Goal: Task Accomplishment & Management: Manage account settings

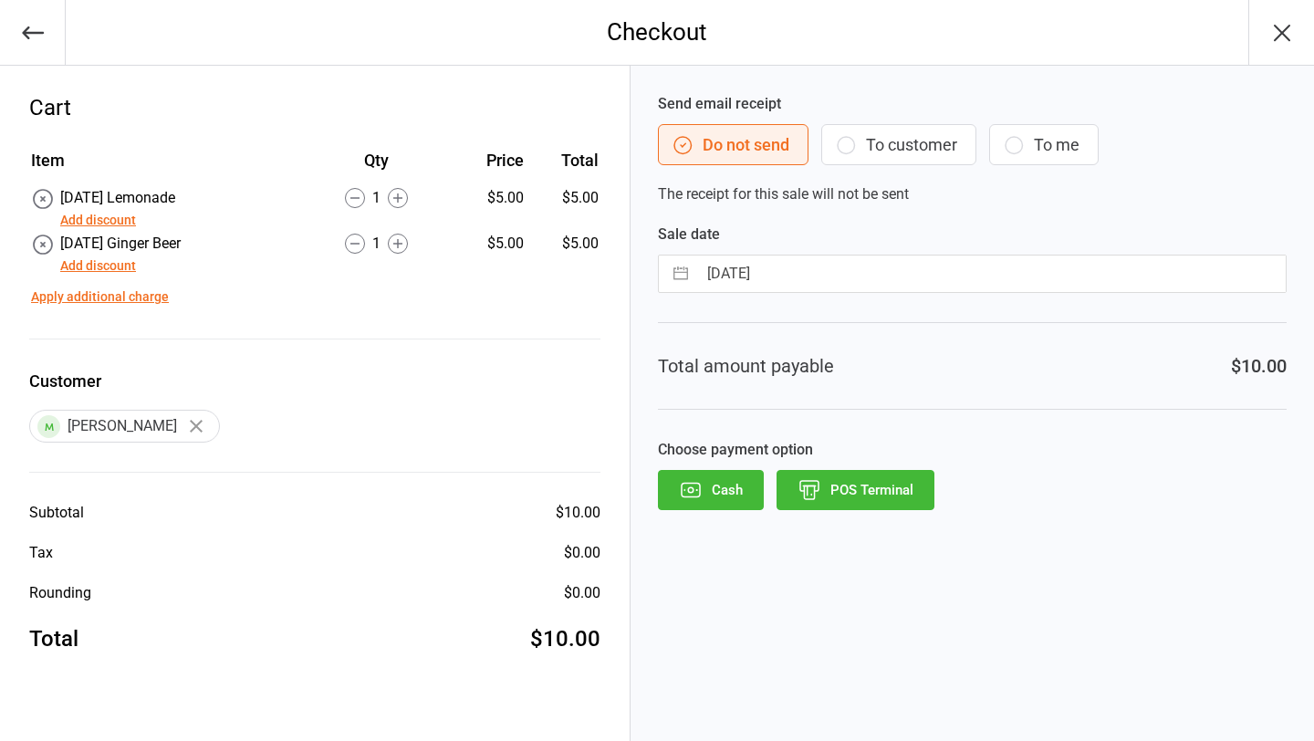
click at [39, 30] on icon "button" at bounding box center [33, 33] width 26 height 26
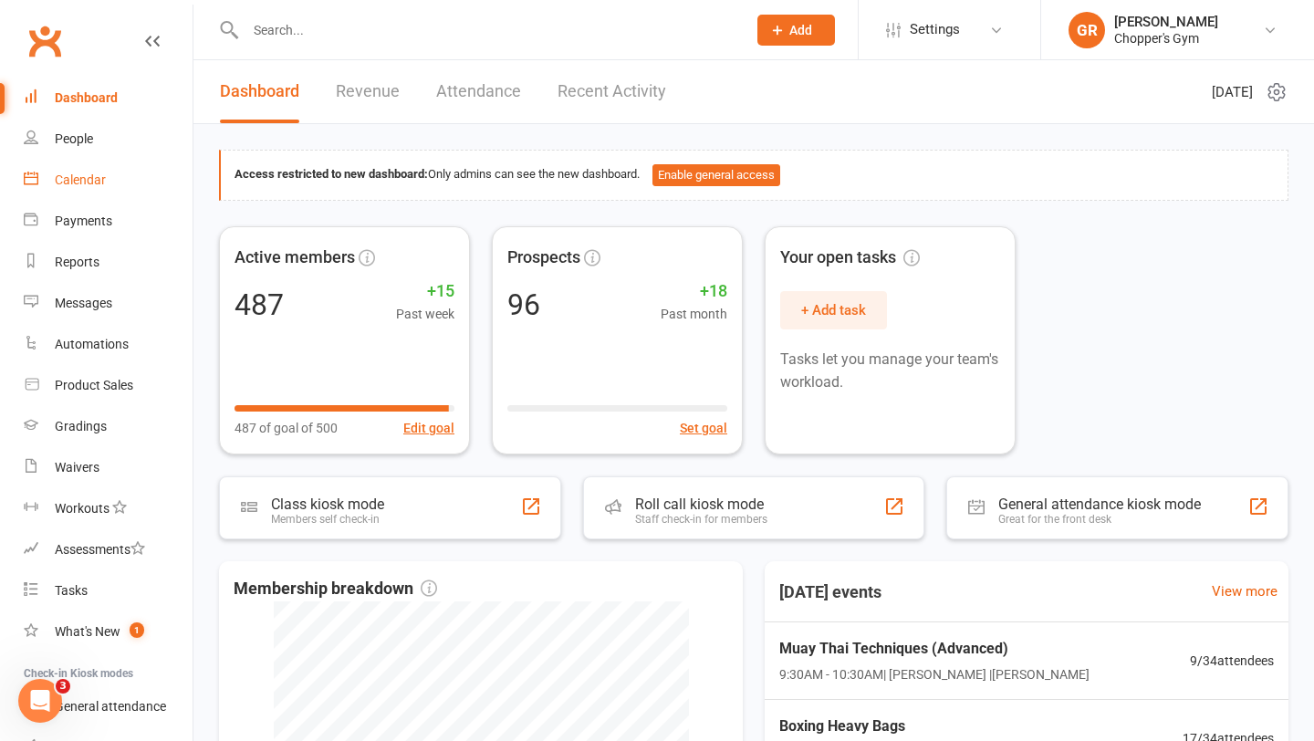
click at [117, 188] on link "Calendar" at bounding box center [108, 180] width 169 height 41
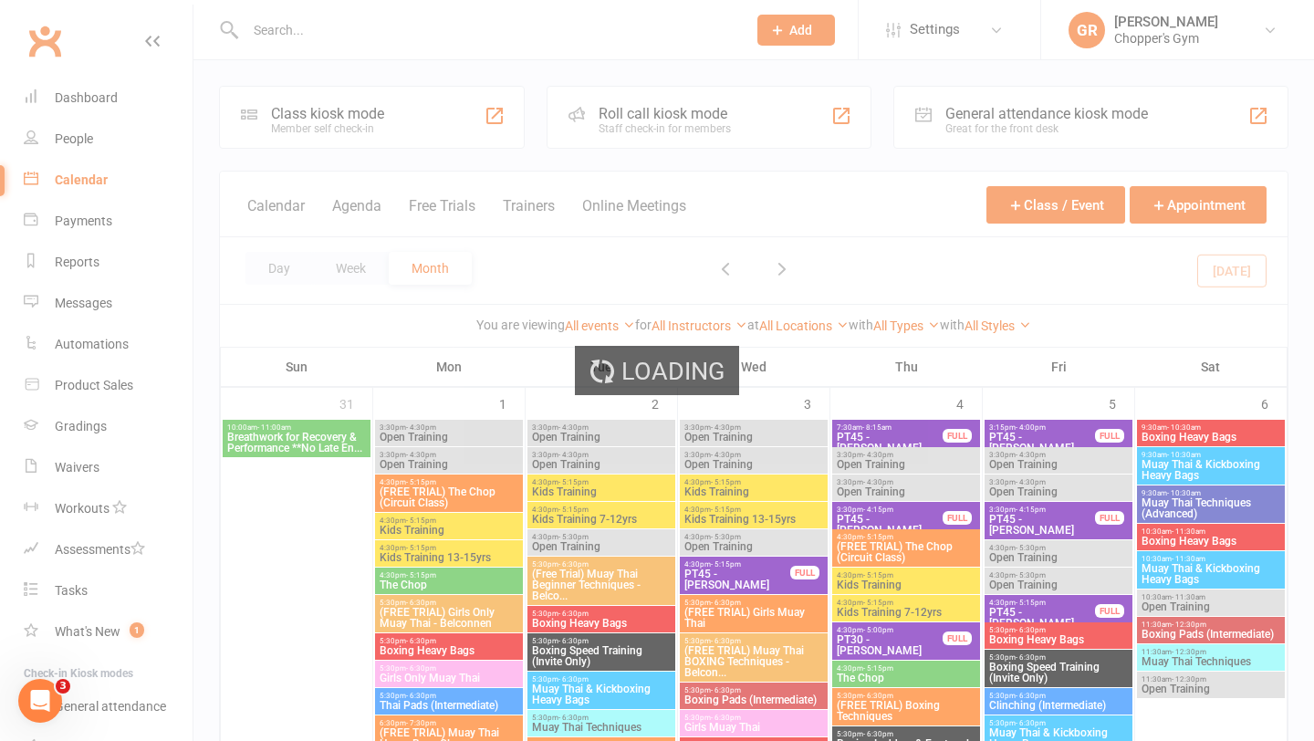
click at [266, 260] on div "Loading" at bounding box center [657, 370] width 1314 height 741
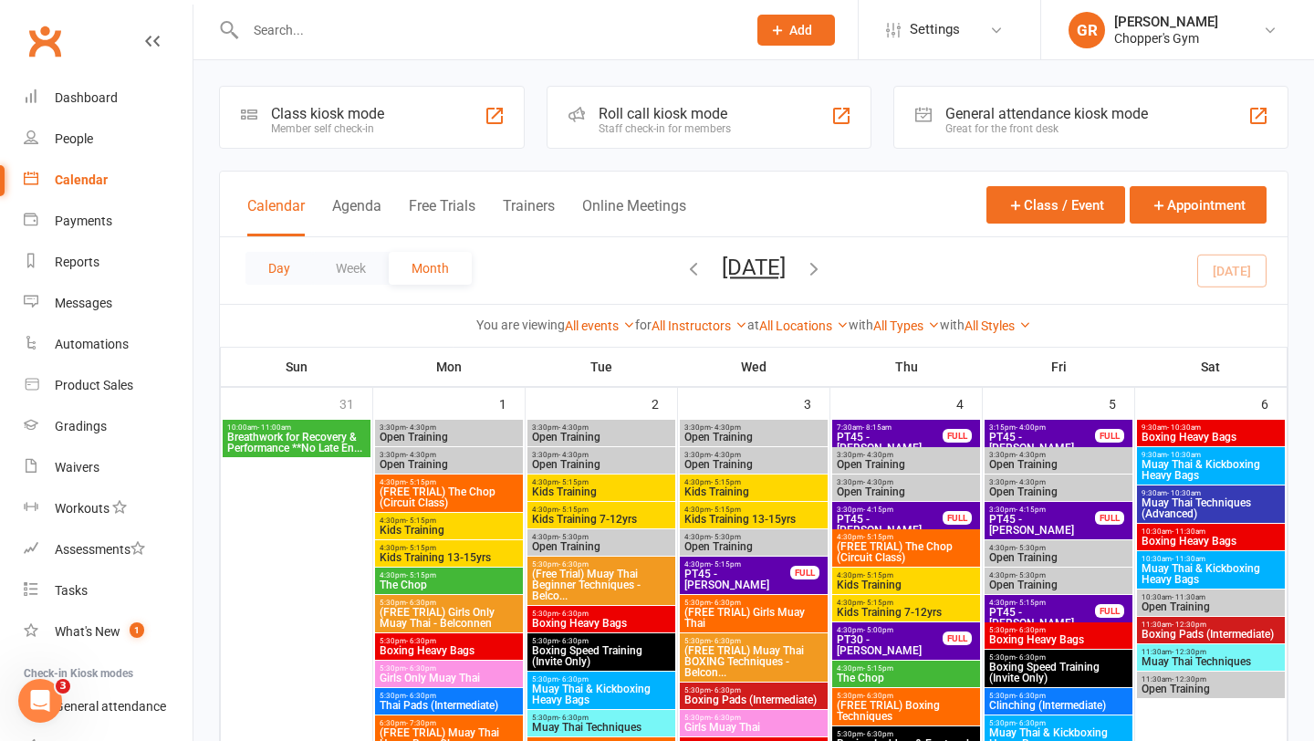
click at [280, 268] on button "Day" at bounding box center [279, 268] width 68 height 33
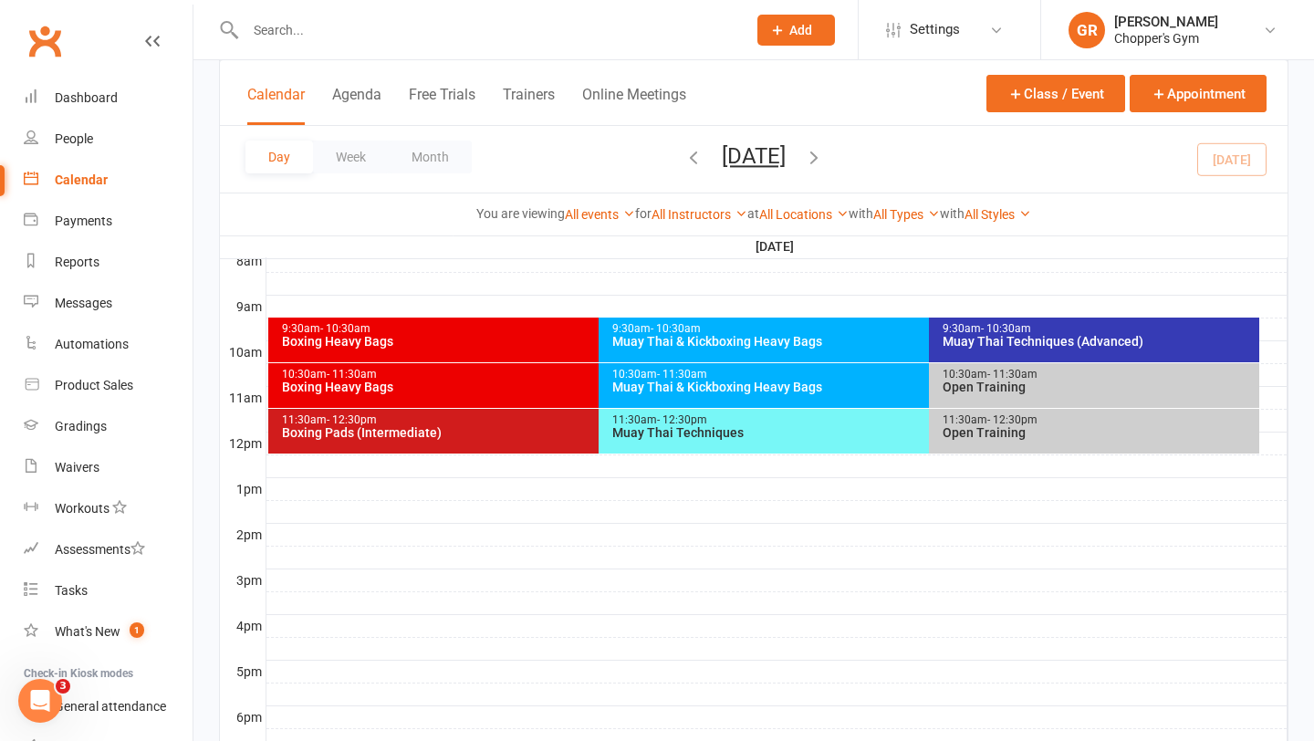
scroll to position [484, 0]
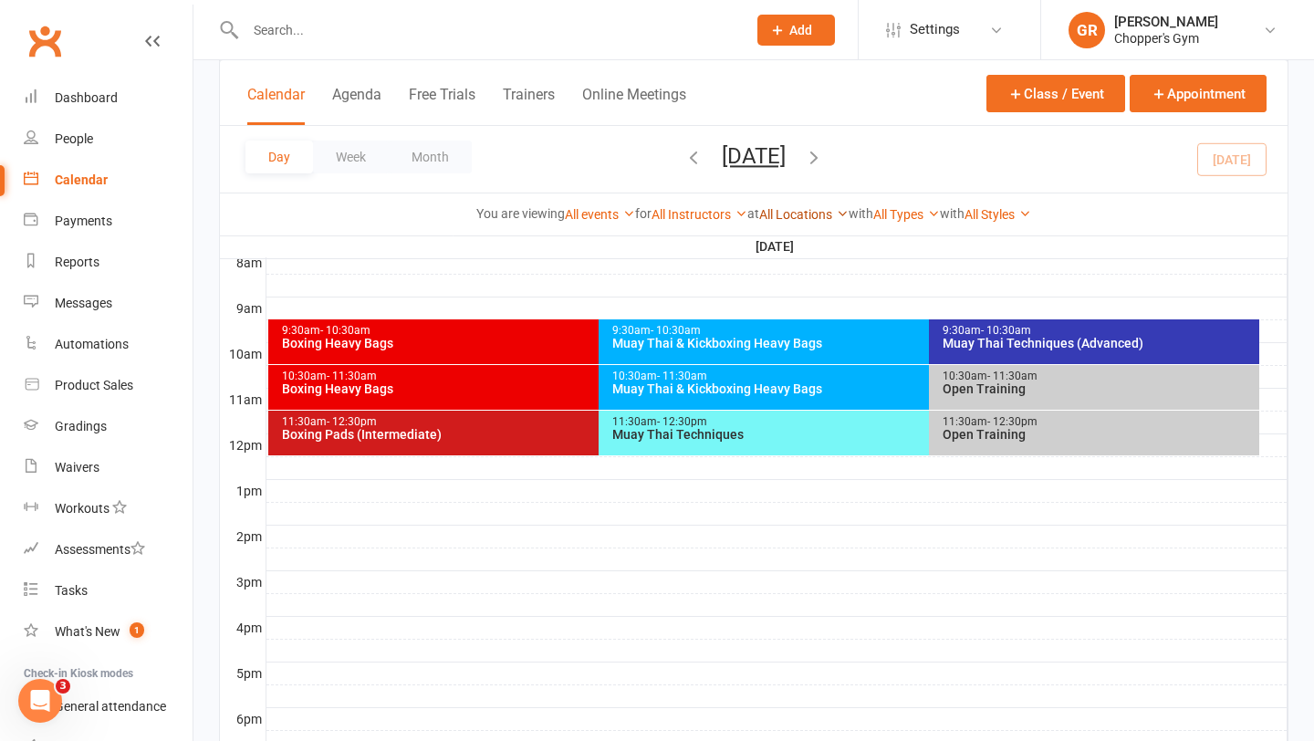
click at [794, 213] on link "All Locations" at bounding box center [803, 214] width 89 height 15
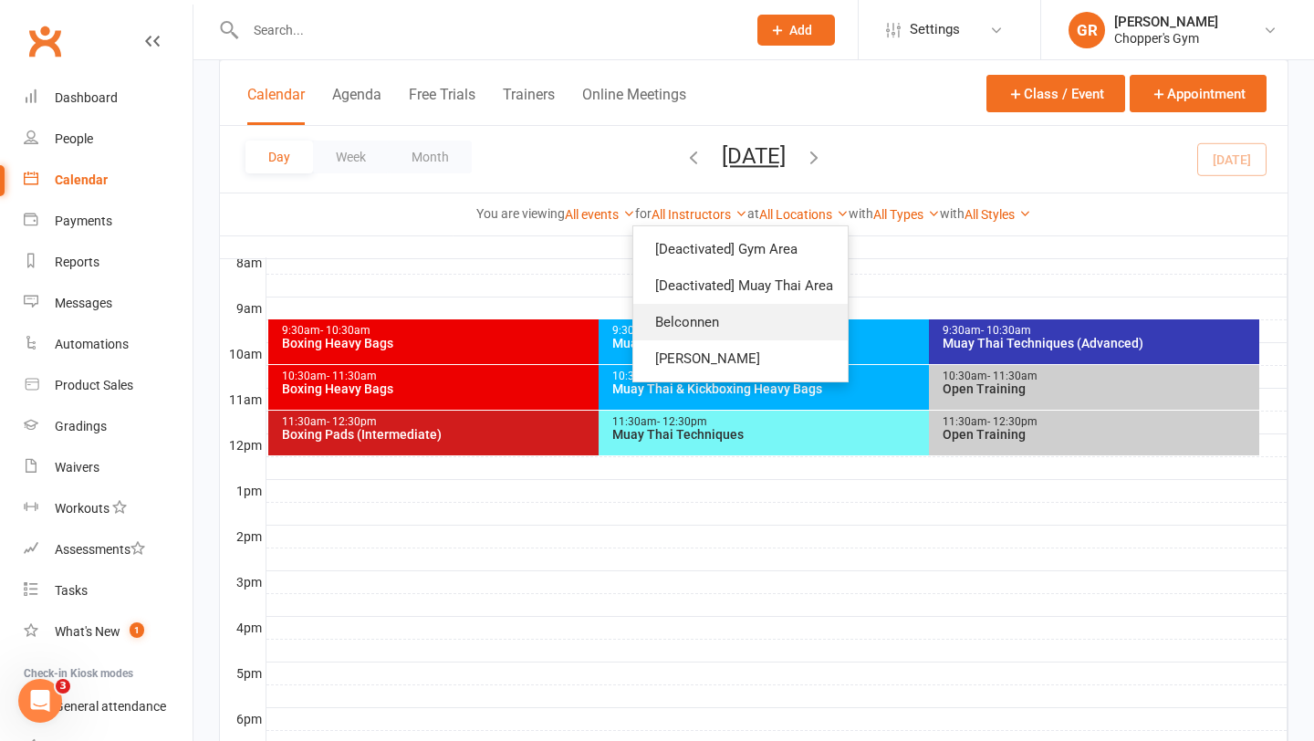
click at [794, 327] on link "Belconnen" at bounding box center [740, 322] width 214 height 36
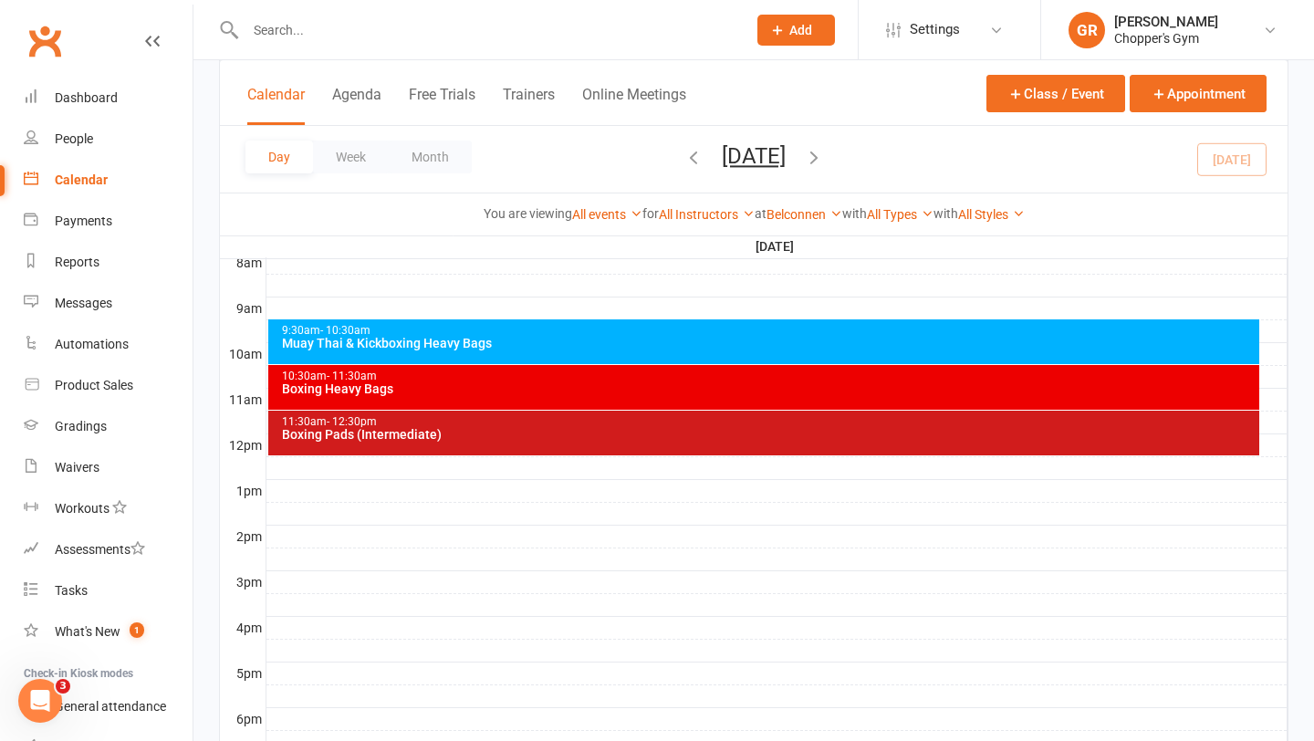
click at [845, 338] on div "Muay Thai & Kickboxing Heavy Bags" at bounding box center [768, 343] width 975 height 13
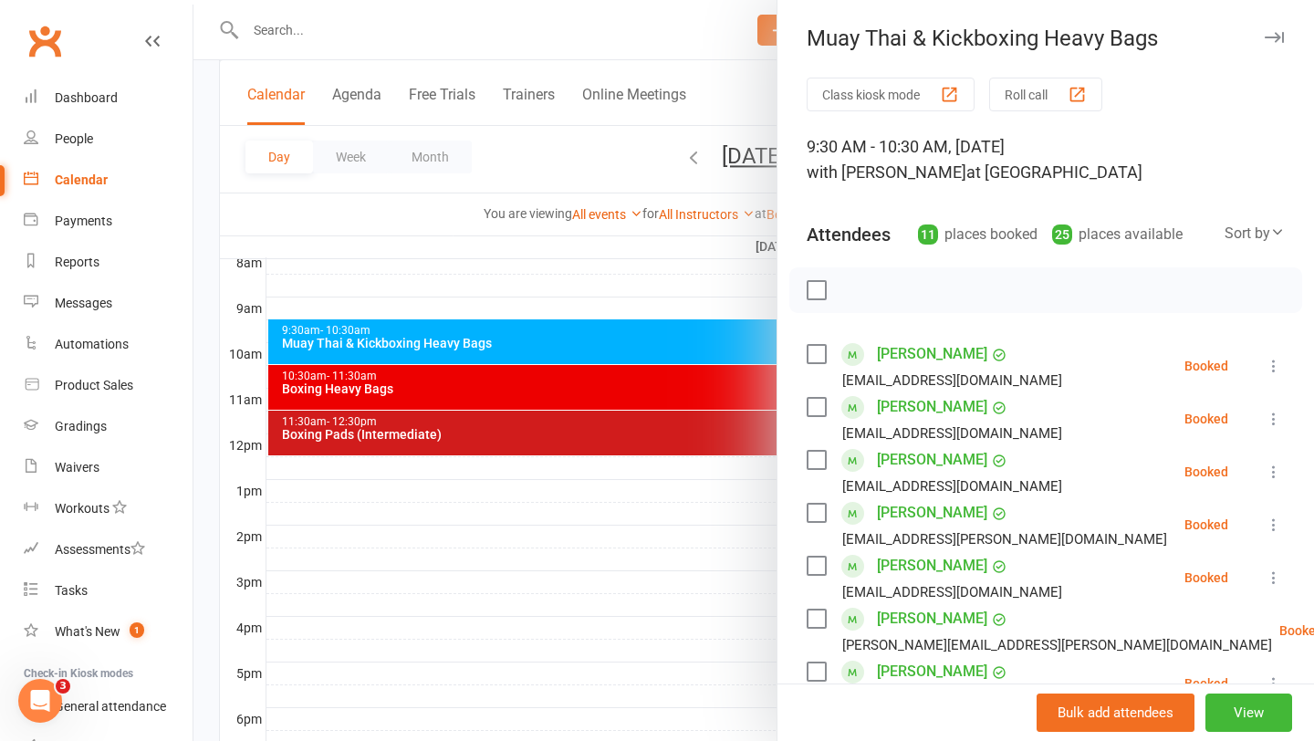
click at [1233, 226] on div "Sort by" at bounding box center [1254, 234] width 60 height 24
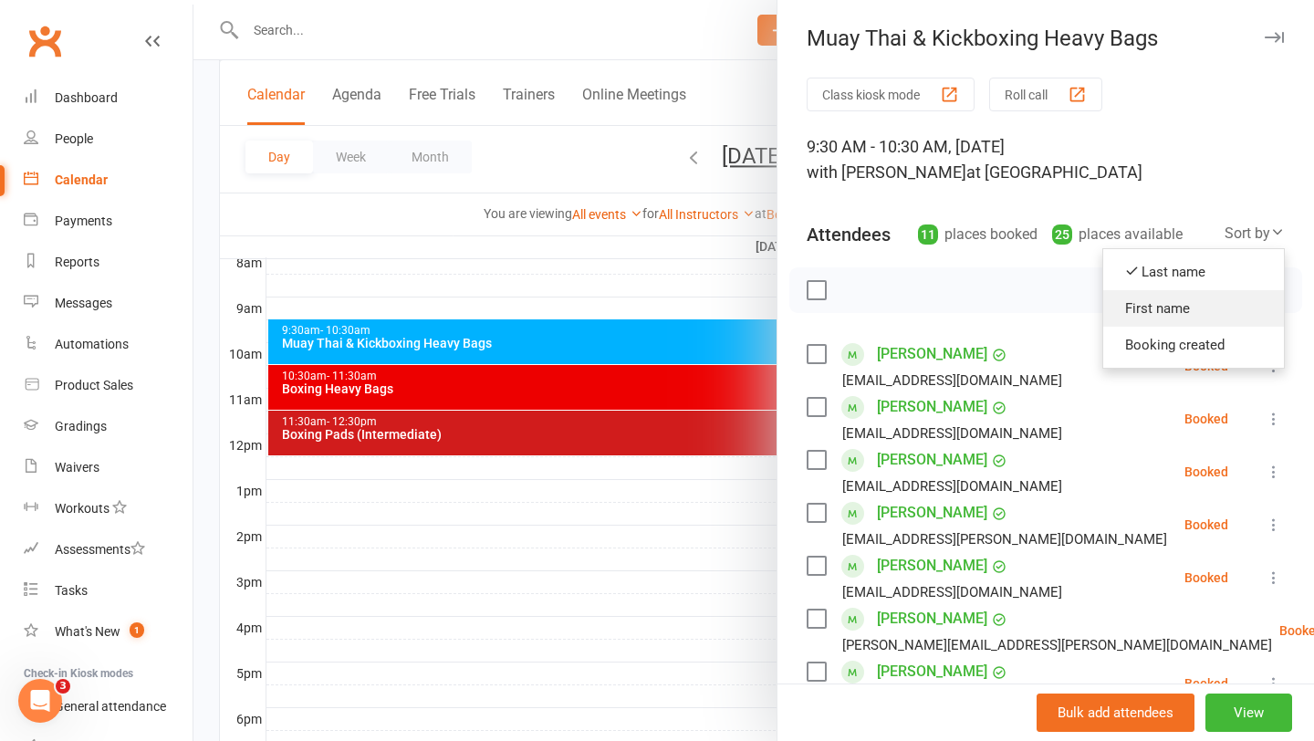
click at [1211, 301] on link "First name" at bounding box center [1193, 308] width 181 height 36
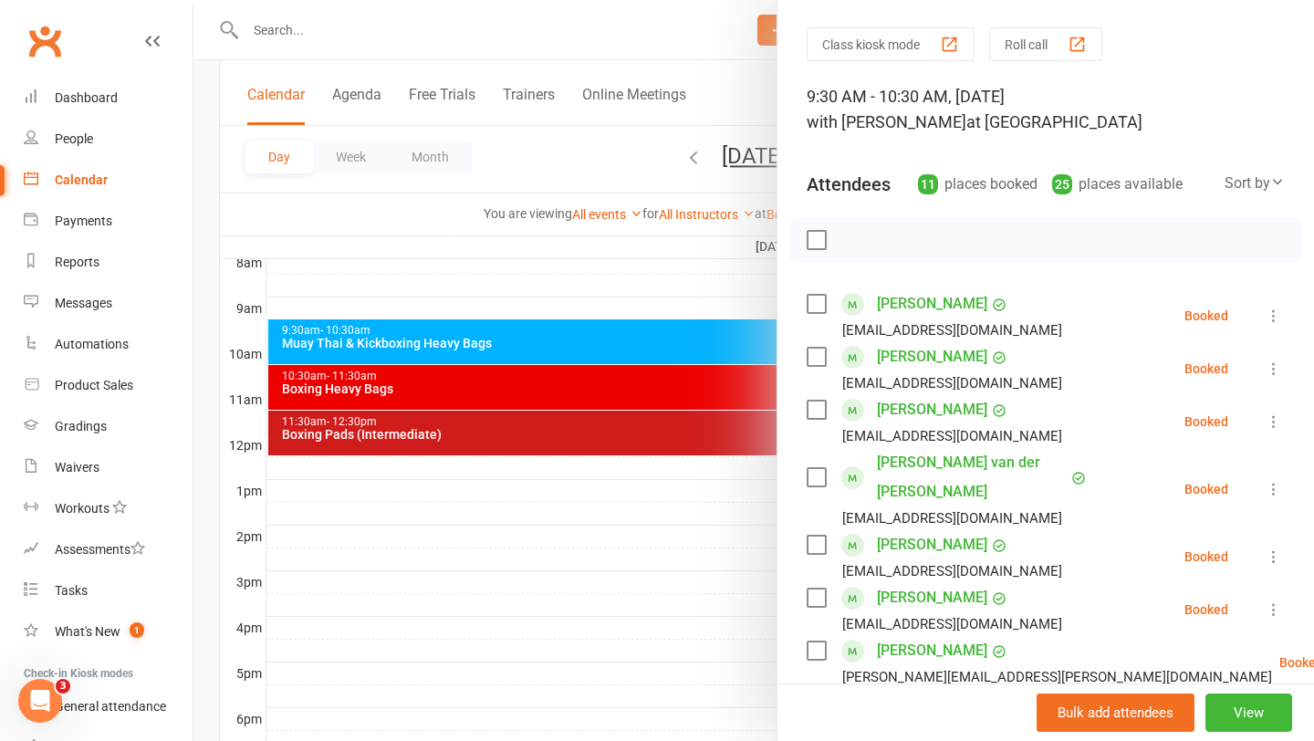
scroll to position [17, 0]
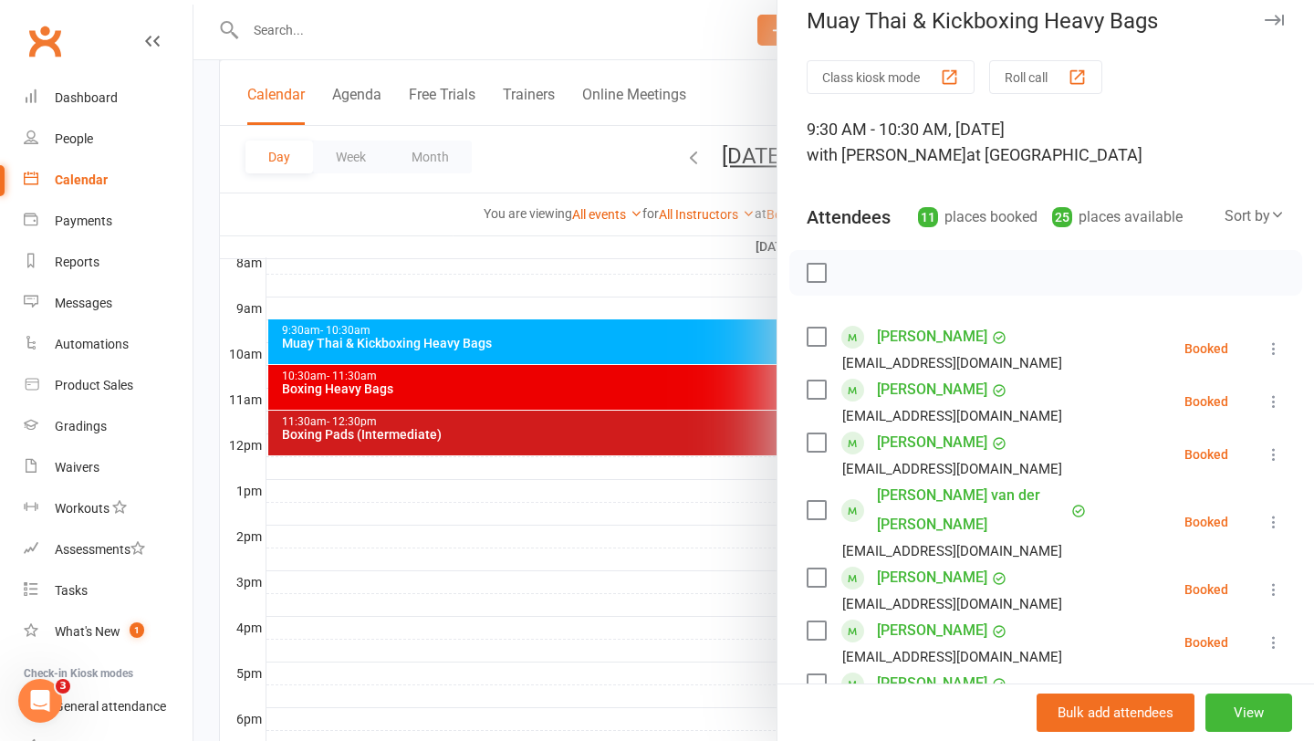
click at [571, 297] on div at bounding box center [753, 370] width 1120 height 741
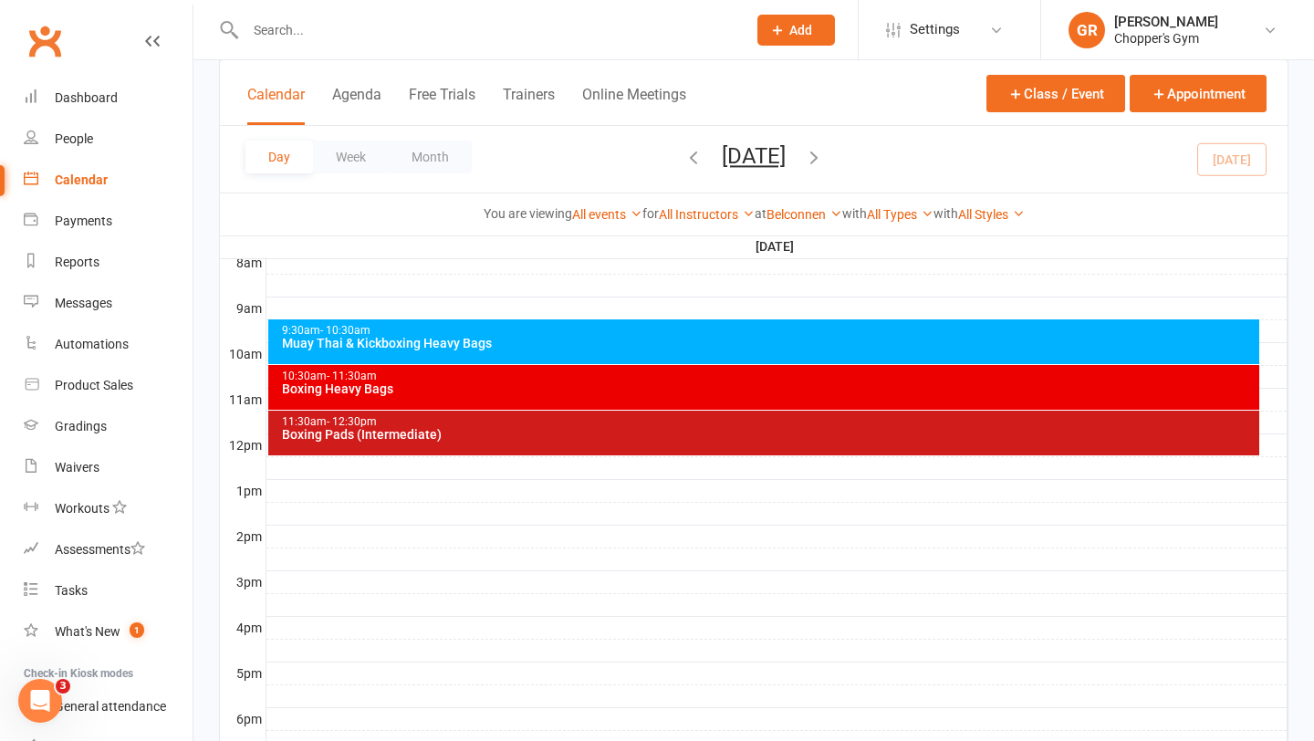
click at [600, 386] on div "Boxing Heavy Bags" at bounding box center [768, 388] width 975 height 13
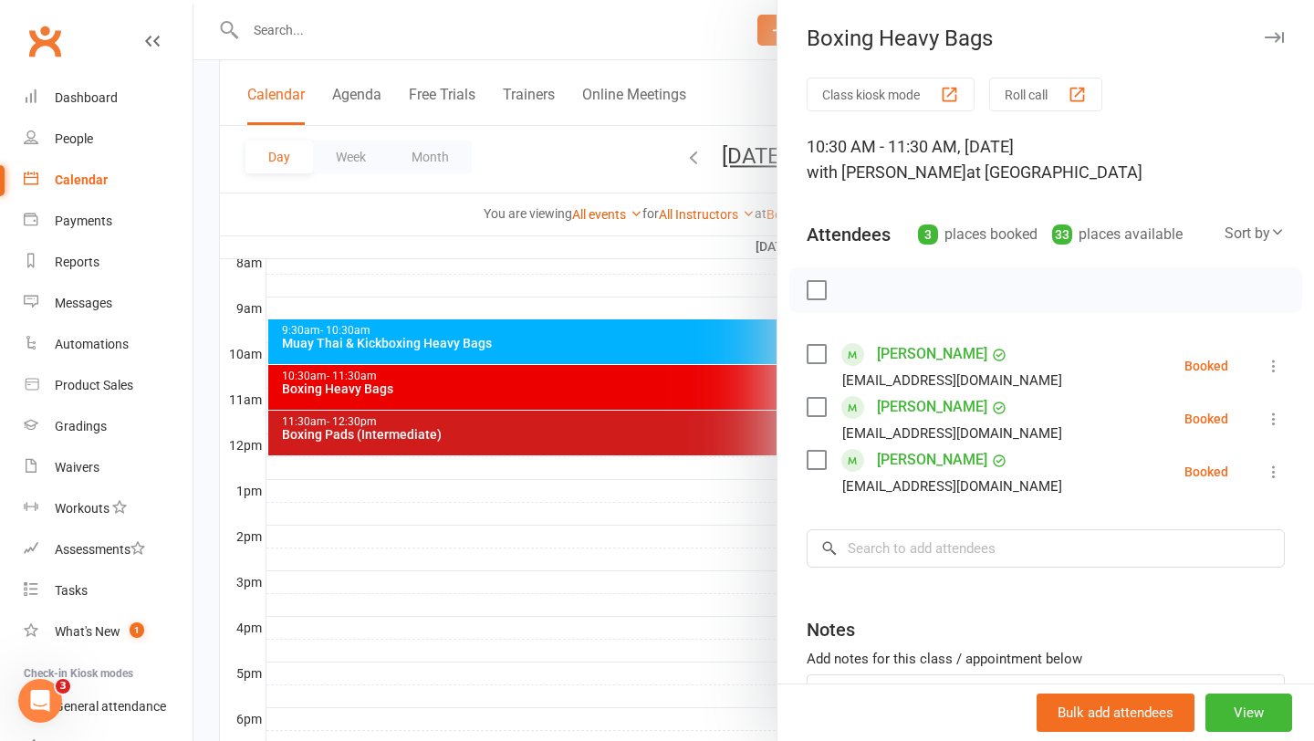
click at [639, 496] on div at bounding box center [753, 370] width 1120 height 741
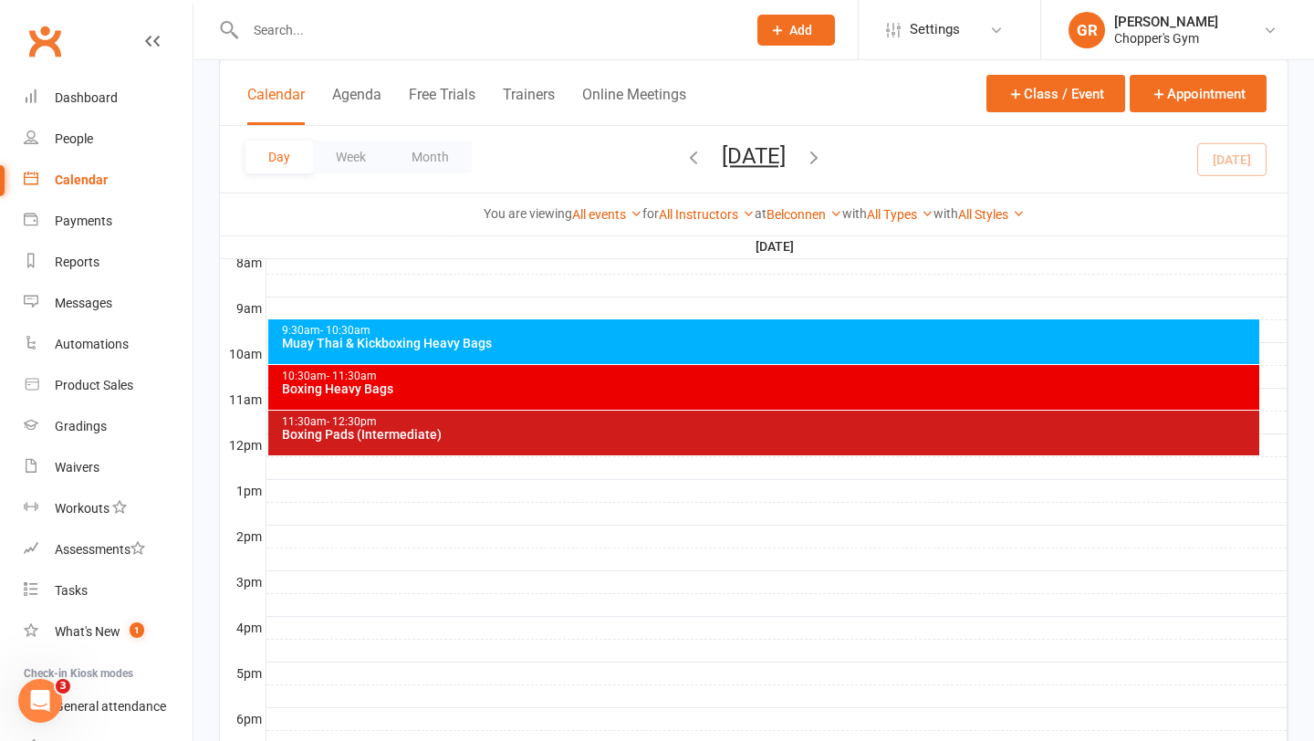
click at [680, 438] on div "Boxing Pads (Intermediate)" at bounding box center [768, 434] width 975 height 13
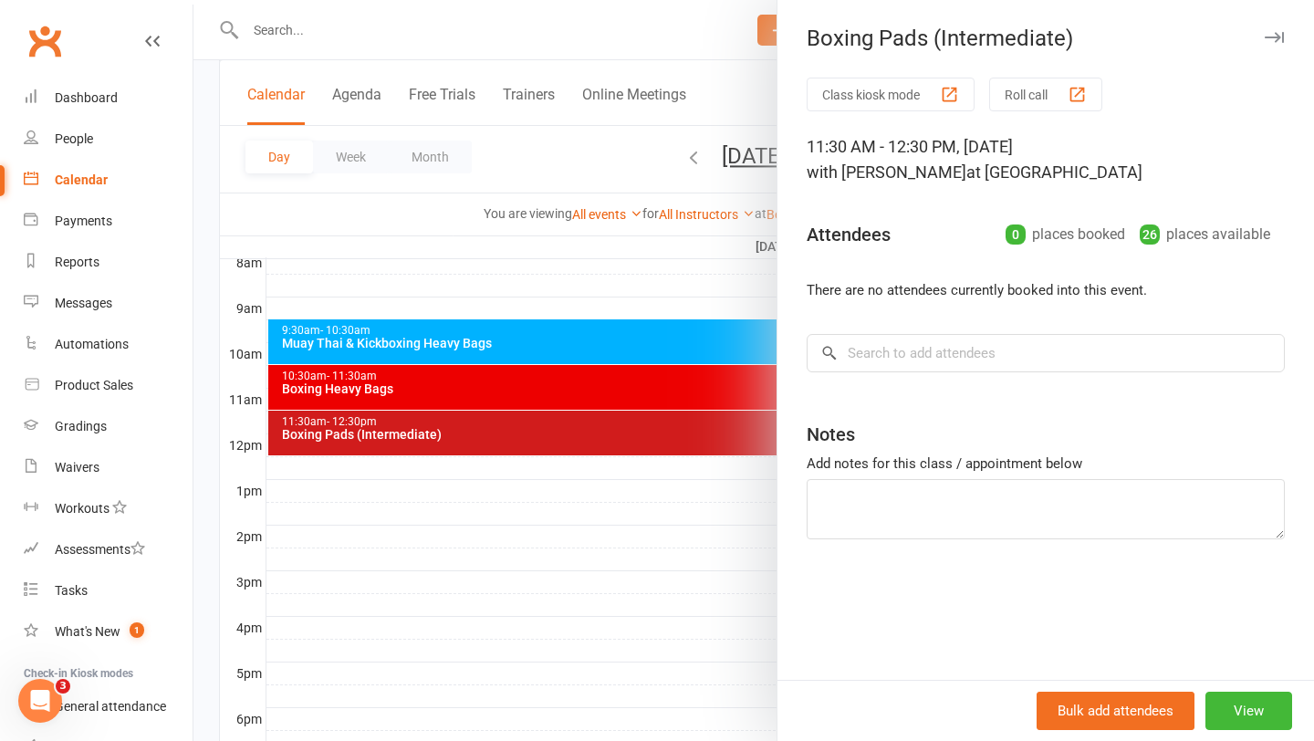
click at [685, 557] on div at bounding box center [753, 370] width 1120 height 741
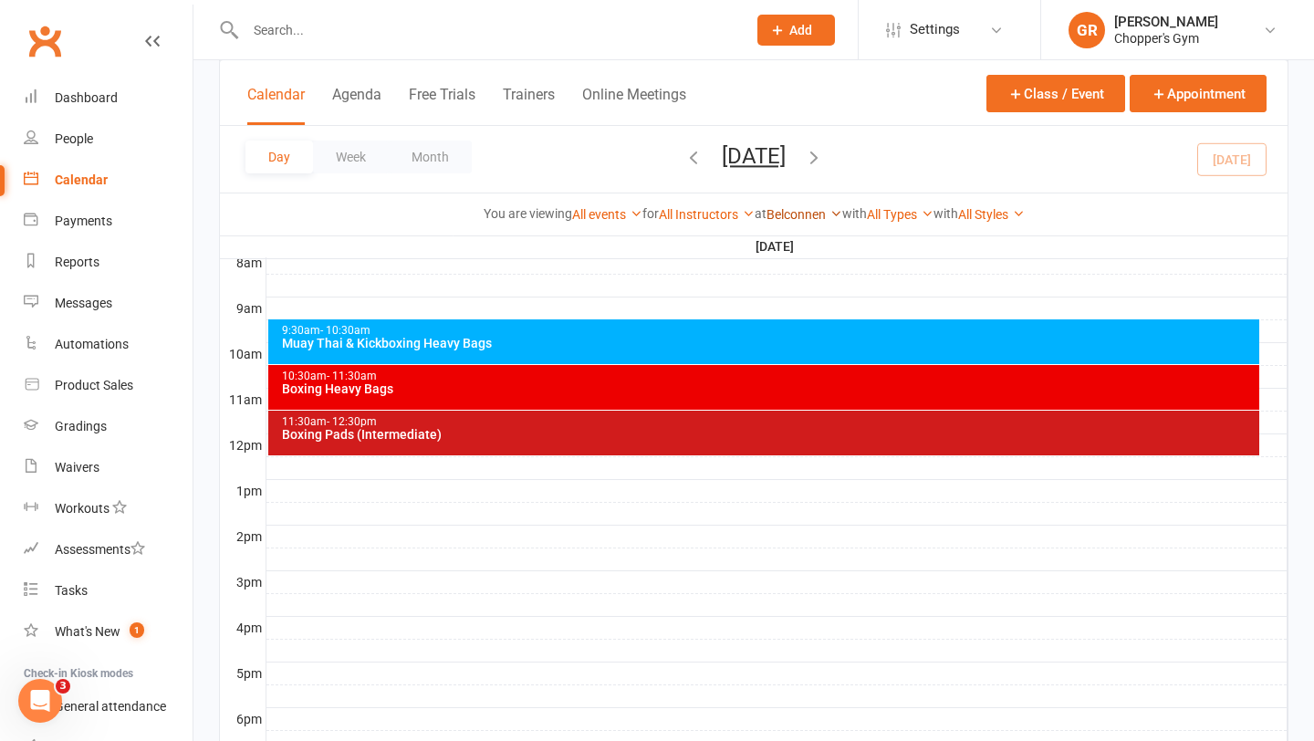
click at [806, 215] on link "Belconnen" at bounding box center [804, 214] width 76 height 15
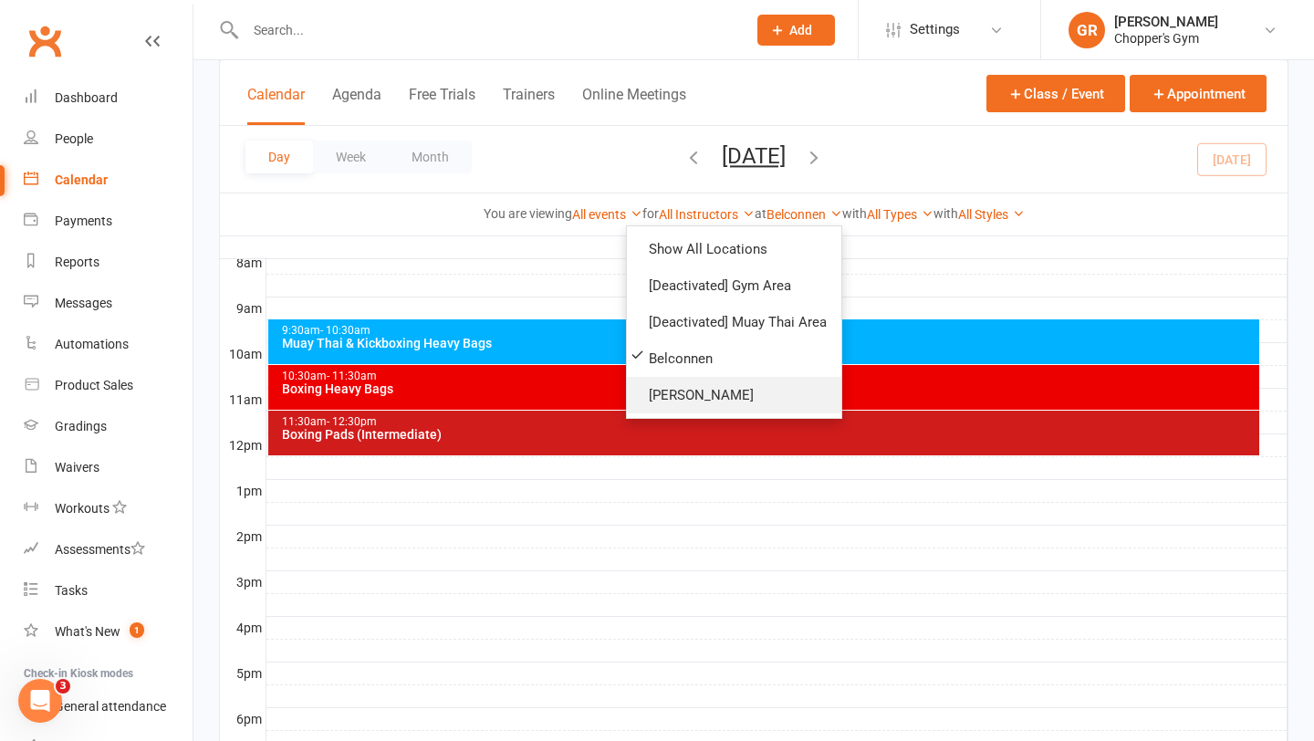
click at [743, 390] on link "Dickson" at bounding box center [734, 395] width 214 height 36
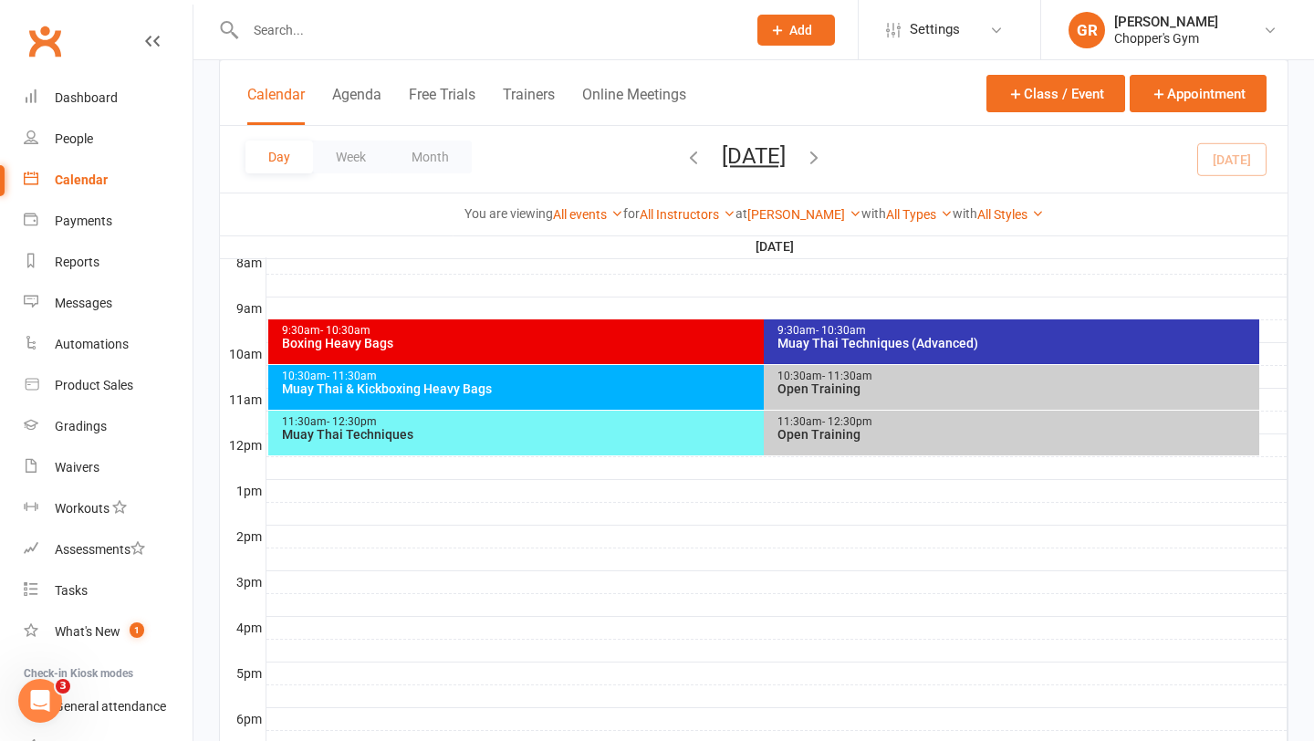
click at [832, 338] on div "Muay Thai Techniques (Advanced)" at bounding box center [1015, 343] width 479 height 13
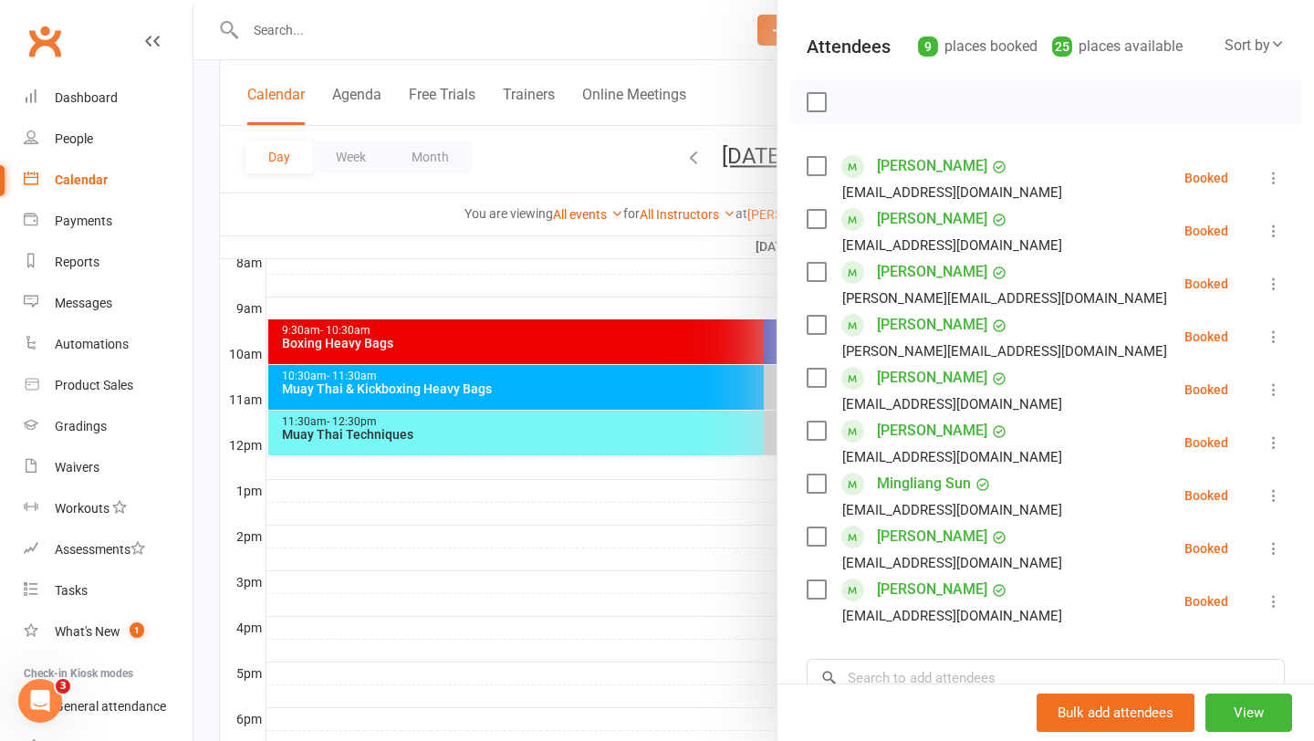
scroll to position [460, 0]
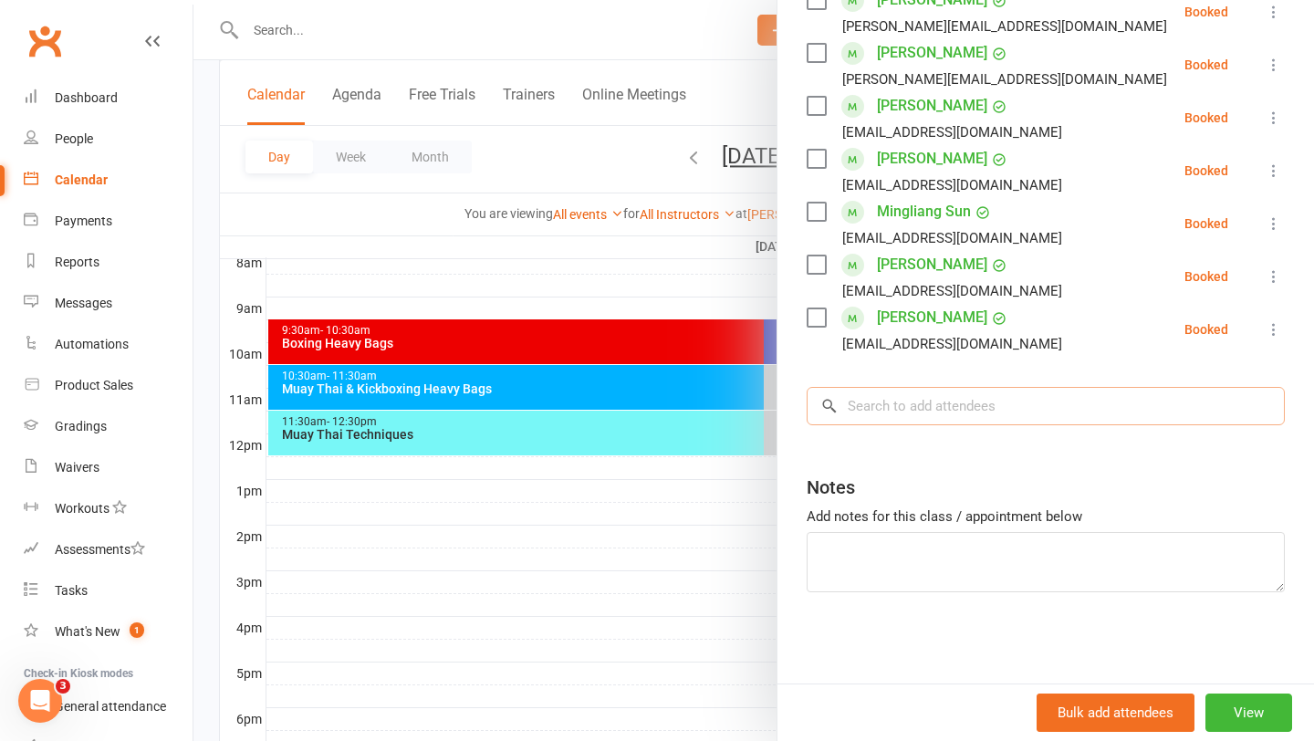
click at [940, 413] on input "search" at bounding box center [1045, 406] width 478 height 38
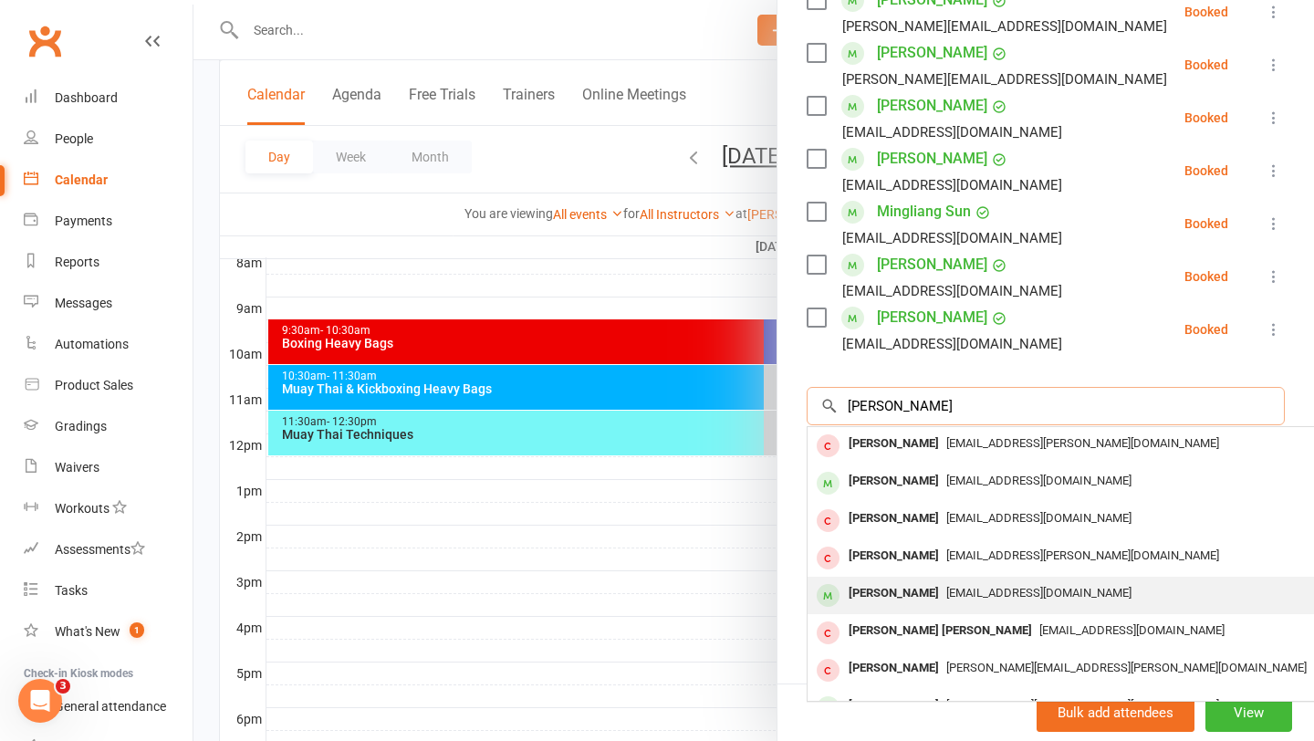
type input "hugo"
click at [909, 594] on div "Hugo Lukin" at bounding box center [893, 593] width 105 height 26
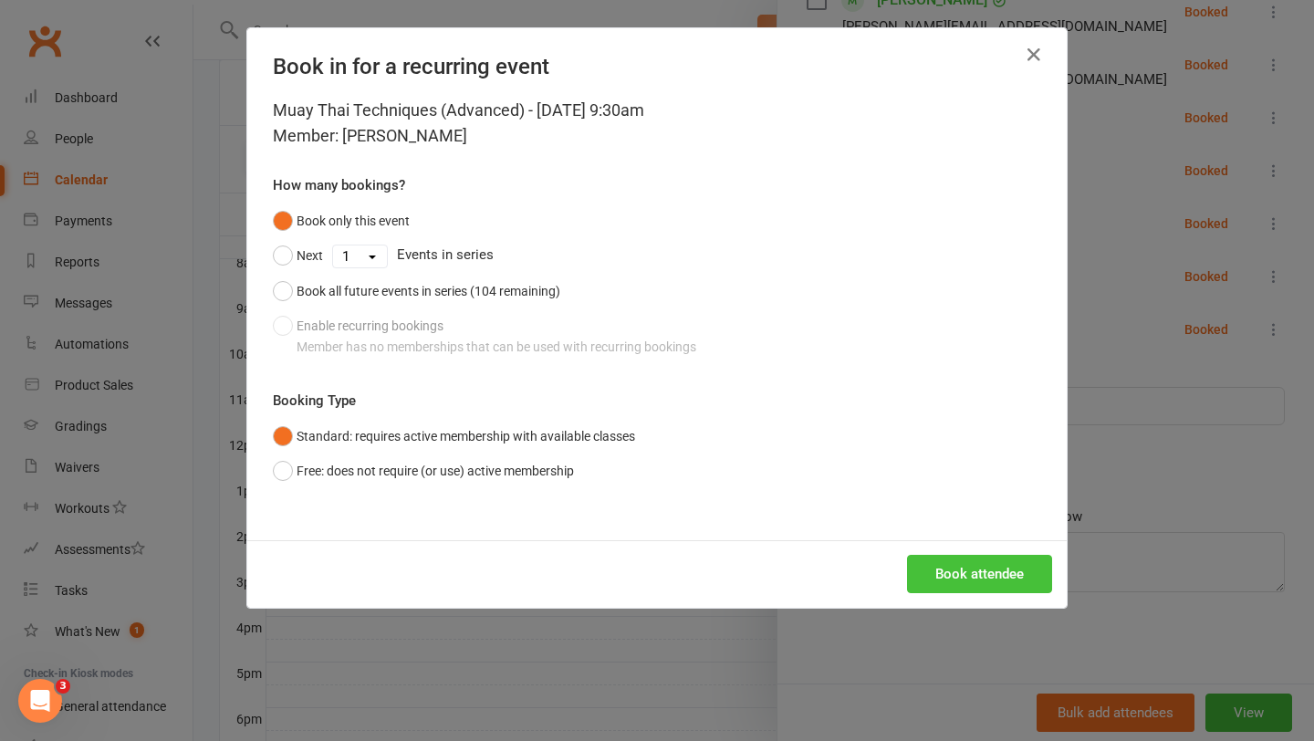
click at [954, 562] on button "Book attendee" at bounding box center [979, 574] width 145 height 38
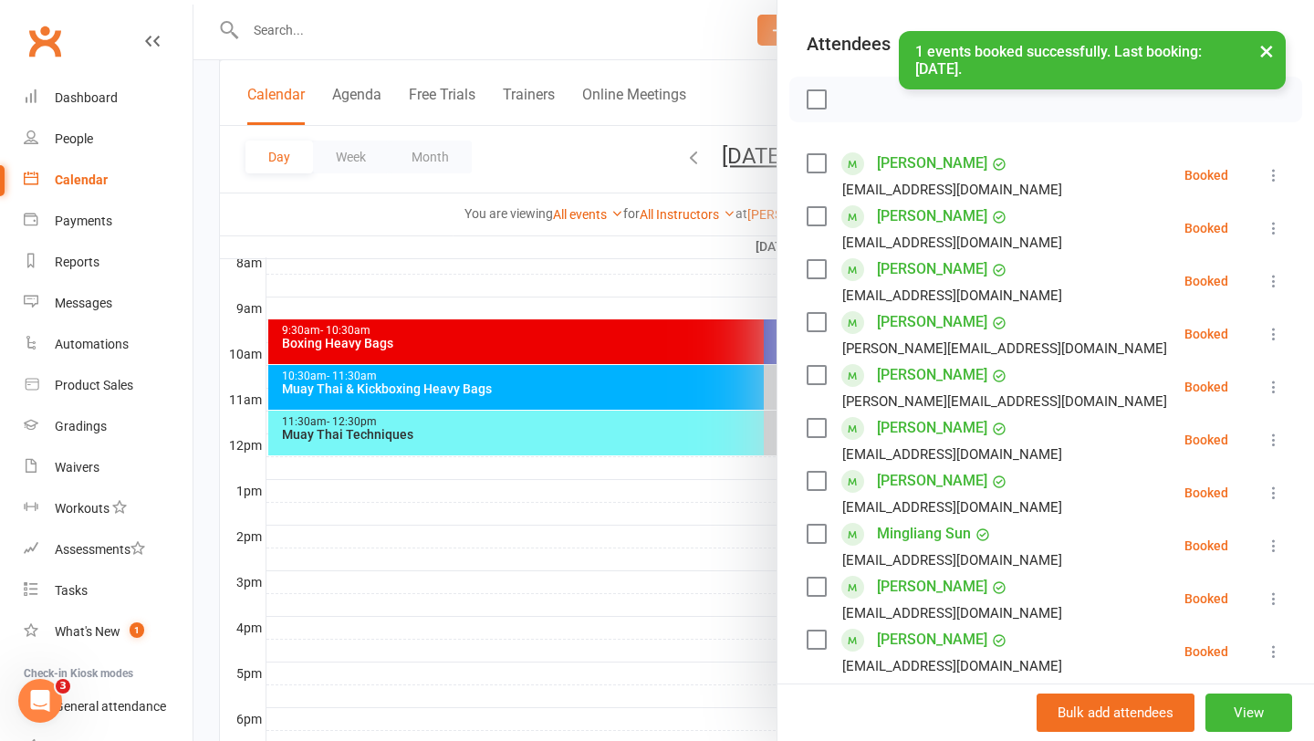
scroll to position [192, 0]
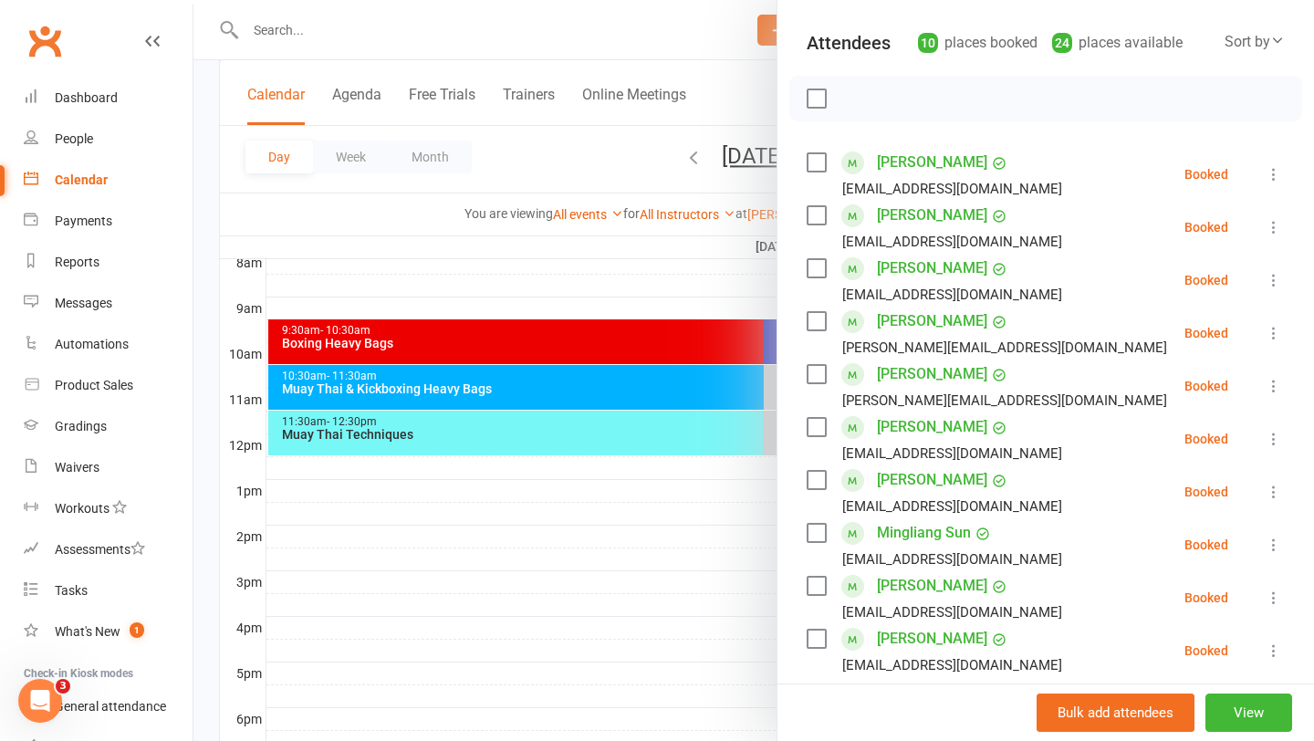
click at [1273, 169] on icon at bounding box center [1273, 174] width 18 height 18
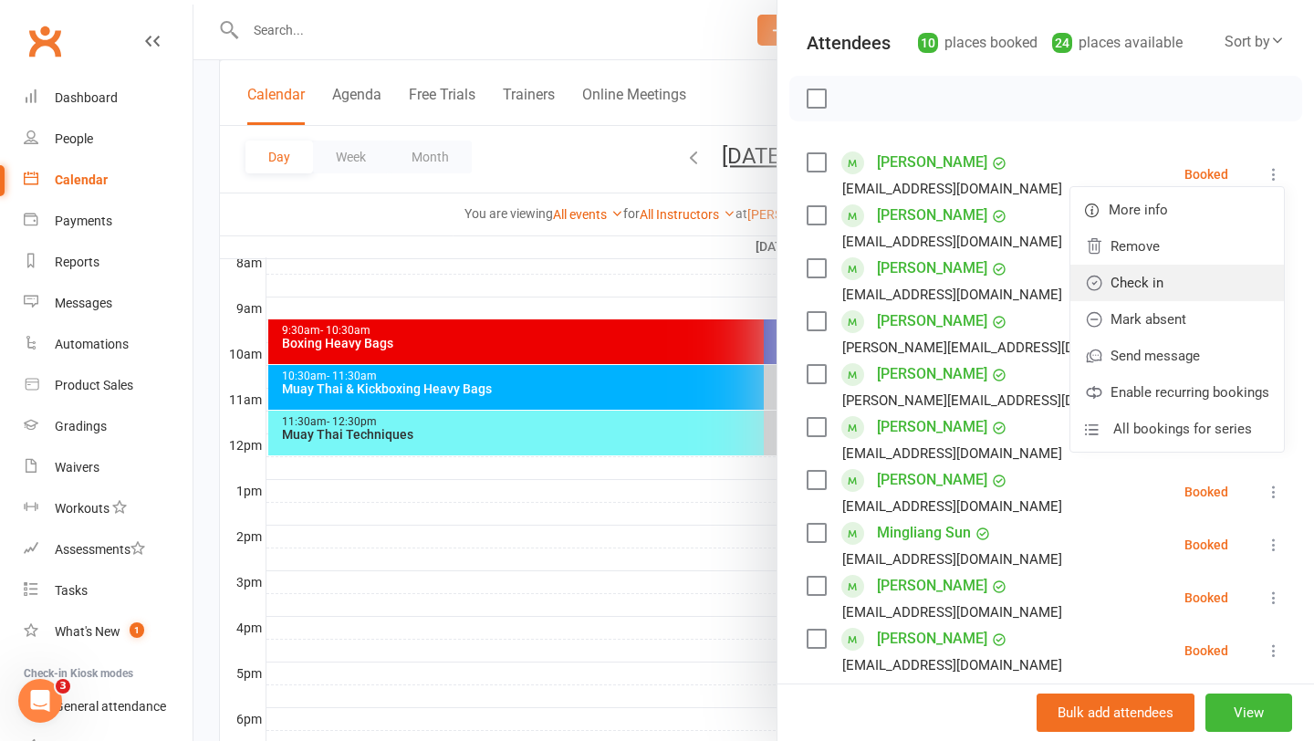
click at [1167, 279] on link "Check in" at bounding box center [1176, 283] width 213 height 36
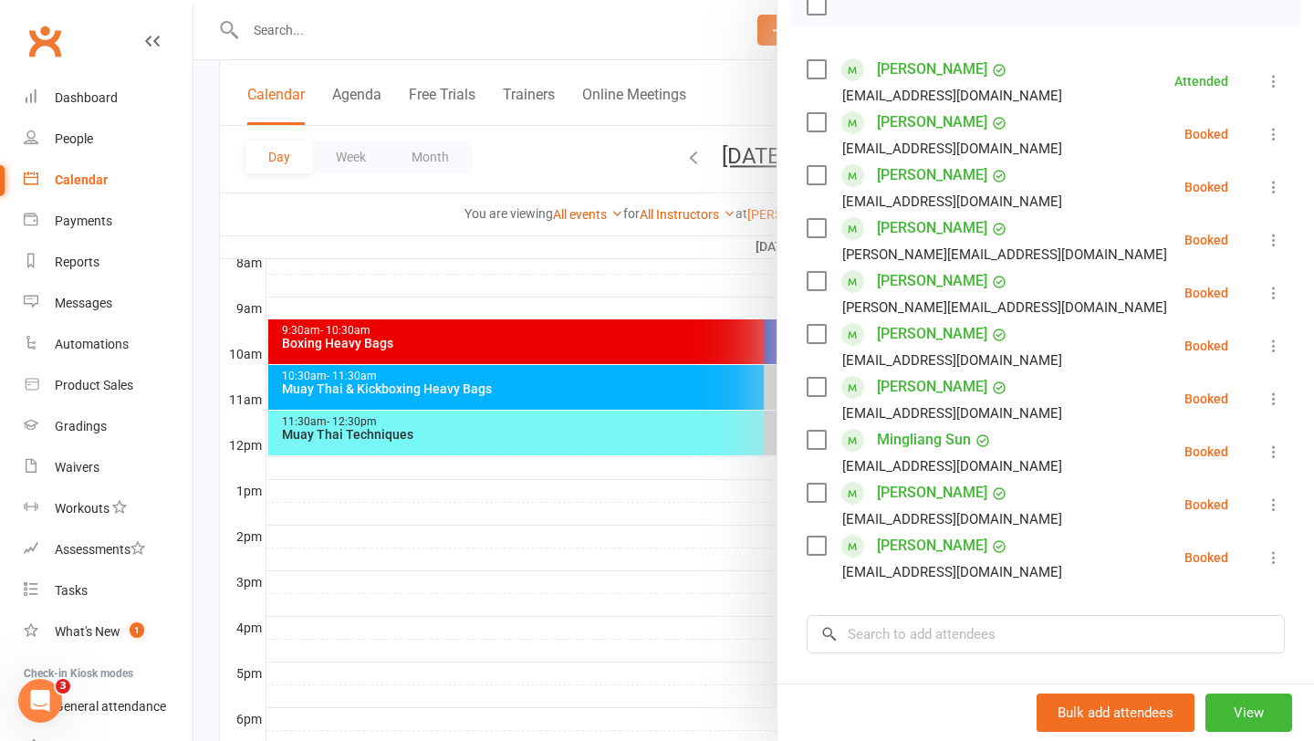
scroll to position [308, 0]
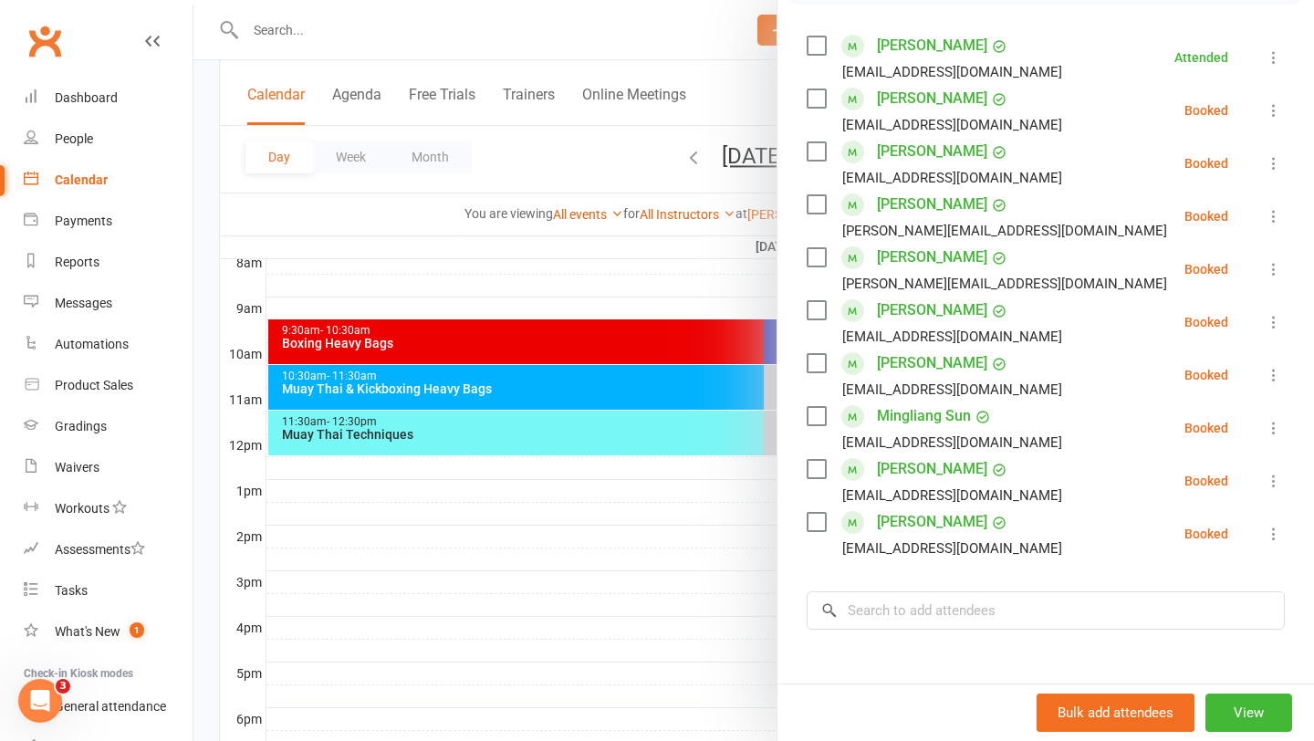
click at [1275, 329] on icon at bounding box center [1273, 322] width 18 height 18
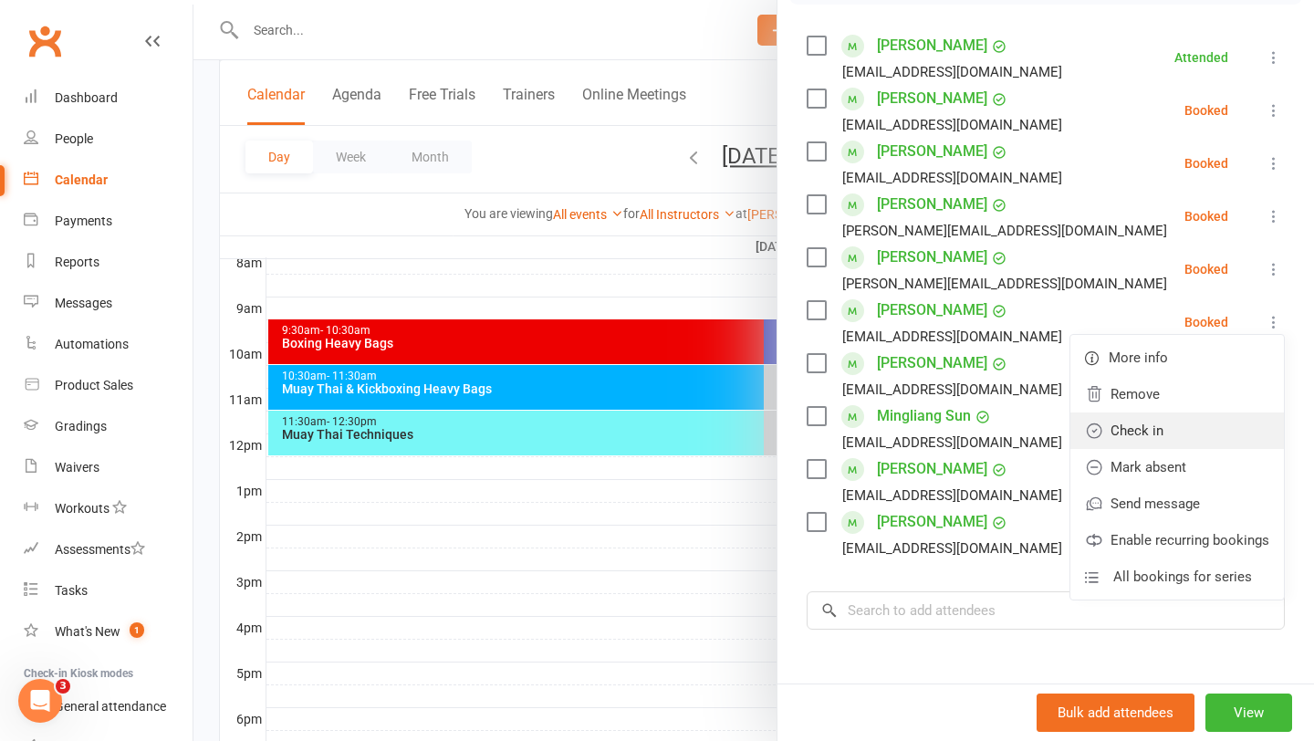
click at [1158, 436] on link "Check in" at bounding box center [1176, 430] width 213 height 36
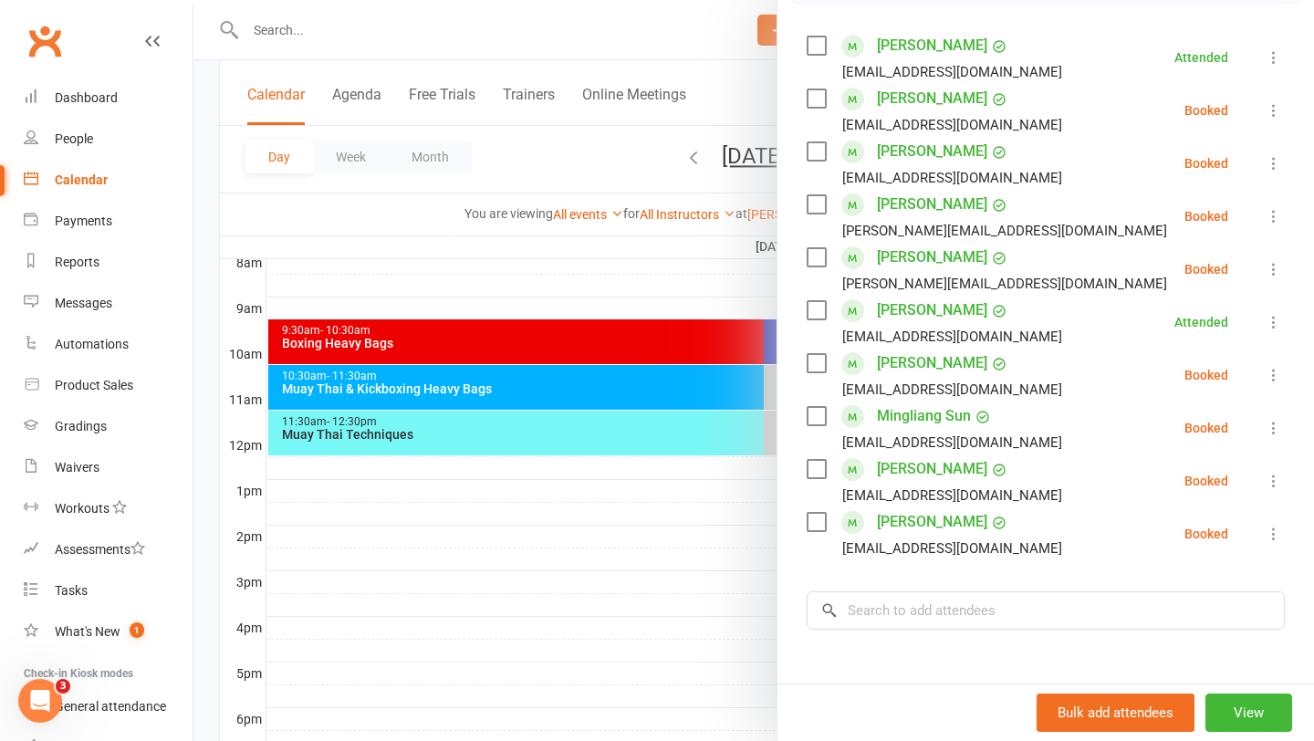
click at [1269, 375] on icon at bounding box center [1273, 375] width 18 height 18
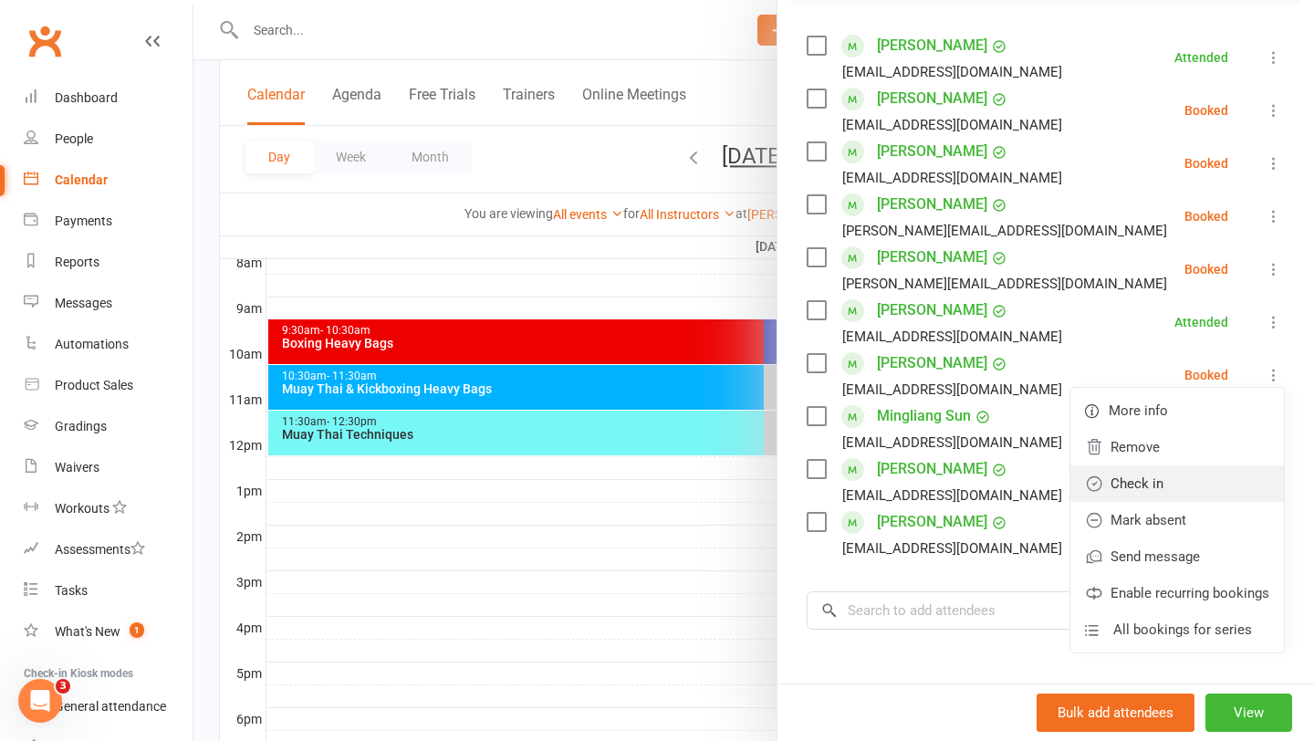
click at [1147, 481] on link "Check in" at bounding box center [1176, 483] width 213 height 36
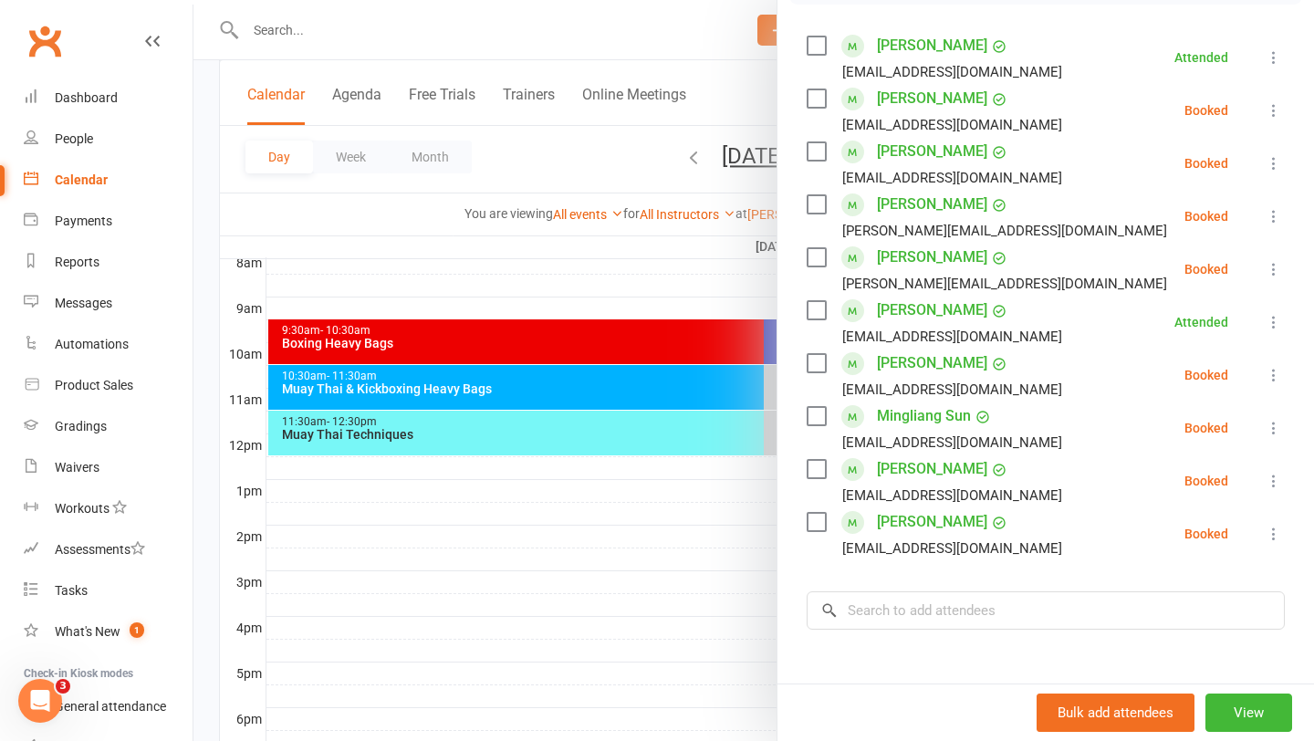
click at [1274, 535] on icon at bounding box center [1273, 534] width 18 height 18
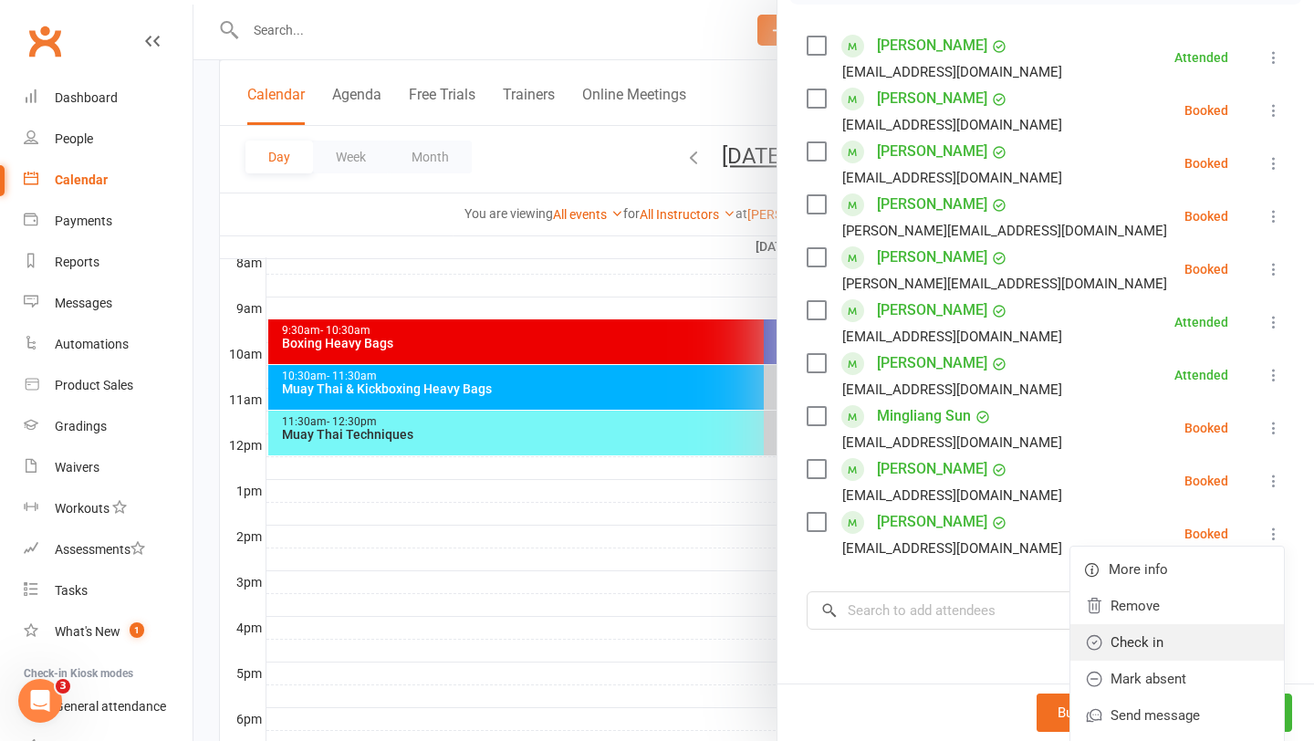
click at [1171, 637] on link "Check in" at bounding box center [1176, 642] width 213 height 36
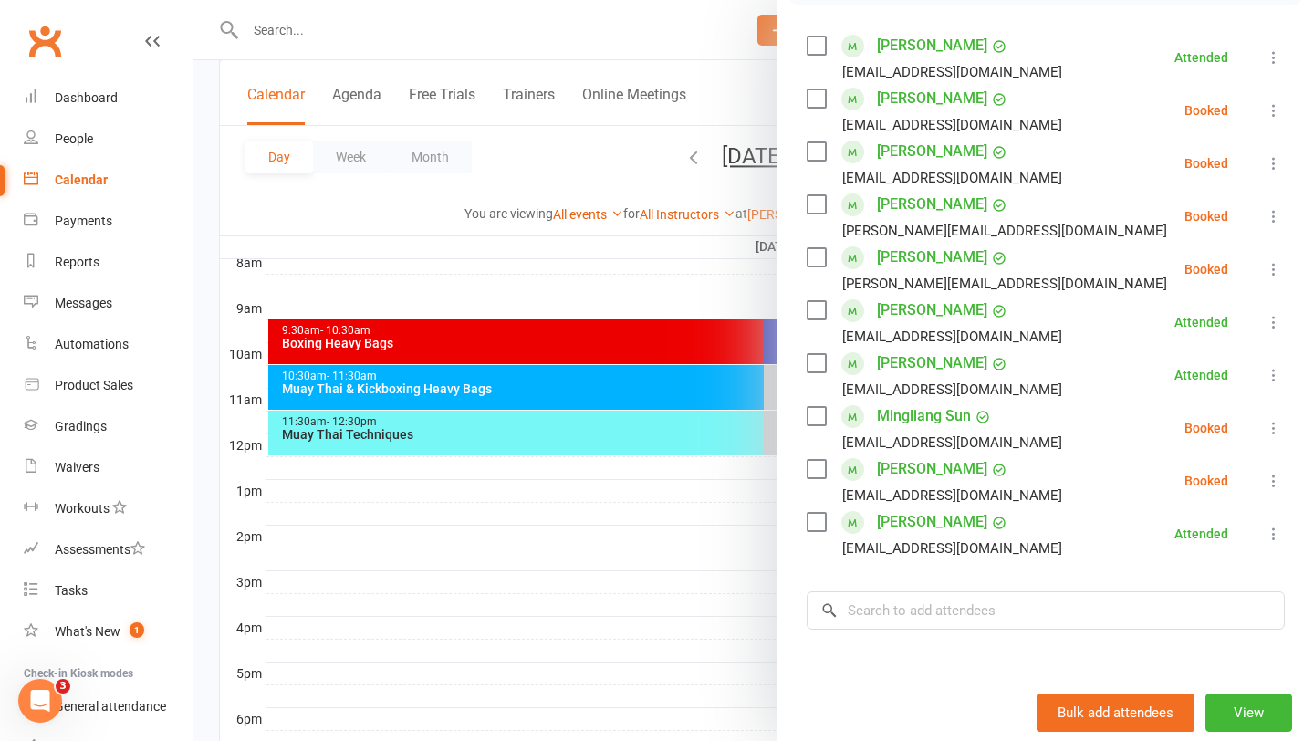
click at [670, 546] on div at bounding box center [753, 370] width 1120 height 741
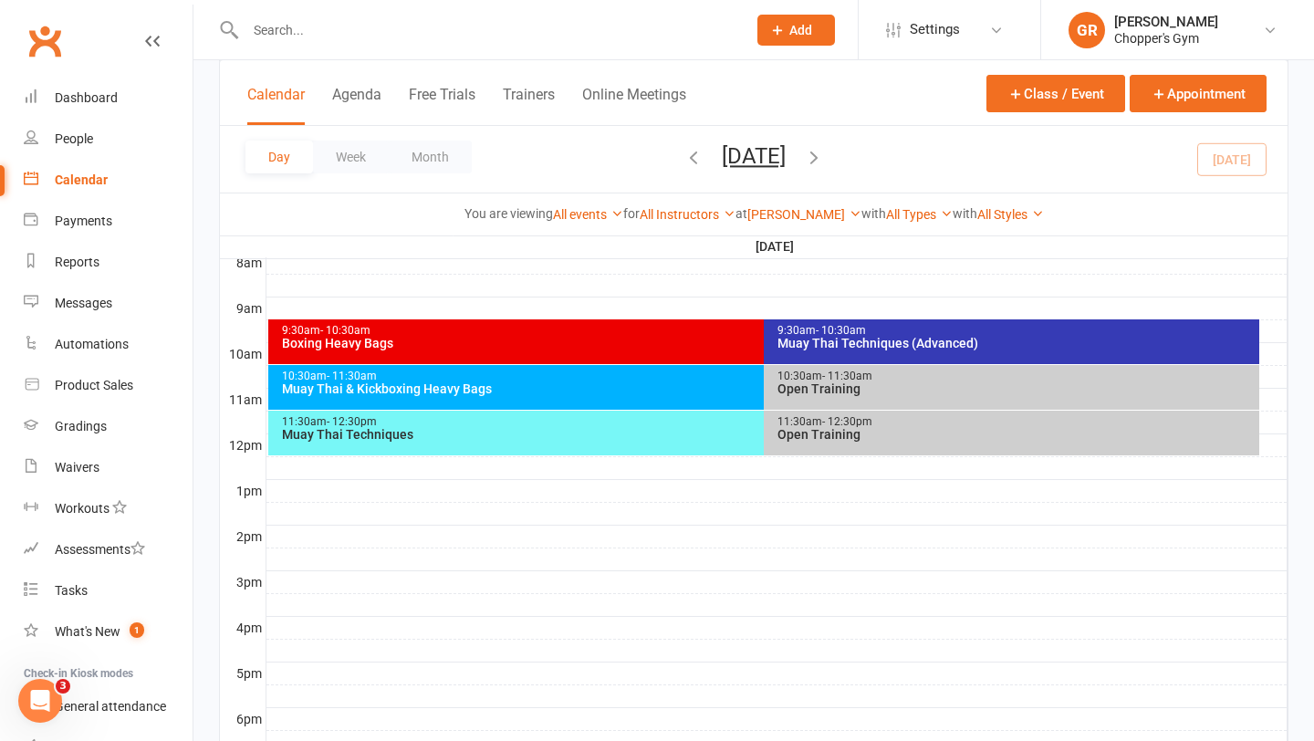
click at [699, 350] on div "9:30am - 10:30am Boxing Heavy Bags" at bounding box center [754, 341] width 973 height 45
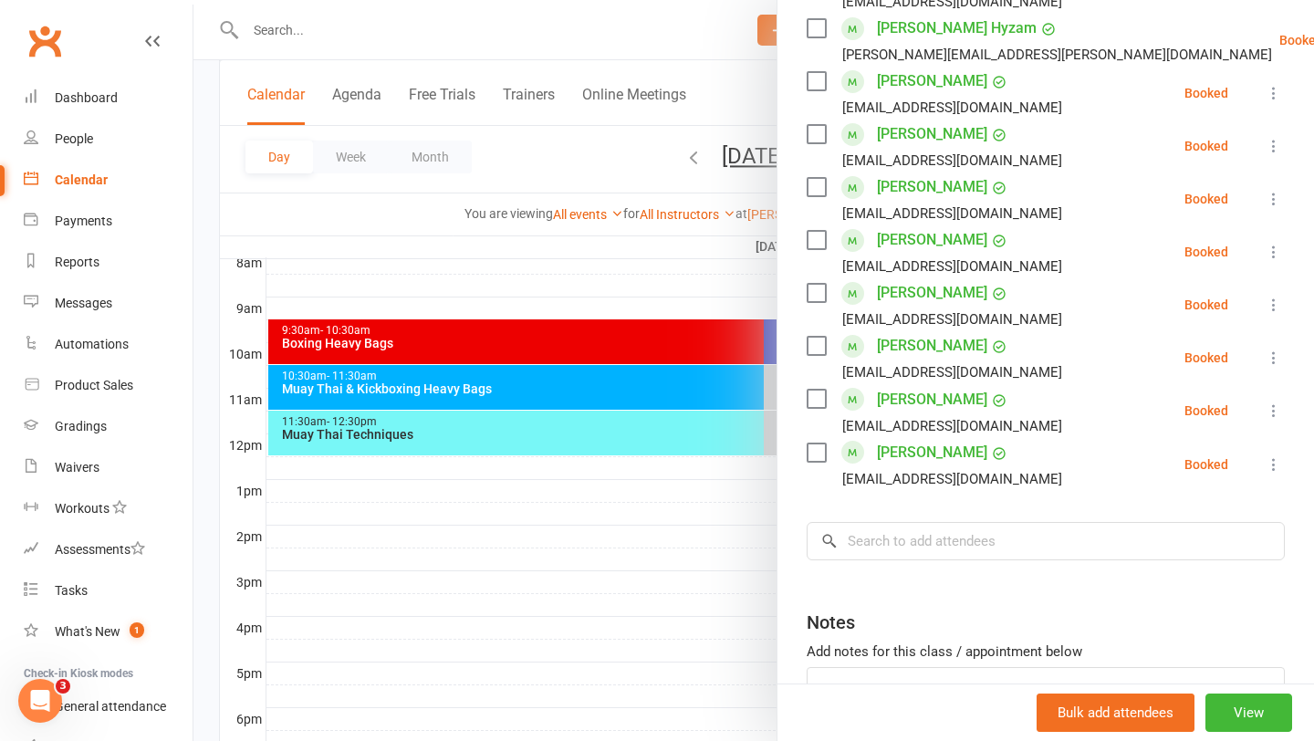
scroll to position [750, 0]
click at [1273, 469] on icon at bounding box center [1273, 463] width 18 height 18
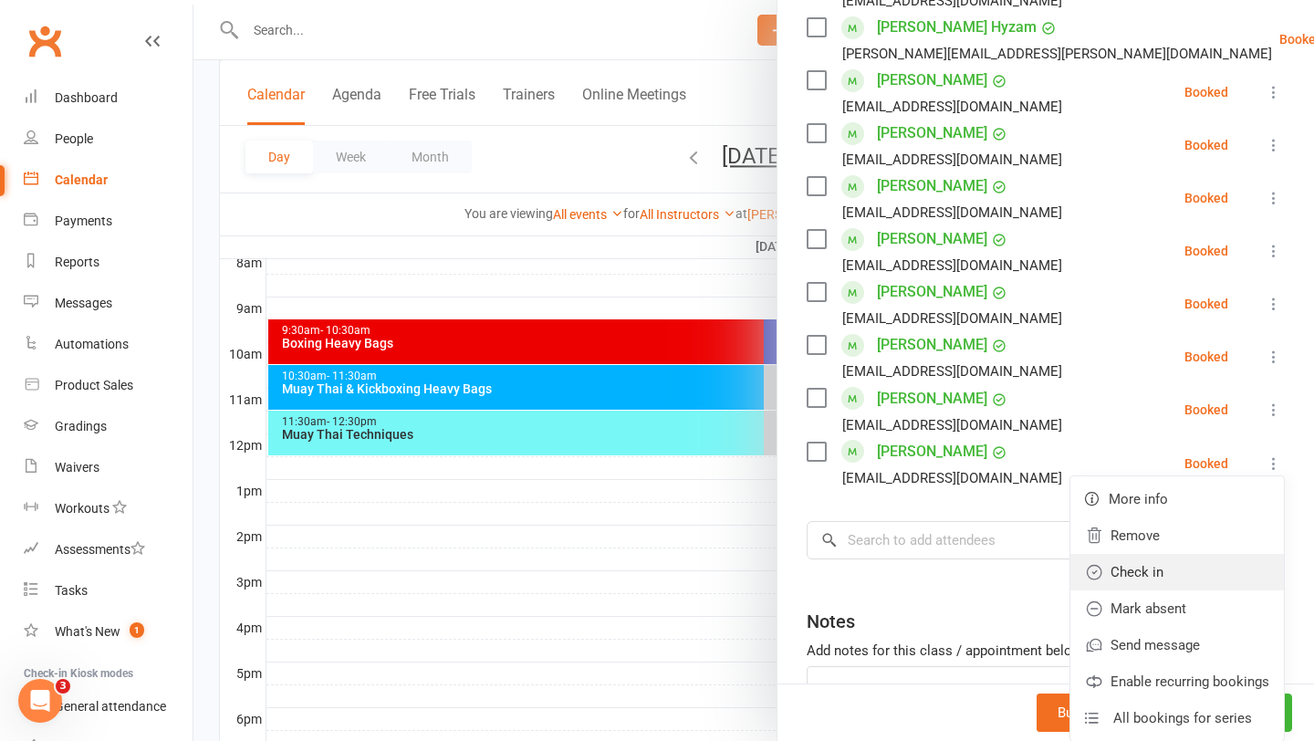
click at [1194, 573] on link "Check in" at bounding box center [1176, 572] width 213 height 36
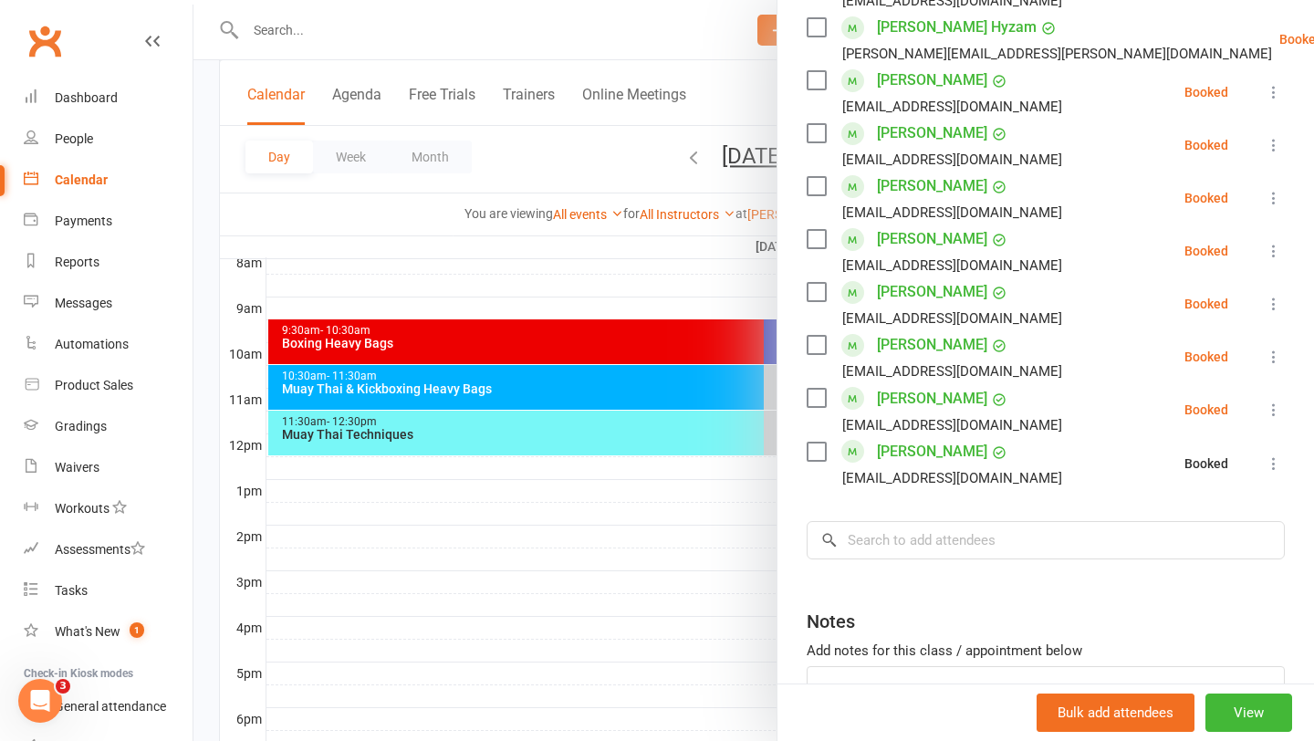
click at [1278, 296] on icon at bounding box center [1273, 304] width 18 height 18
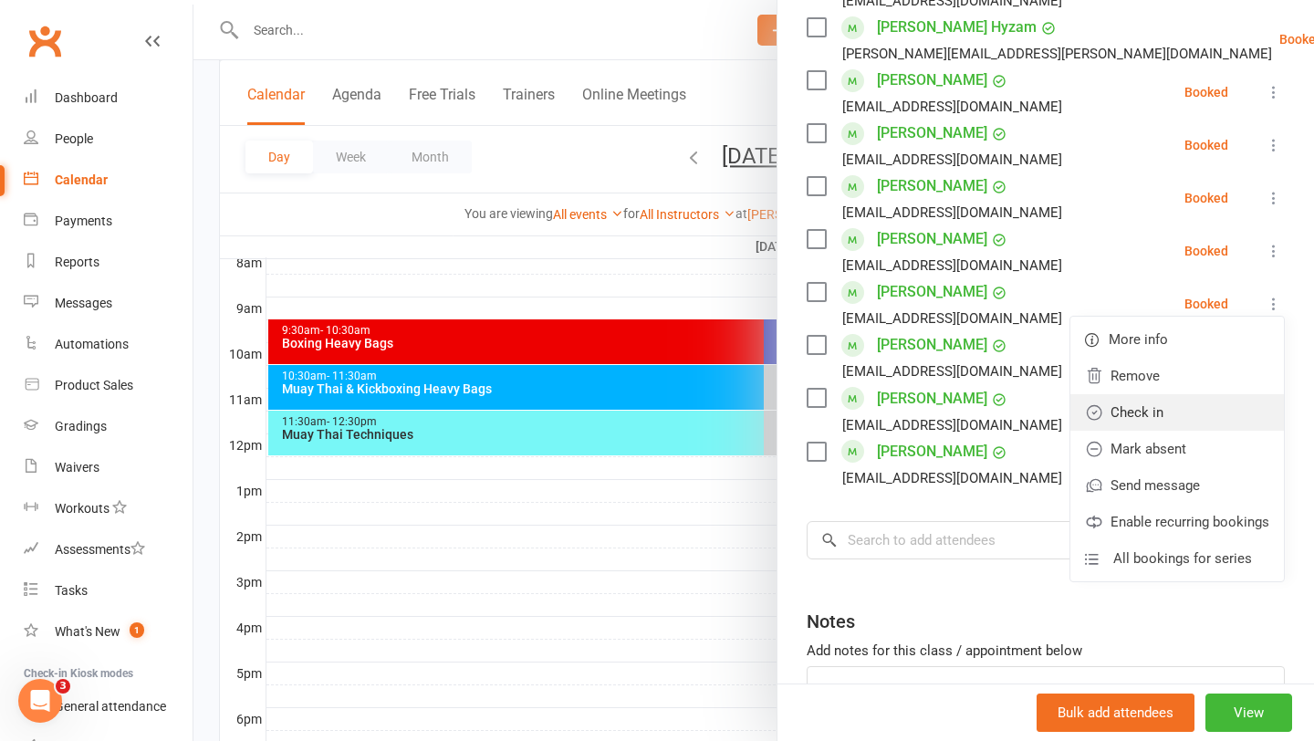
click at [1187, 417] on link "Check in" at bounding box center [1176, 412] width 213 height 36
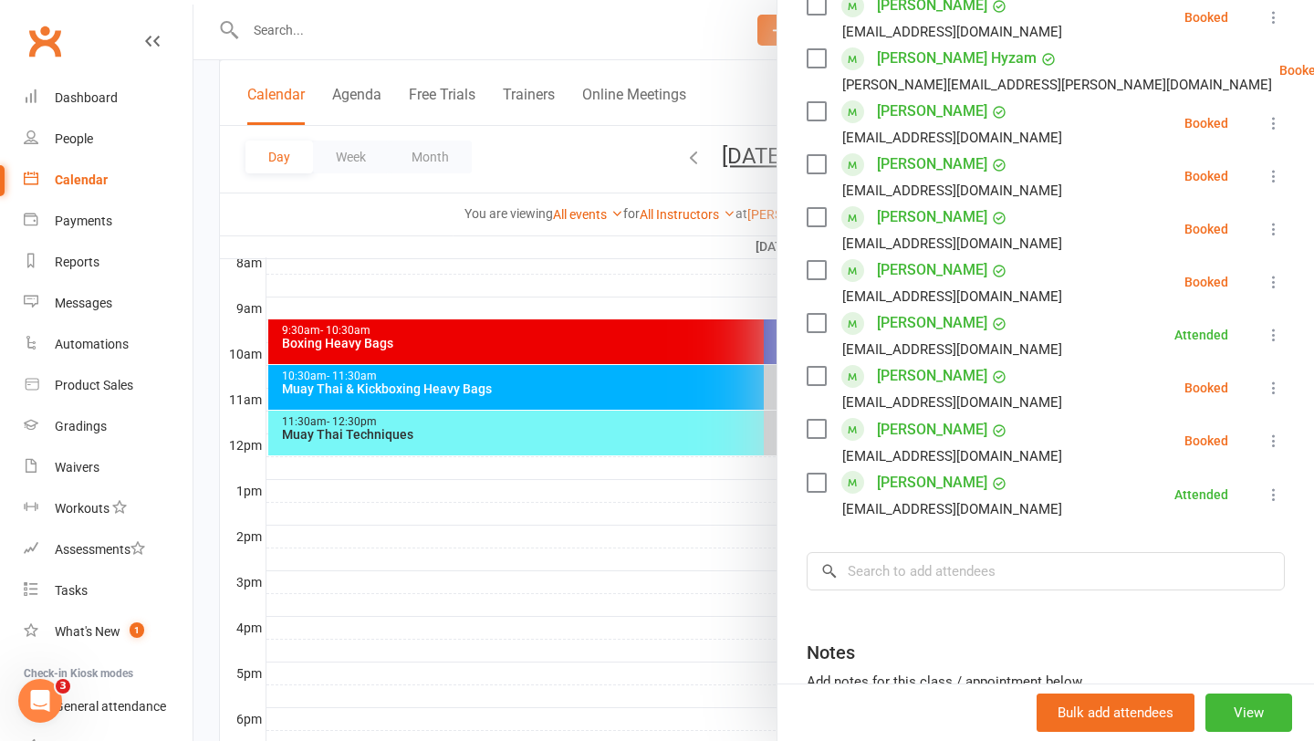
scroll to position [712, 0]
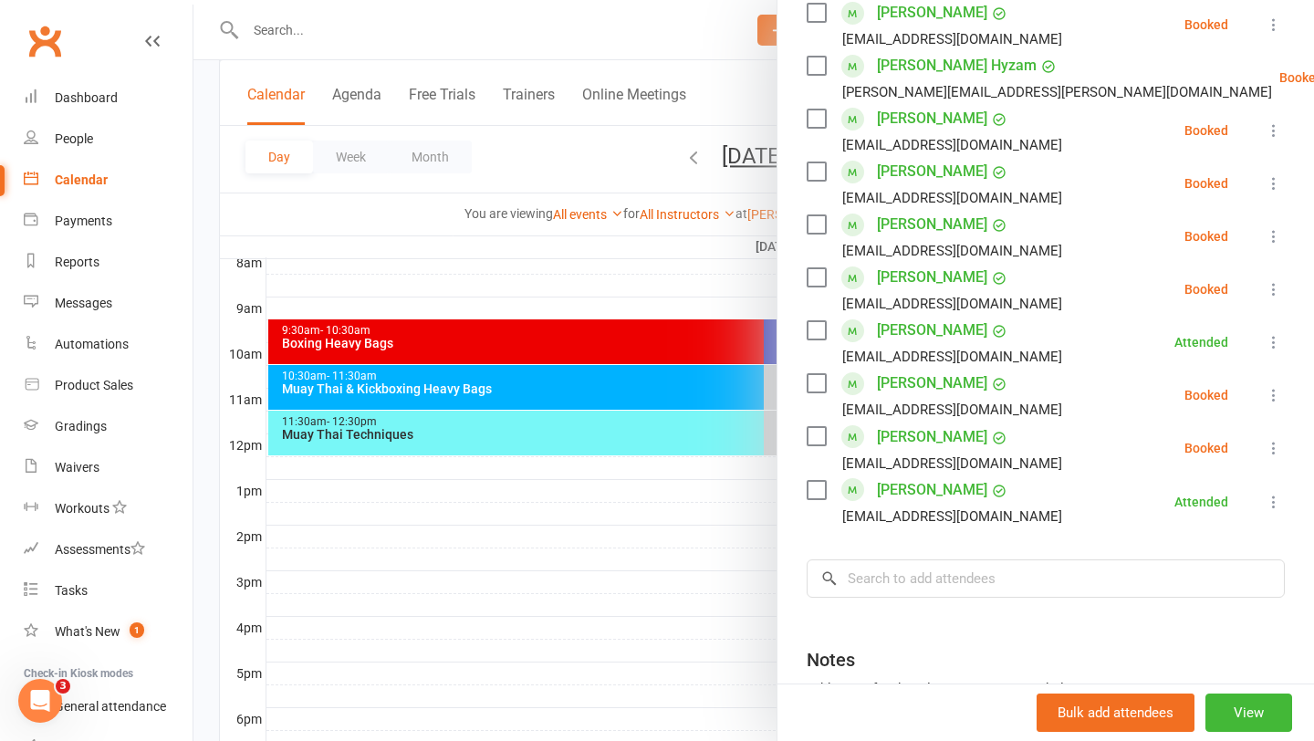
click at [1268, 128] on icon at bounding box center [1273, 130] width 18 height 18
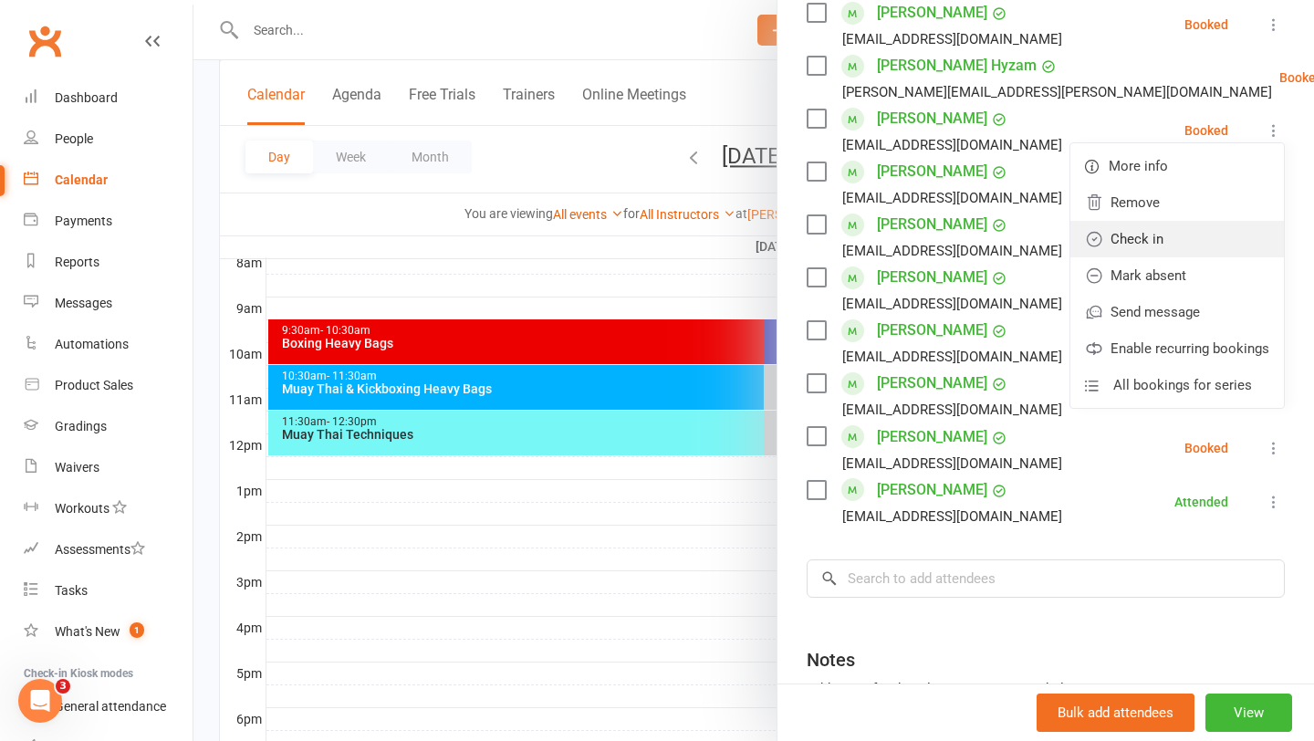
click at [1176, 234] on link "Check in" at bounding box center [1176, 239] width 213 height 36
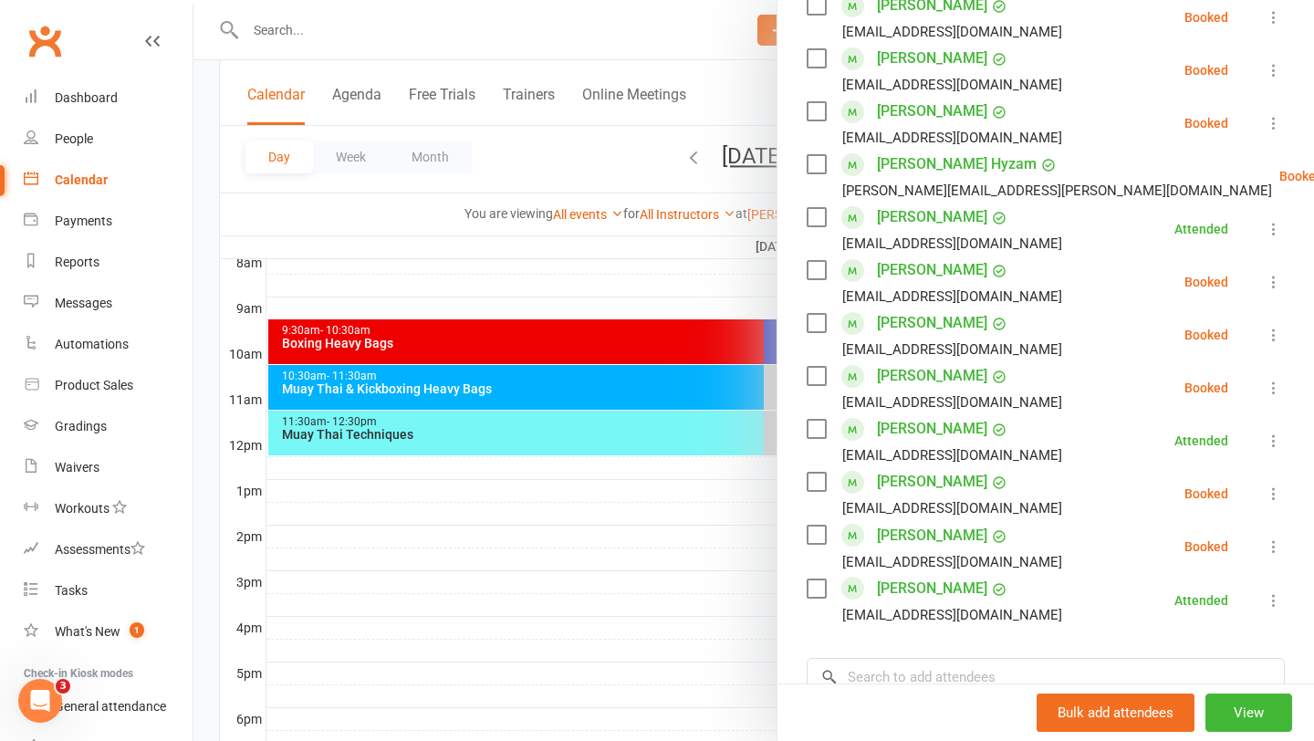
scroll to position [607, 0]
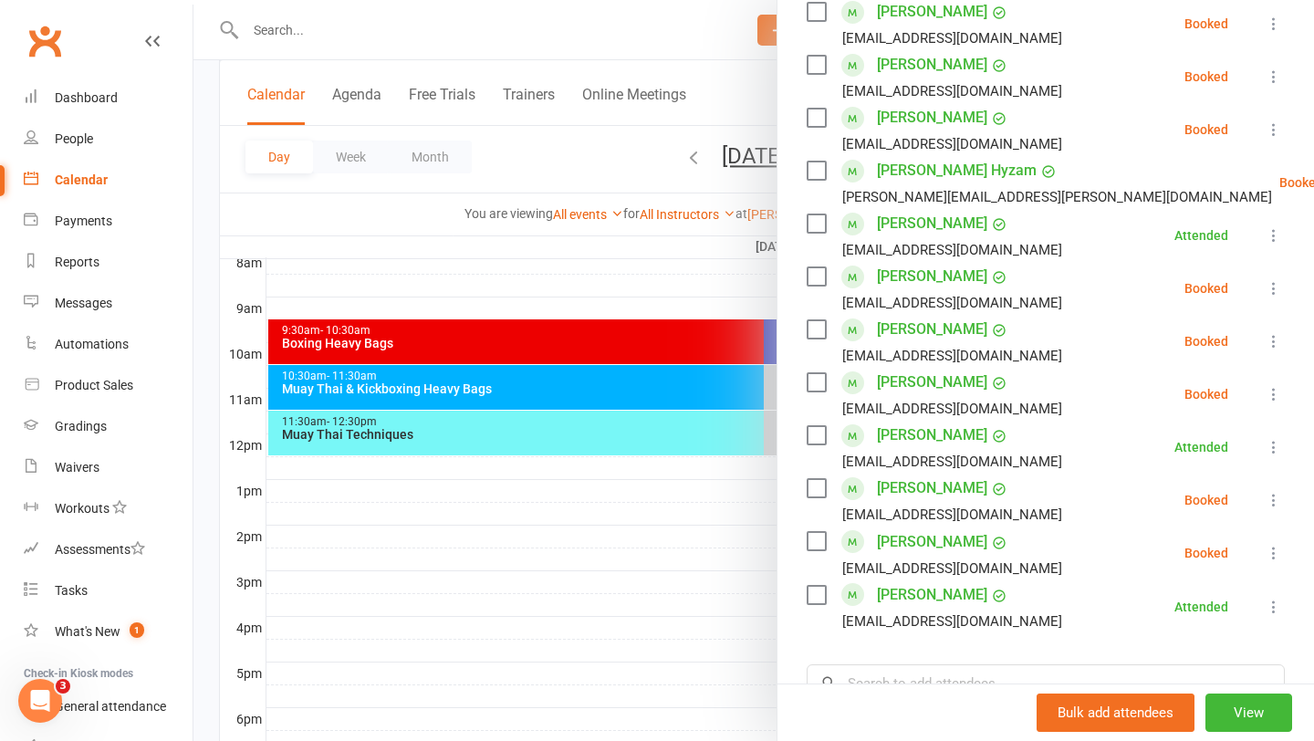
click at [1268, 77] on icon at bounding box center [1273, 77] width 18 height 18
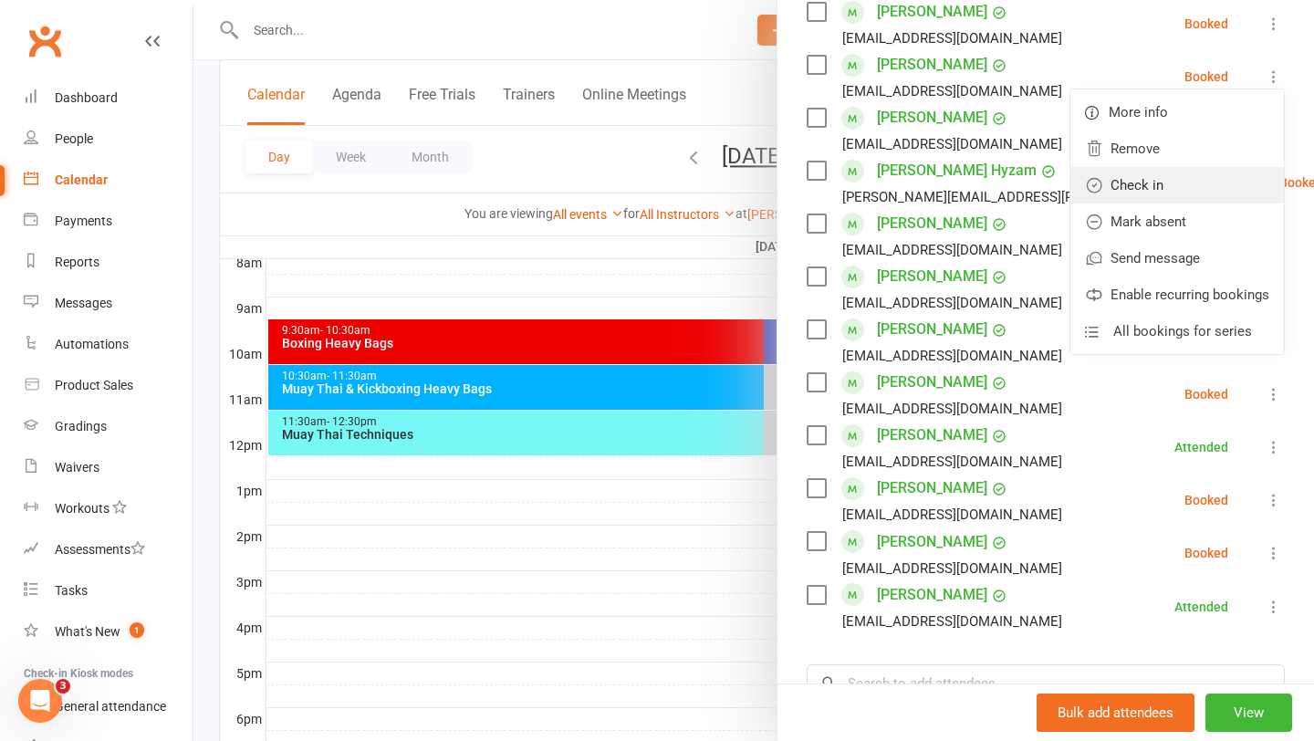
click at [1213, 182] on link "Check in" at bounding box center [1176, 185] width 213 height 36
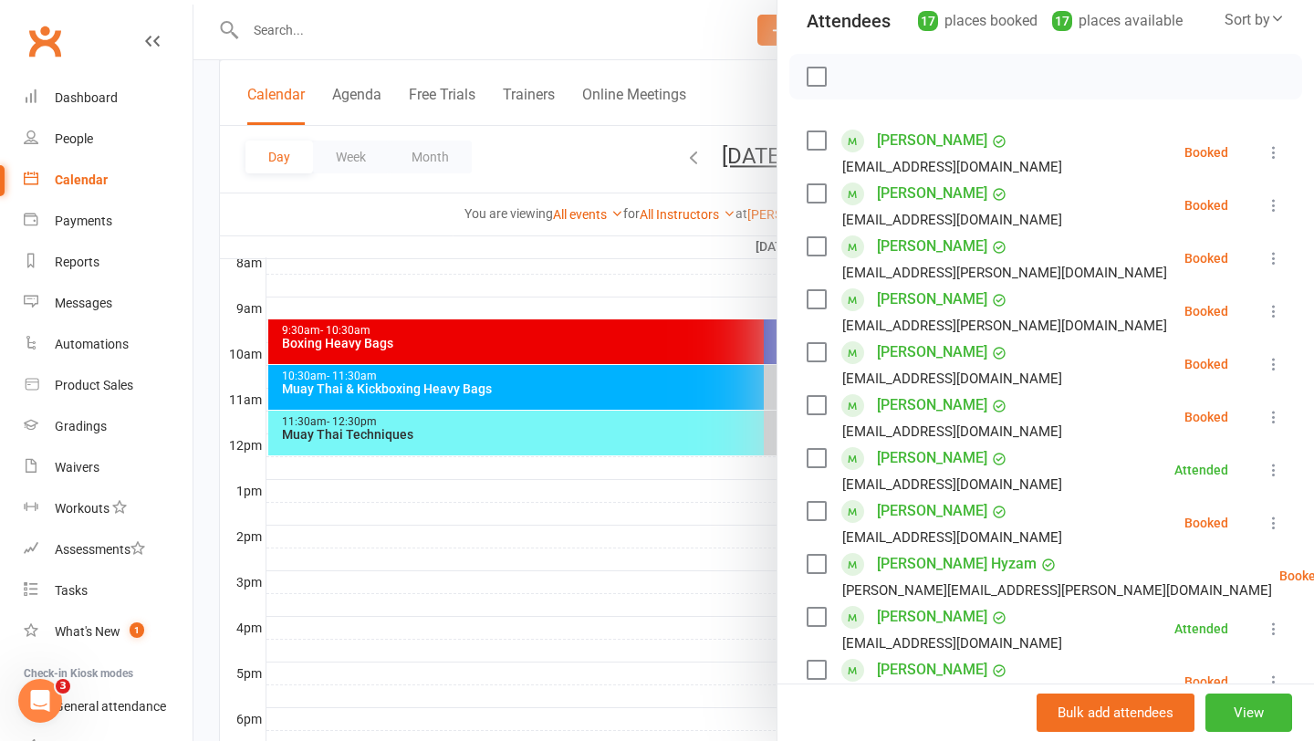
scroll to position [213, 0]
click at [610, 307] on div at bounding box center [753, 370] width 1120 height 741
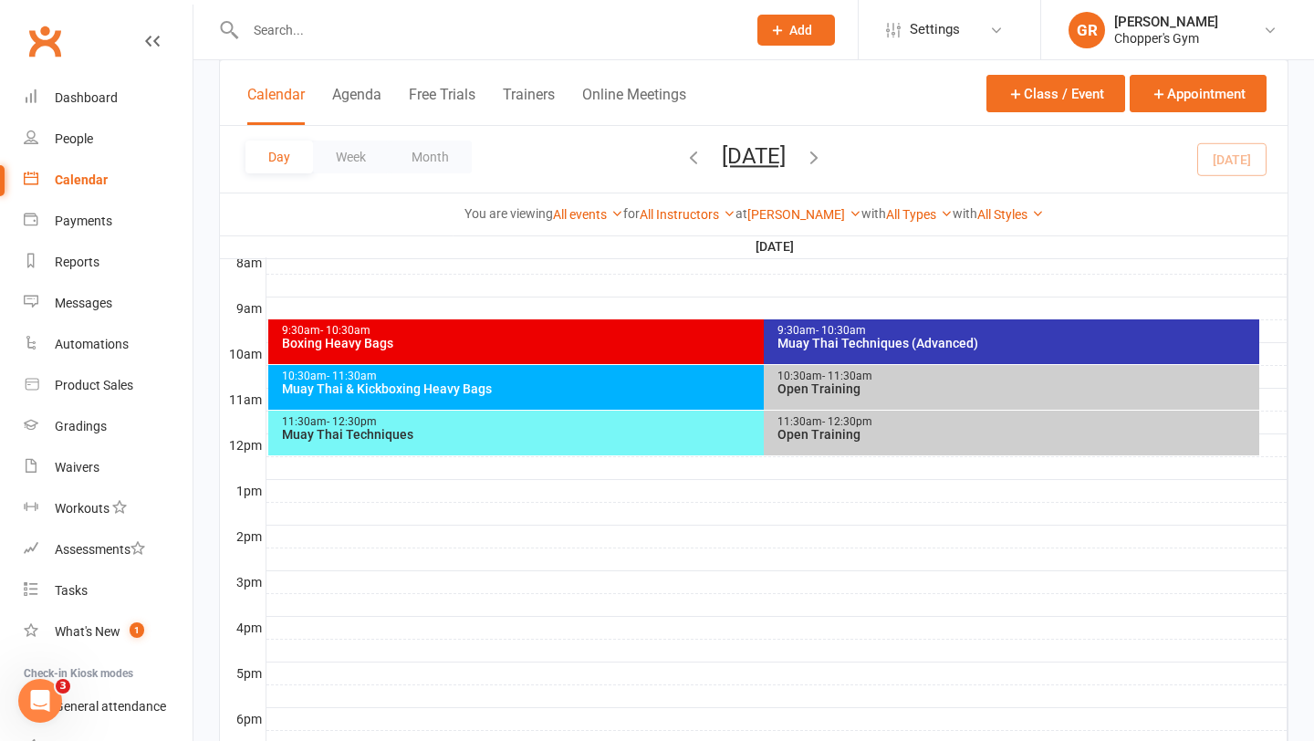
click at [680, 392] on div "Muay Thai & Kickboxing Heavy Bags" at bounding box center [759, 388] width 957 height 13
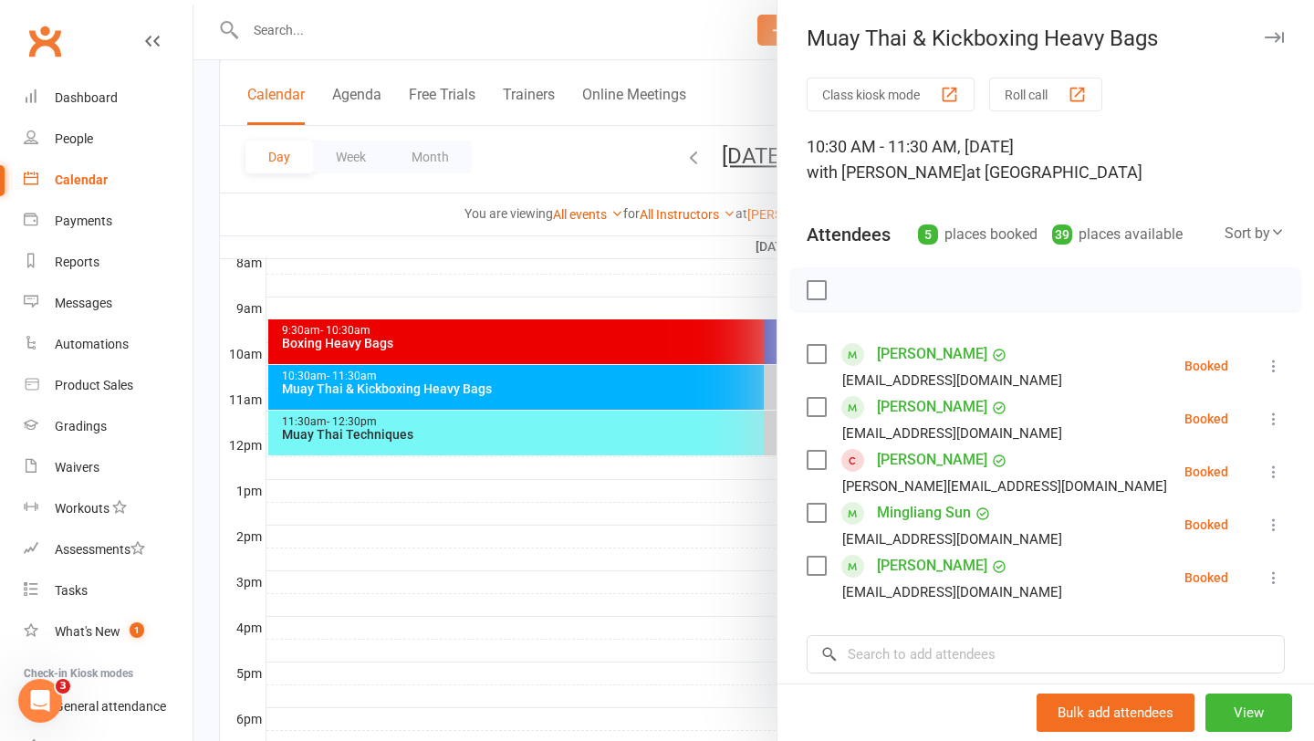
click at [718, 600] on div at bounding box center [753, 370] width 1120 height 741
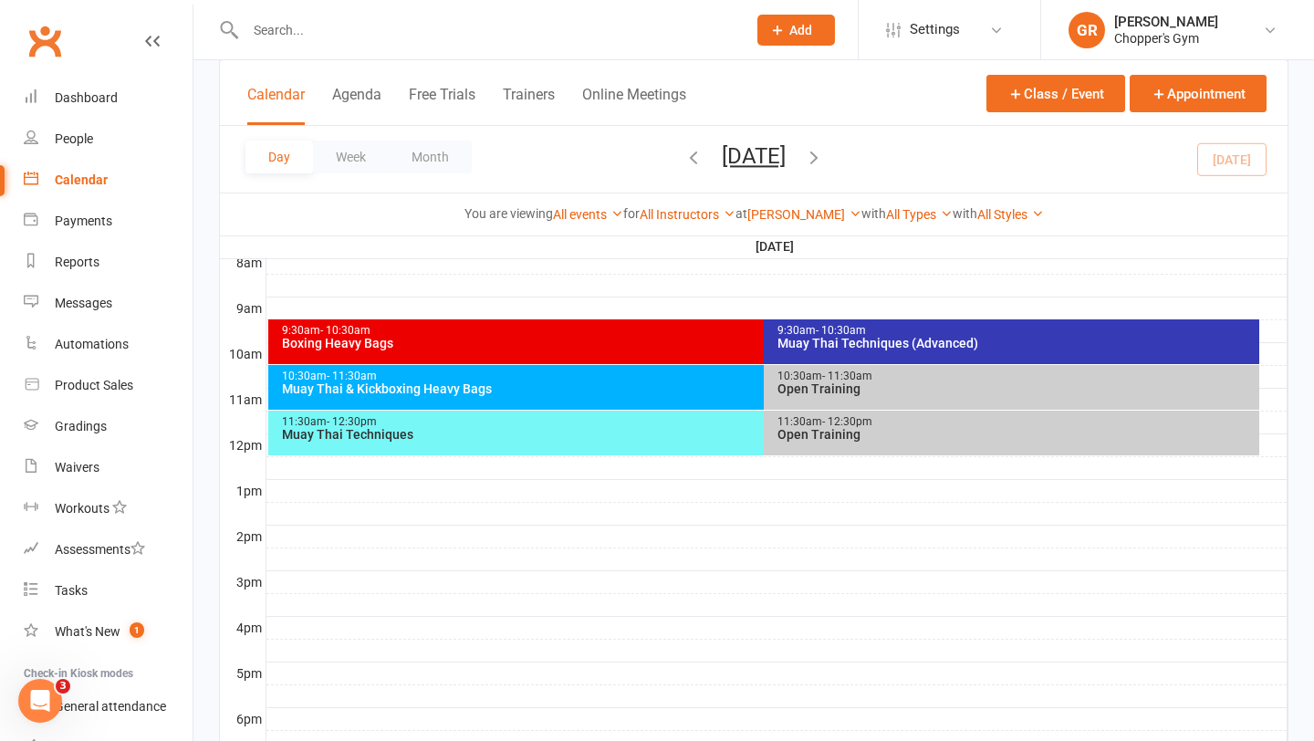
click at [923, 389] on div "Open Training" at bounding box center [1015, 388] width 479 height 13
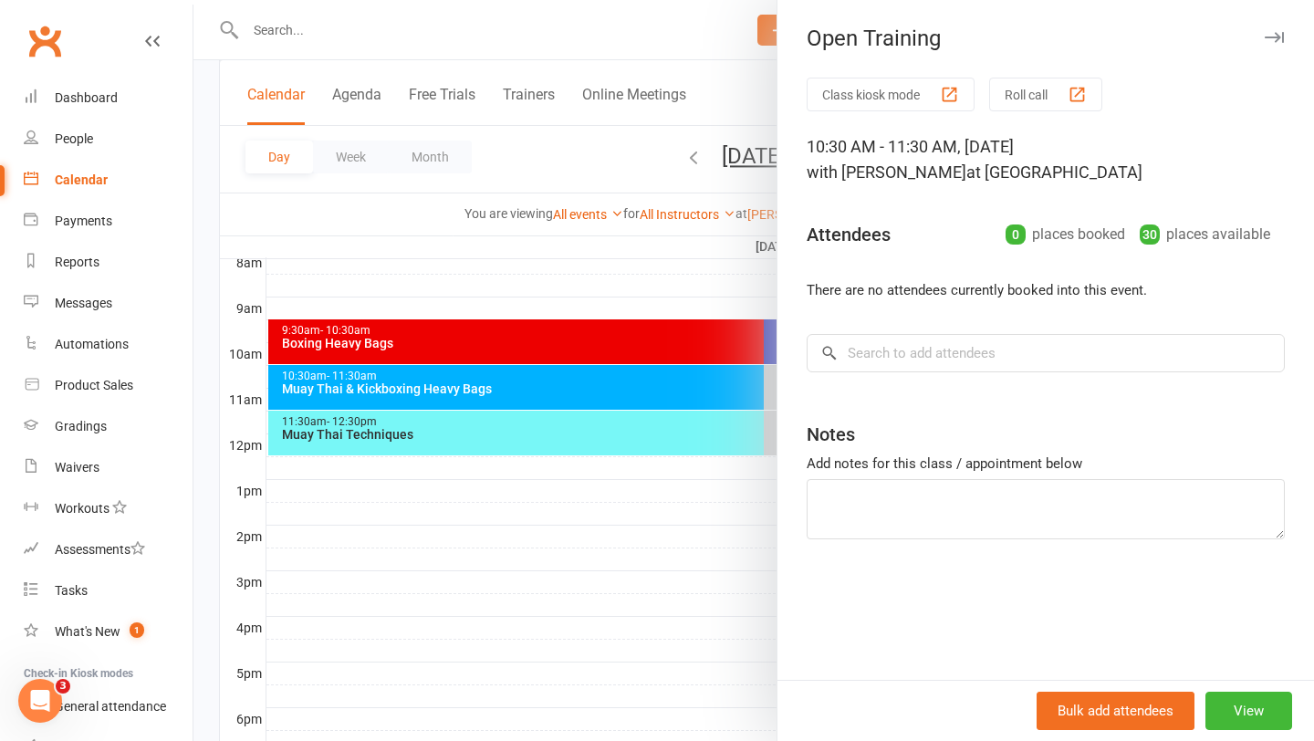
click at [591, 558] on div at bounding box center [753, 370] width 1120 height 741
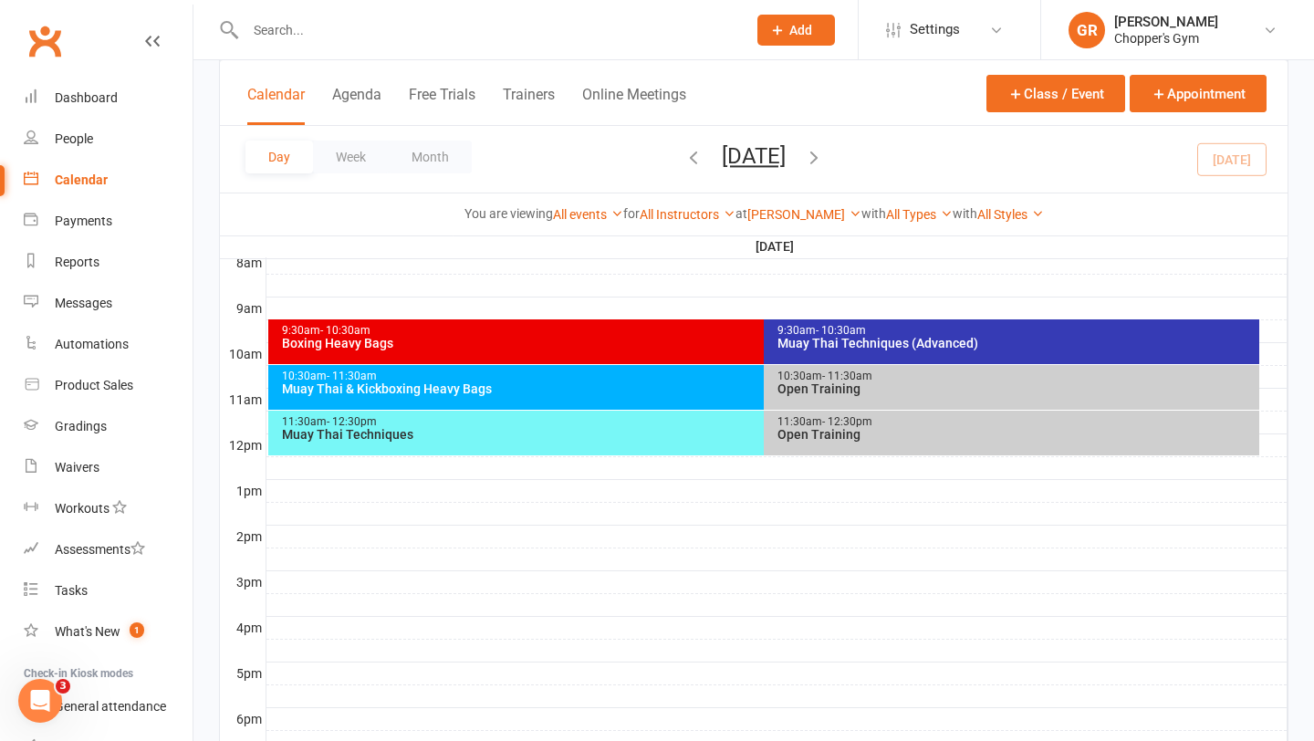
click at [827, 439] on div "Open Training" at bounding box center [1015, 434] width 479 height 13
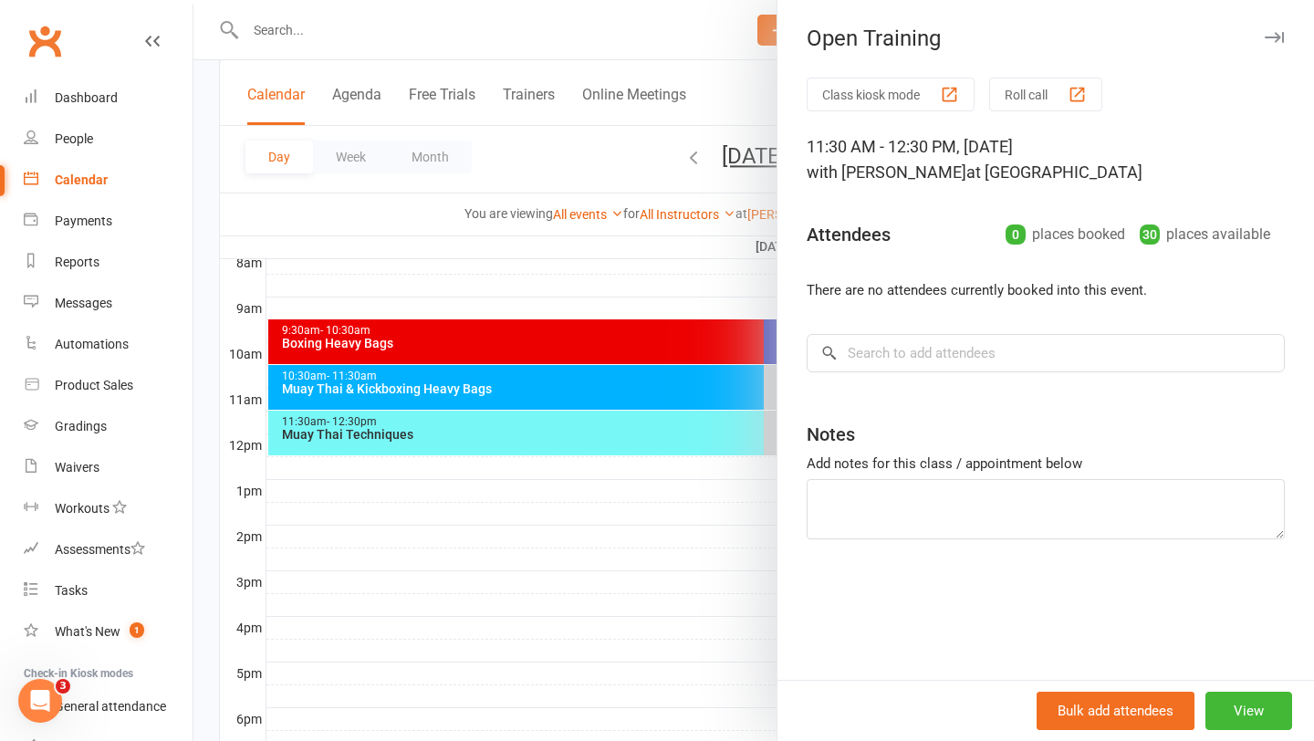
click at [522, 660] on div at bounding box center [753, 370] width 1120 height 741
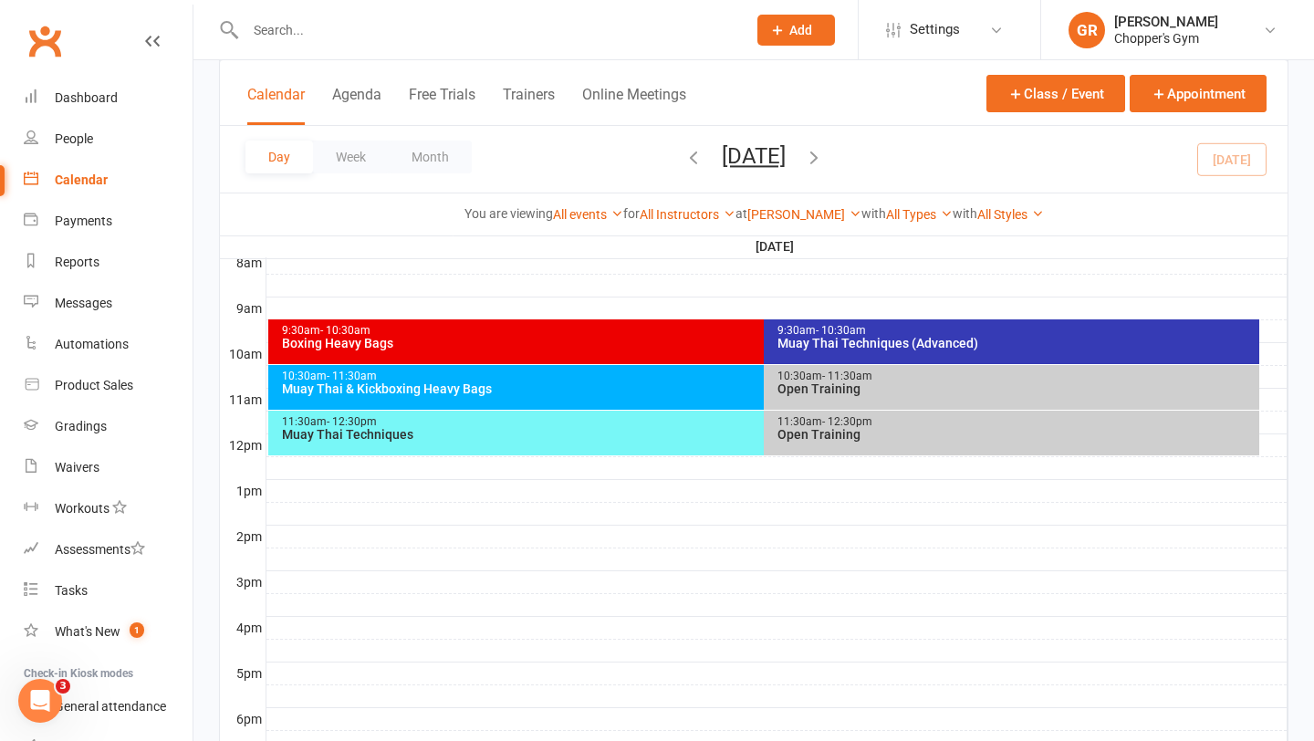
click at [528, 435] on div "Muay Thai Techniques" at bounding box center [759, 434] width 957 height 13
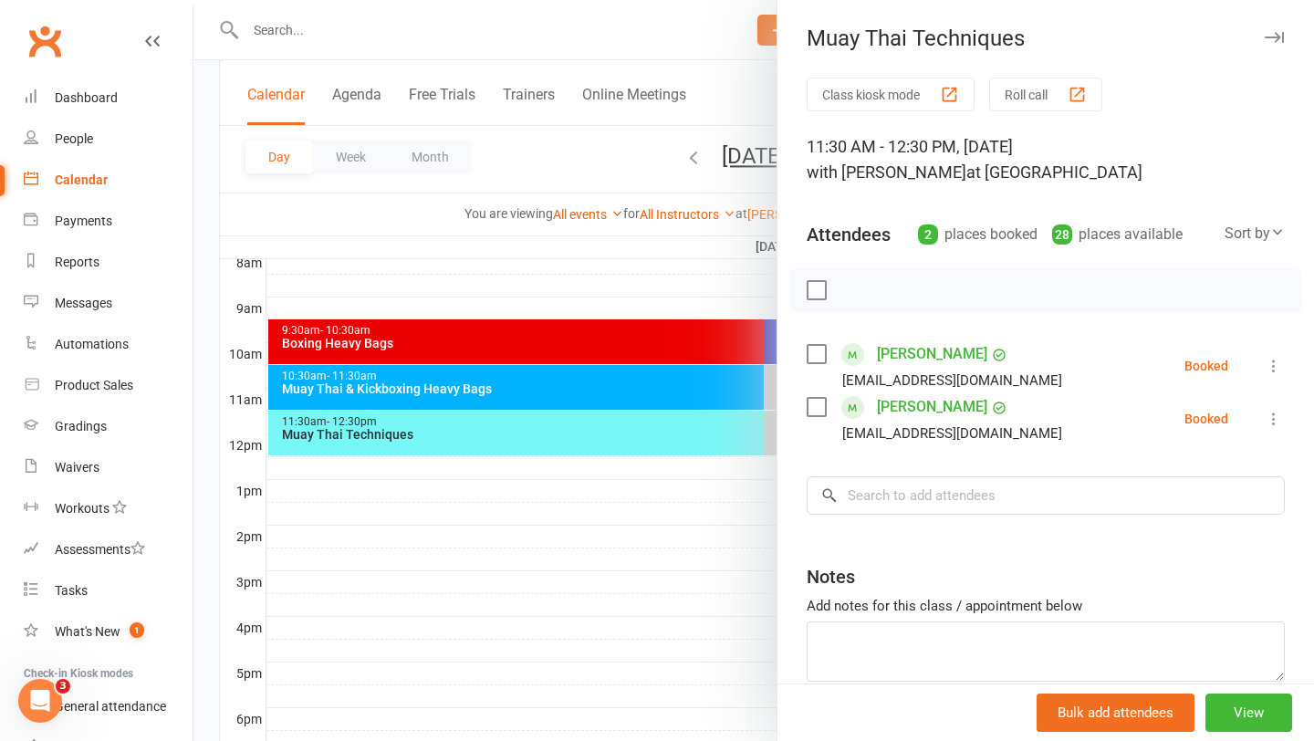
click at [582, 583] on div at bounding box center [753, 370] width 1120 height 741
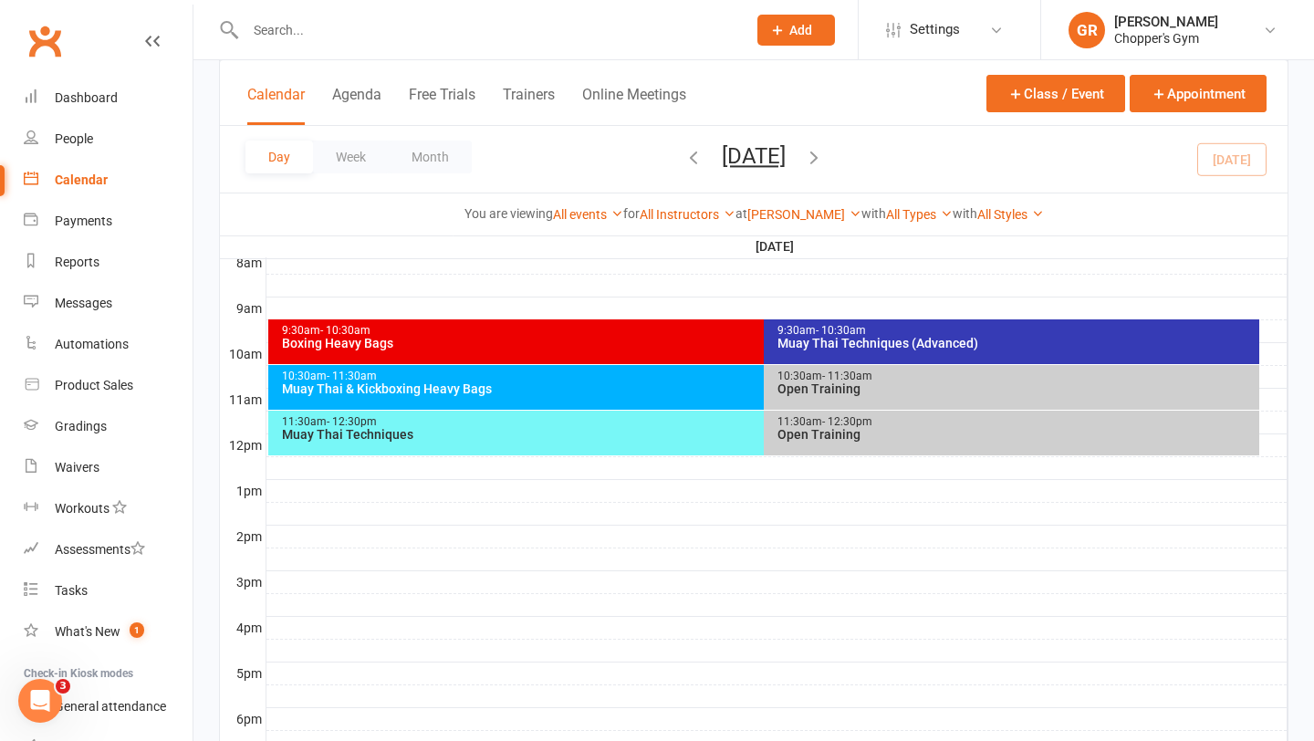
click at [697, 342] on div "Boxing Heavy Bags" at bounding box center [759, 343] width 957 height 13
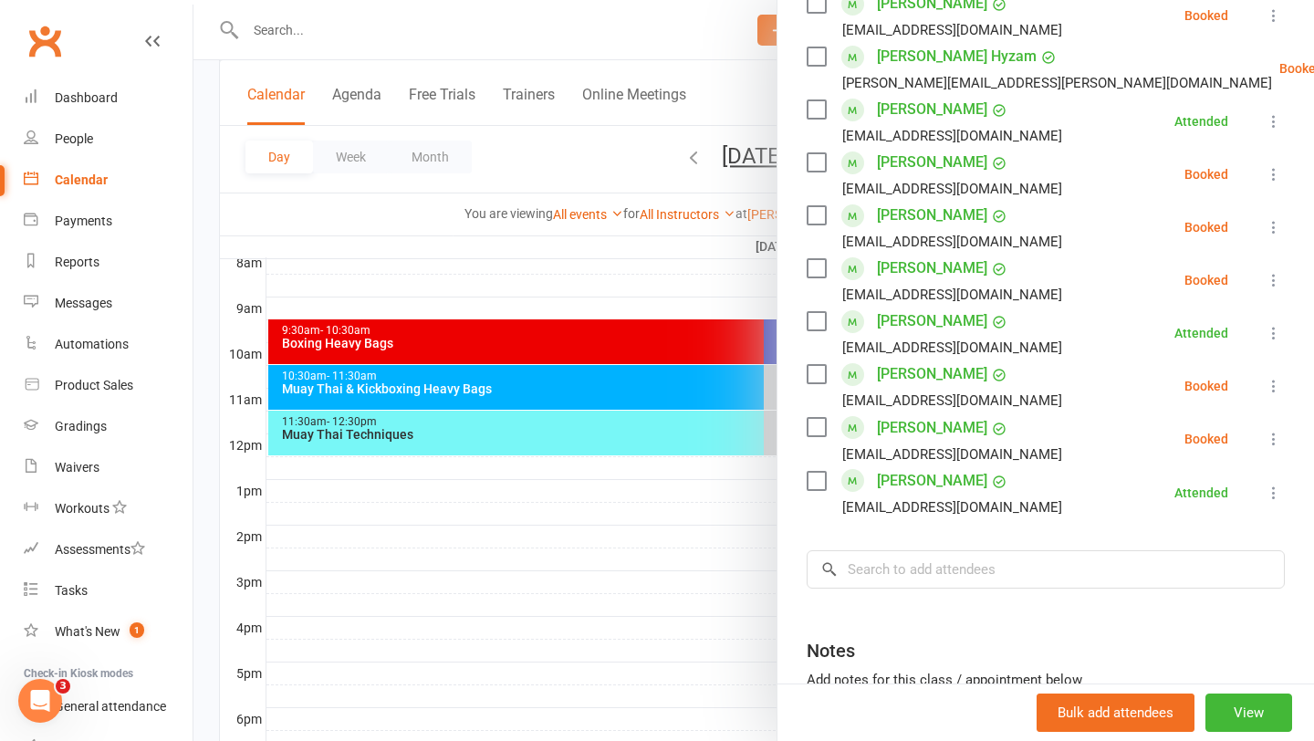
scroll to position [750, 0]
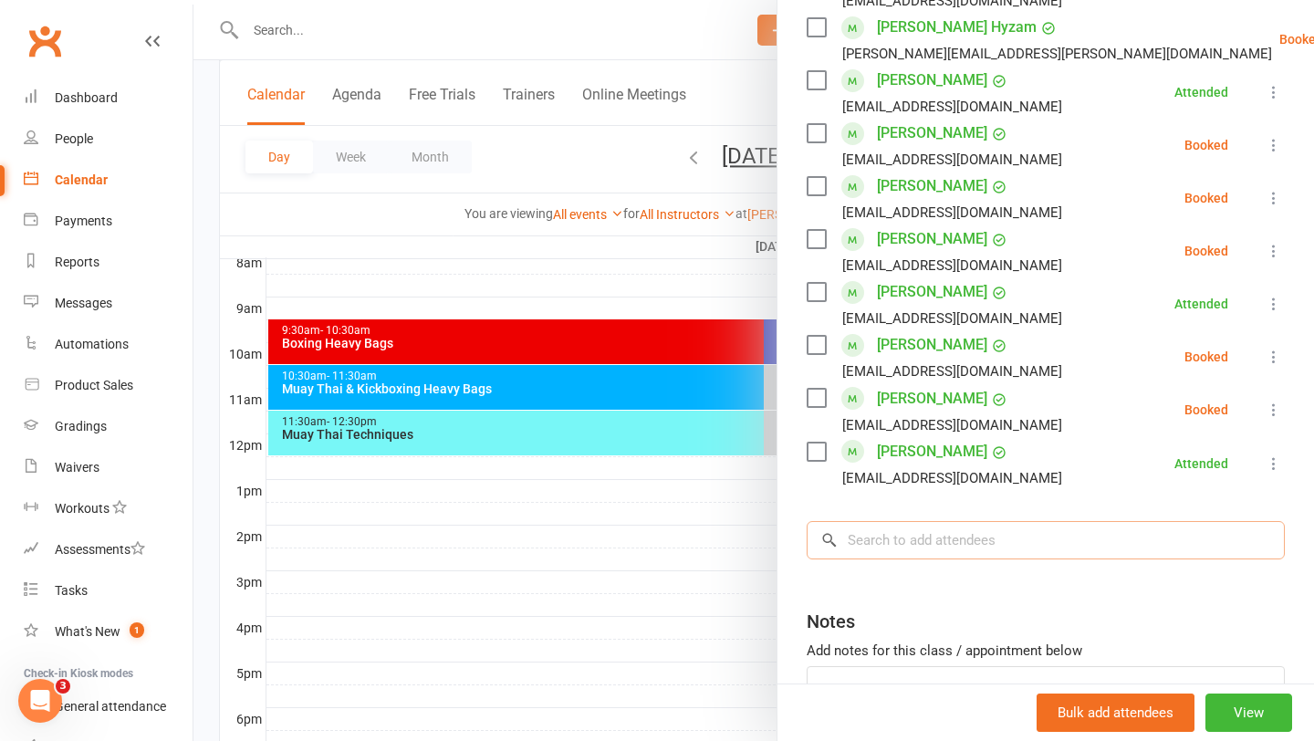
click at [1062, 533] on input "search" at bounding box center [1045, 540] width 478 height 38
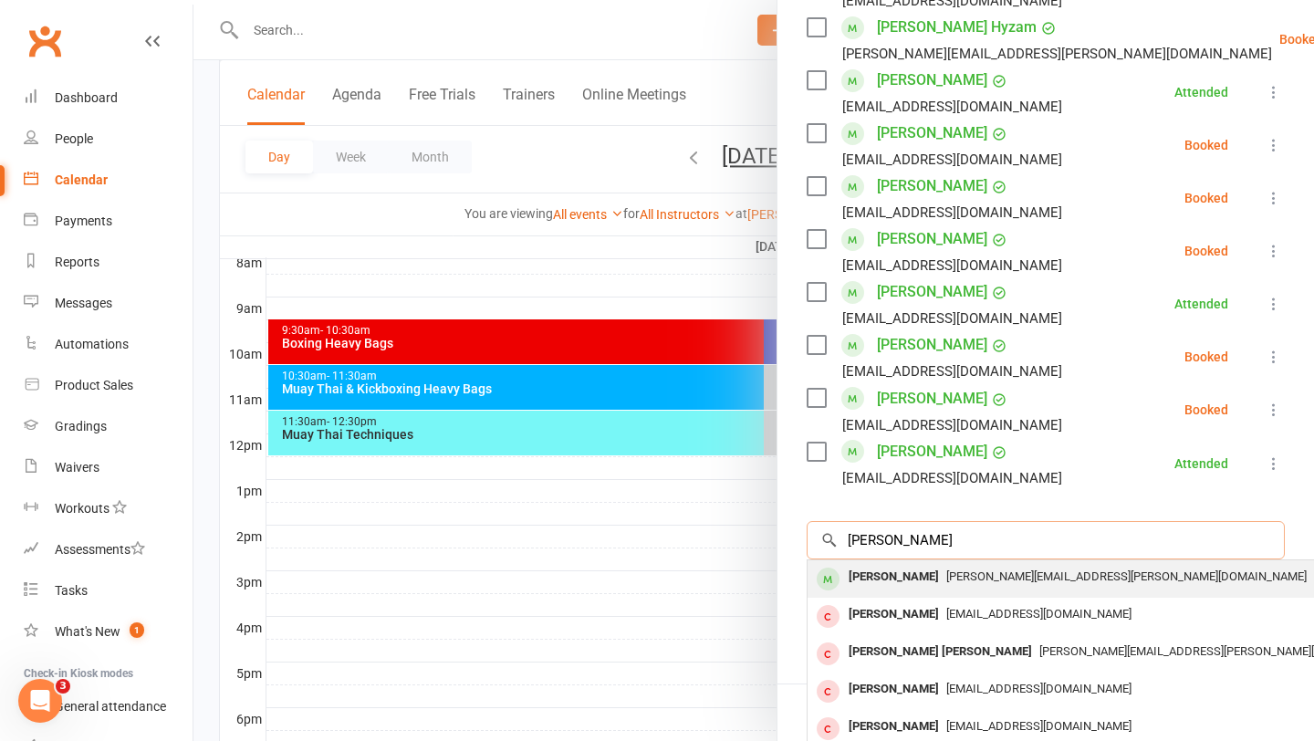
type input "Lynn"
click at [1061, 580] on div "lynn@lynn.email" at bounding box center [1080, 577] width 531 height 26
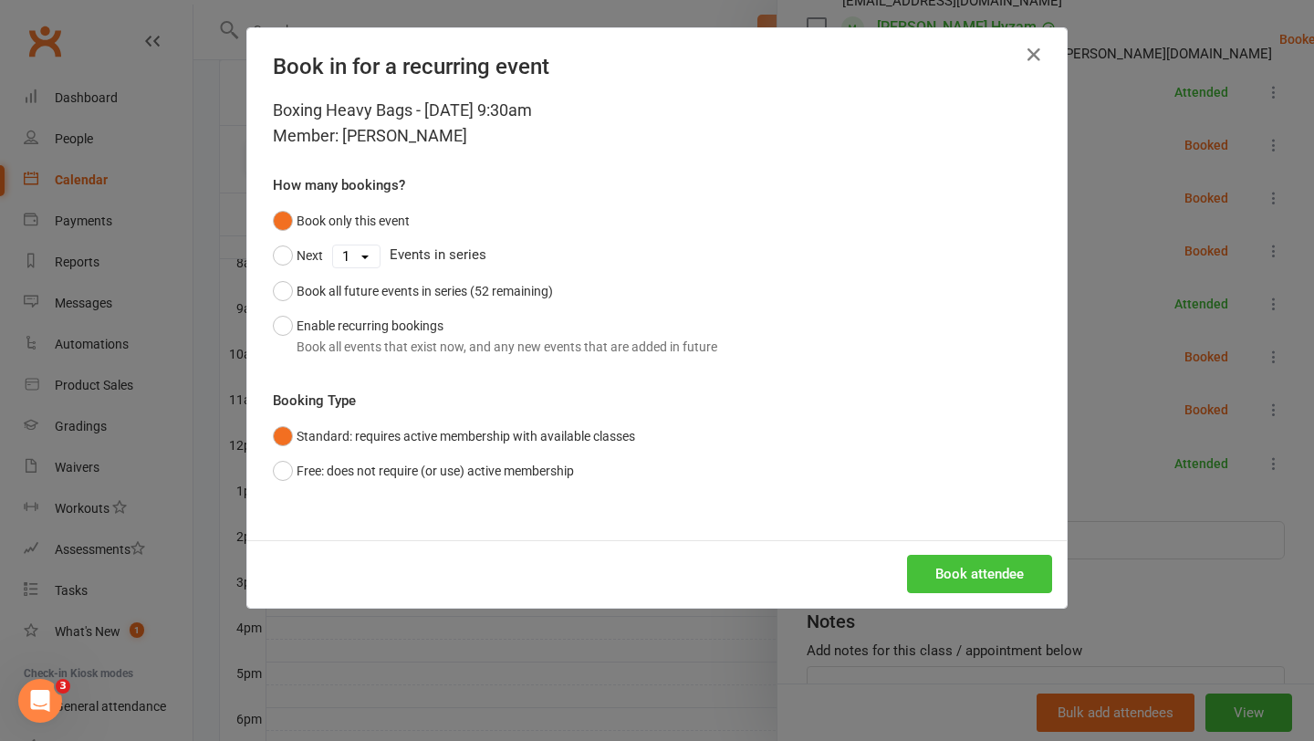
click at [1008, 563] on button "Book attendee" at bounding box center [979, 574] width 145 height 38
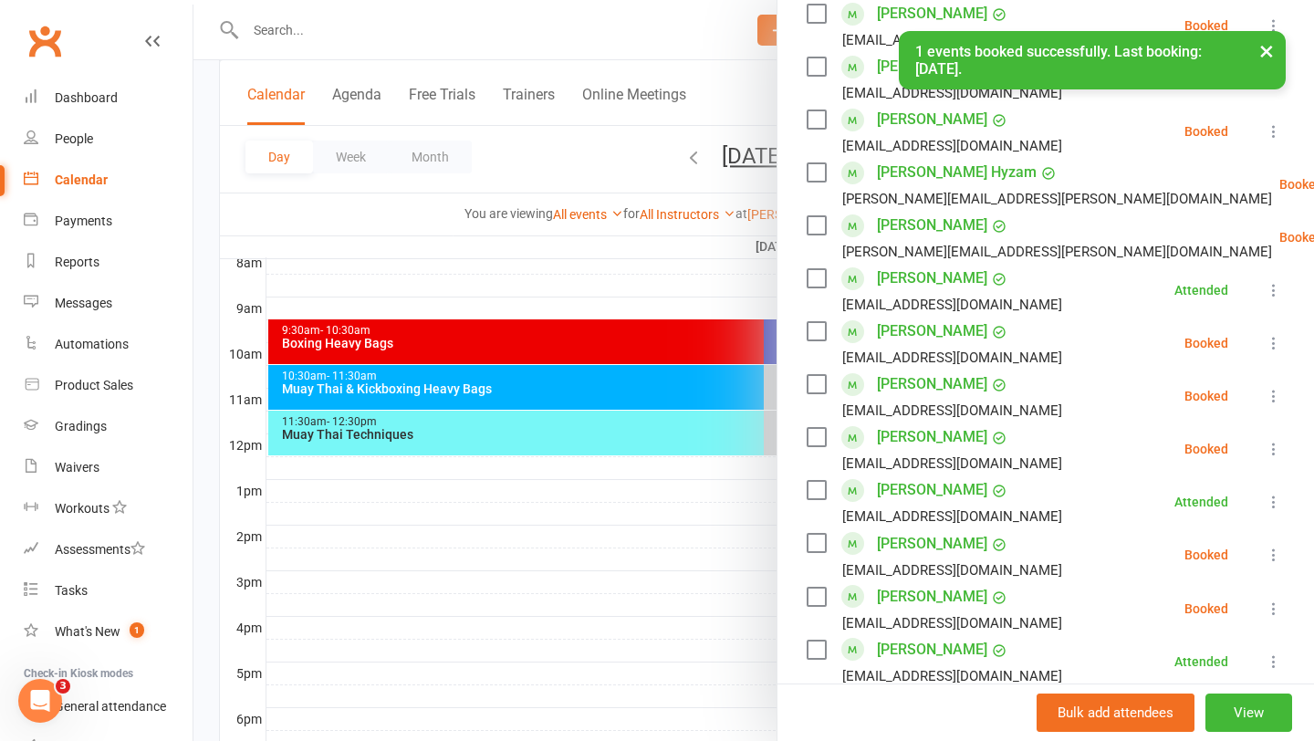
scroll to position [601, 0]
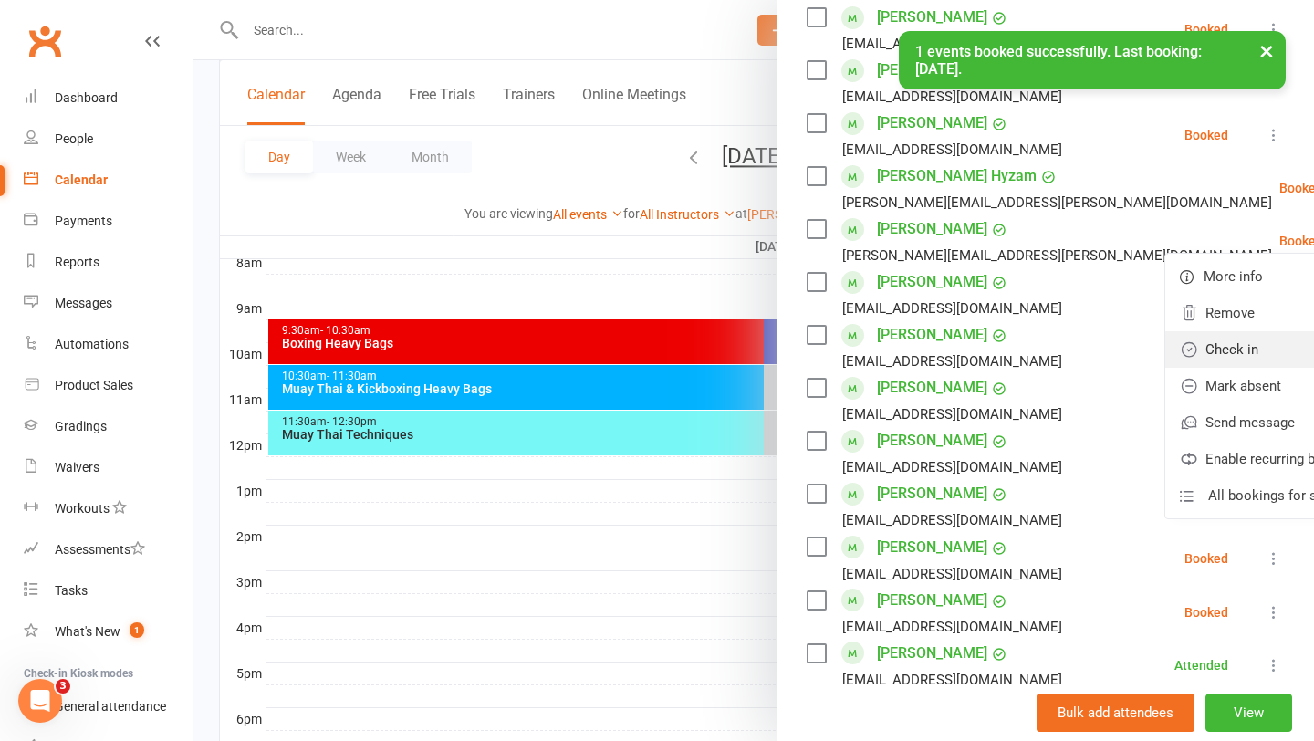
click at [1180, 347] on link "Check in" at bounding box center [1271, 349] width 213 height 36
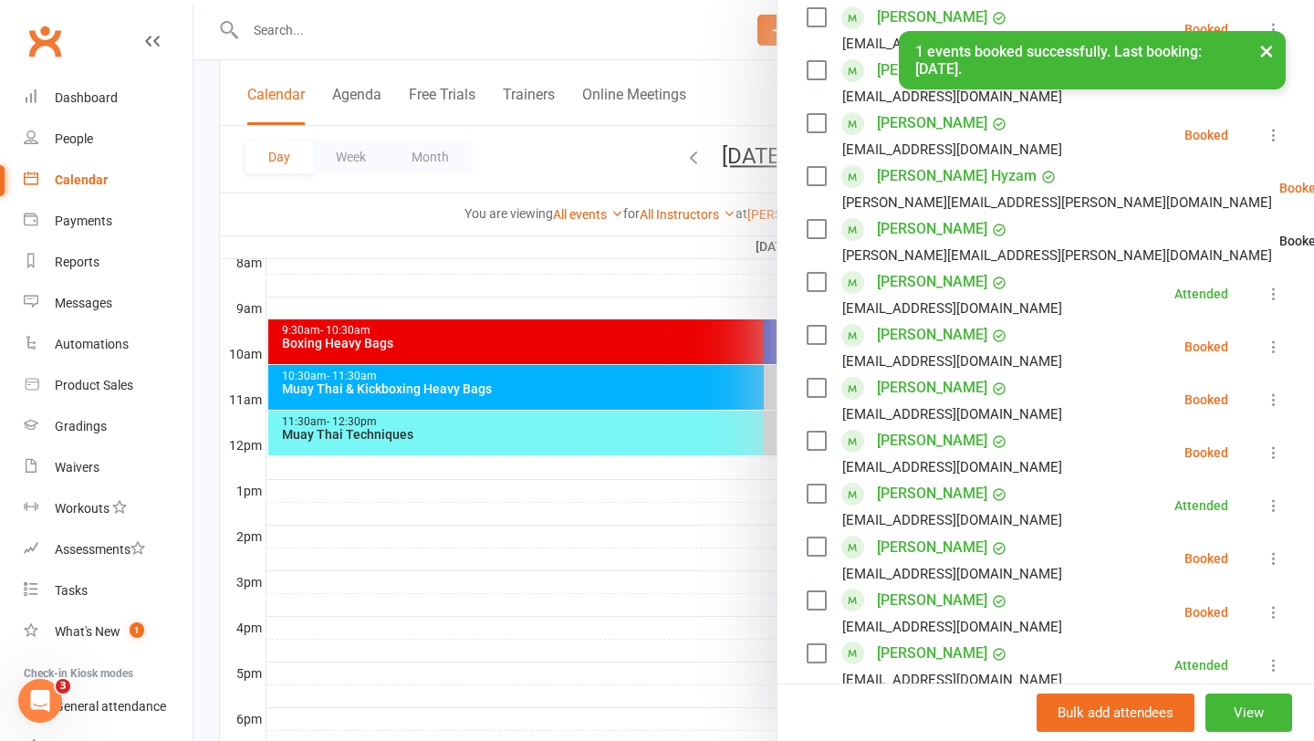
click at [655, 483] on div at bounding box center [753, 370] width 1120 height 741
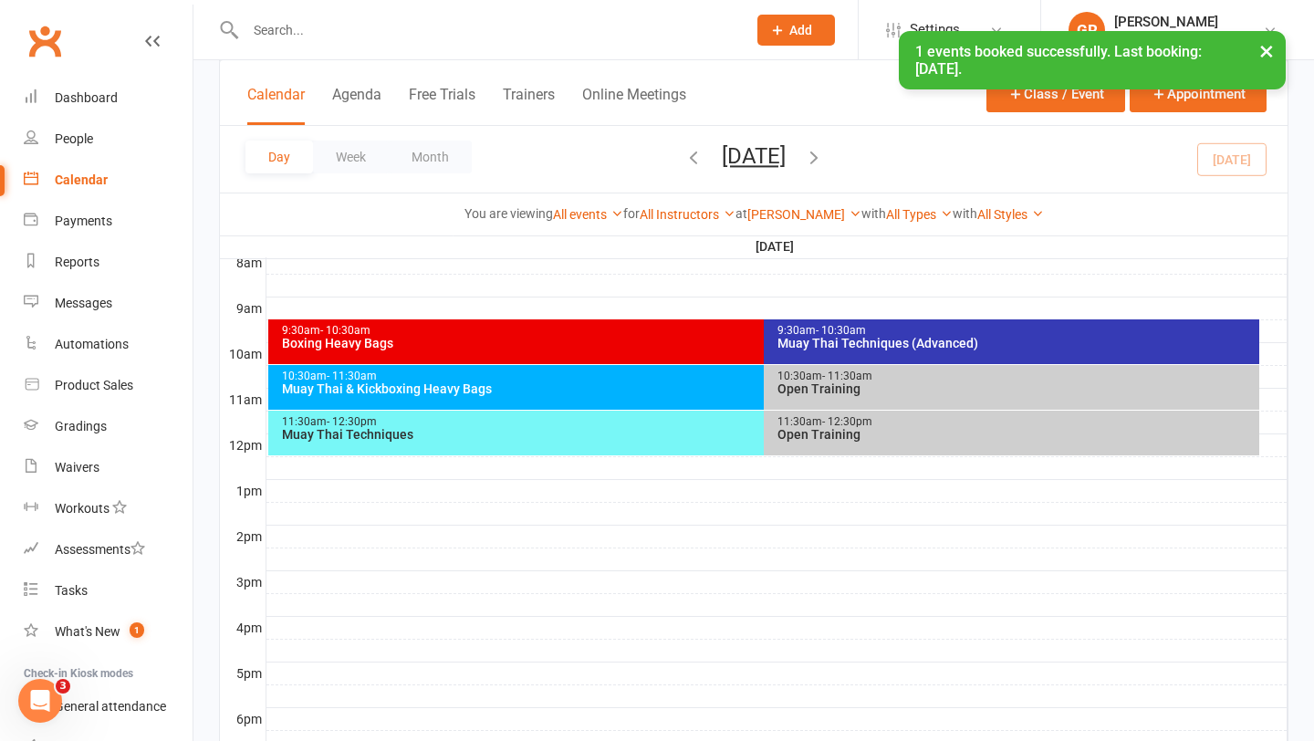
click at [860, 341] on div "Muay Thai Techniques (Advanced)" at bounding box center [1015, 343] width 479 height 13
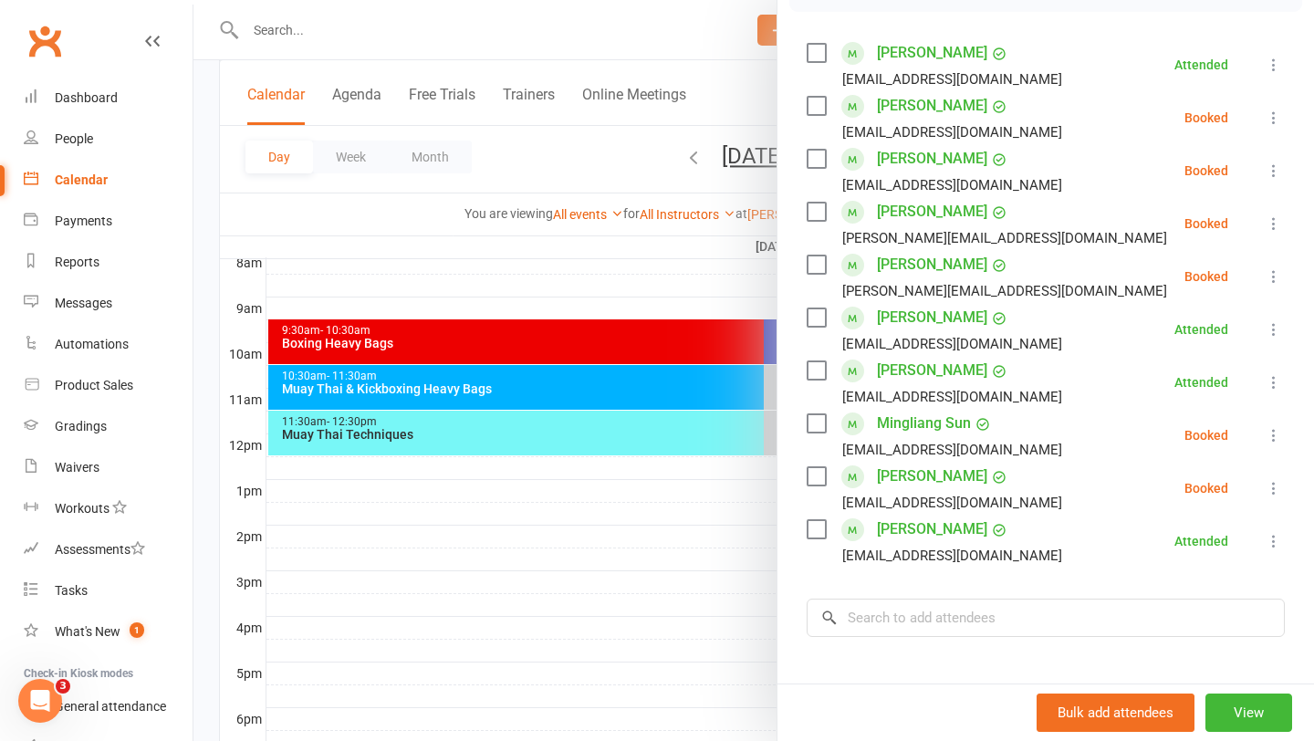
scroll to position [307, 0]
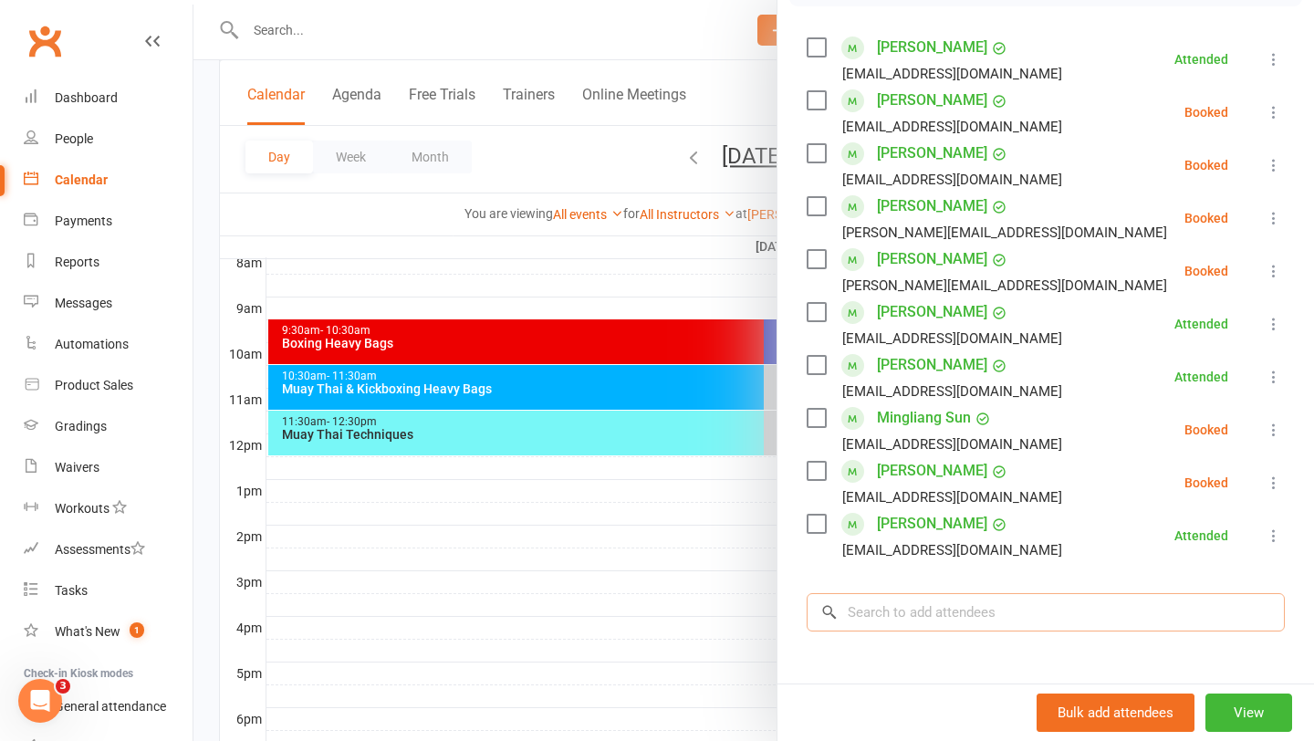
click at [1061, 615] on input "search" at bounding box center [1045, 612] width 478 height 38
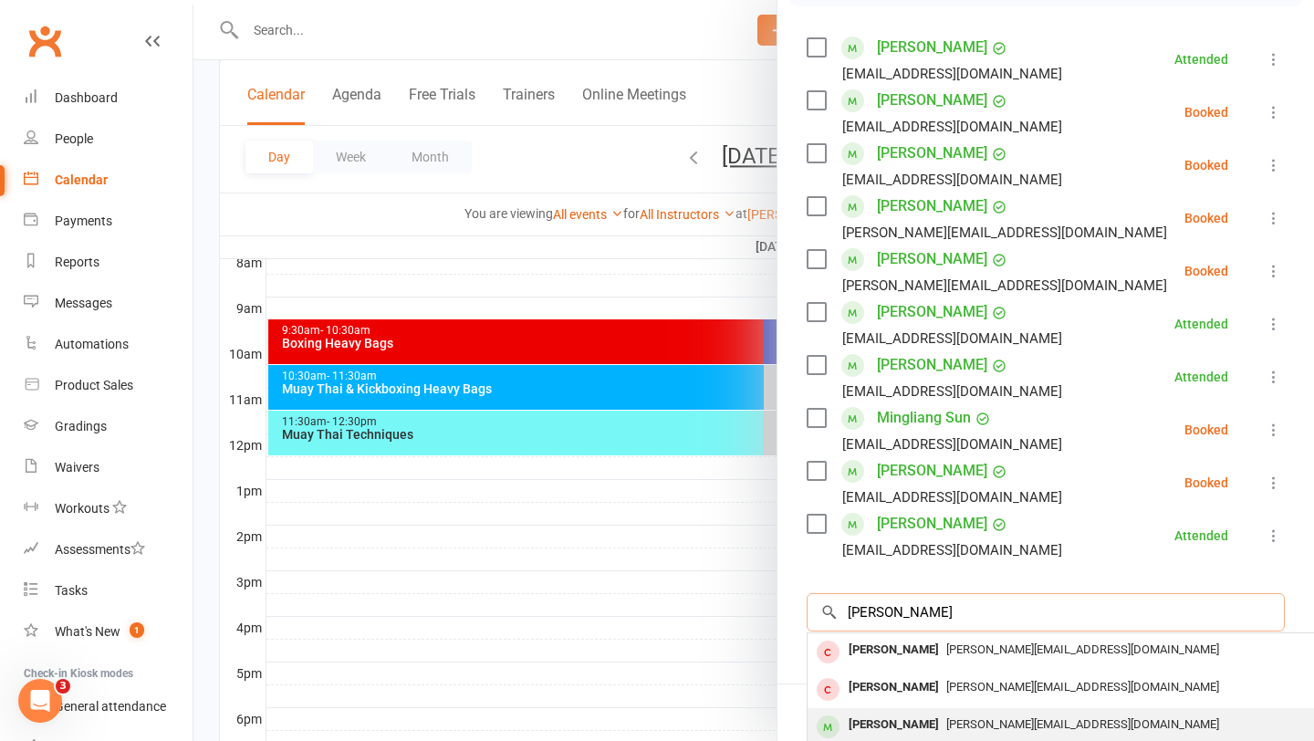
scroll to position [100, 0]
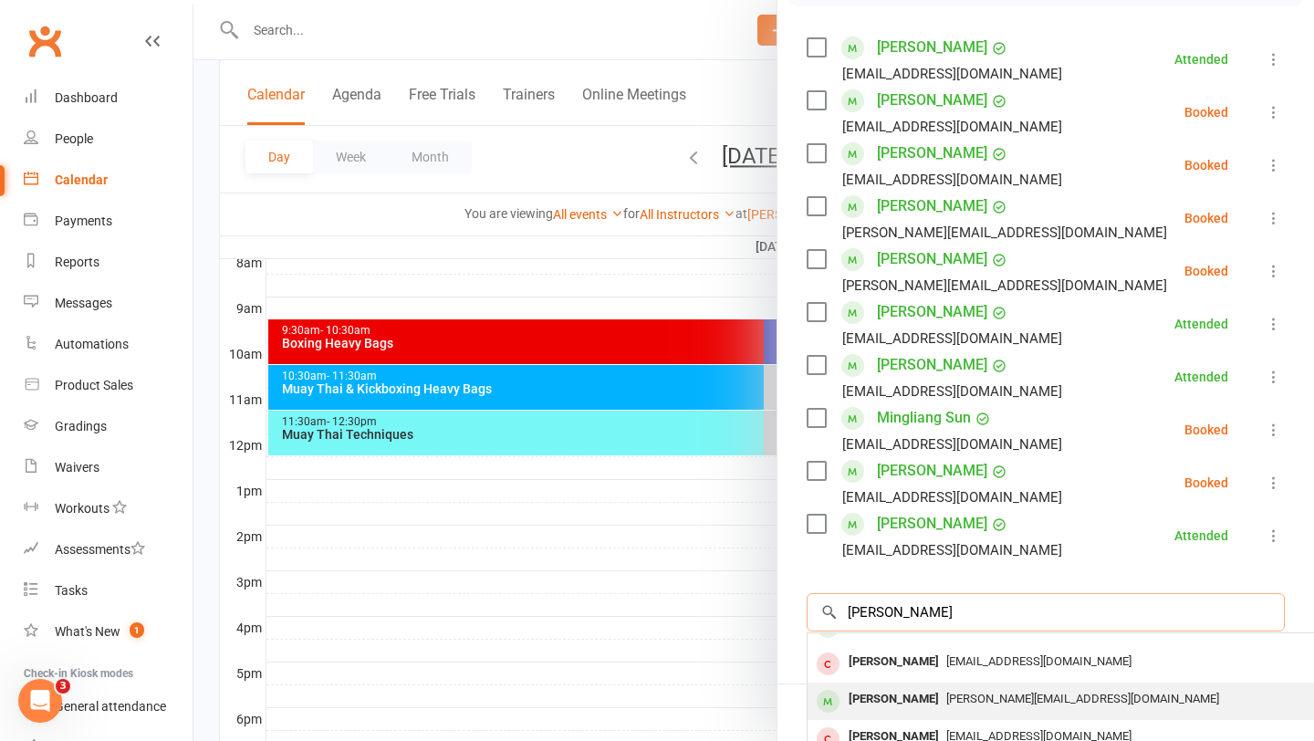
type input "Mitch"
click at [1005, 696] on span "mitchell.glare@outlook.com" at bounding box center [1082, 698] width 273 height 14
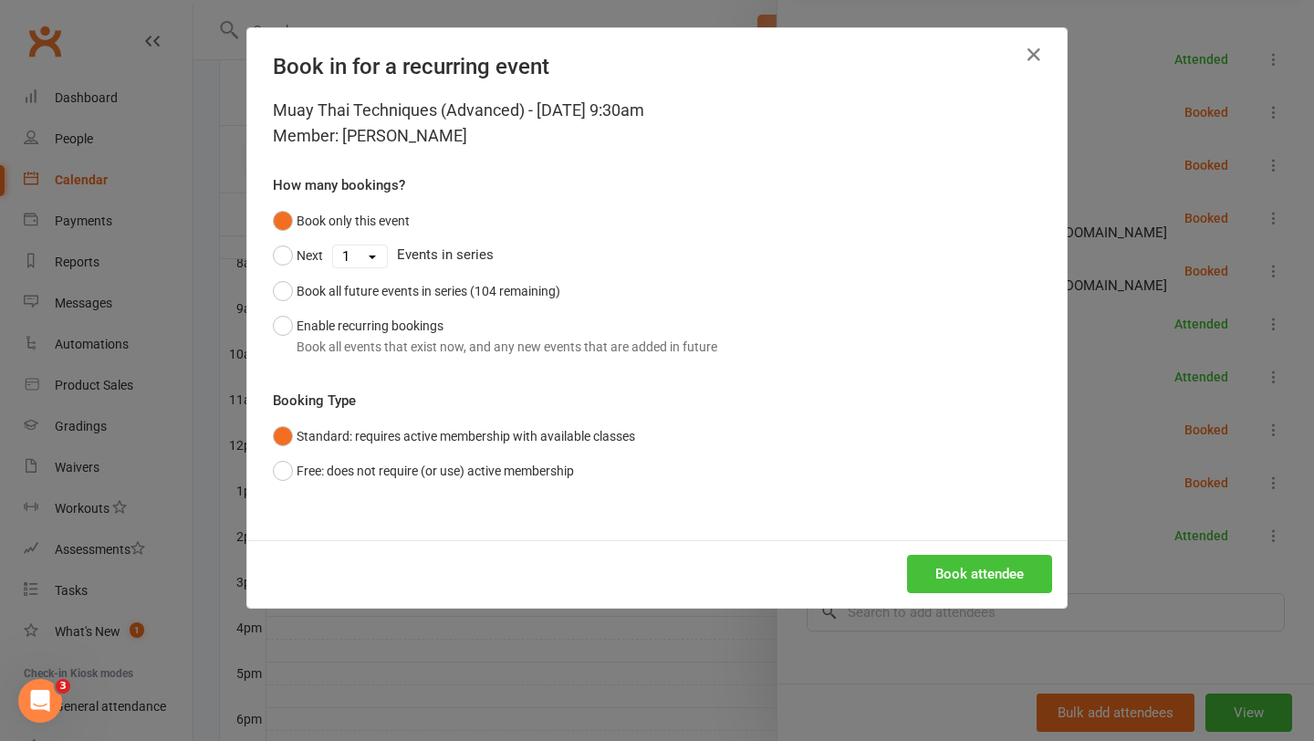
click at [981, 579] on button "Book attendee" at bounding box center [979, 574] width 145 height 38
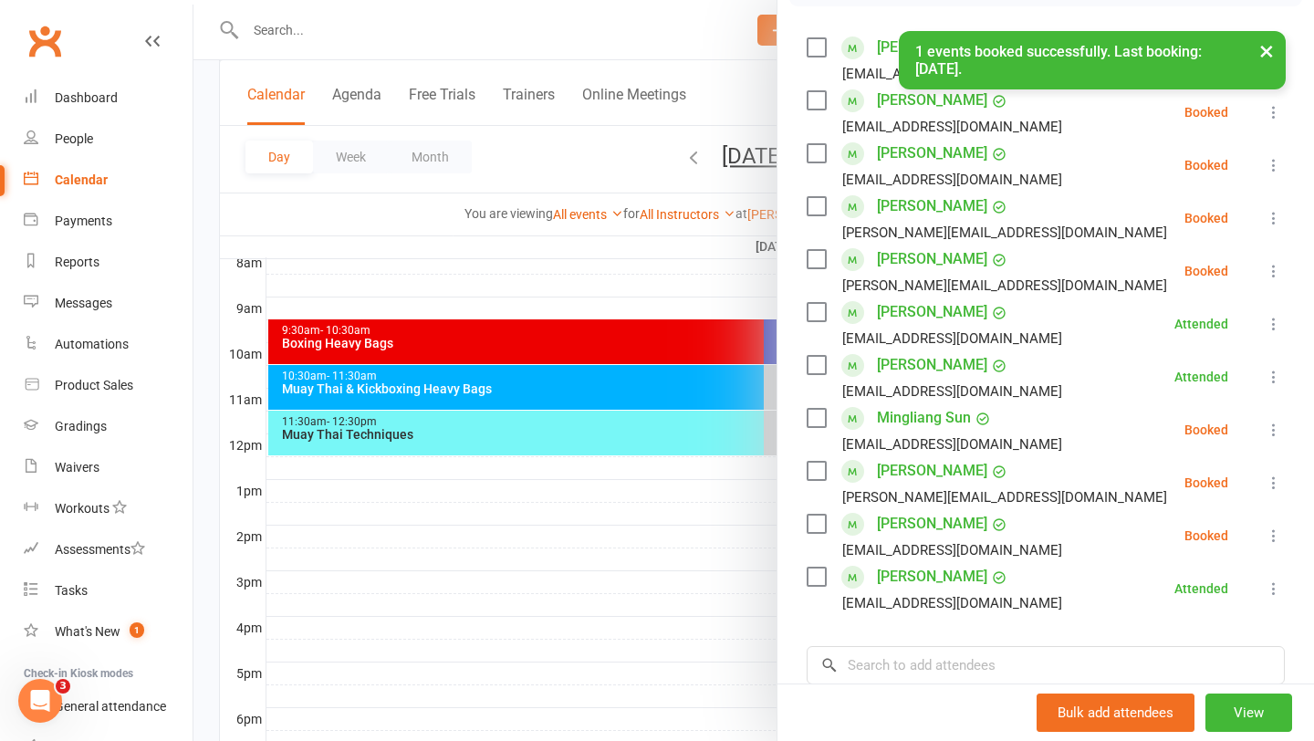
click at [1274, 484] on icon at bounding box center [1273, 482] width 18 height 18
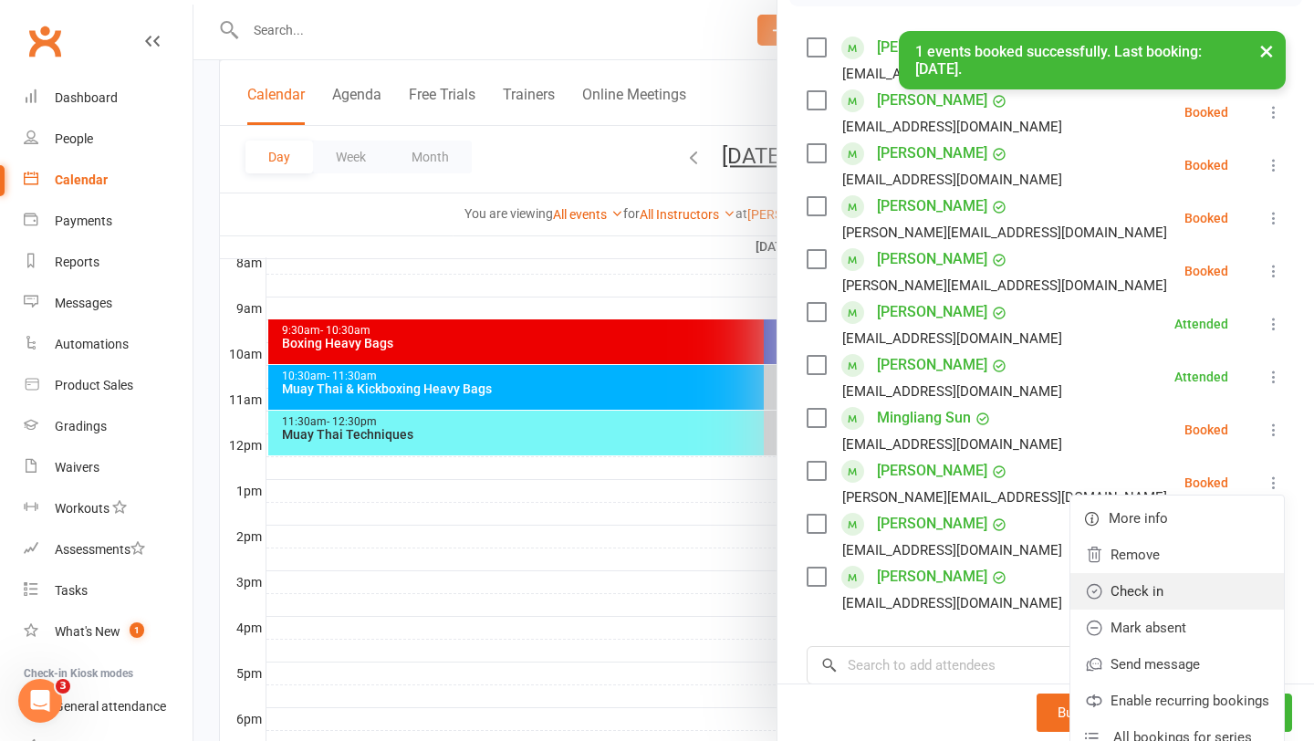
click at [1160, 589] on link "Check in" at bounding box center [1176, 591] width 213 height 36
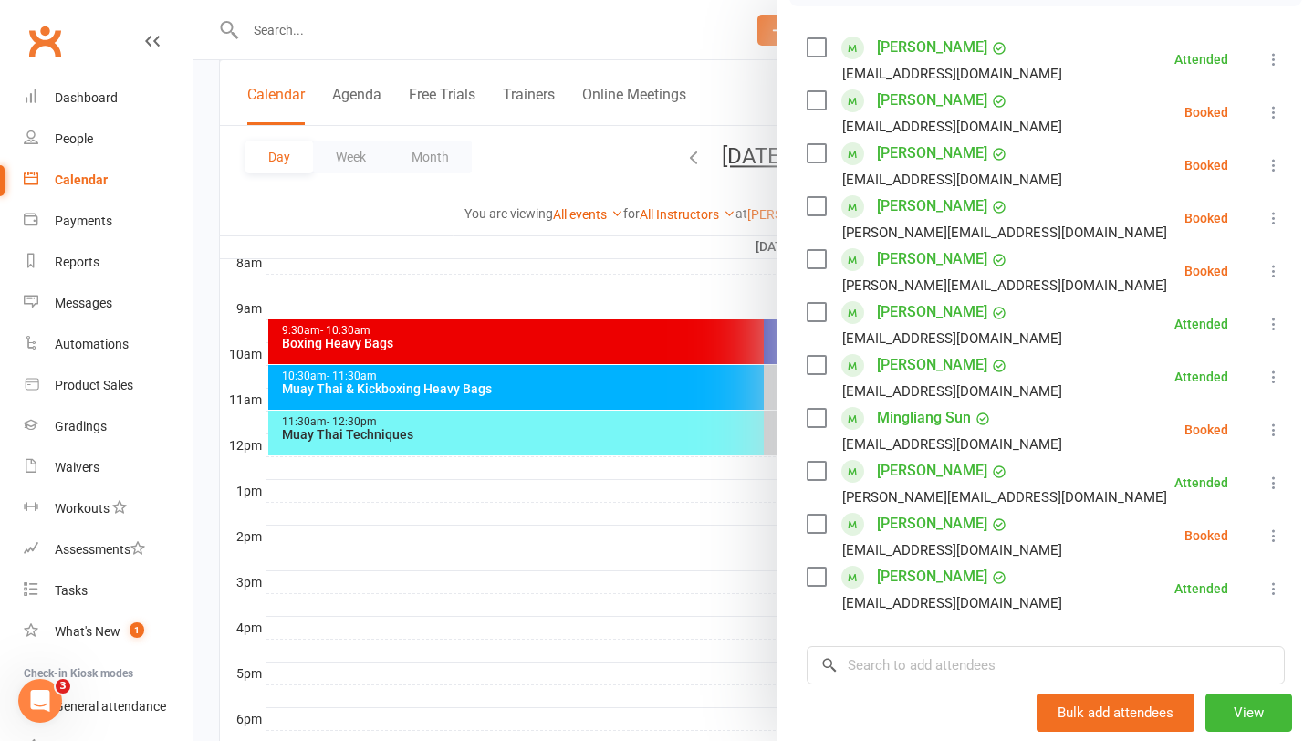
click at [519, 239] on div at bounding box center [753, 370] width 1120 height 741
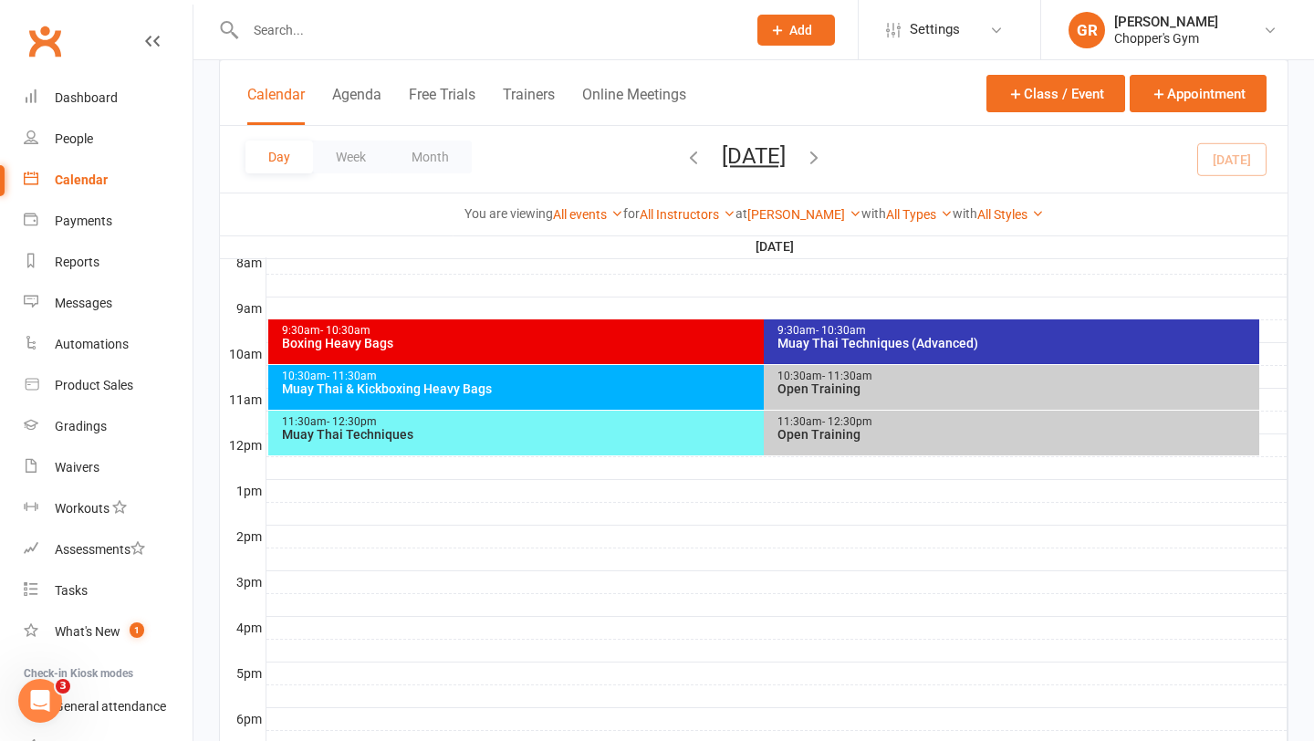
click at [847, 338] on div "Muay Thai Techniques (Advanced)" at bounding box center [1015, 343] width 479 height 13
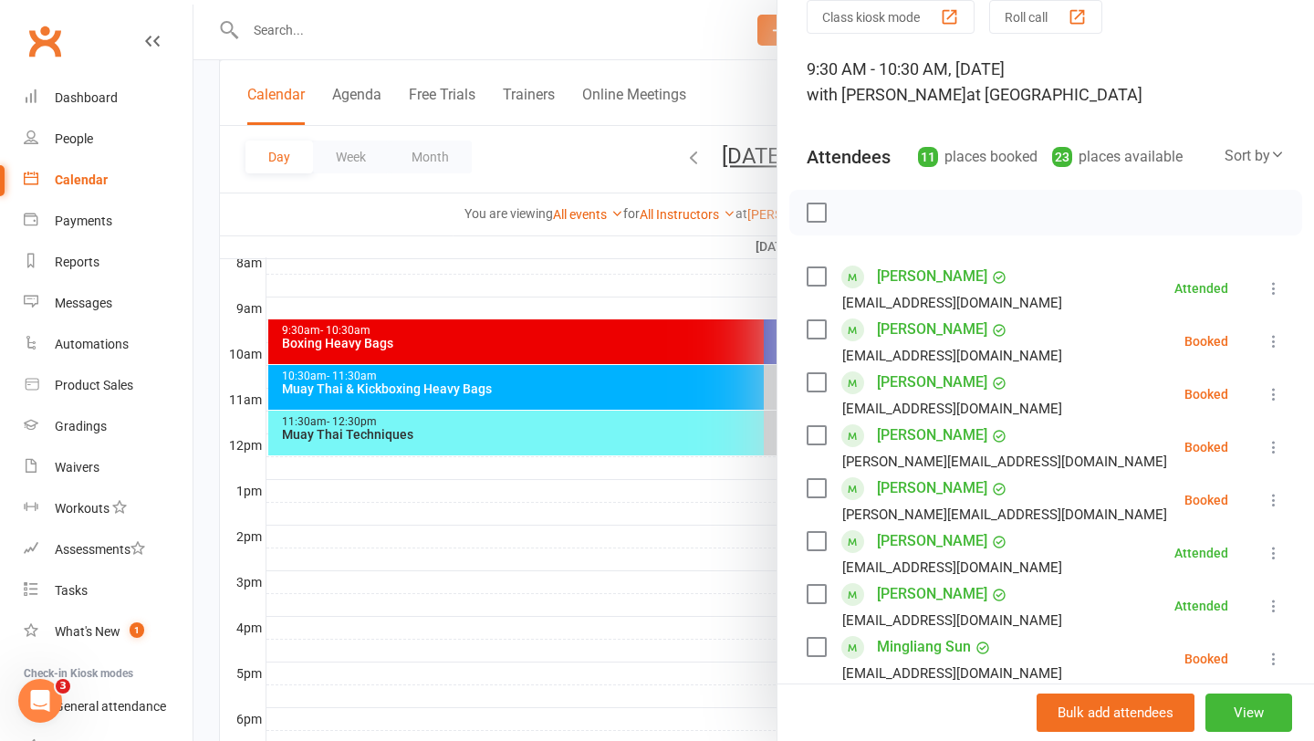
scroll to position [78, 0]
click at [1279, 494] on icon at bounding box center [1273, 499] width 18 height 18
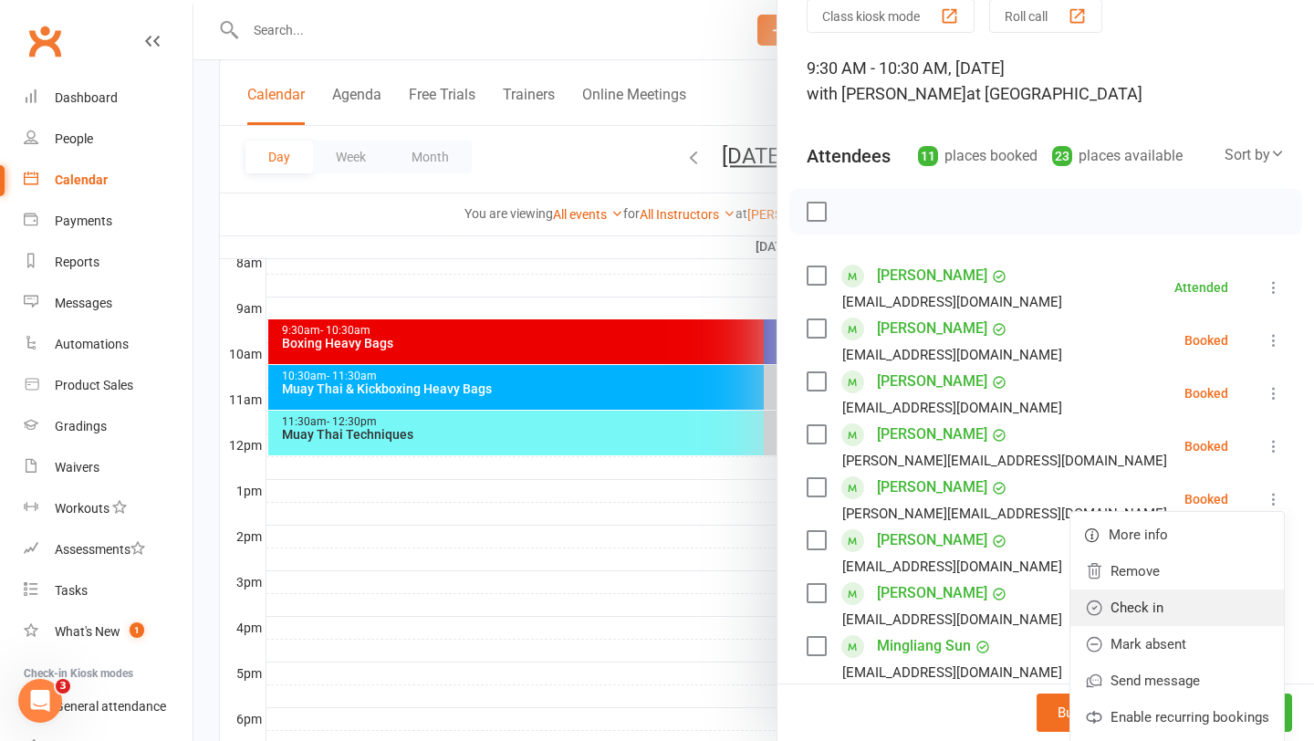
click at [1197, 616] on link "Check in" at bounding box center [1176, 607] width 213 height 36
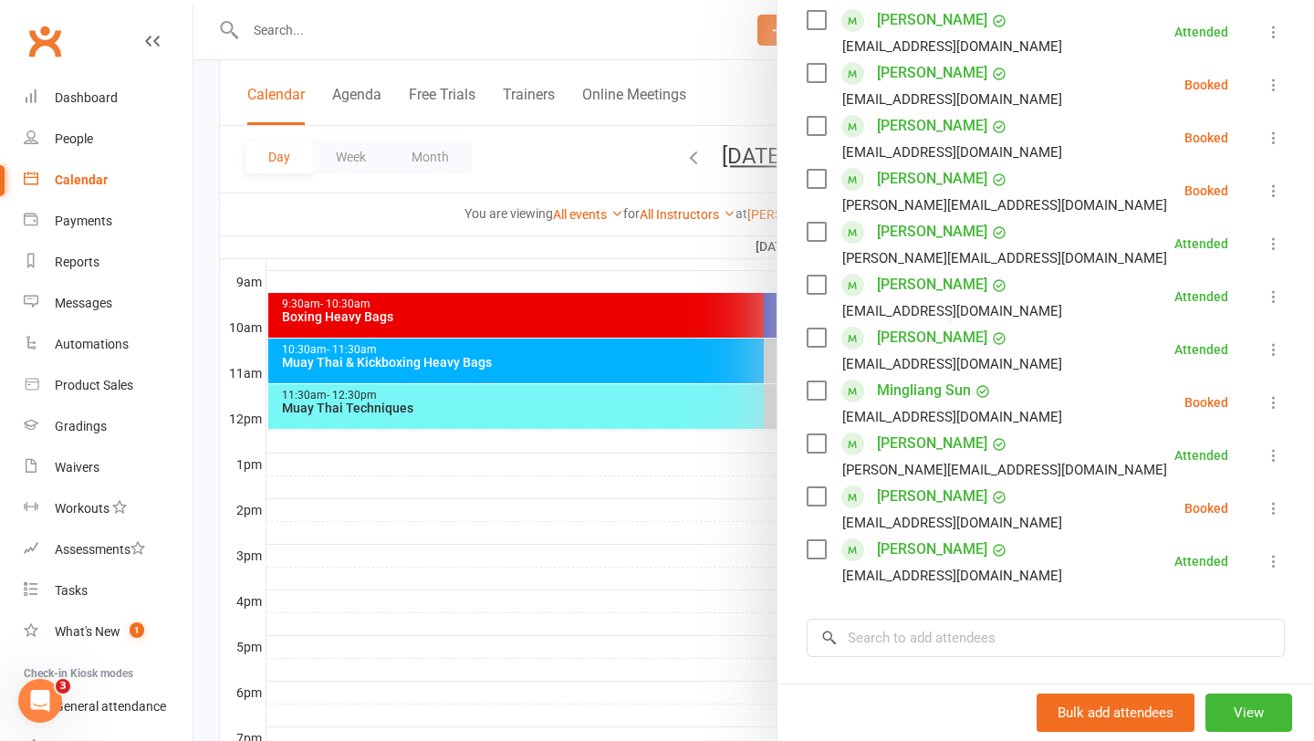
scroll to position [332, 0]
click at [675, 479] on div at bounding box center [753, 370] width 1120 height 741
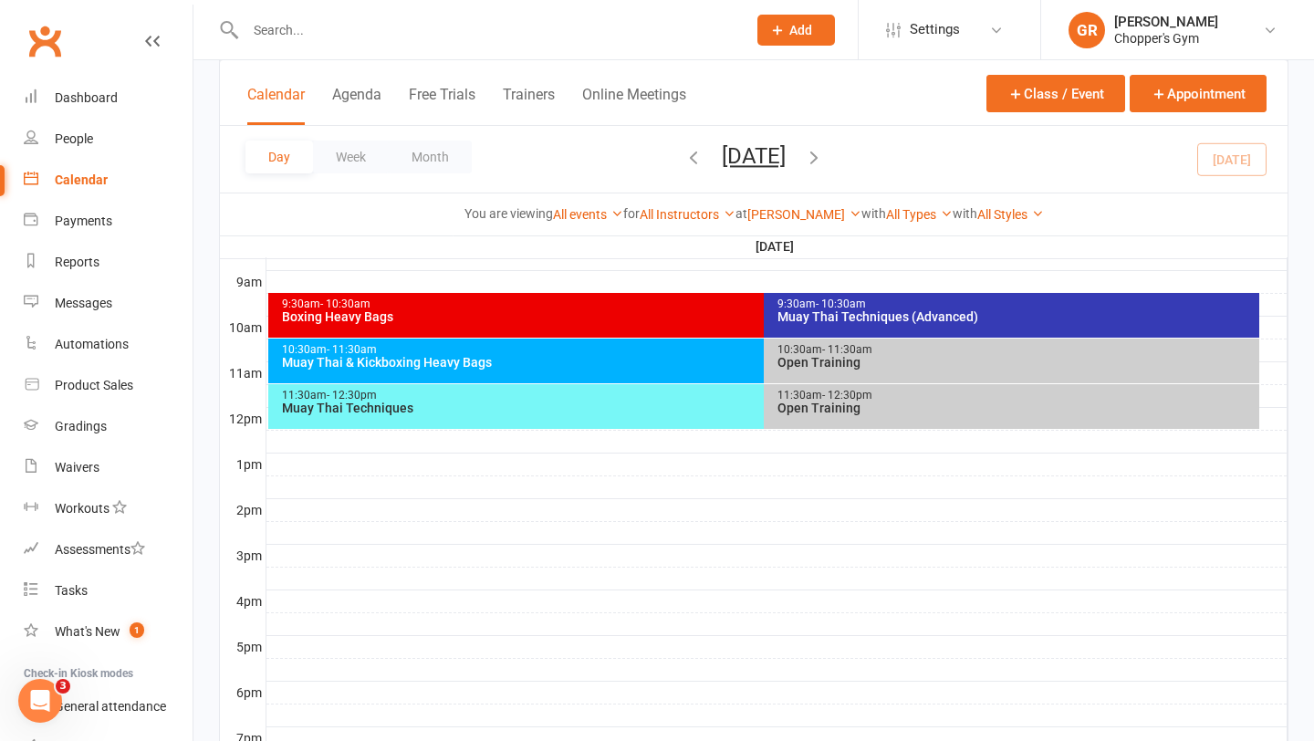
click at [677, 310] on div "Boxing Heavy Bags" at bounding box center [759, 316] width 957 height 13
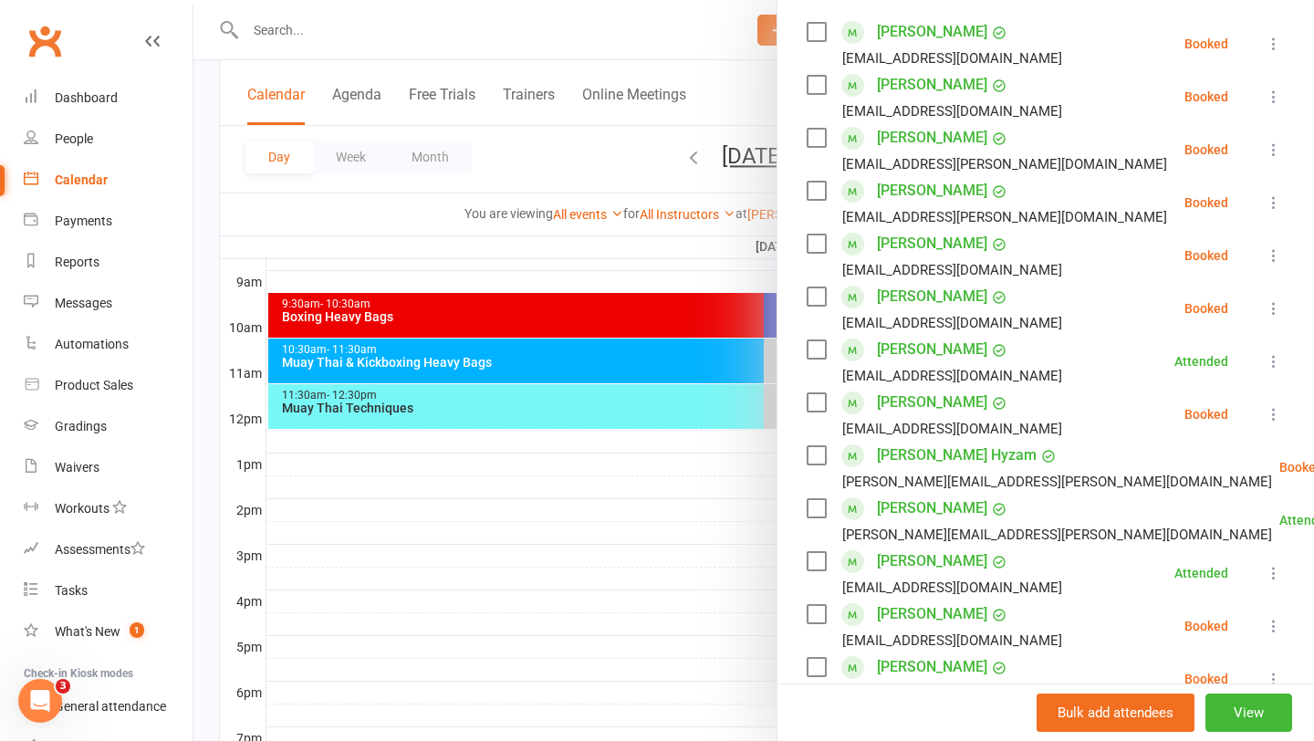
scroll to position [325, 0]
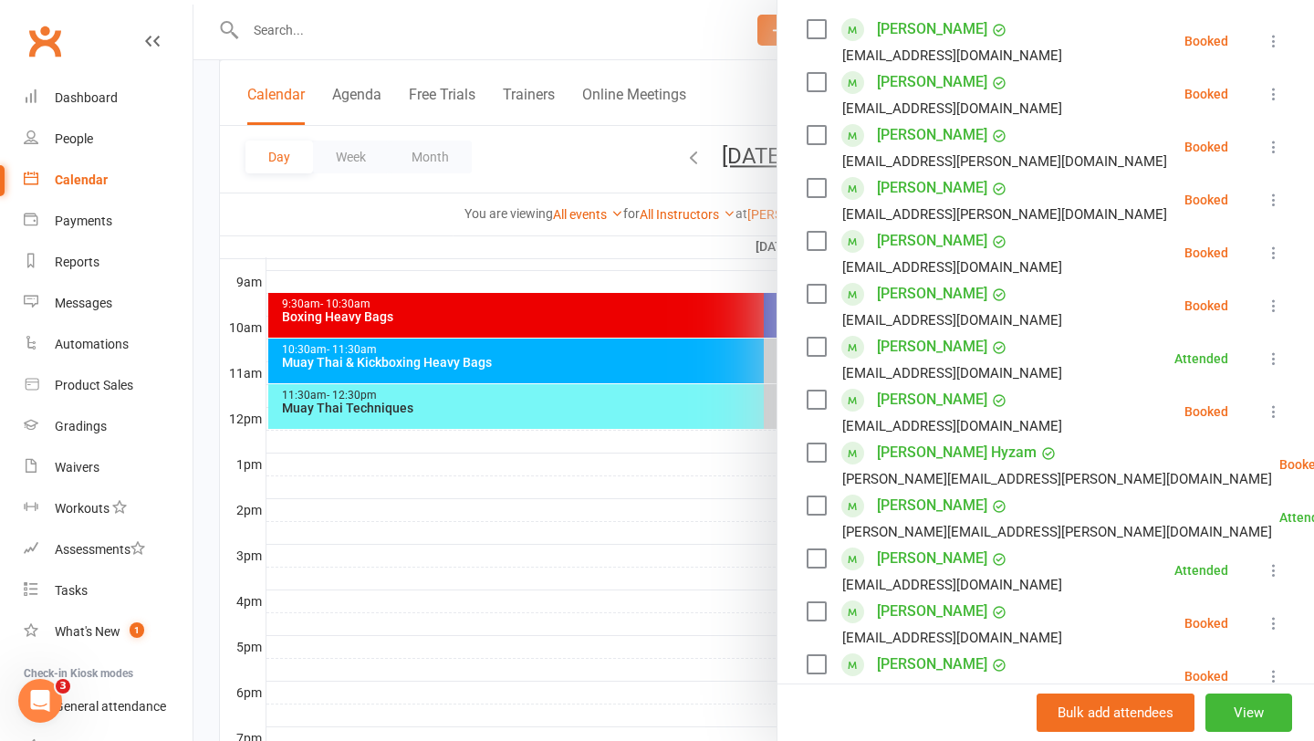
click at [507, 404] on div at bounding box center [753, 370] width 1120 height 741
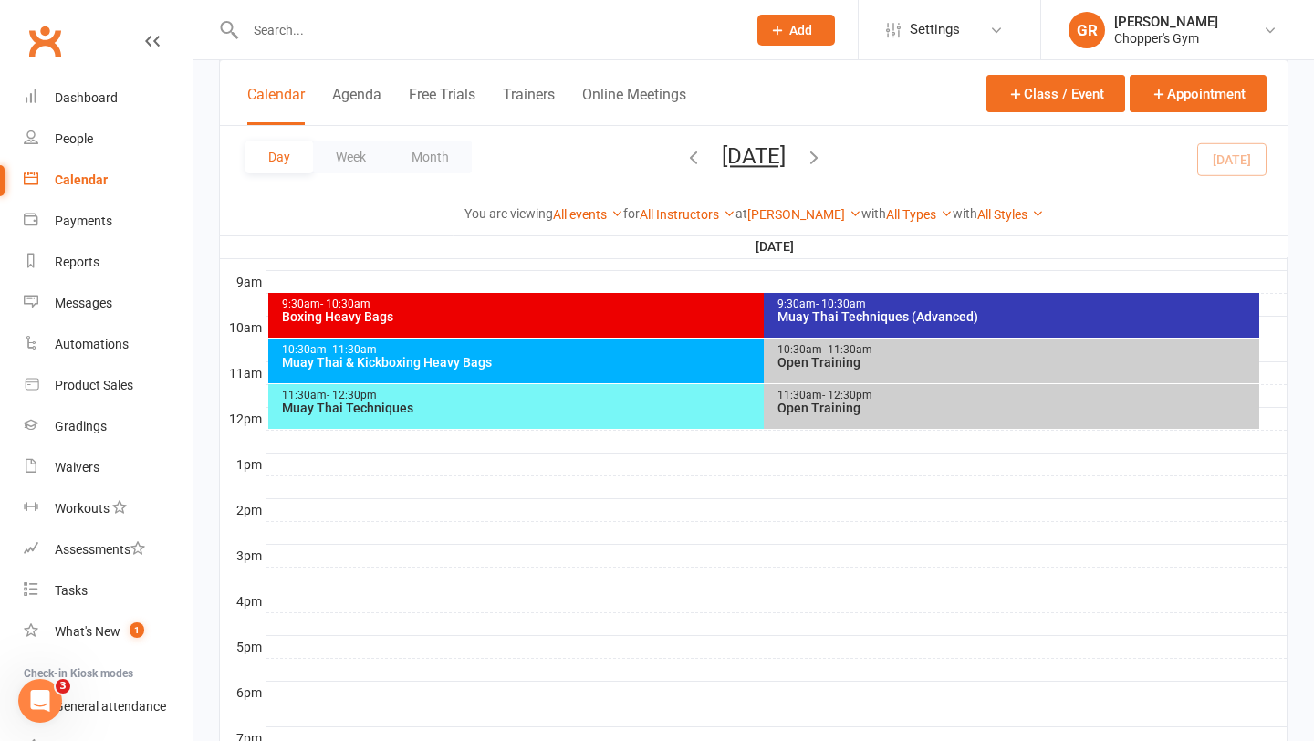
click at [889, 325] on div "9:30am - 10:30am Muay Thai Techniques (Advanced)" at bounding box center [1011, 315] width 495 height 45
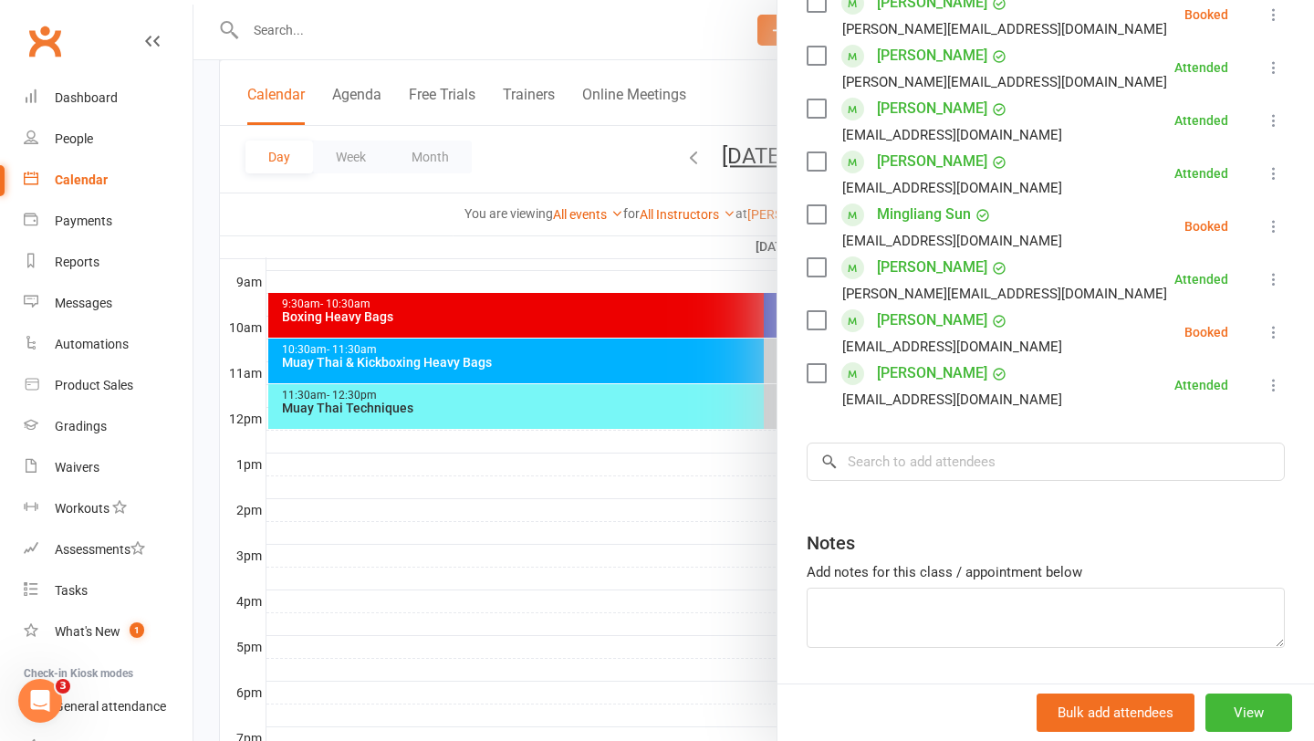
scroll to position [510, 0]
click at [898, 468] on input "search" at bounding box center [1045, 461] width 478 height 38
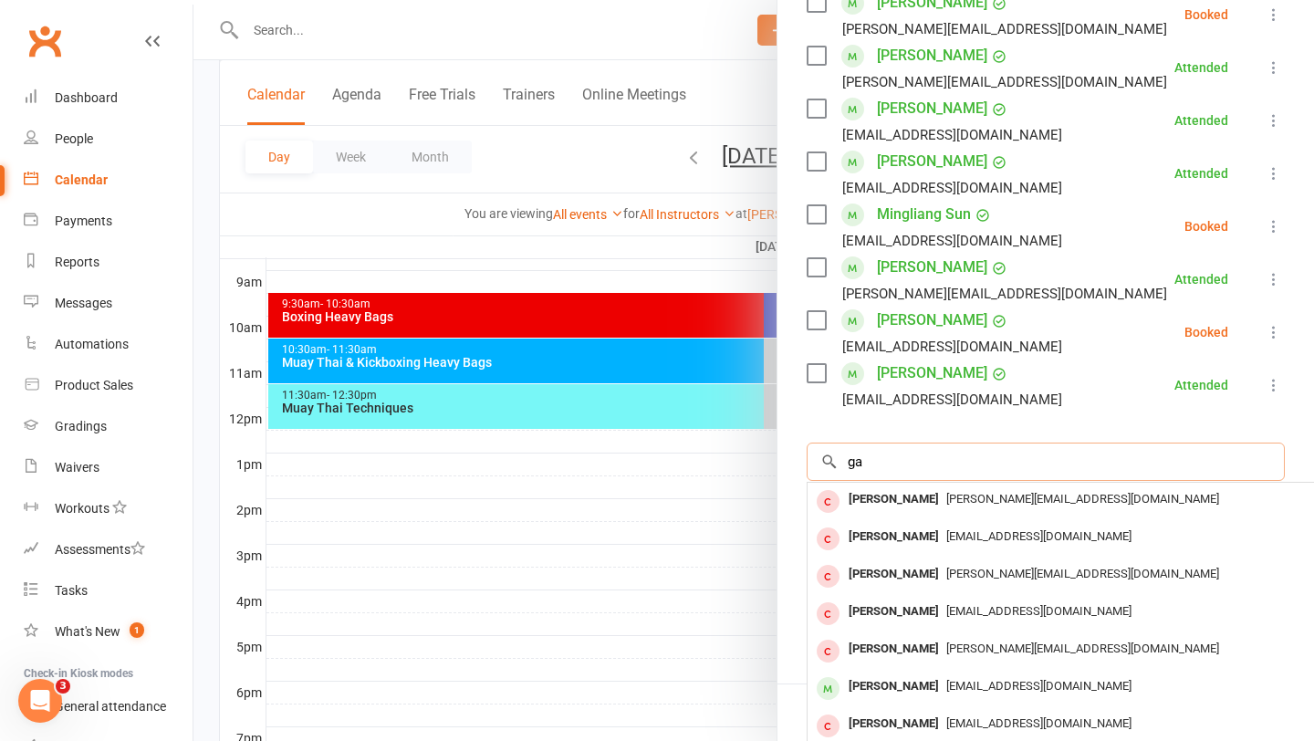
type input "g"
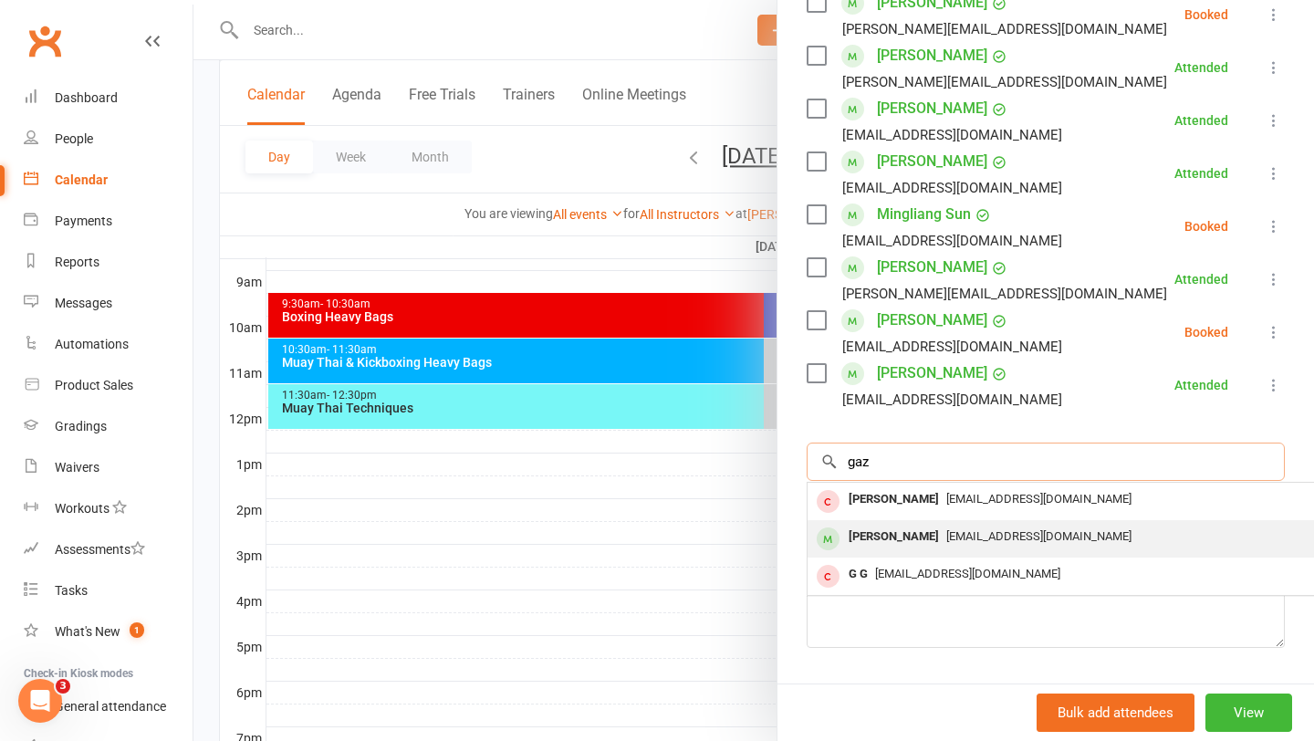
type input "gaz"
click at [889, 546] on div "Gaz Rees" at bounding box center [893, 537] width 105 height 26
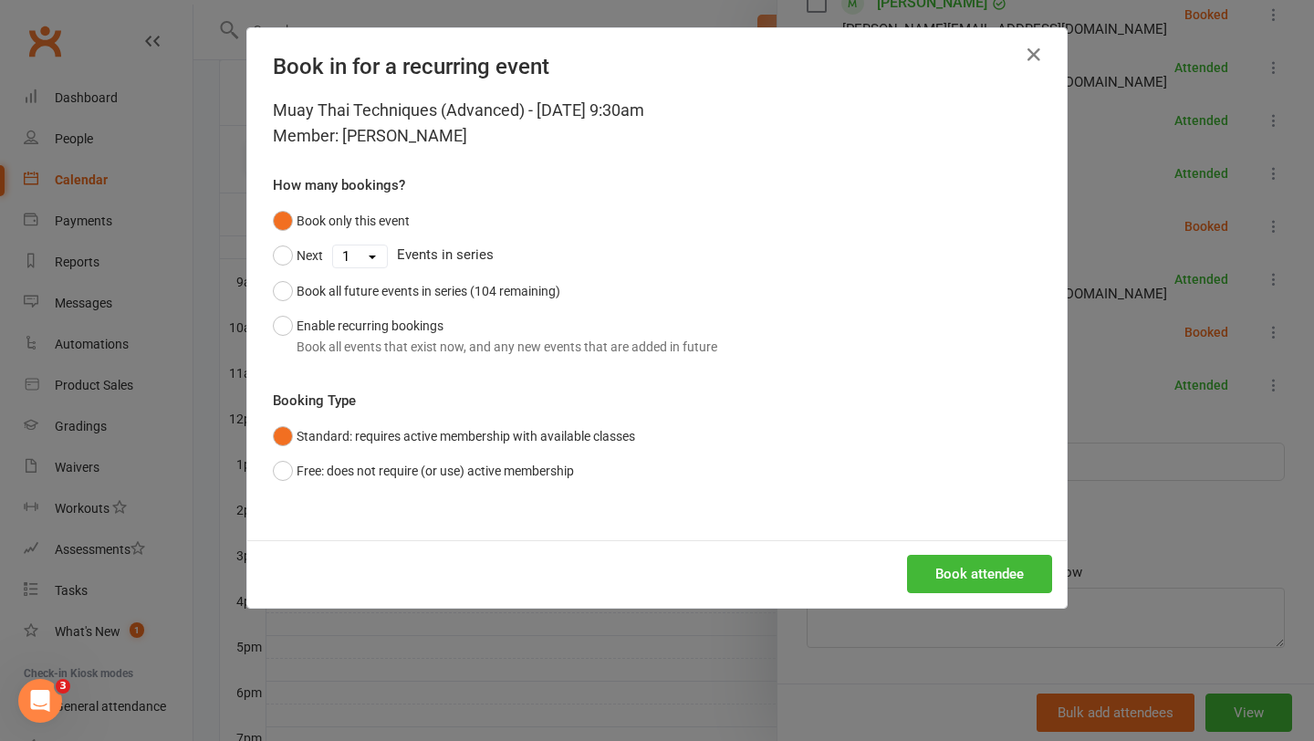
click at [963, 601] on div "Book attendee" at bounding box center [656, 574] width 819 height 68
click at [970, 587] on button "Book attendee" at bounding box center [979, 574] width 145 height 38
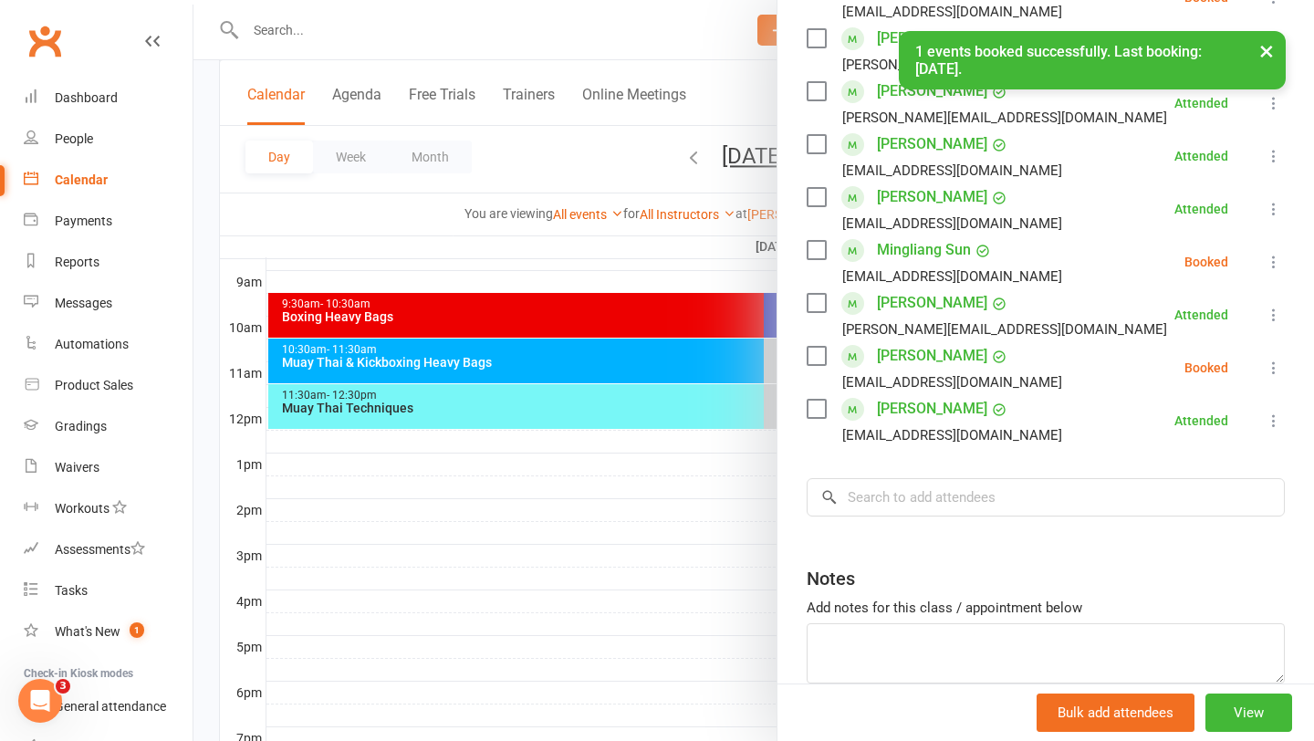
scroll to position [524, 0]
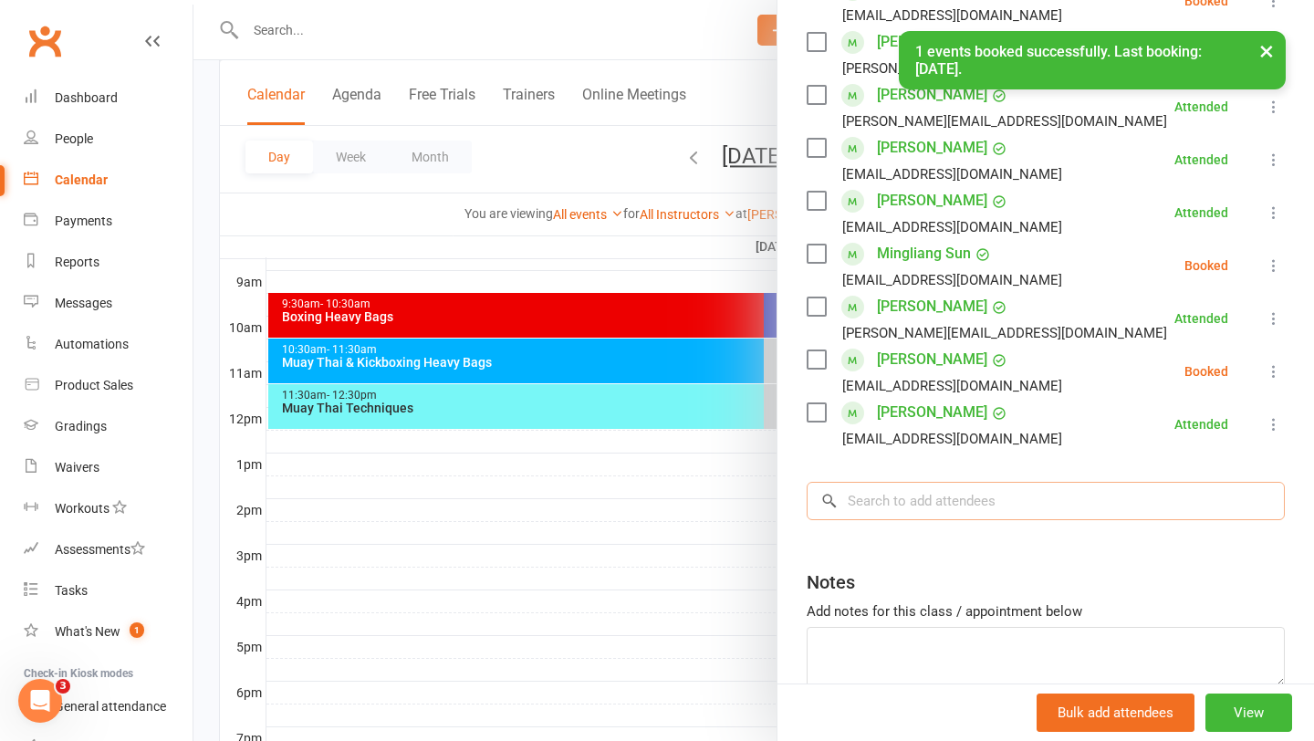
click at [1116, 504] on input "search" at bounding box center [1045, 501] width 478 height 38
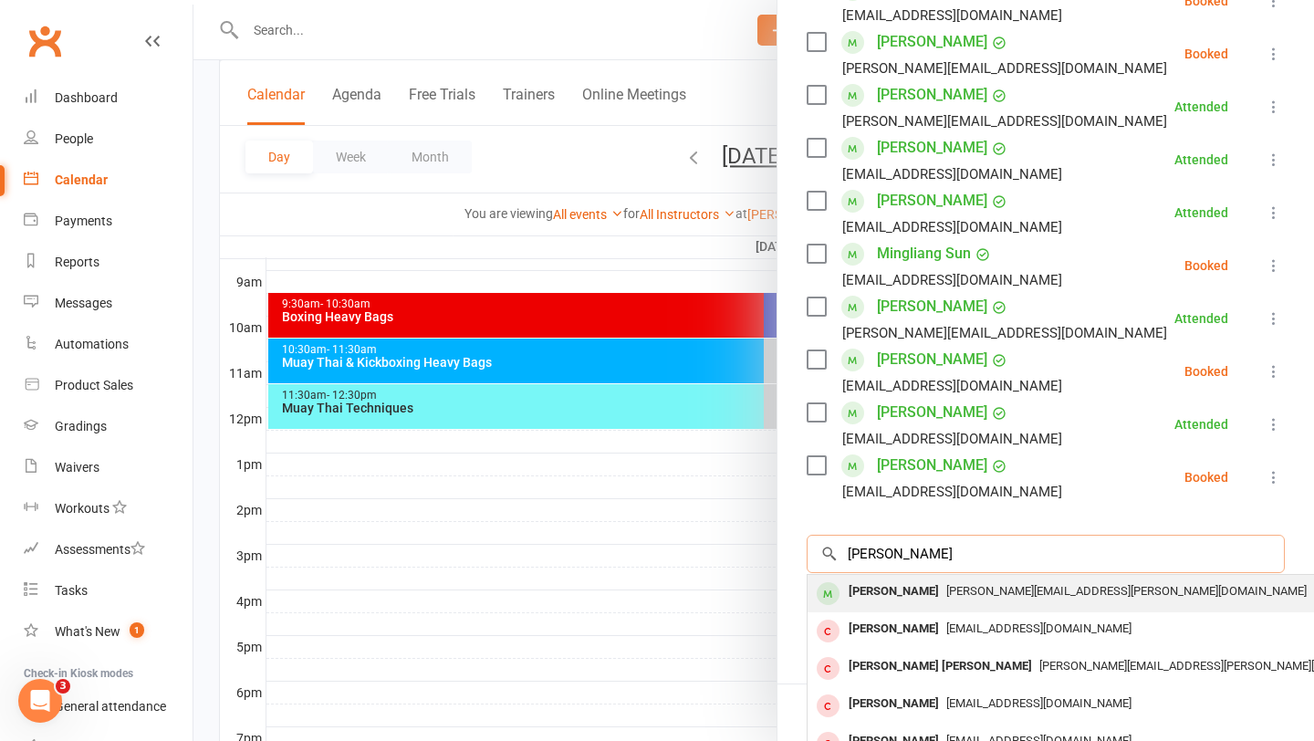
type input "Lynn"
click at [1069, 597] on div "lynn@lynn.email" at bounding box center [1080, 591] width 531 height 26
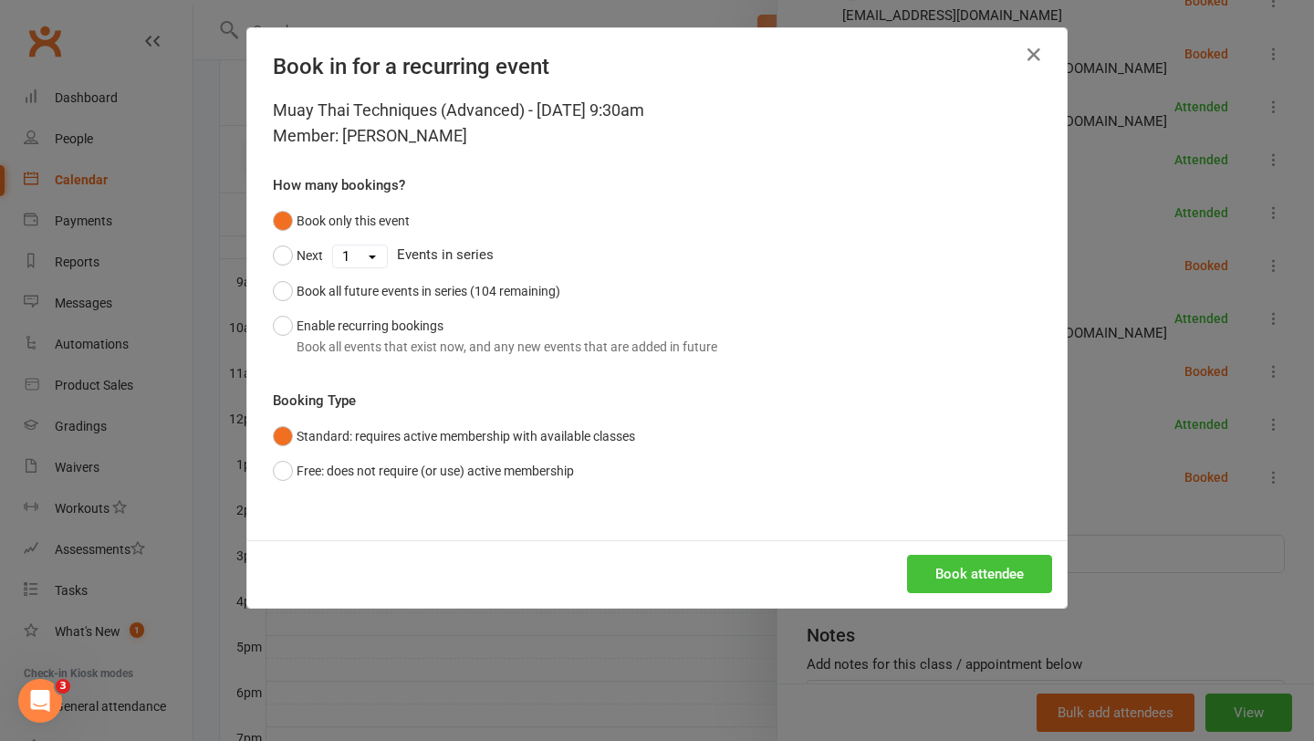
click at [1008, 568] on button "Book attendee" at bounding box center [979, 574] width 145 height 38
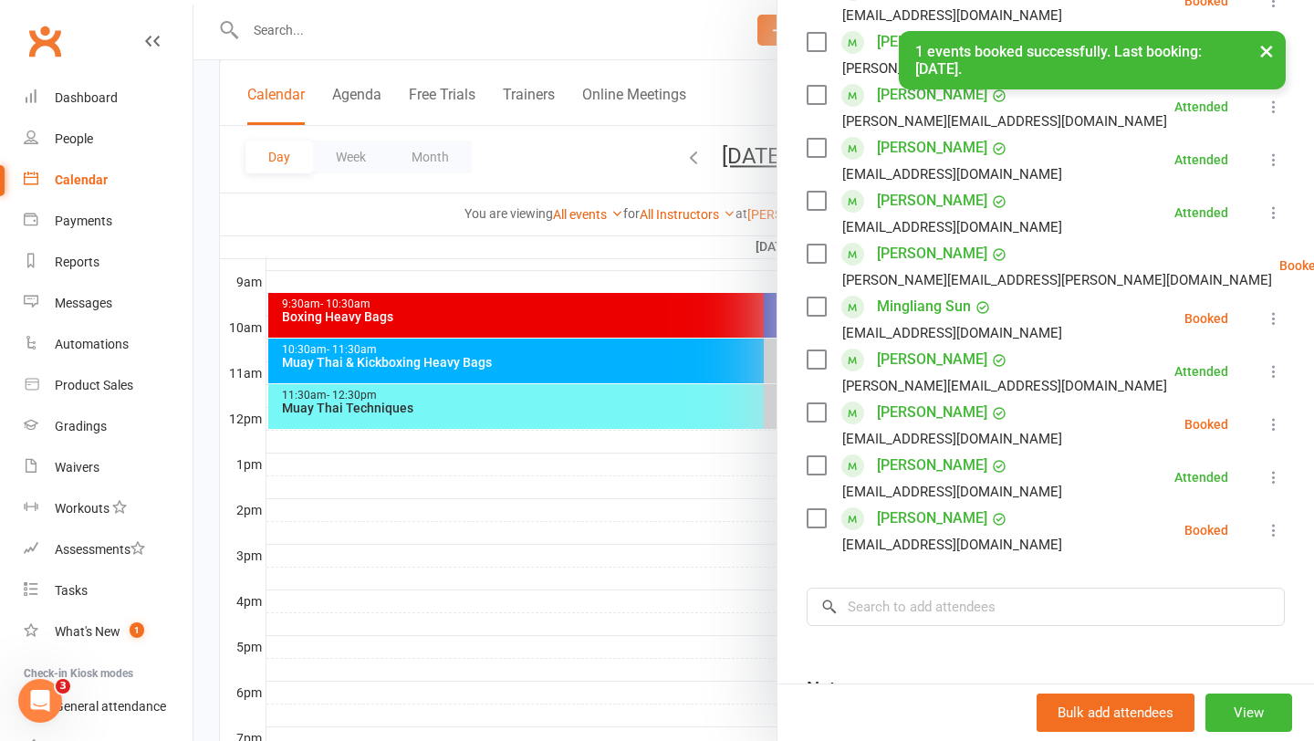
click at [571, 550] on div at bounding box center [753, 370] width 1120 height 741
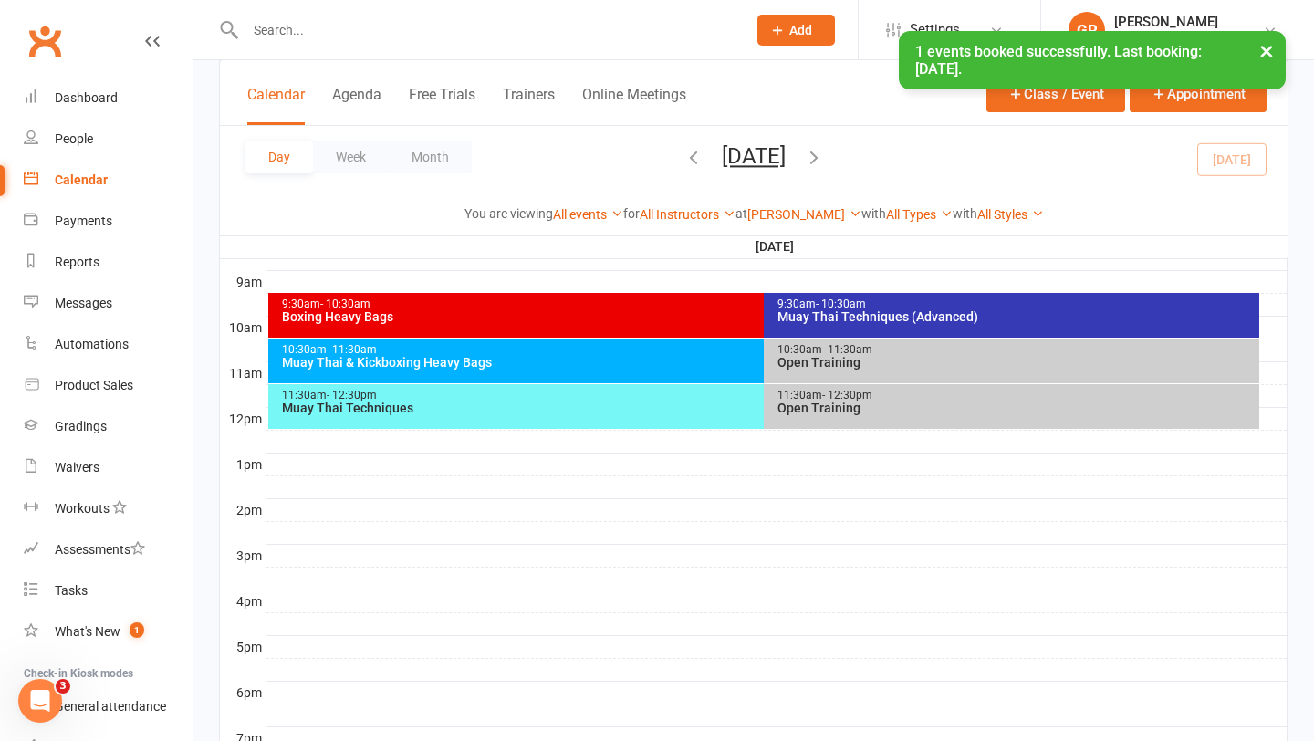
click at [686, 311] on div "Boxing Heavy Bags" at bounding box center [759, 316] width 957 height 13
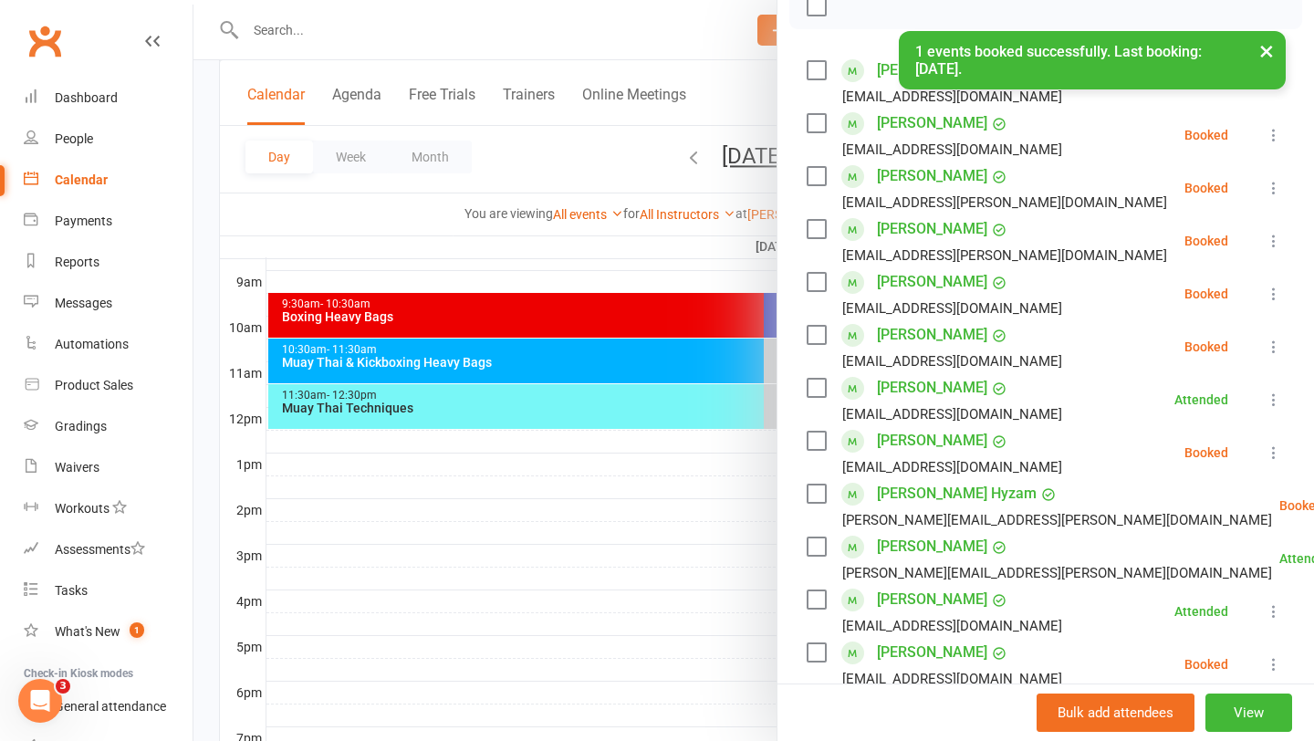
scroll to position [286, 0]
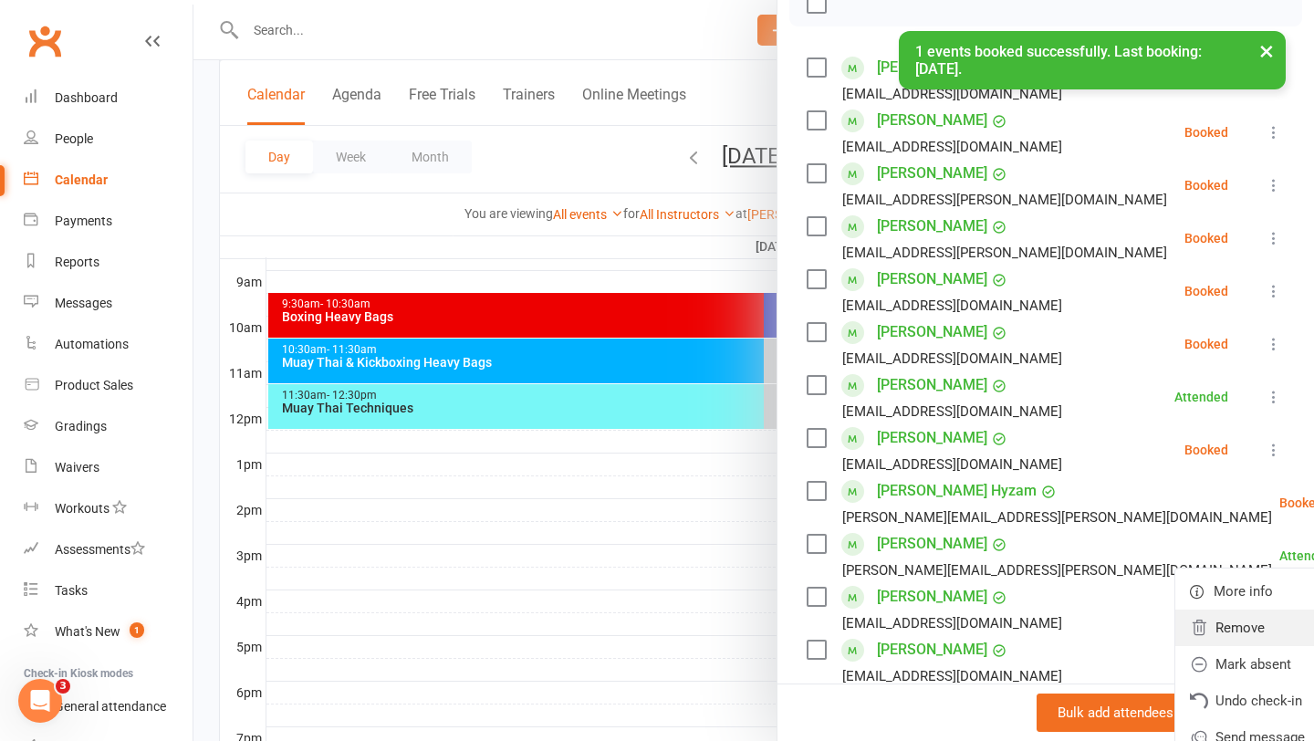
click at [1175, 629] on link "Remove" at bounding box center [1281, 627] width 213 height 36
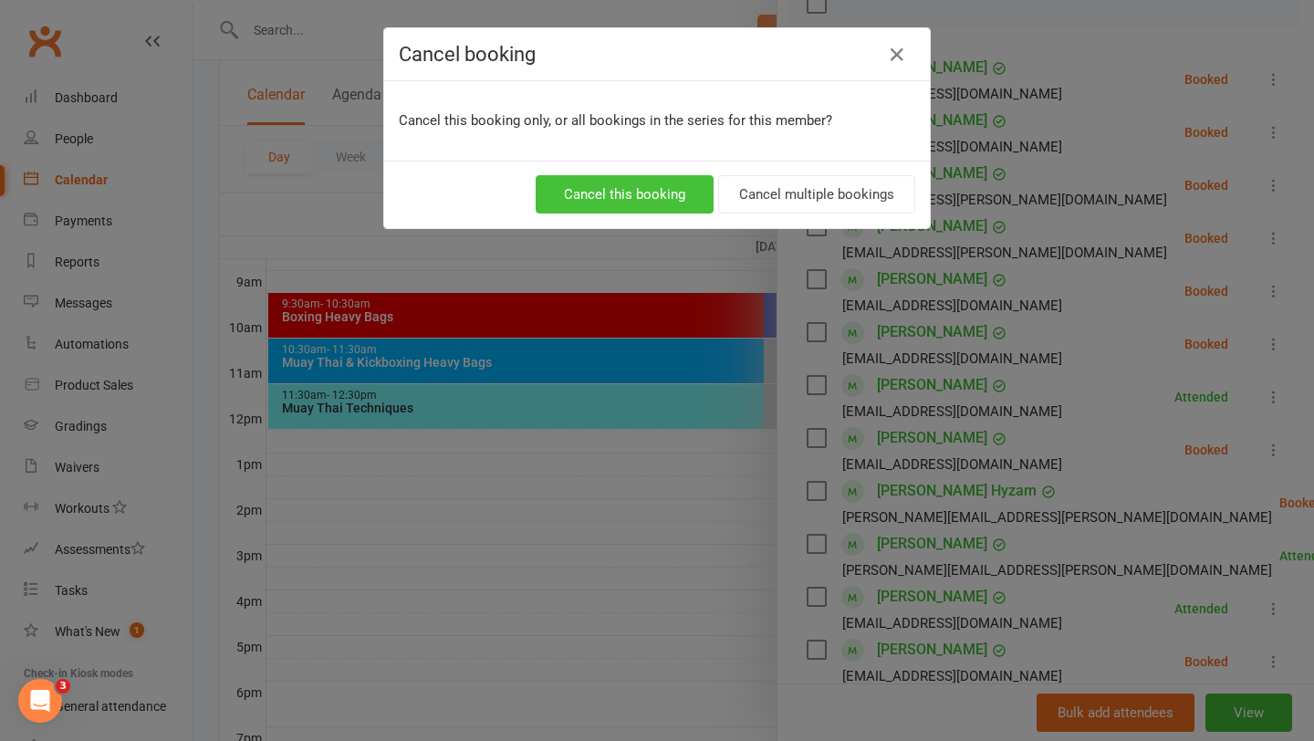
click at [650, 192] on button "Cancel this booking" at bounding box center [624, 194] width 178 height 38
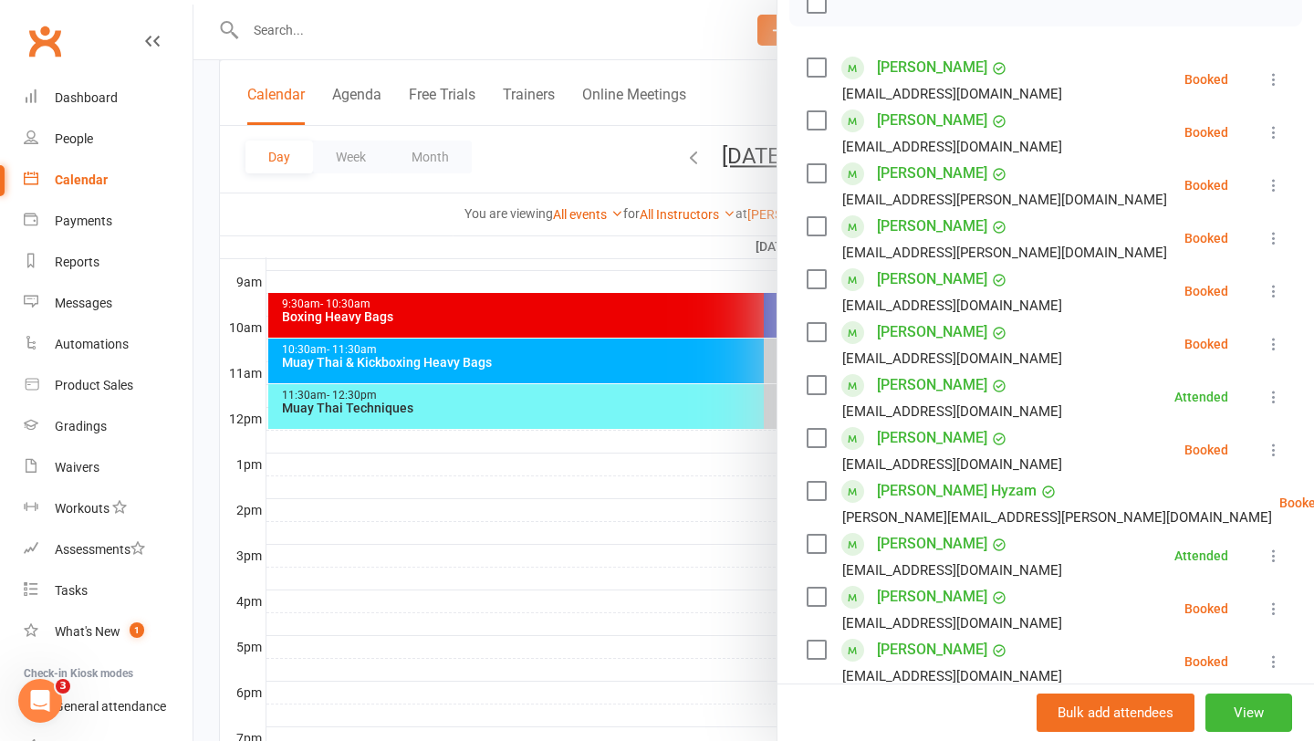
click at [686, 218] on div at bounding box center [753, 370] width 1120 height 741
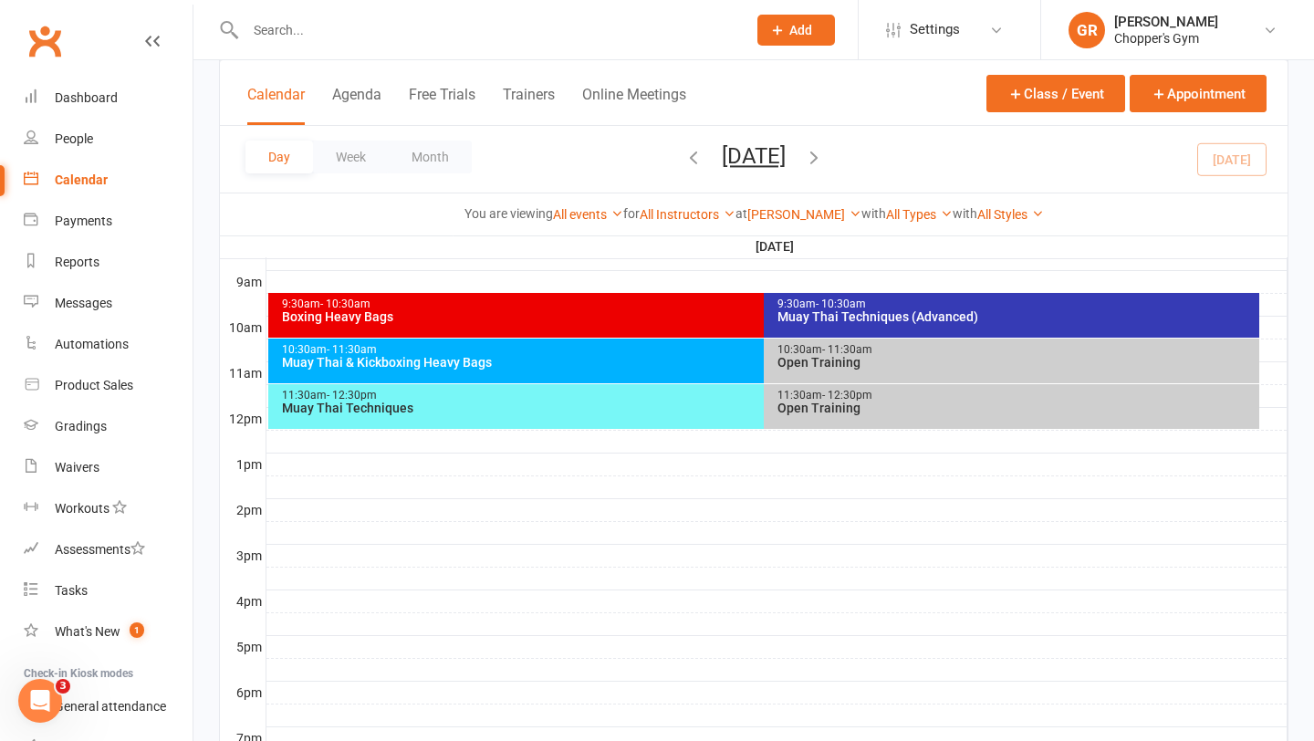
click at [864, 290] on div at bounding box center [776, 282] width 1021 height 22
click at [860, 320] on div "Muay Thai Techniques (Advanced)" at bounding box center [1015, 316] width 479 height 13
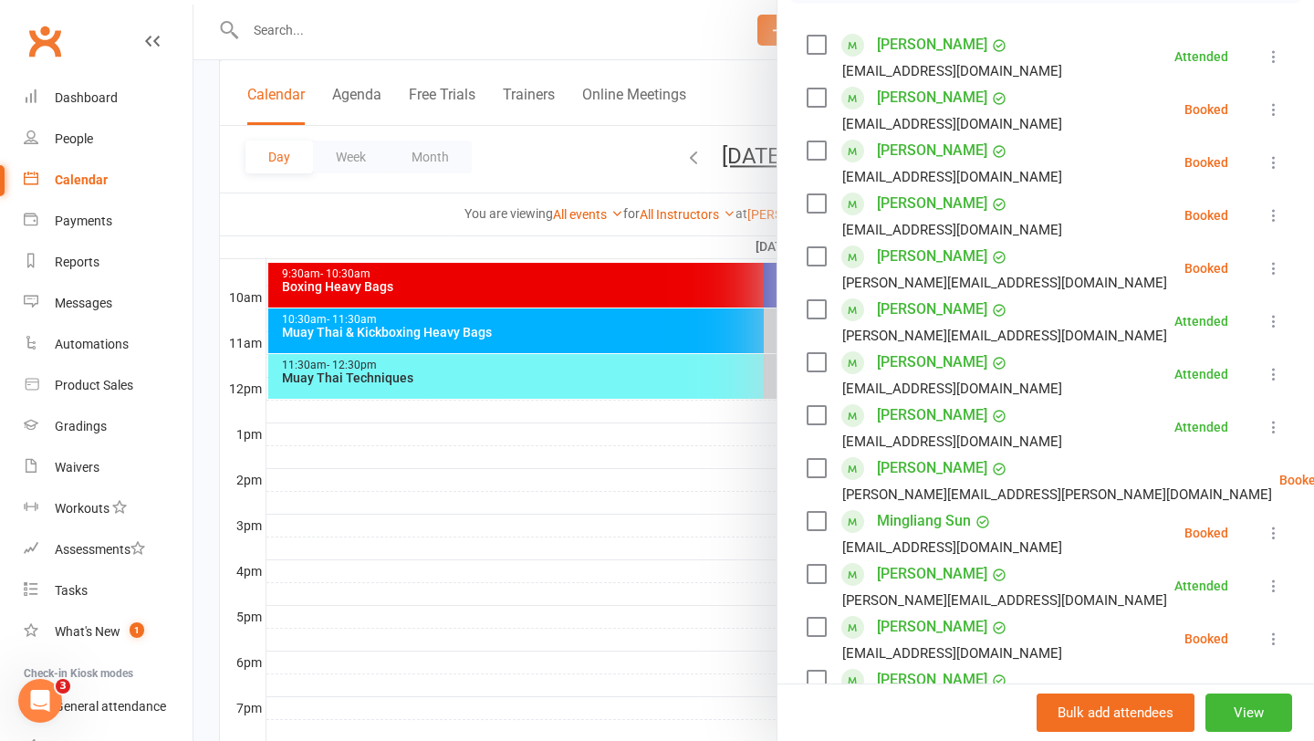
scroll to position [313, 0]
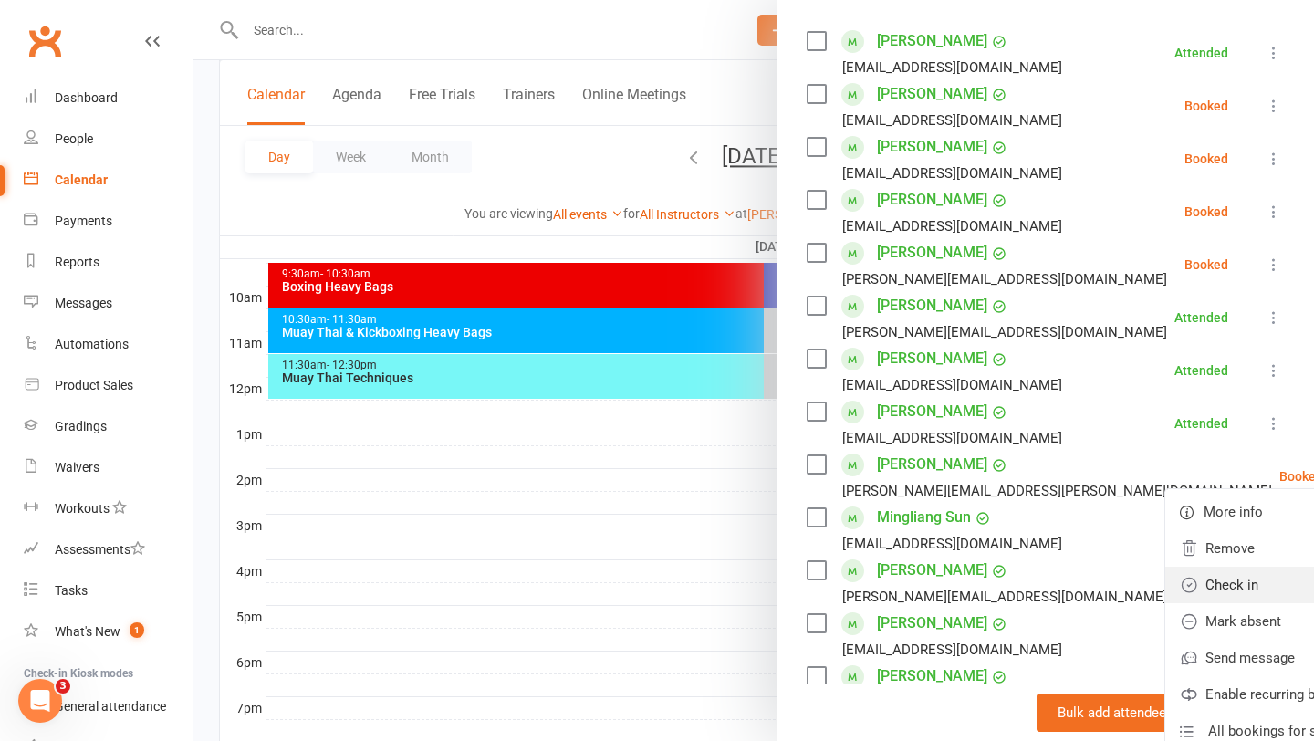
click at [1211, 574] on link "Check in" at bounding box center [1271, 585] width 213 height 36
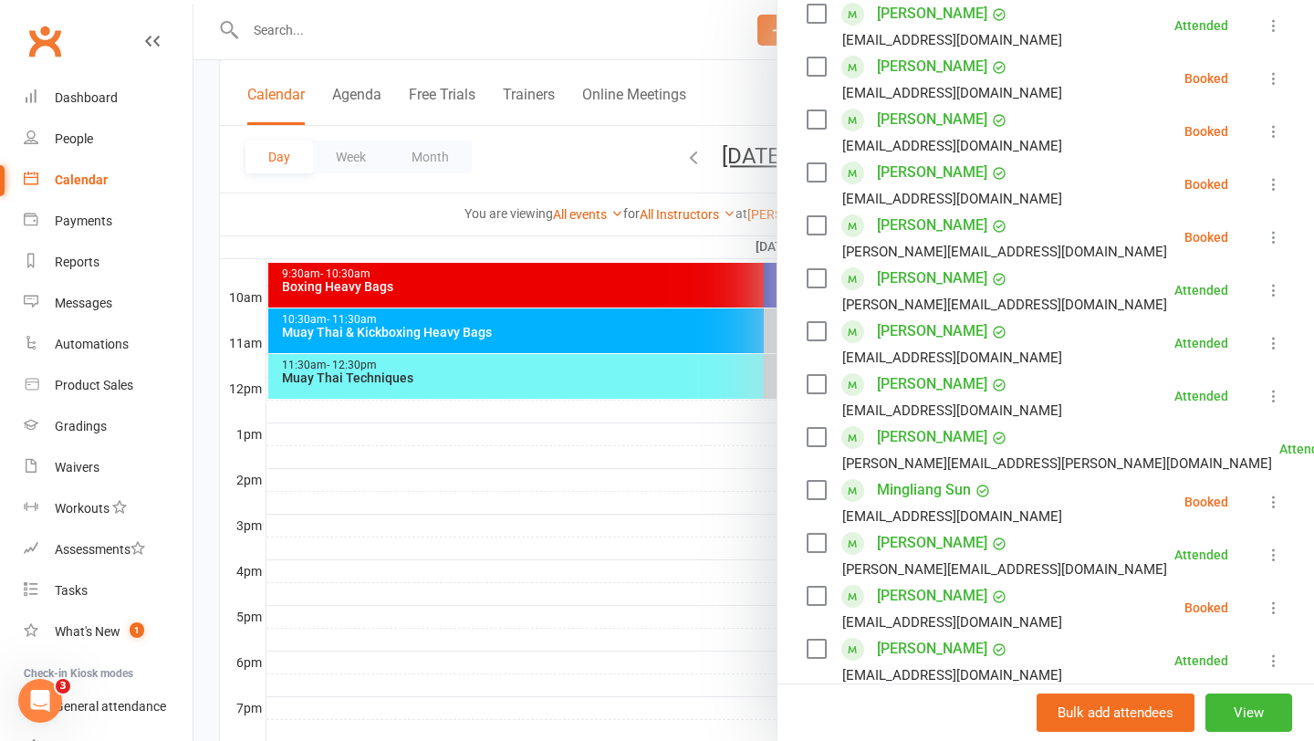
scroll to position [331, 0]
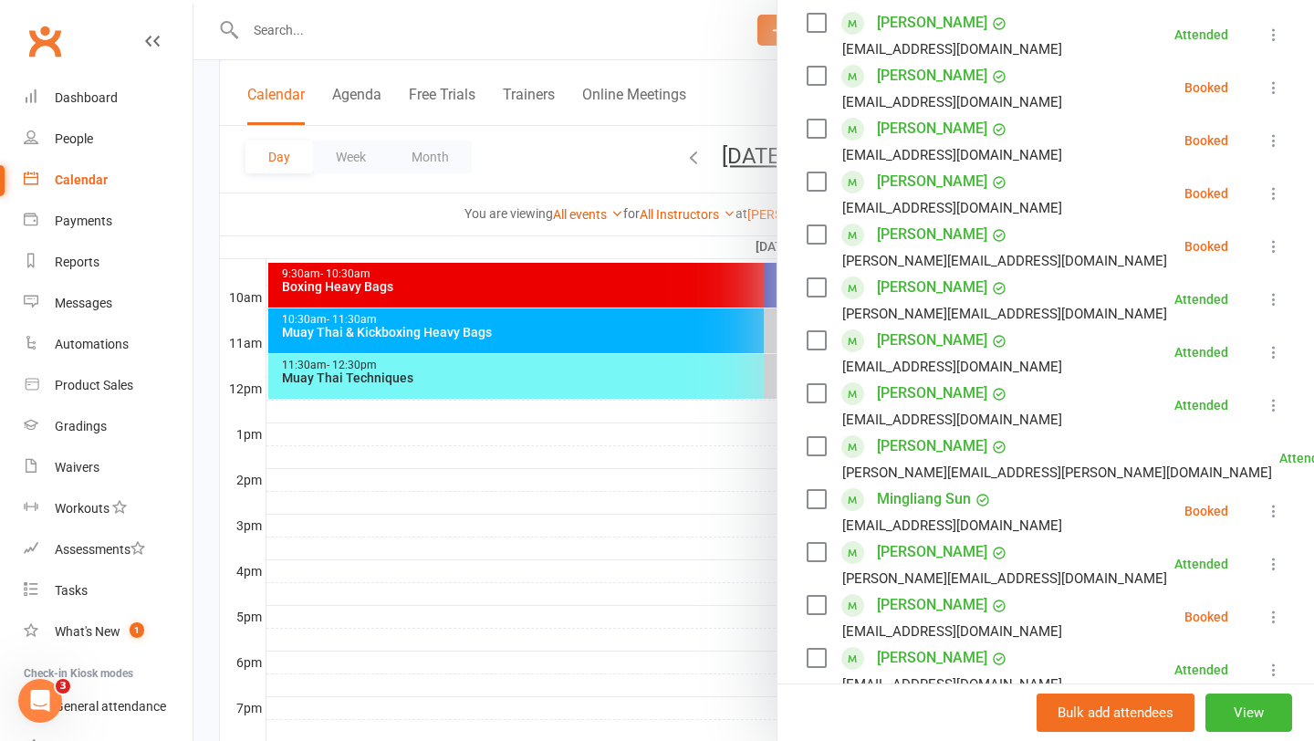
click at [619, 586] on div at bounding box center [753, 370] width 1120 height 741
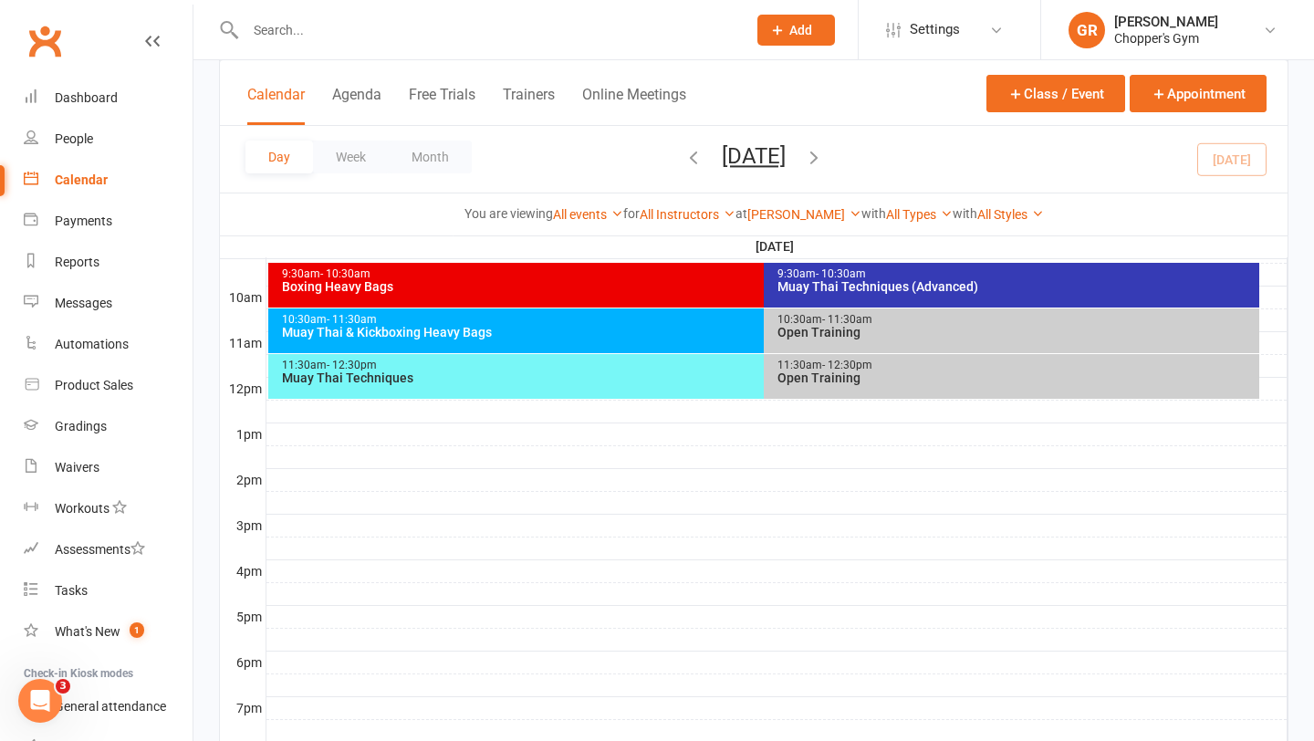
click at [672, 268] on div "9:30am - 10:30am" at bounding box center [759, 274] width 957 height 12
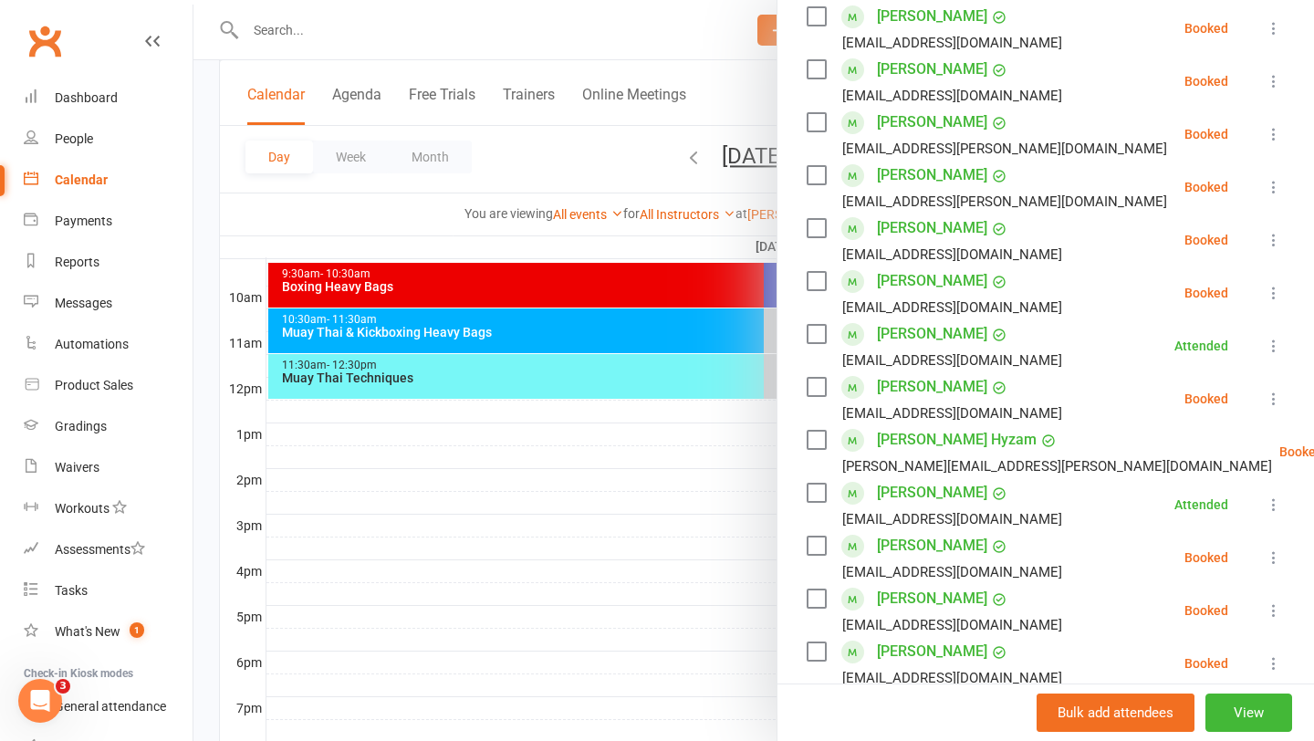
scroll to position [630, 0]
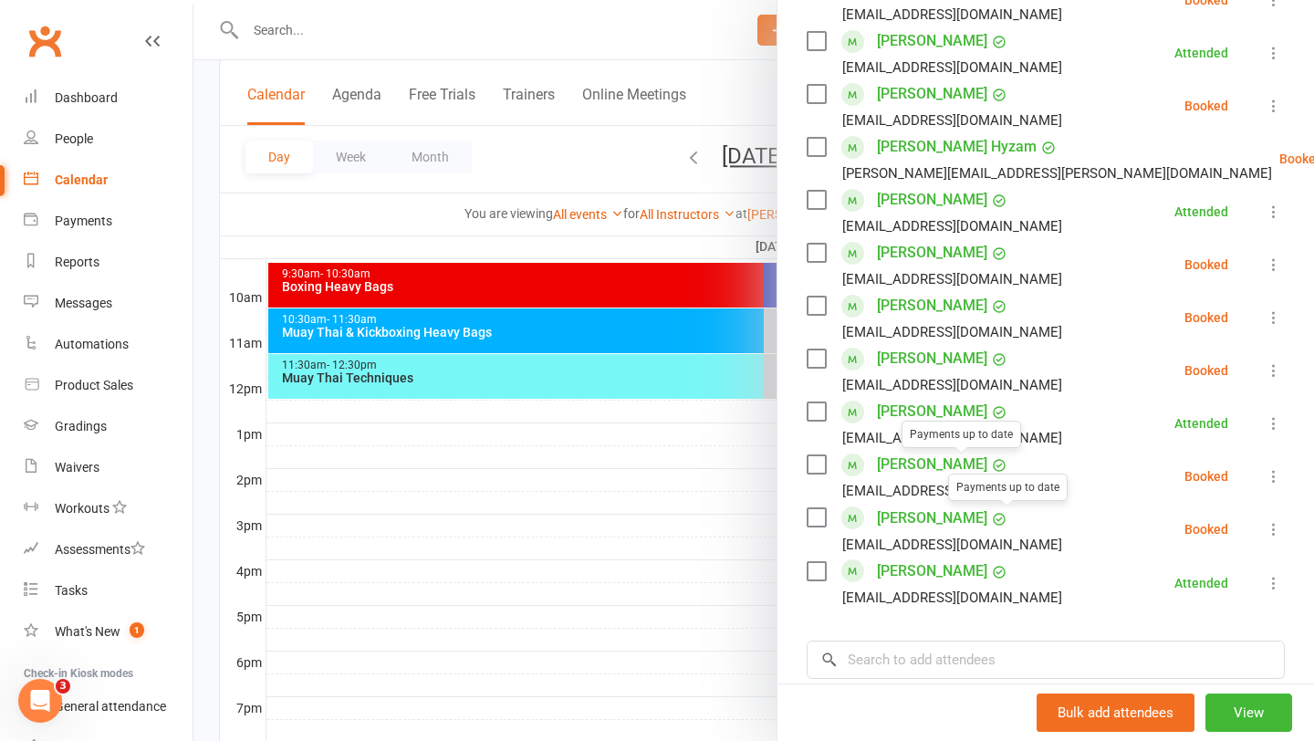
click at [575, 512] on div at bounding box center [753, 370] width 1120 height 741
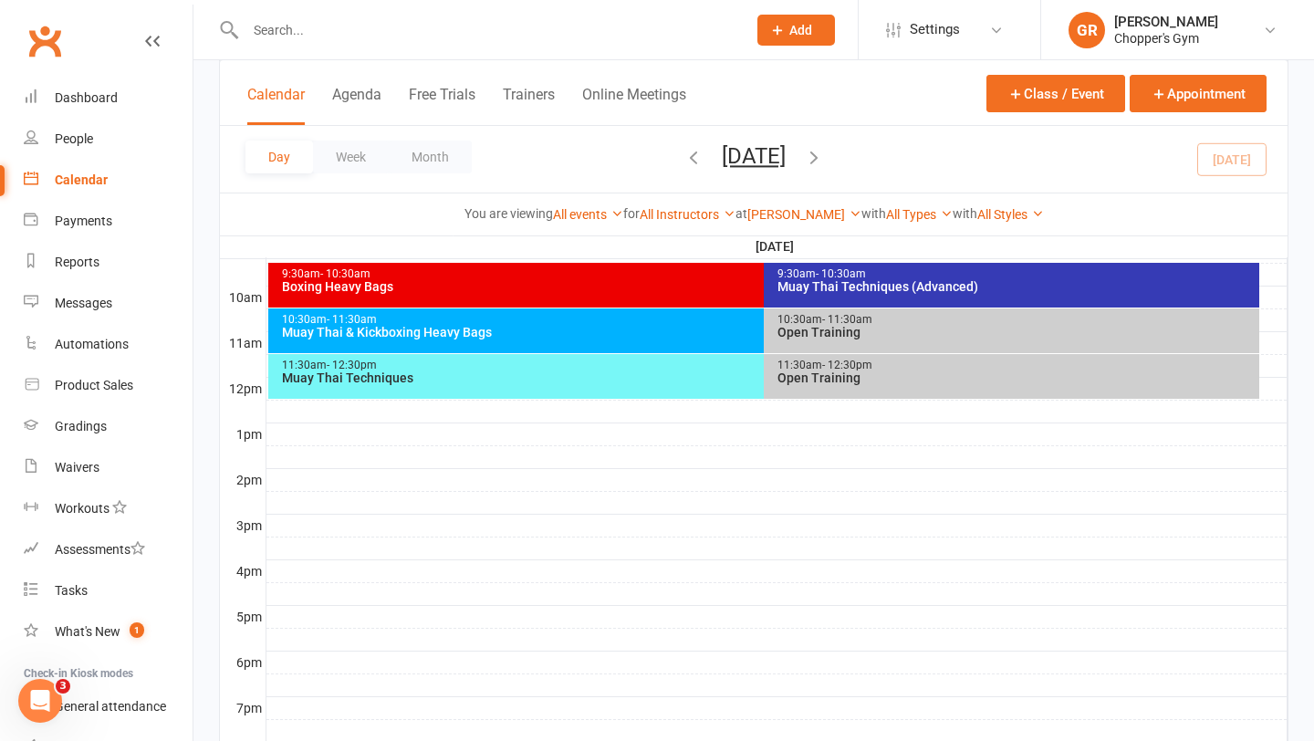
click at [877, 286] on div "Muay Thai Techniques (Advanced)" at bounding box center [1015, 286] width 479 height 13
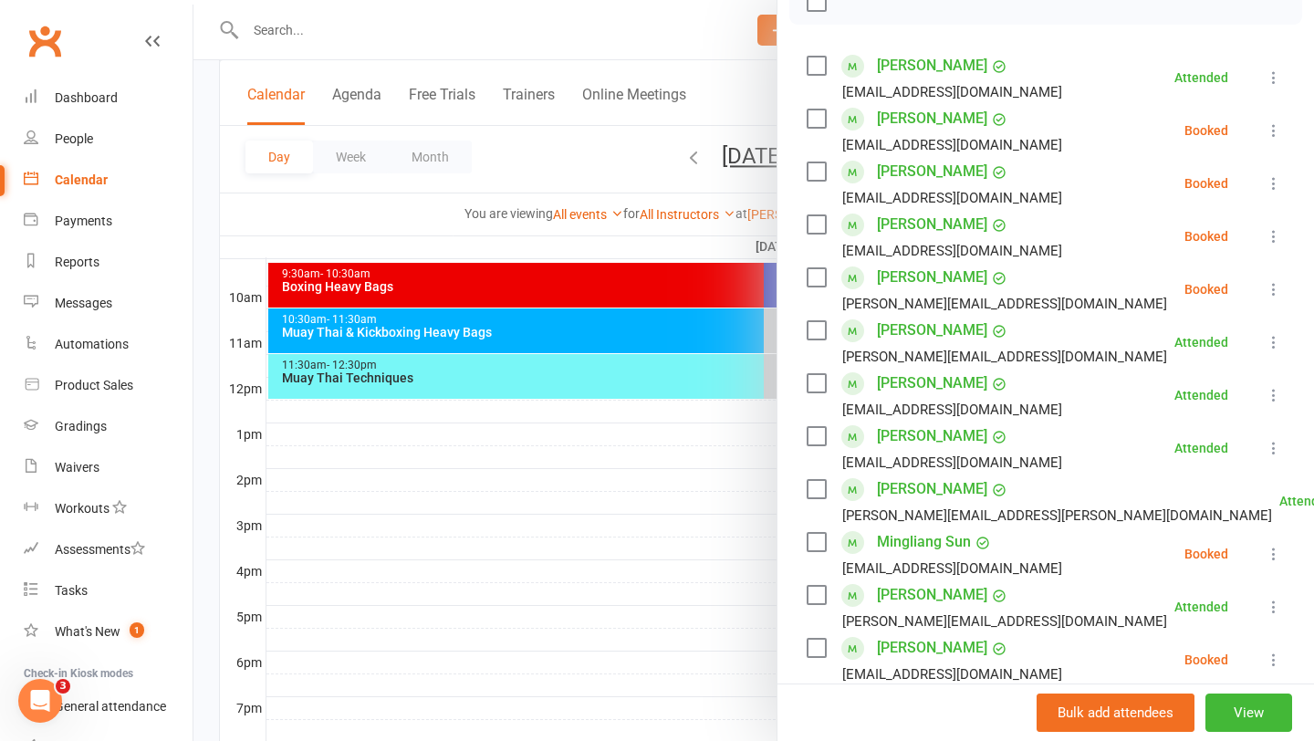
scroll to position [514, 0]
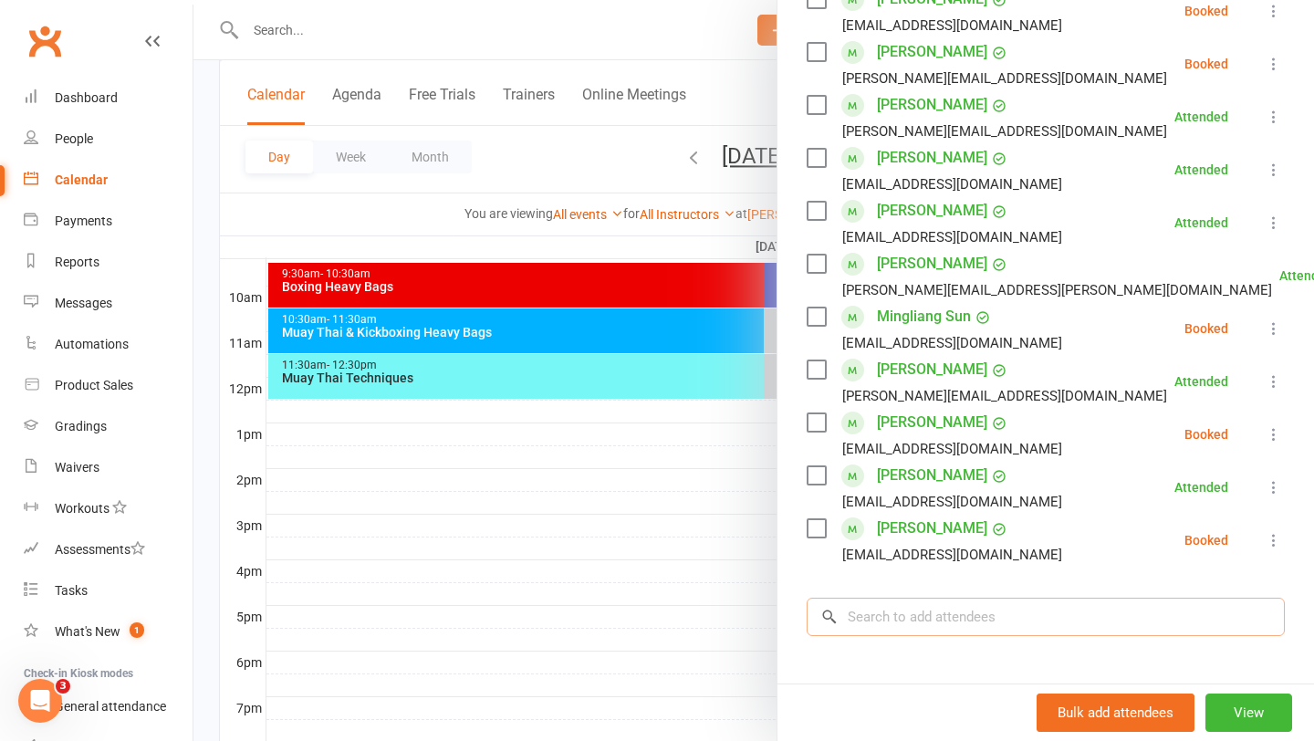
click at [969, 616] on input "search" at bounding box center [1045, 617] width 478 height 38
type input "l"
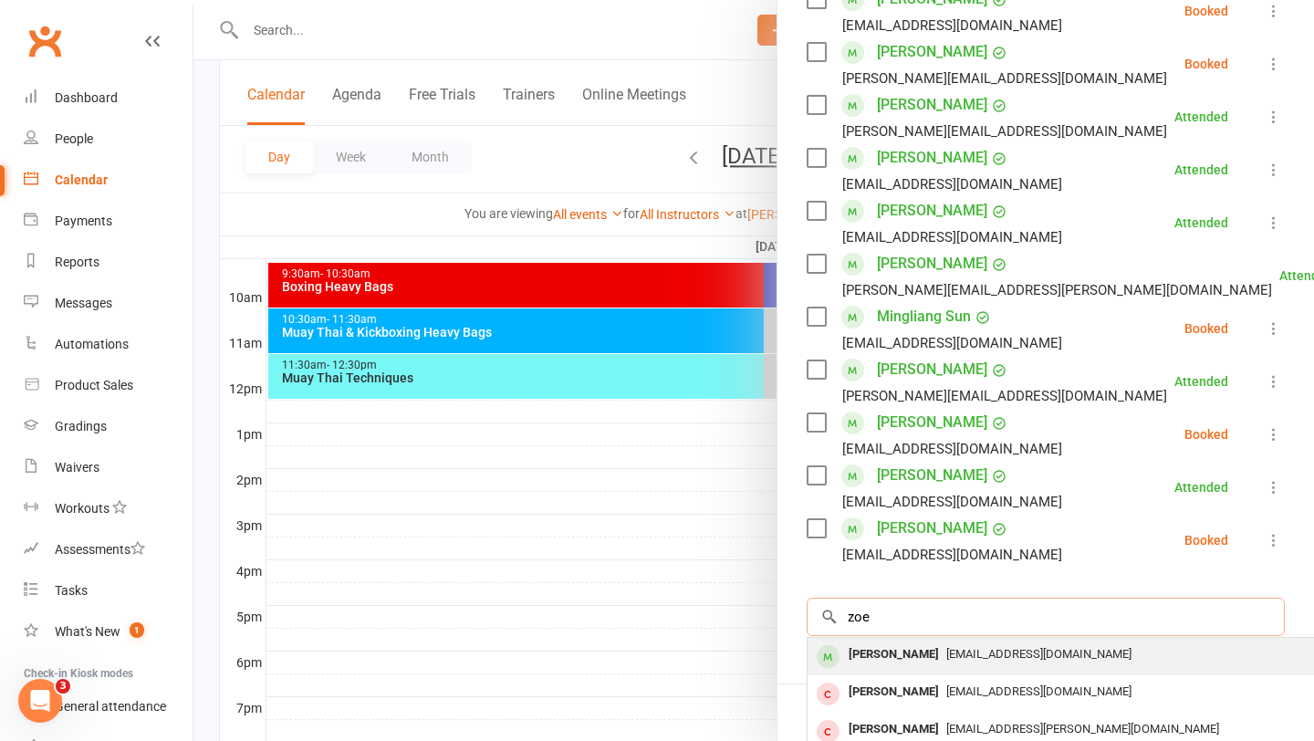
type input "zoe"
click at [974, 654] on span "zoe.putorak@gmail.com" at bounding box center [1038, 654] width 185 height 14
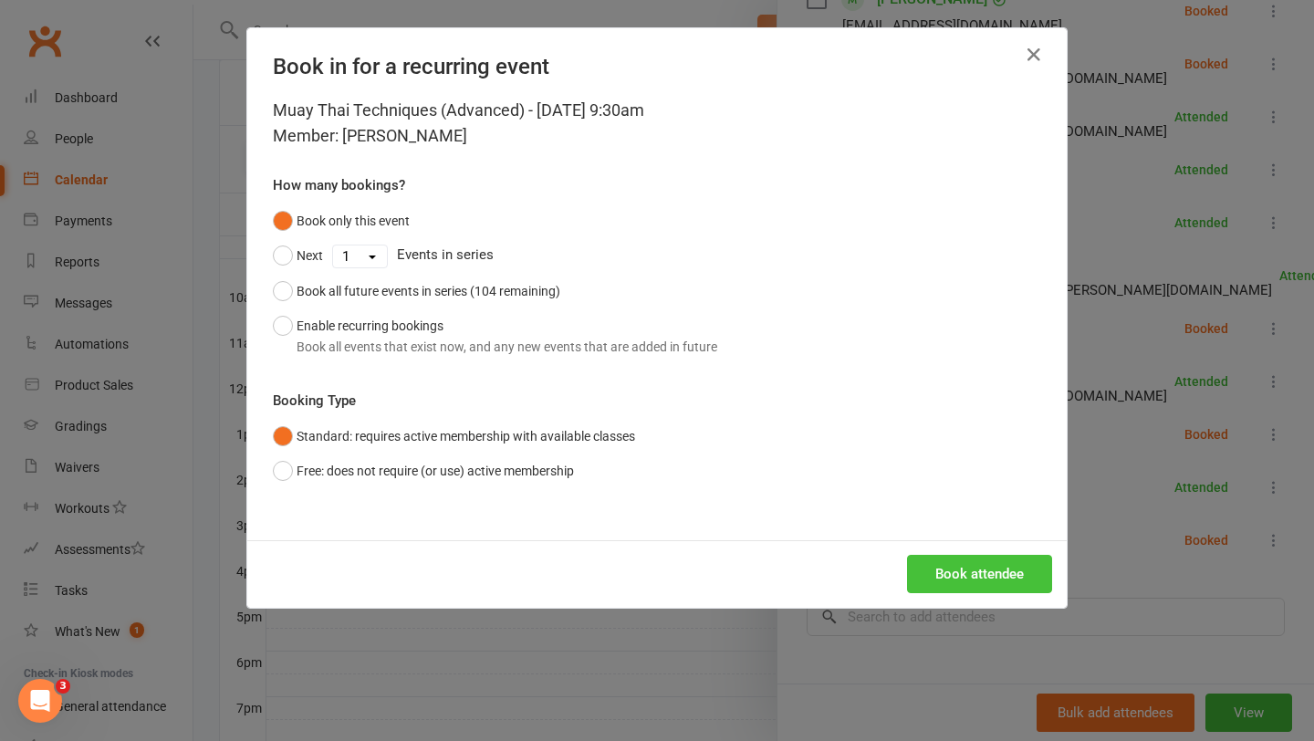
click at [981, 580] on button "Book attendee" at bounding box center [979, 574] width 145 height 38
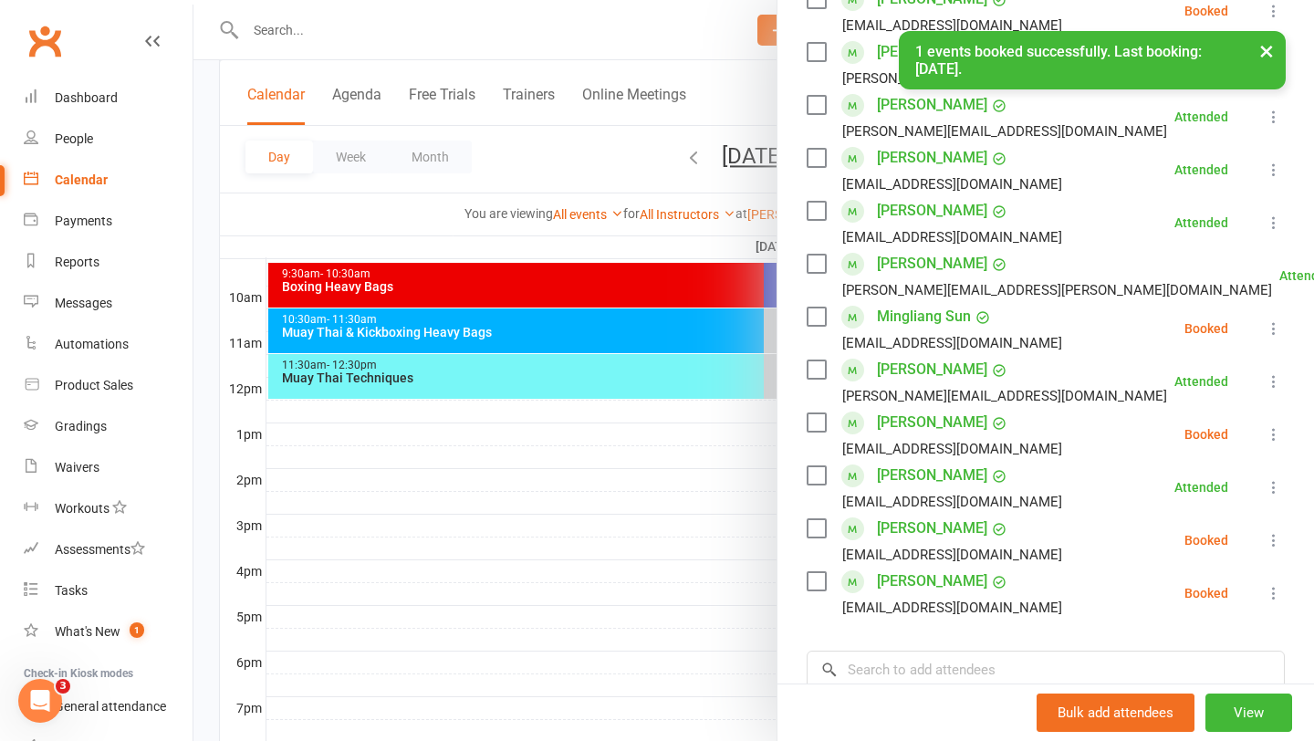
click at [966, 613] on div "zoe.putorak@gmail.com" at bounding box center [952, 608] width 220 height 24
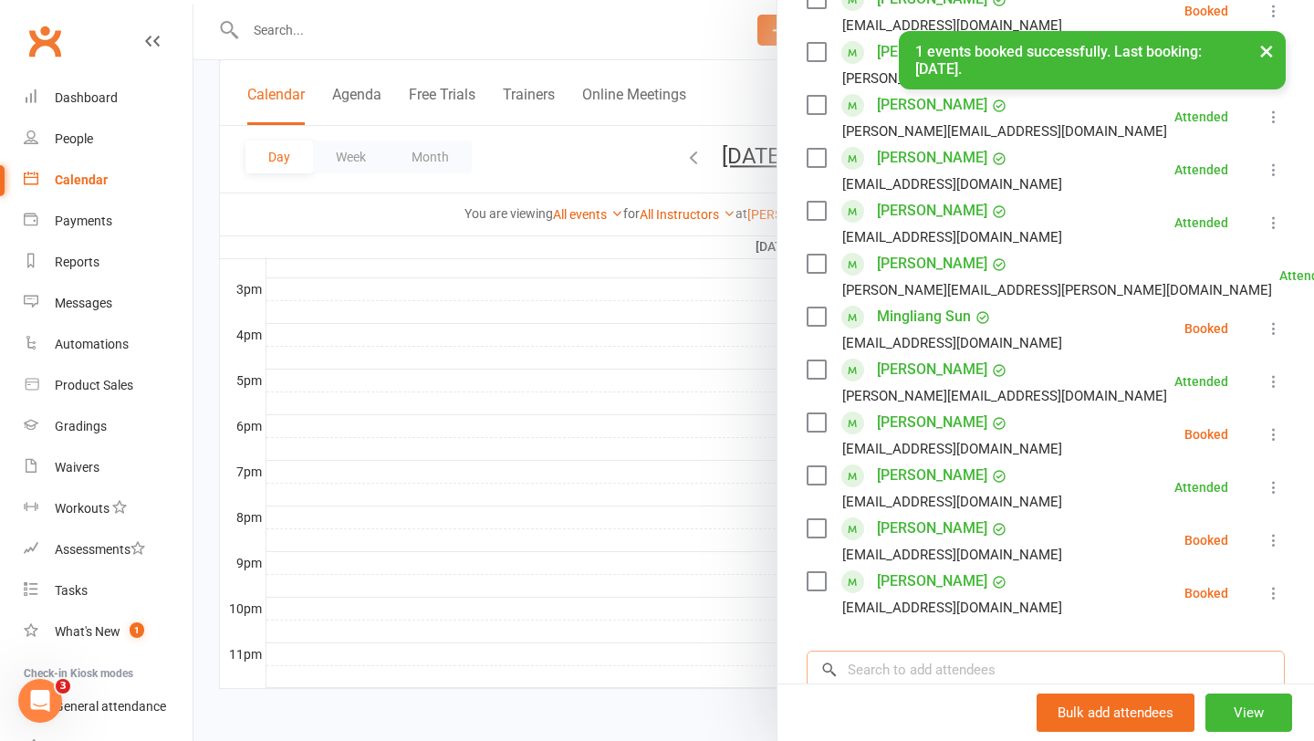
click at [932, 665] on input "search" at bounding box center [1045, 669] width 478 height 38
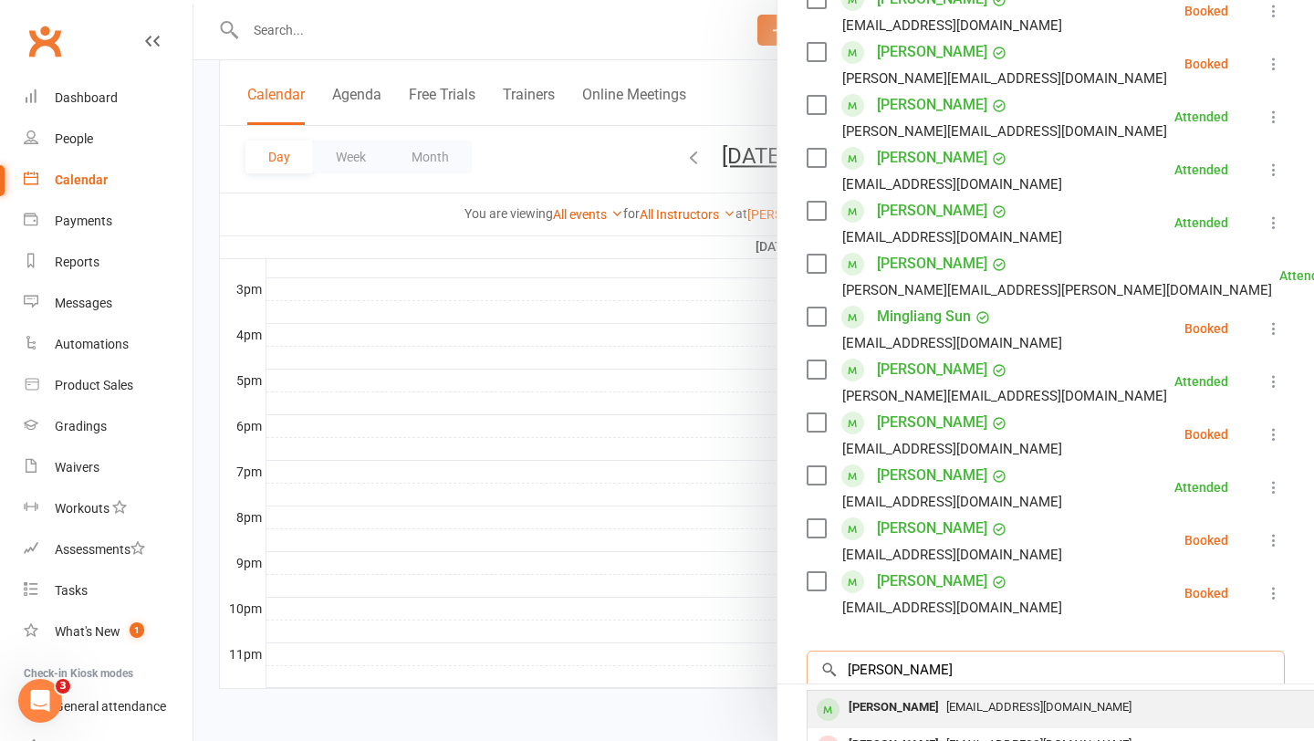
type input "ben wilson"
click at [942, 699] on div "bsw230105@gmail.com" at bounding box center [1080, 707] width 531 height 26
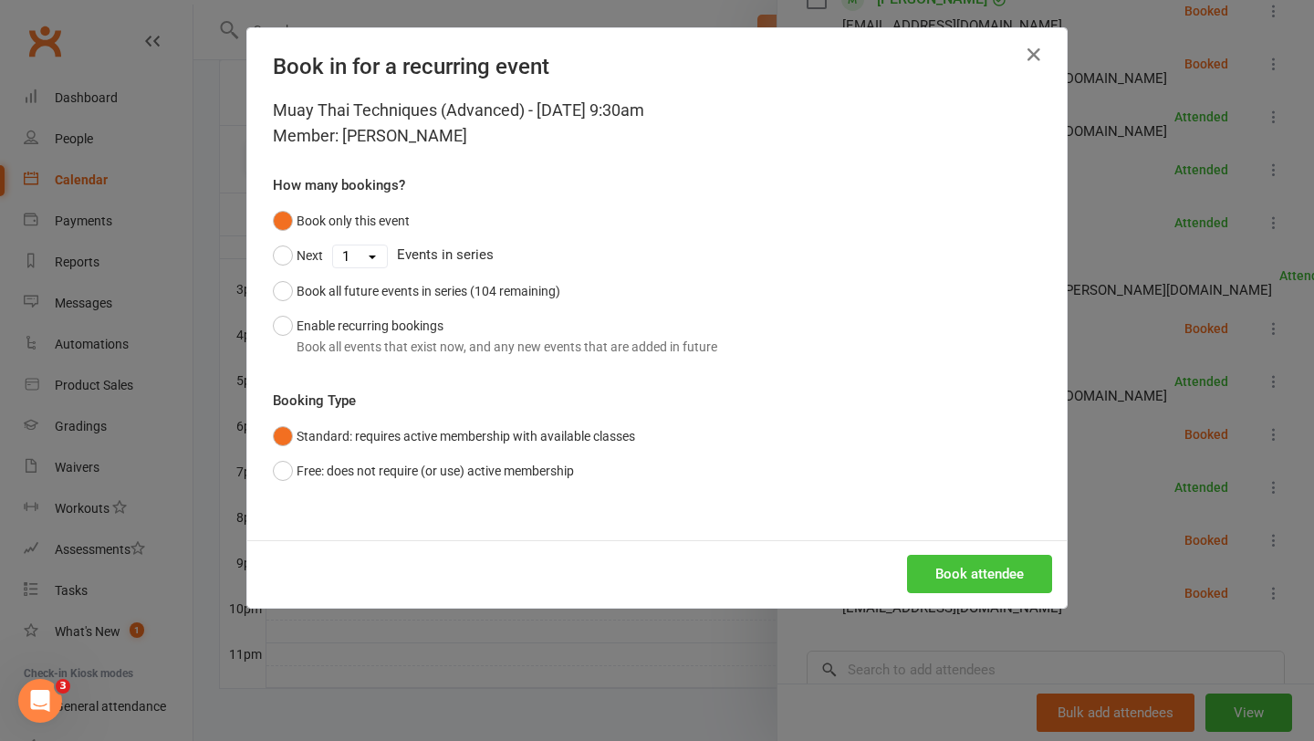
click at [977, 579] on button "Book attendee" at bounding box center [979, 574] width 145 height 38
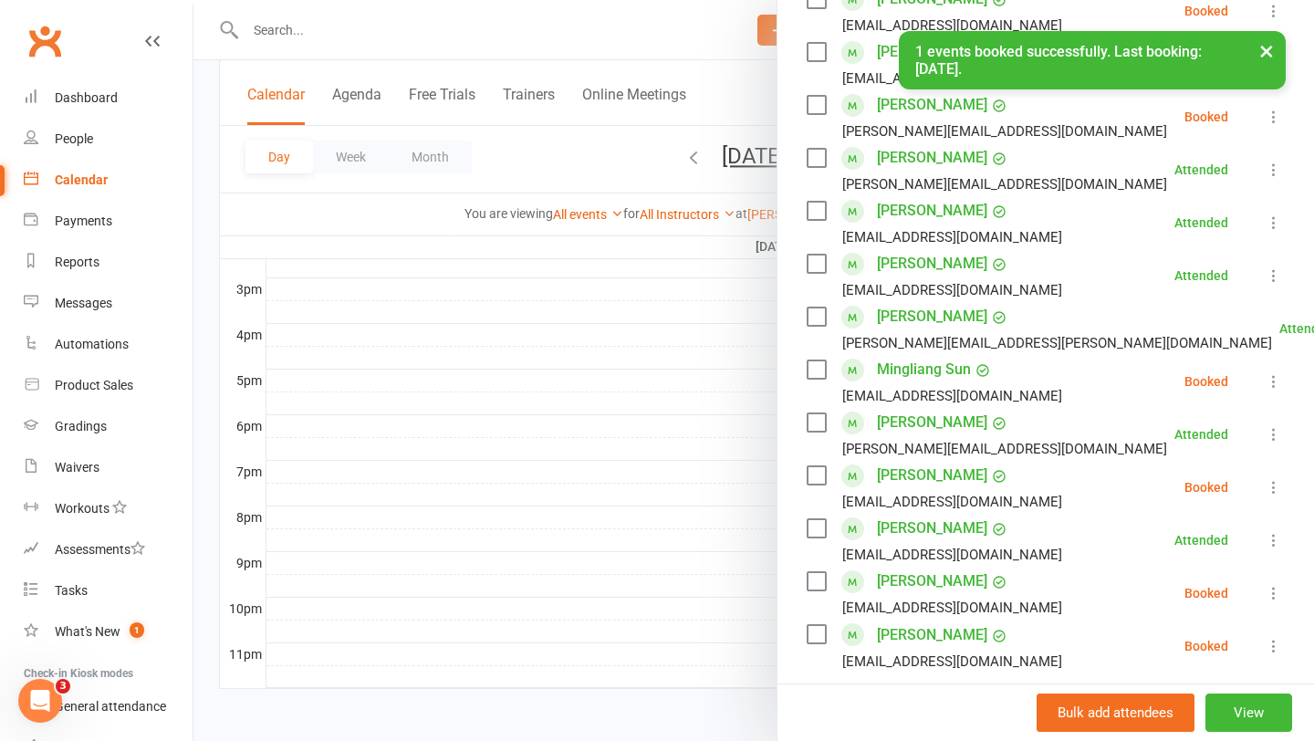
scroll to position [567, 0]
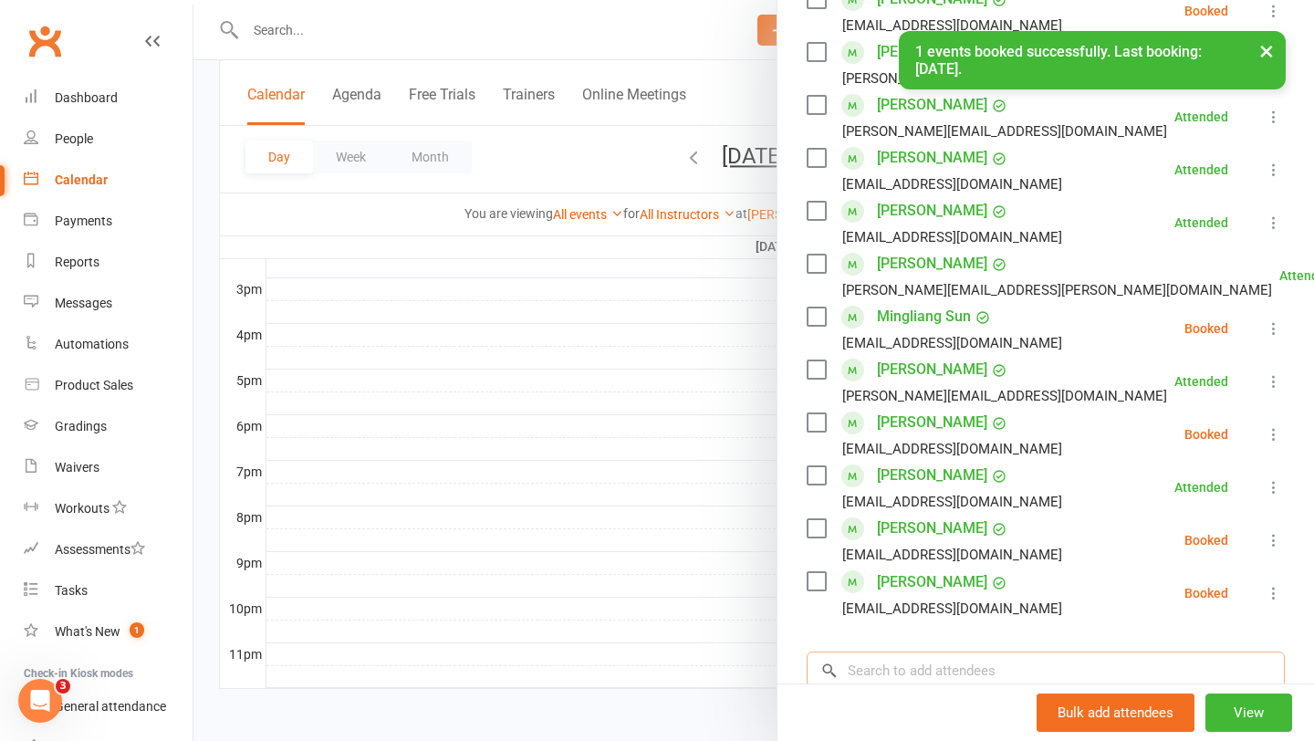
click at [932, 669] on input "search" at bounding box center [1045, 670] width 478 height 38
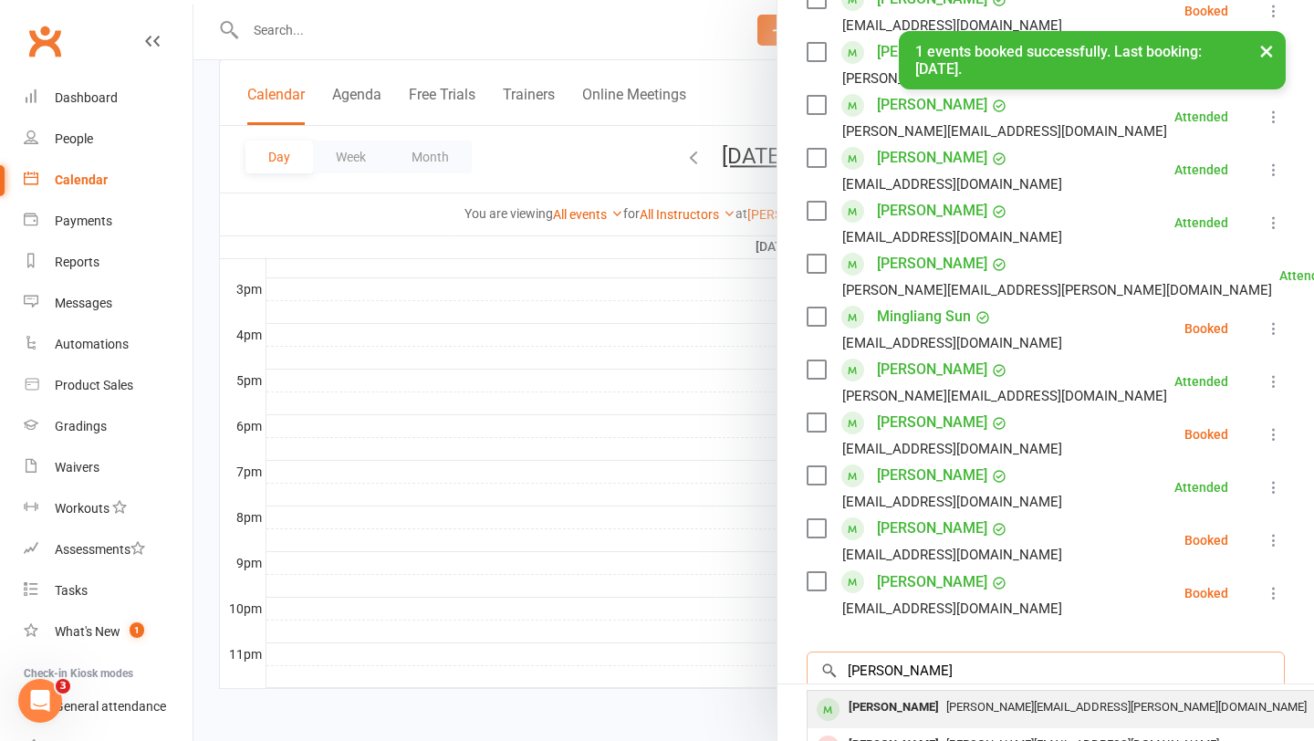
type input "Lee fook"
click at [970, 699] on div "lee.fook@y7mail.com" at bounding box center [1080, 707] width 531 height 26
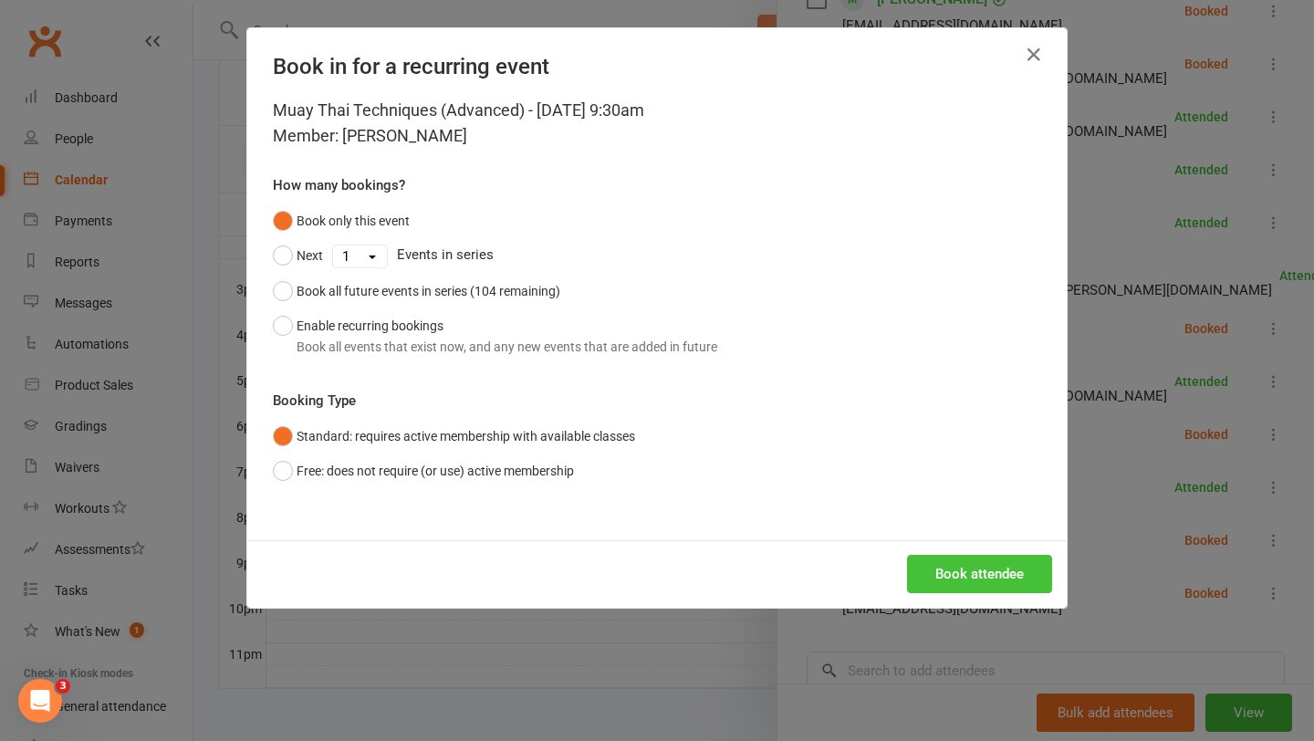
click at [969, 579] on button "Book attendee" at bounding box center [979, 574] width 145 height 38
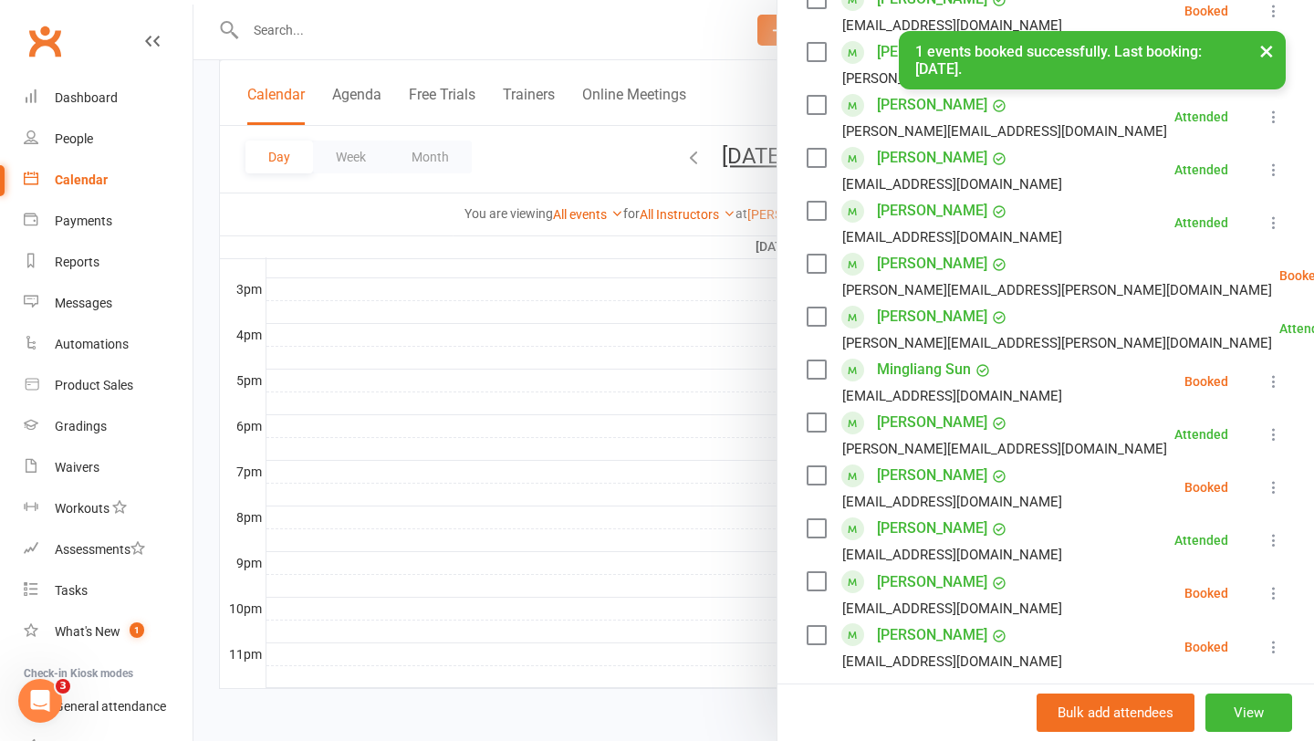
click at [1268, 644] on icon at bounding box center [1273, 647] width 18 height 18
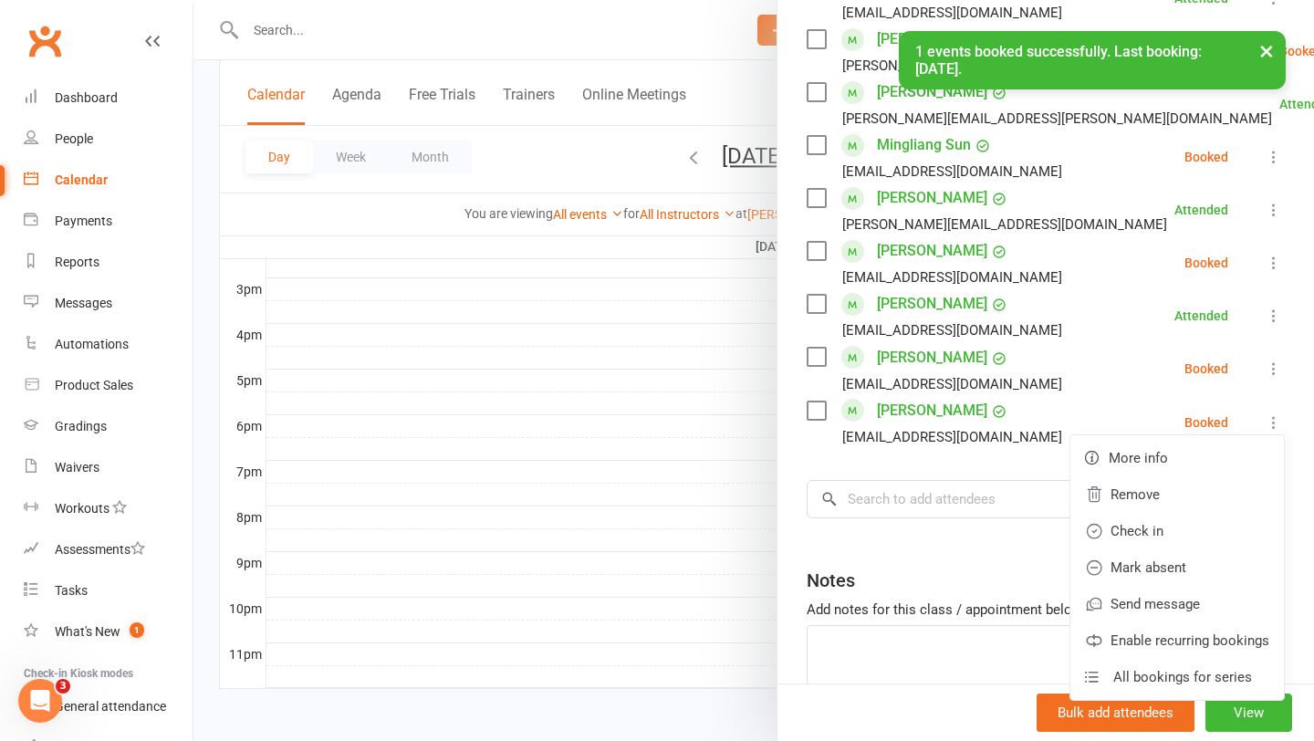
scroll to position [794, 0]
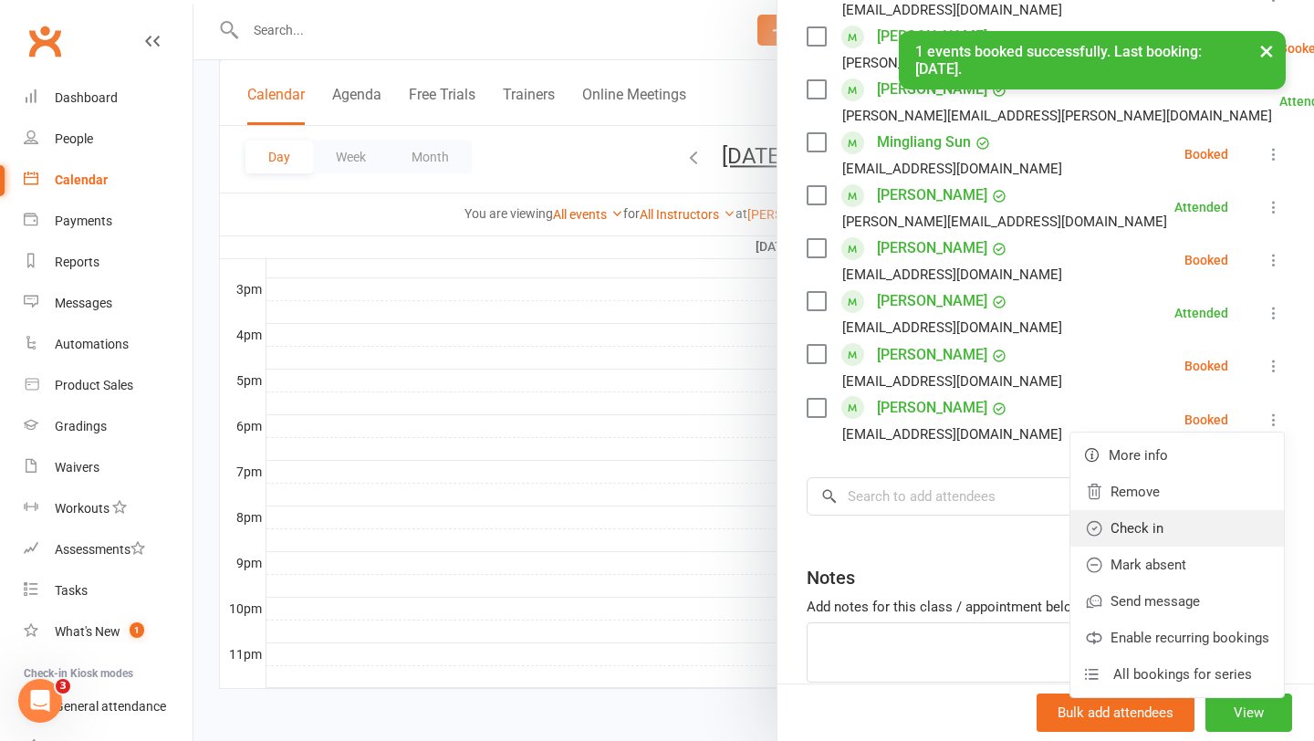
click at [1159, 525] on link "Check in" at bounding box center [1176, 528] width 213 height 36
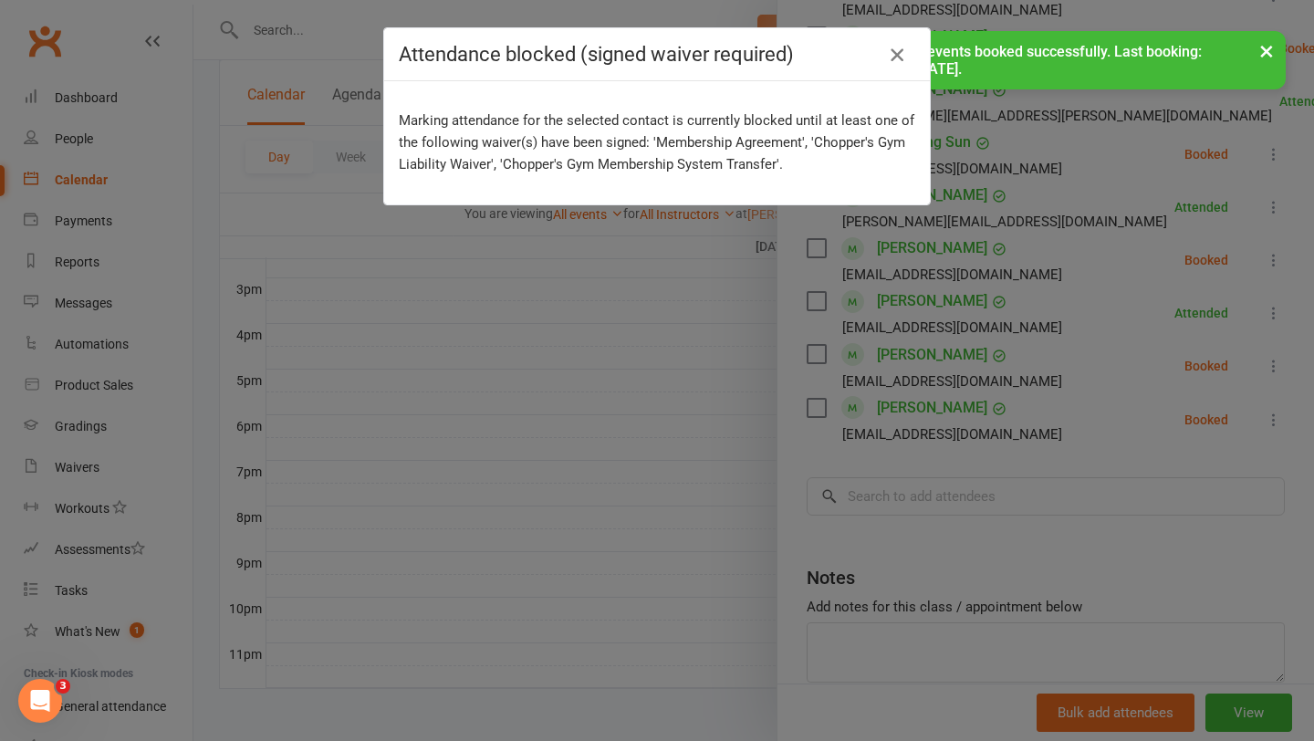
click at [897, 55] on icon "button" at bounding box center [897, 55] width 22 height 22
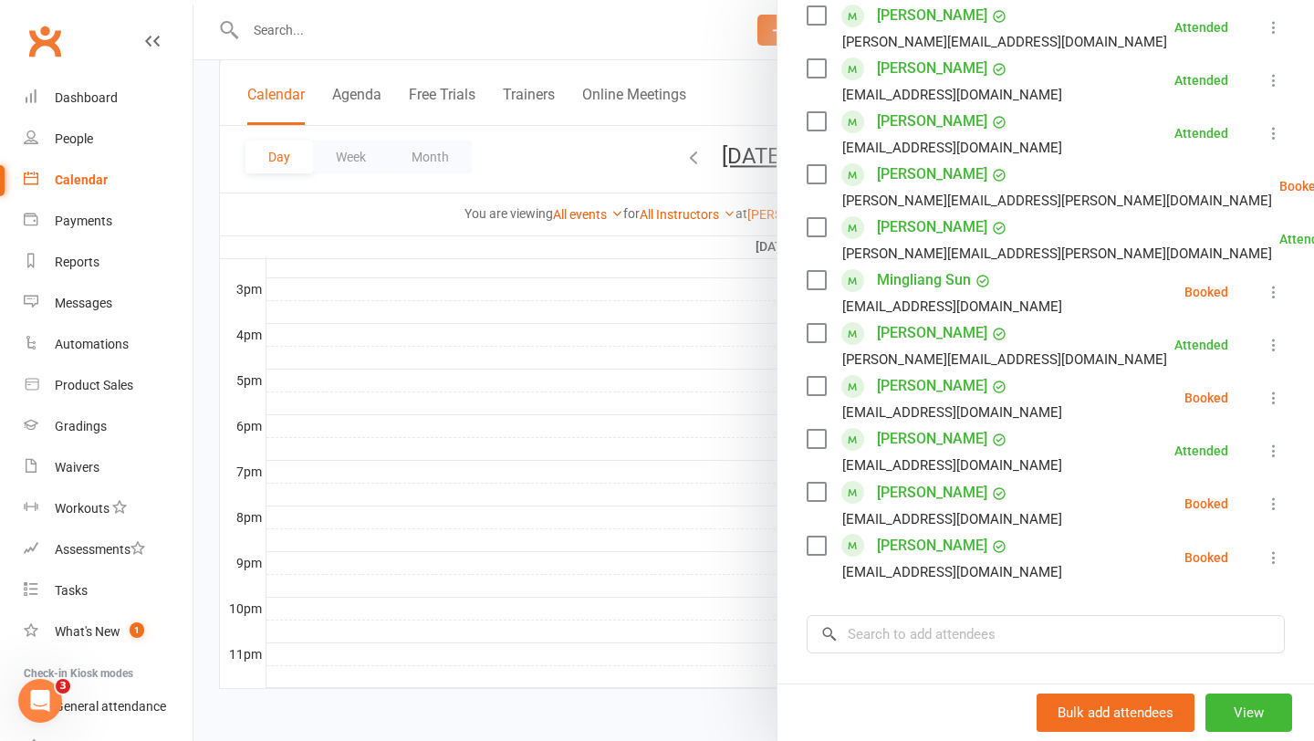
scroll to position [640, 0]
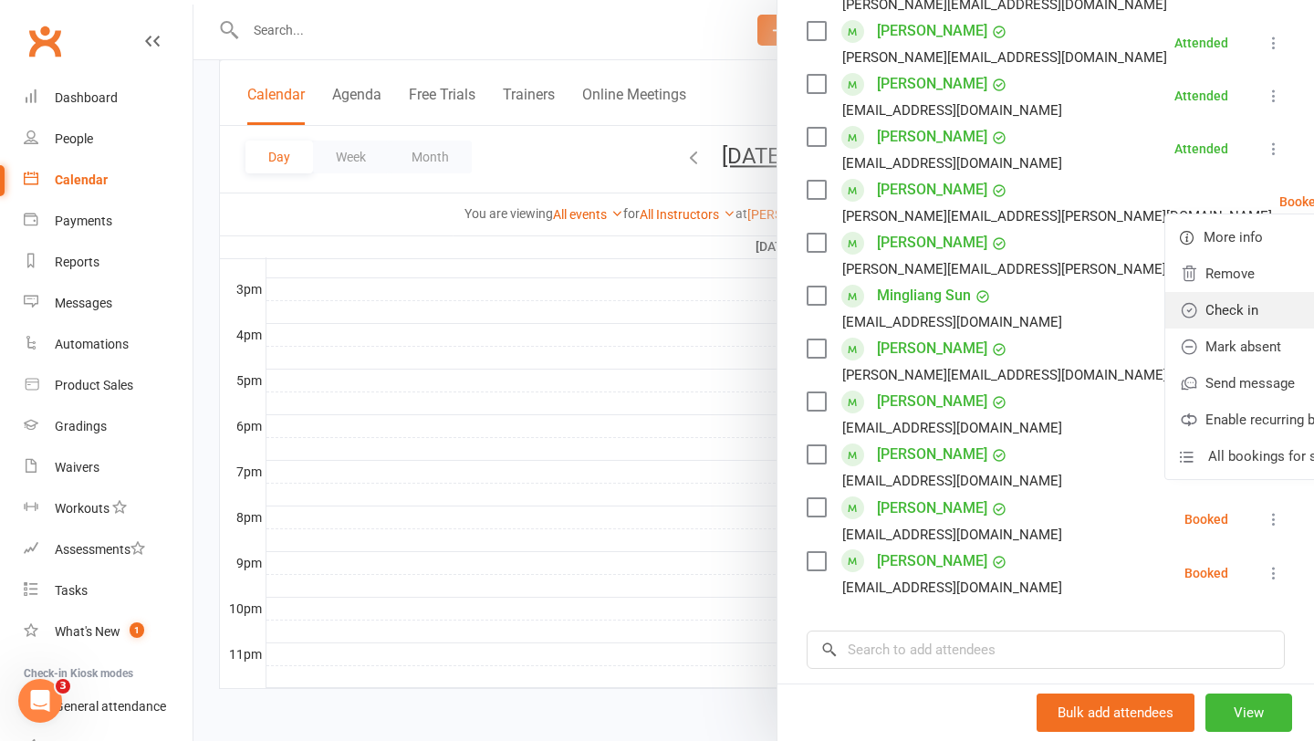
click at [1174, 309] on link "Check in" at bounding box center [1271, 310] width 213 height 36
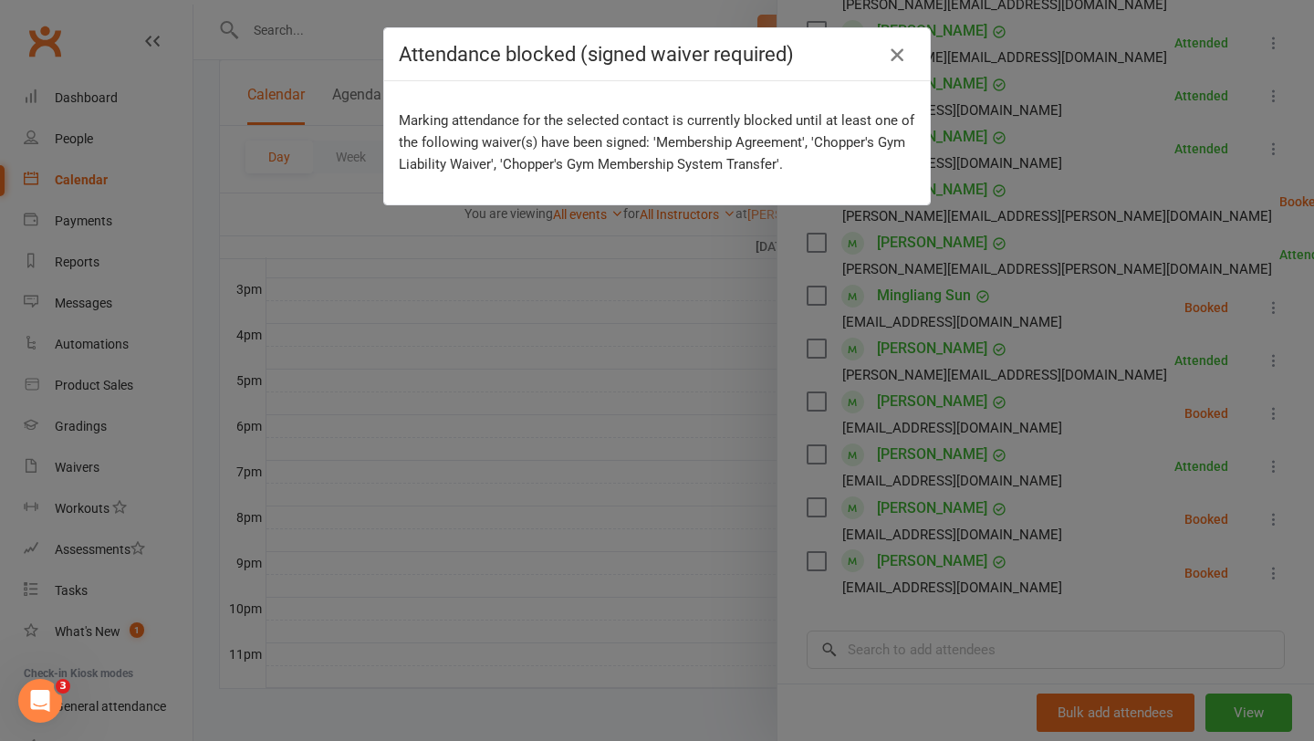
click at [891, 53] on icon "button" at bounding box center [897, 55] width 22 height 22
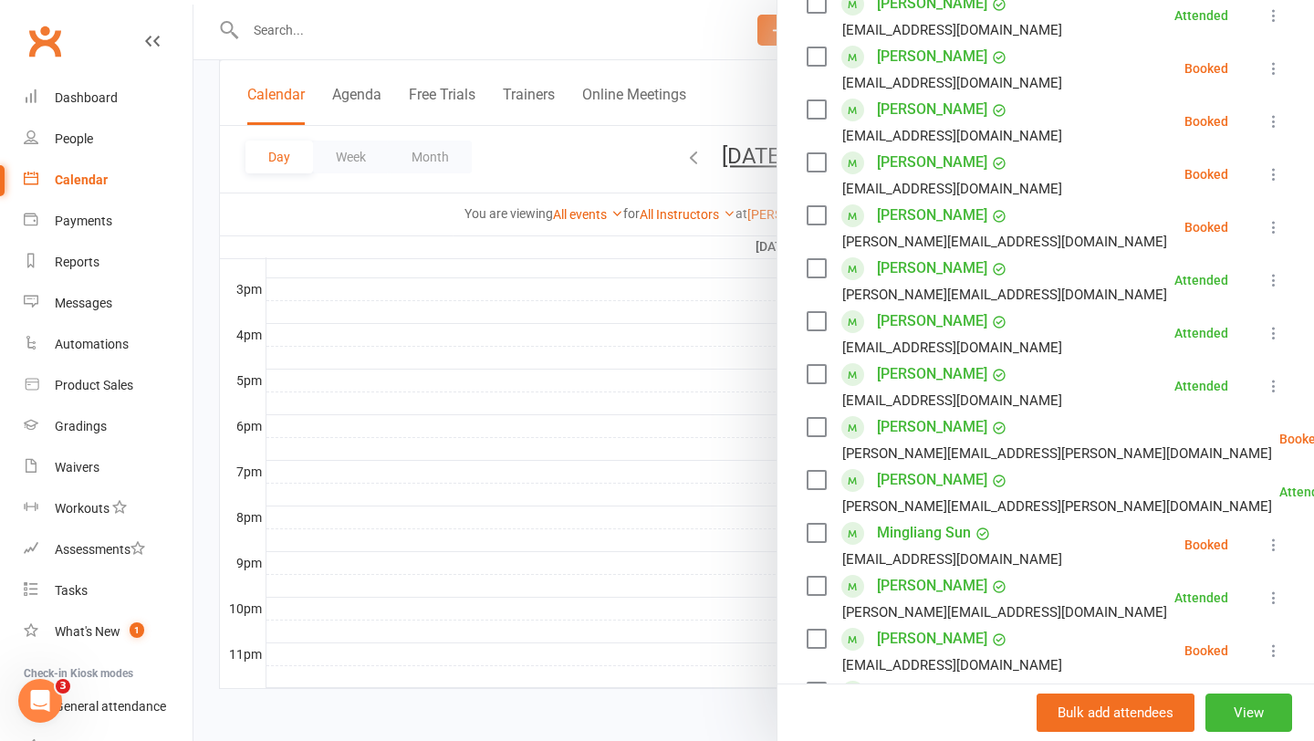
scroll to position [337, 0]
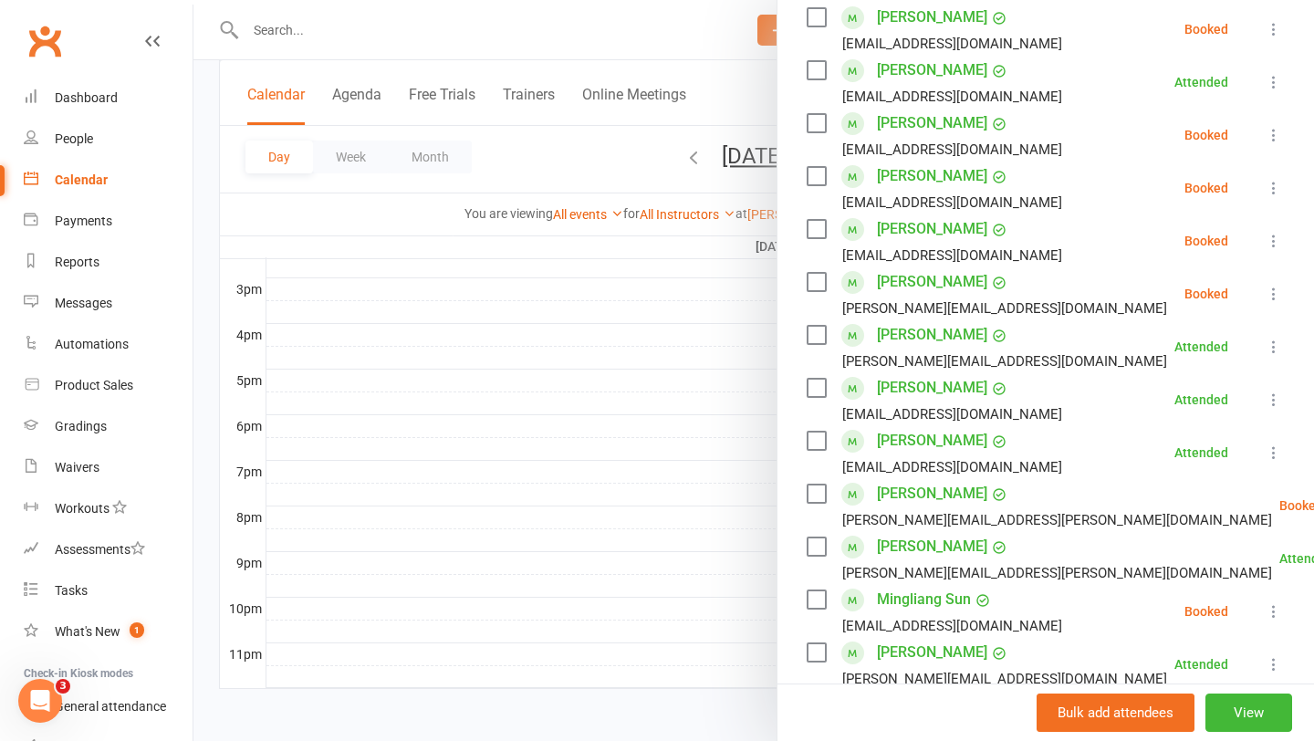
click at [1270, 32] on icon at bounding box center [1273, 29] width 18 height 18
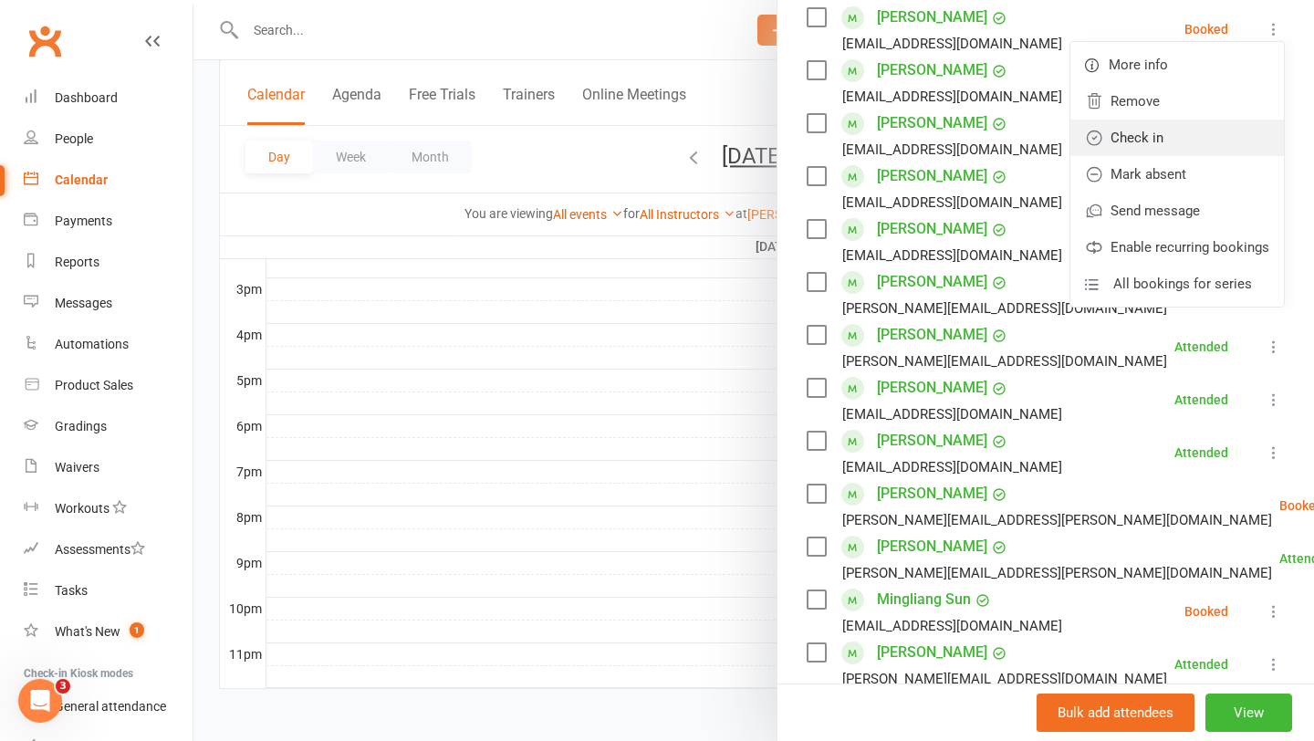
click at [1146, 136] on link "Check in" at bounding box center [1176, 138] width 213 height 36
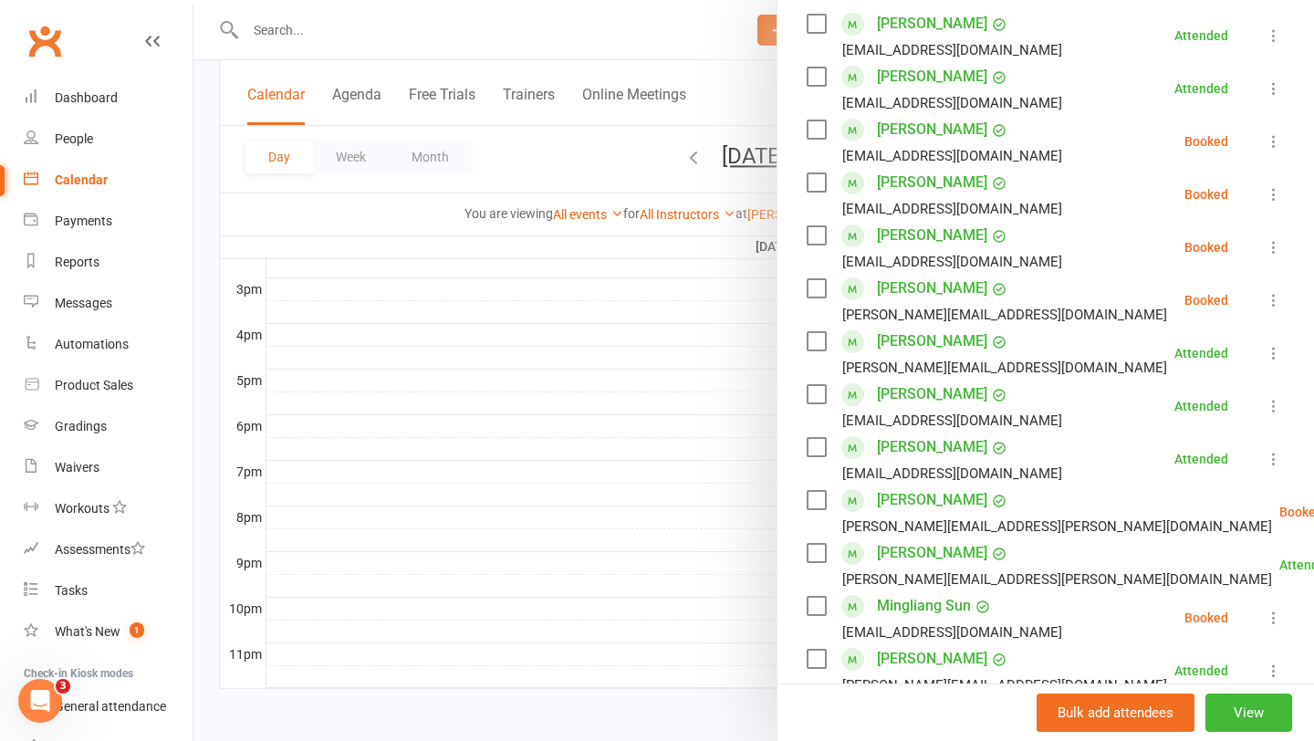
scroll to position [333, 0]
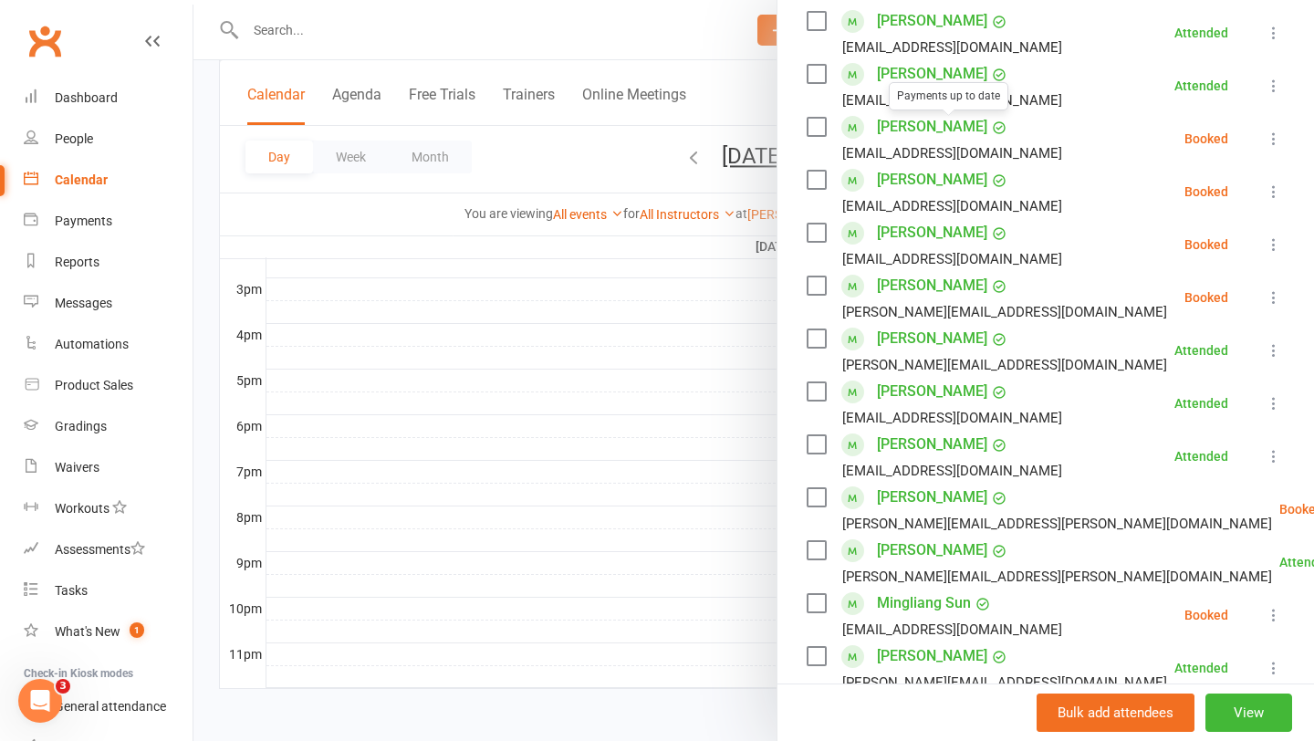
click at [630, 113] on div at bounding box center [753, 370] width 1120 height 741
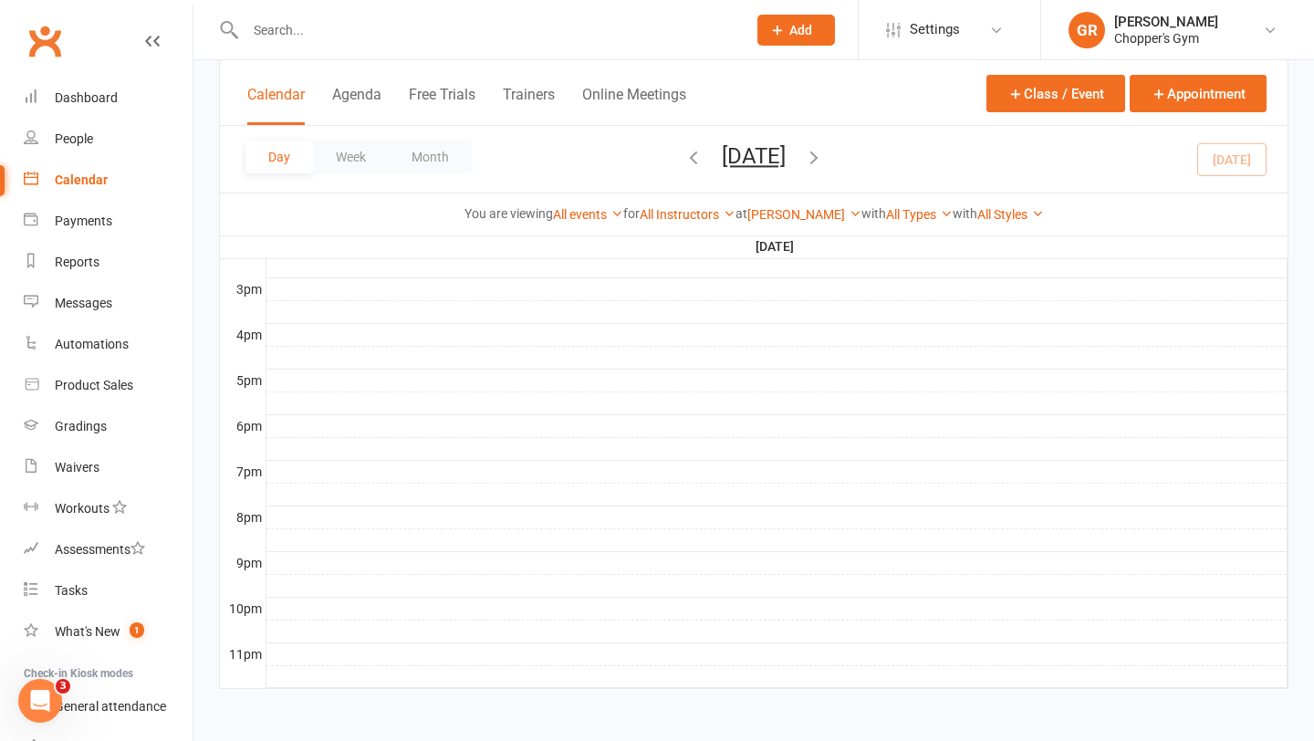
click at [754, 165] on button "Saturday, Sep 13, 2025" at bounding box center [754, 156] width 64 height 26
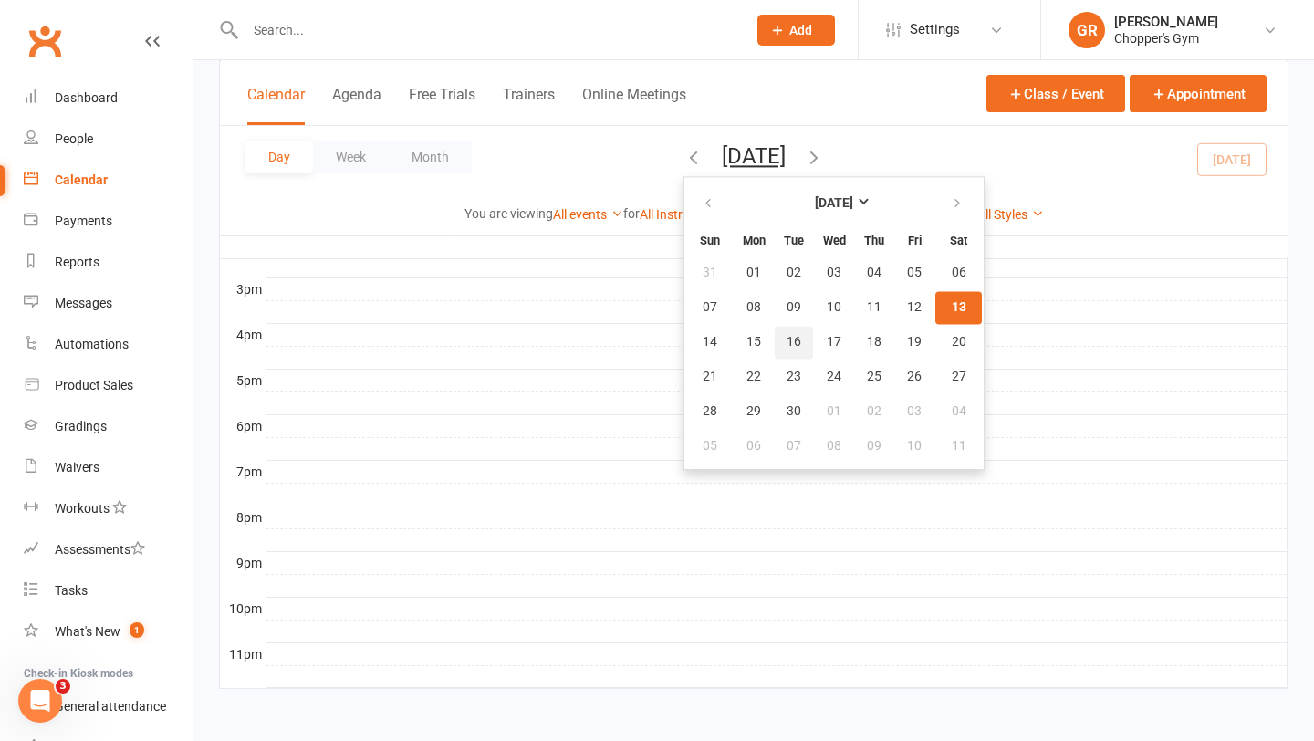
click at [775, 333] on button "16" at bounding box center [794, 342] width 38 height 33
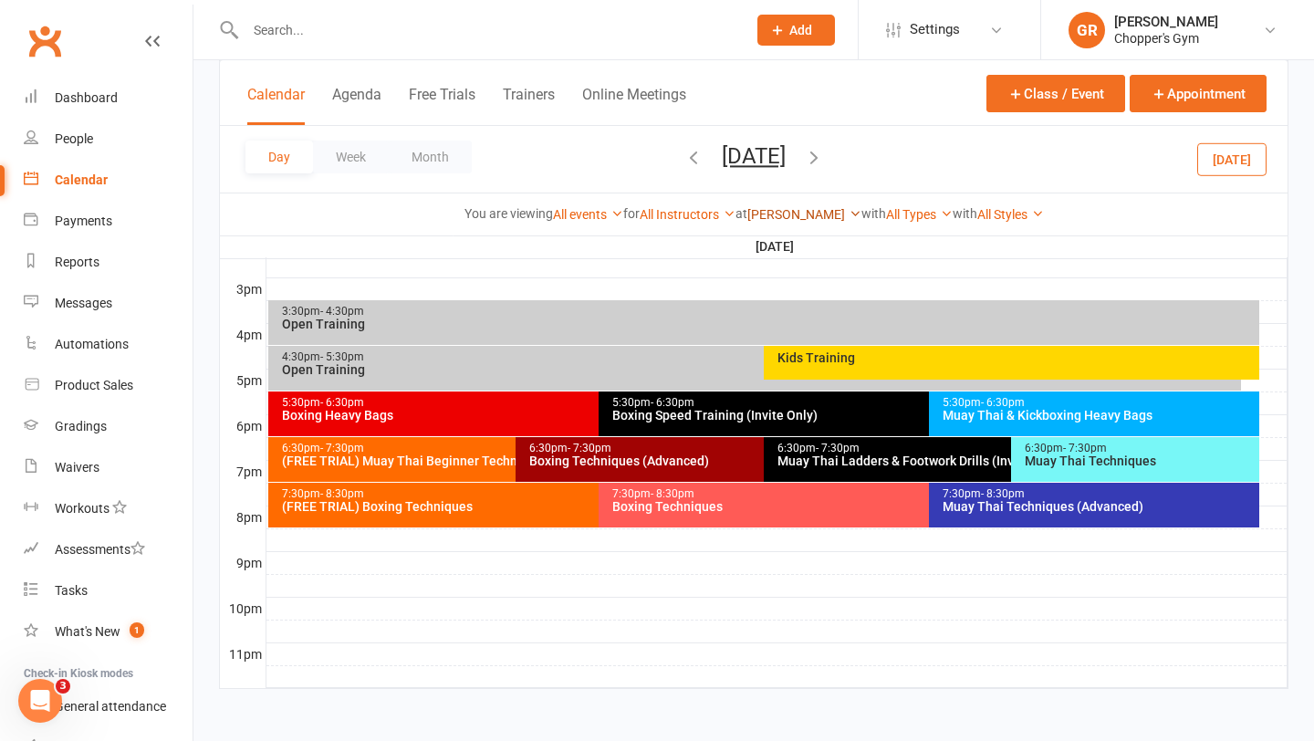
click at [803, 207] on link "Dickson" at bounding box center [804, 214] width 114 height 15
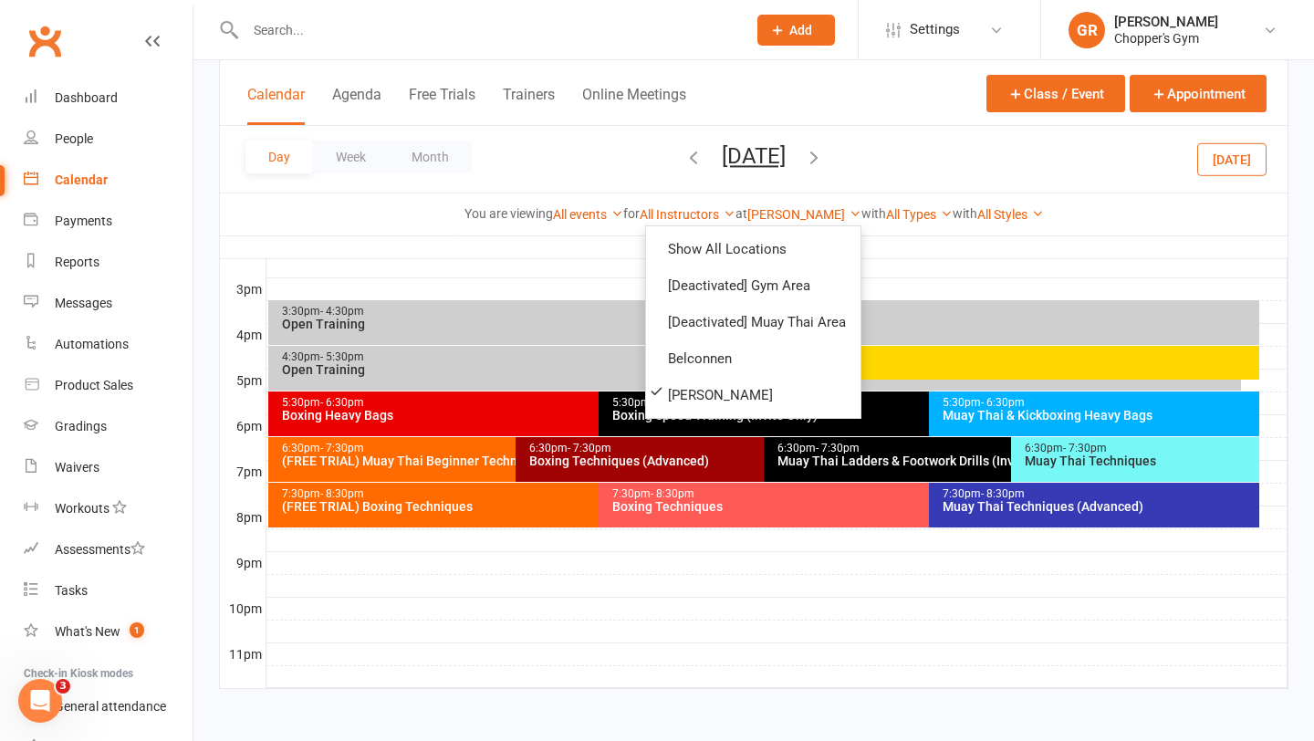
click at [950, 172] on div "Day Week Month Tuesday, Sep 16, 2025 September 2025 Sun Mon Tue Wed Thu Fri Sat…" at bounding box center [753, 159] width 1067 height 67
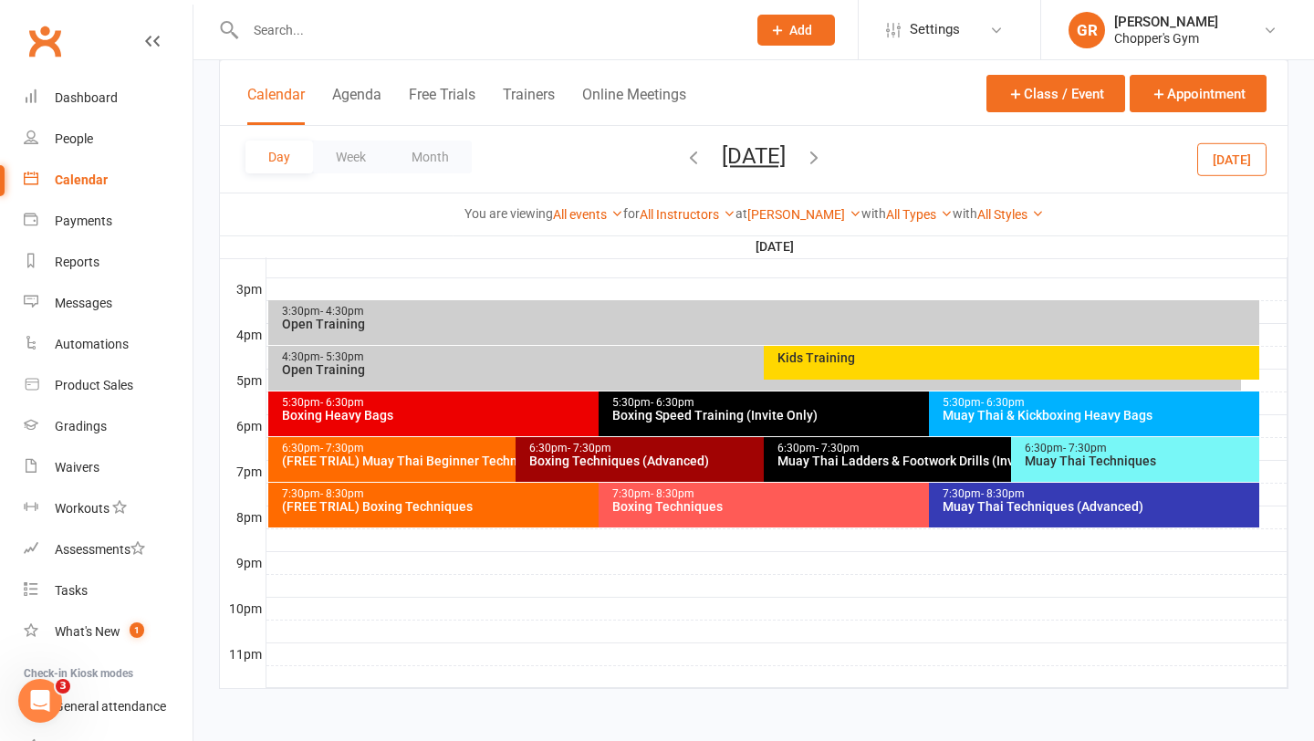
click at [488, 448] on div "6:30pm - 7:30pm" at bounding box center [511, 448] width 461 height 12
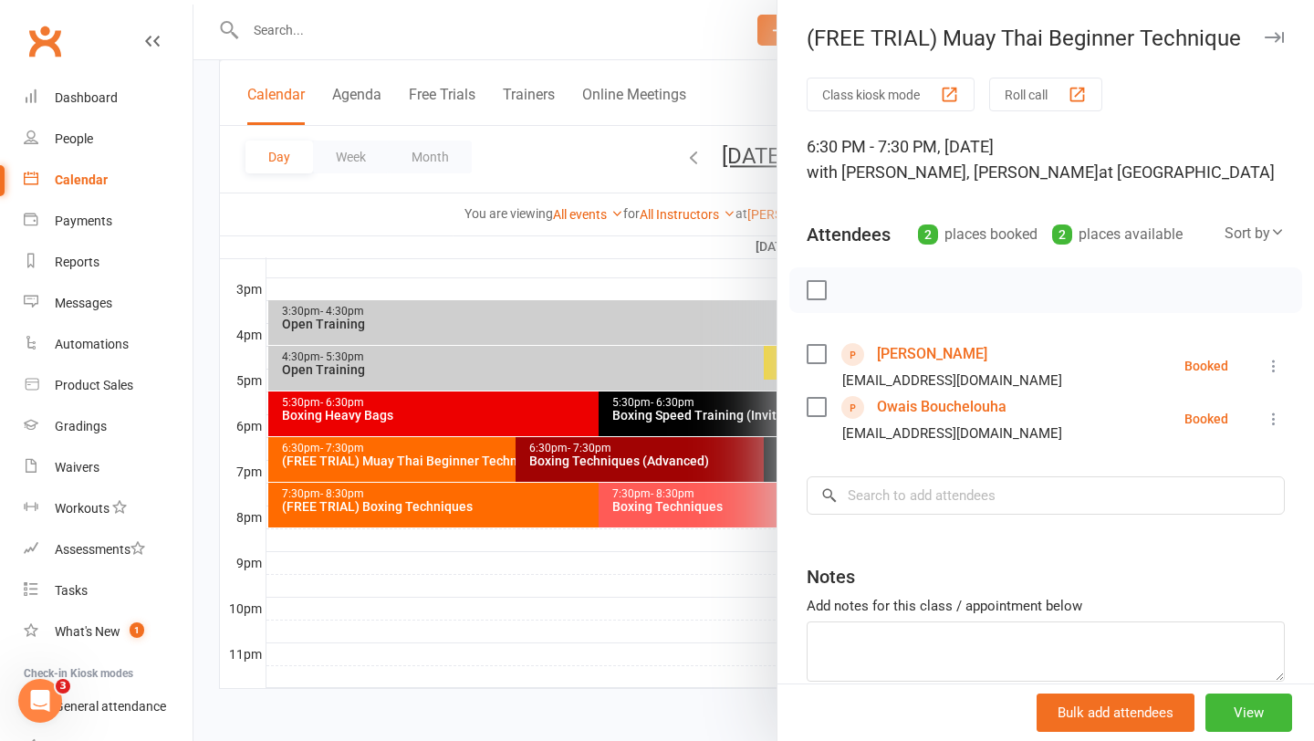
click at [479, 482] on div at bounding box center [753, 370] width 1120 height 741
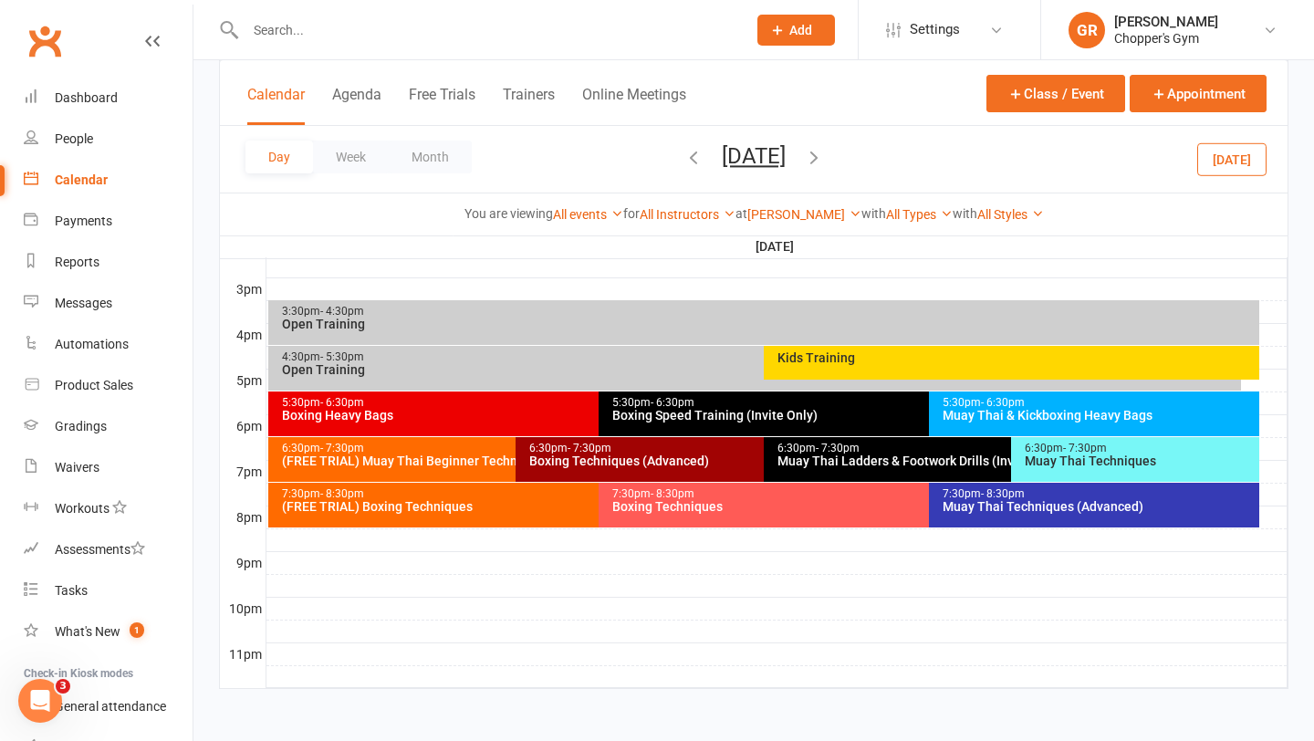
click at [478, 513] on div "7:30pm - 8:30pm (FREE TRIAL) Boxing Techniques" at bounding box center [589, 505] width 642 height 45
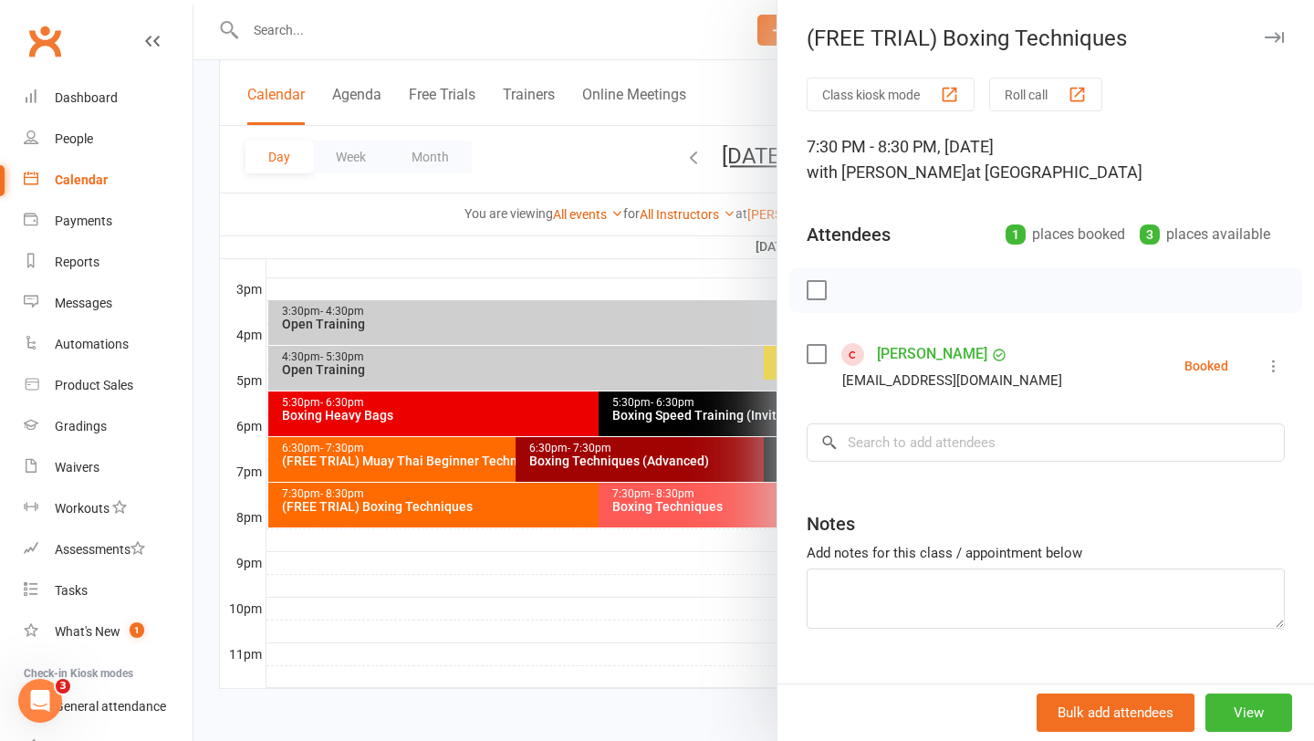
click at [479, 530] on div at bounding box center [753, 370] width 1120 height 741
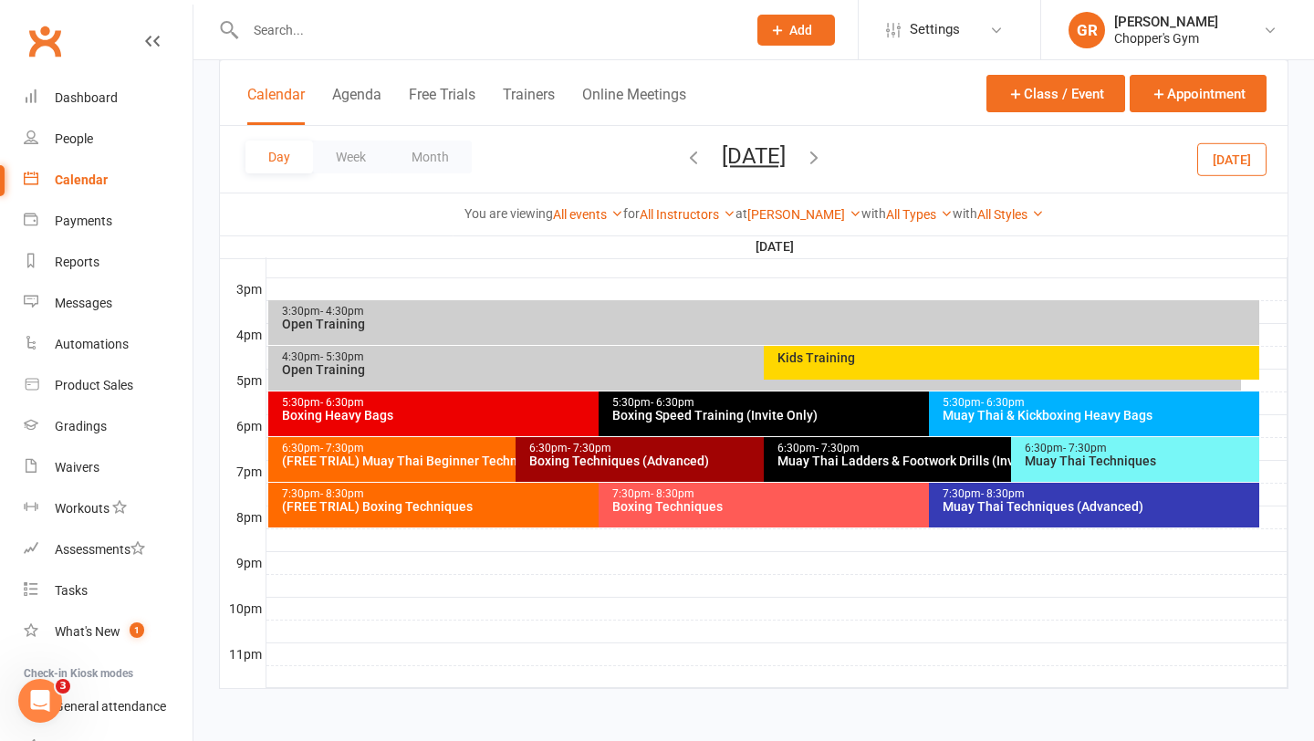
click at [431, 464] on div "(FREE TRIAL) Muay Thai Beginner Technique" at bounding box center [511, 460] width 461 height 13
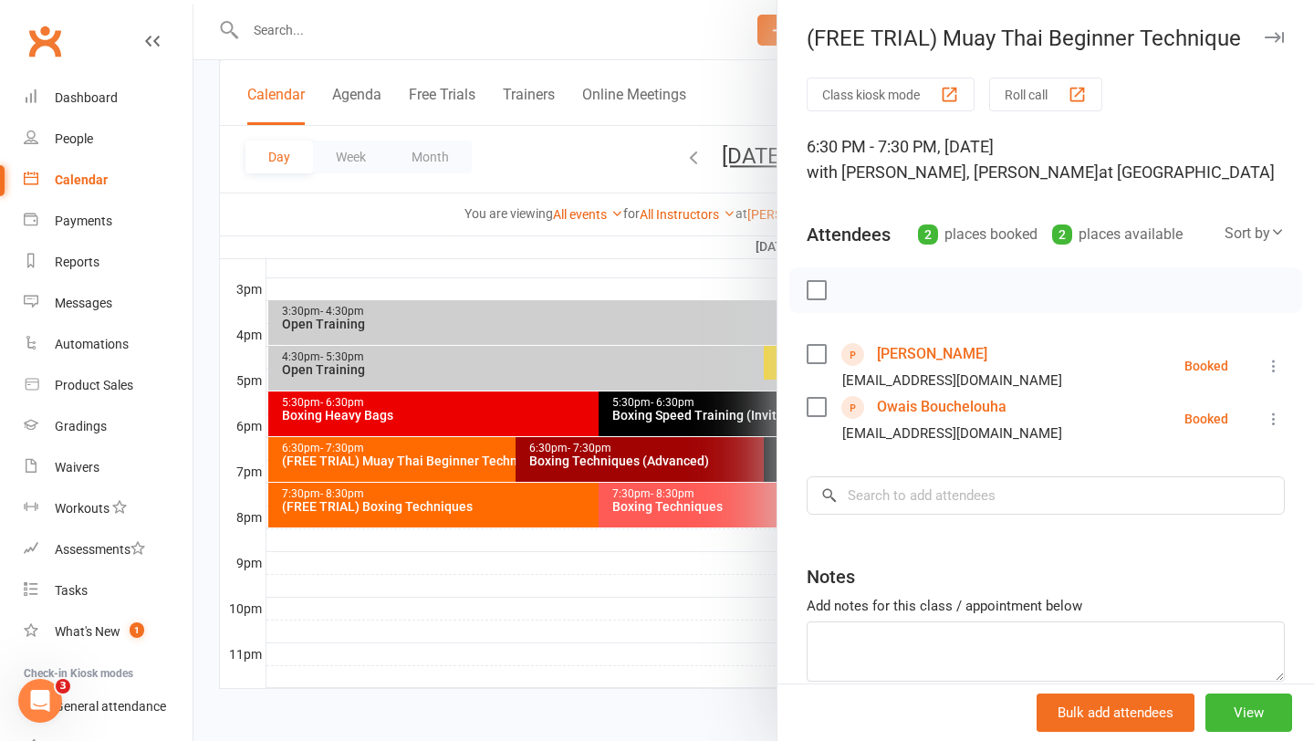
click at [913, 348] on link "Akram Ezeldin" at bounding box center [932, 353] width 110 height 29
click at [916, 403] on link "Owais Bouchelouha" at bounding box center [942, 406] width 130 height 29
click at [671, 181] on div at bounding box center [753, 370] width 1120 height 741
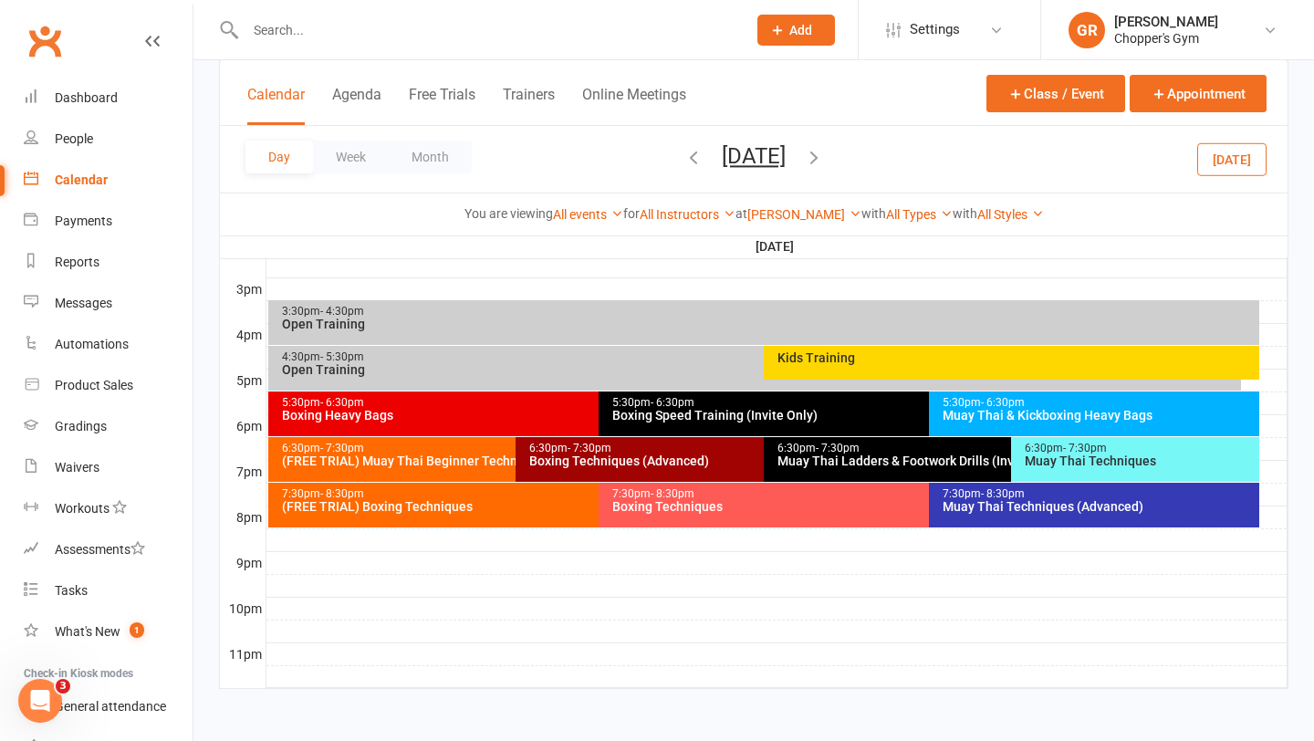
click at [1227, 172] on button "Today" at bounding box center [1231, 158] width 69 height 33
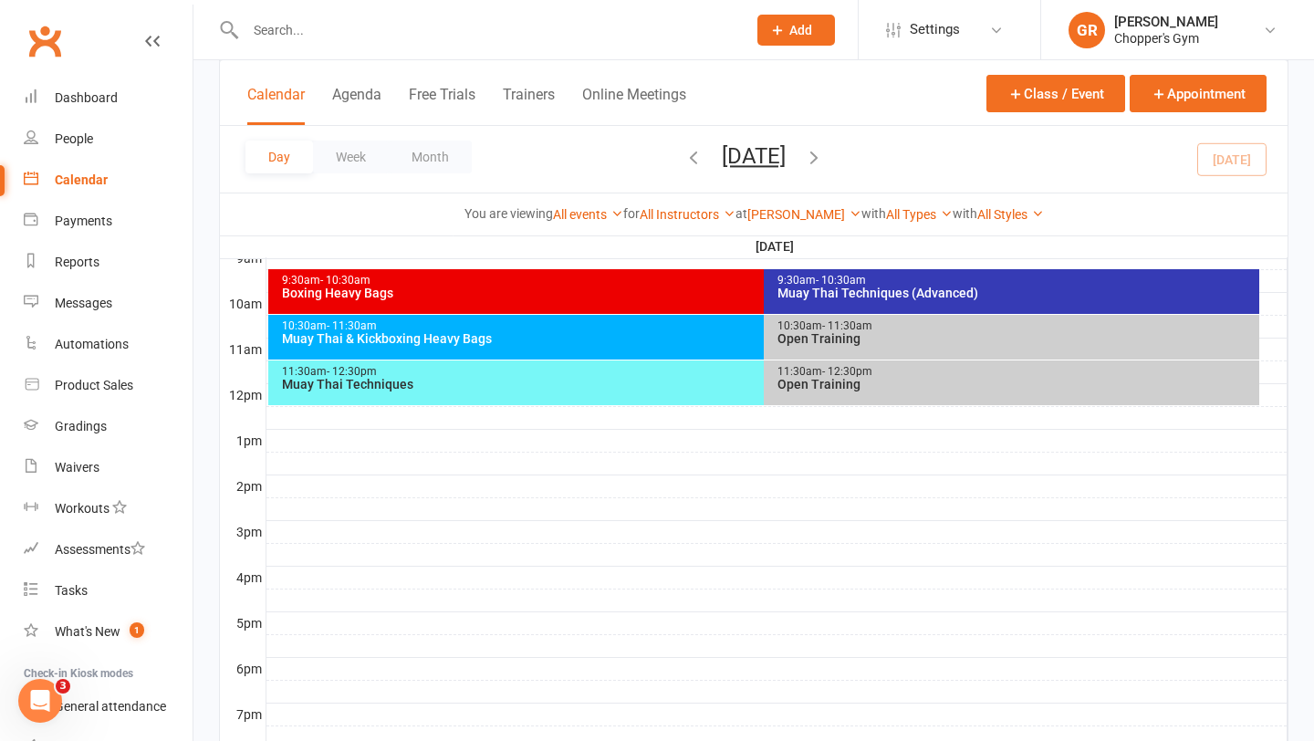
scroll to position [503, 0]
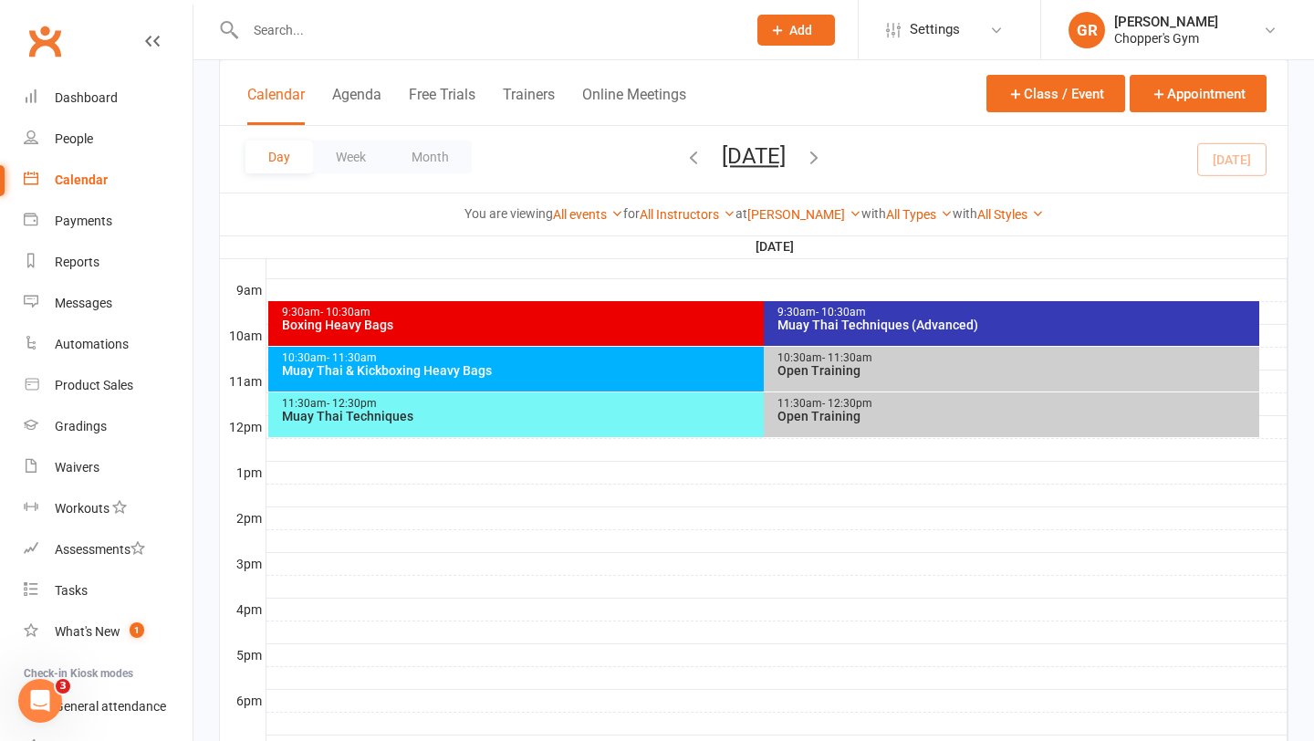
click at [1066, 313] on div "9:30am - 10:30am" at bounding box center [1015, 313] width 479 height 12
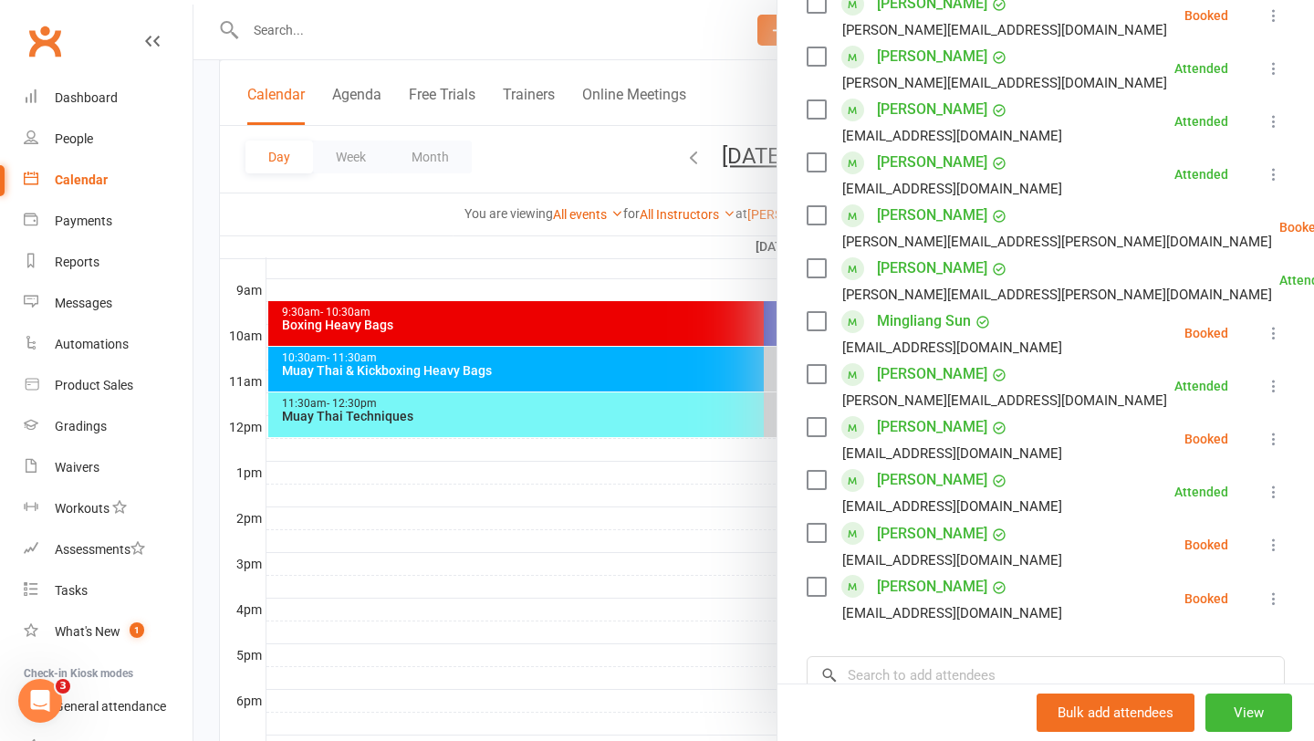
scroll to position [624, 0]
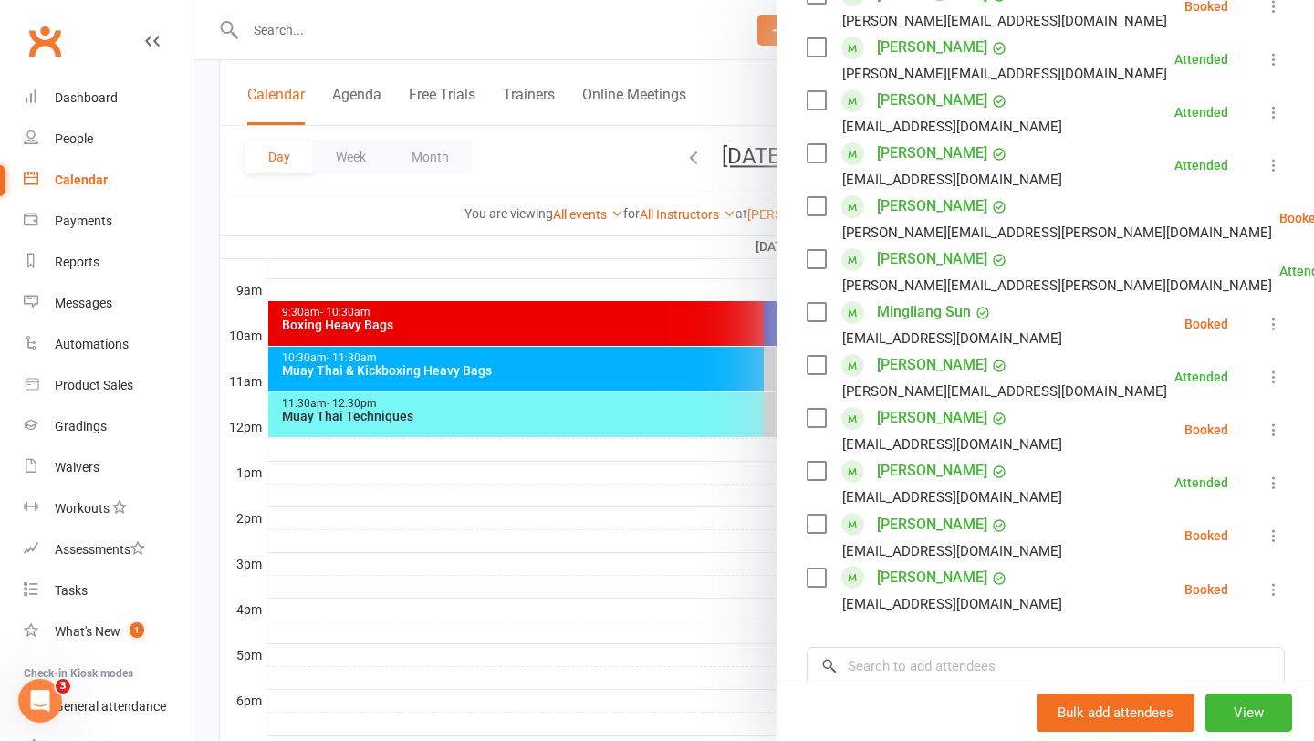
click at [1276, 424] on icon at bounding box center [1273, 430] width 18 height 18
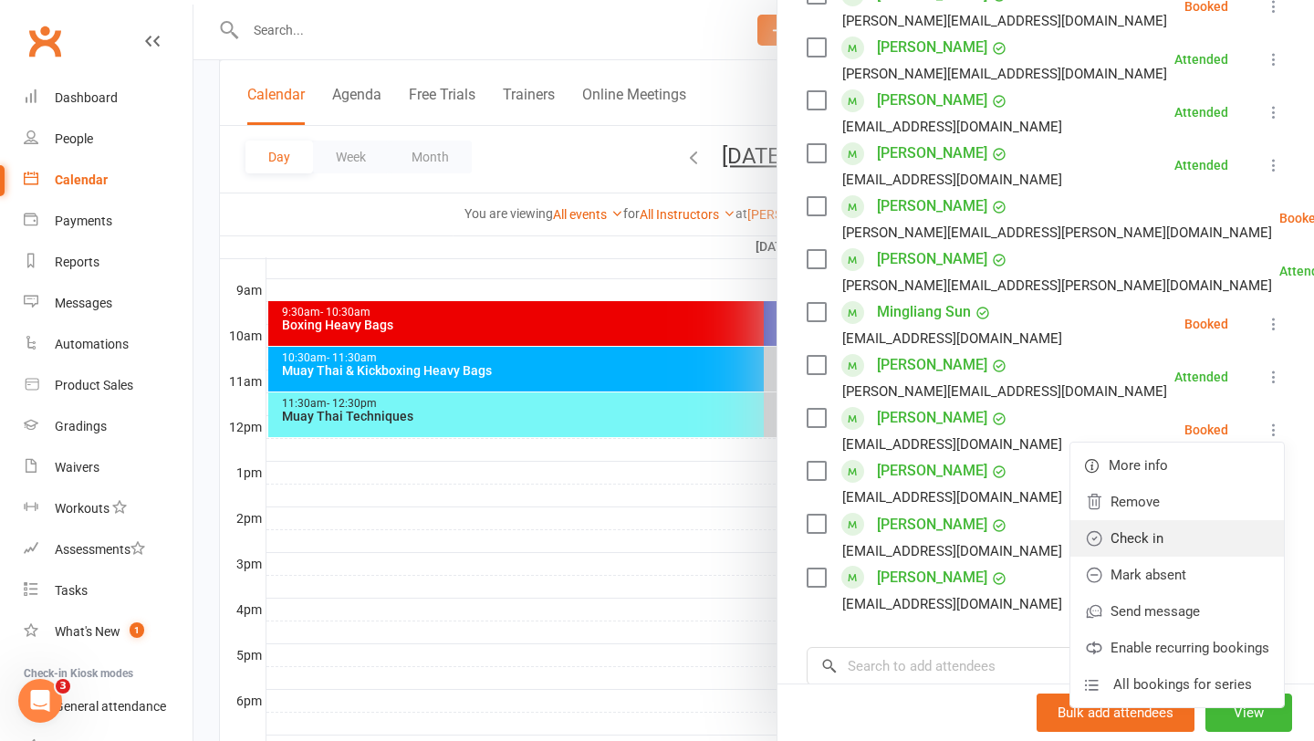
click at [1198, 531] on link "Check in" at bounding box center [1176, 538] width 213 height 36
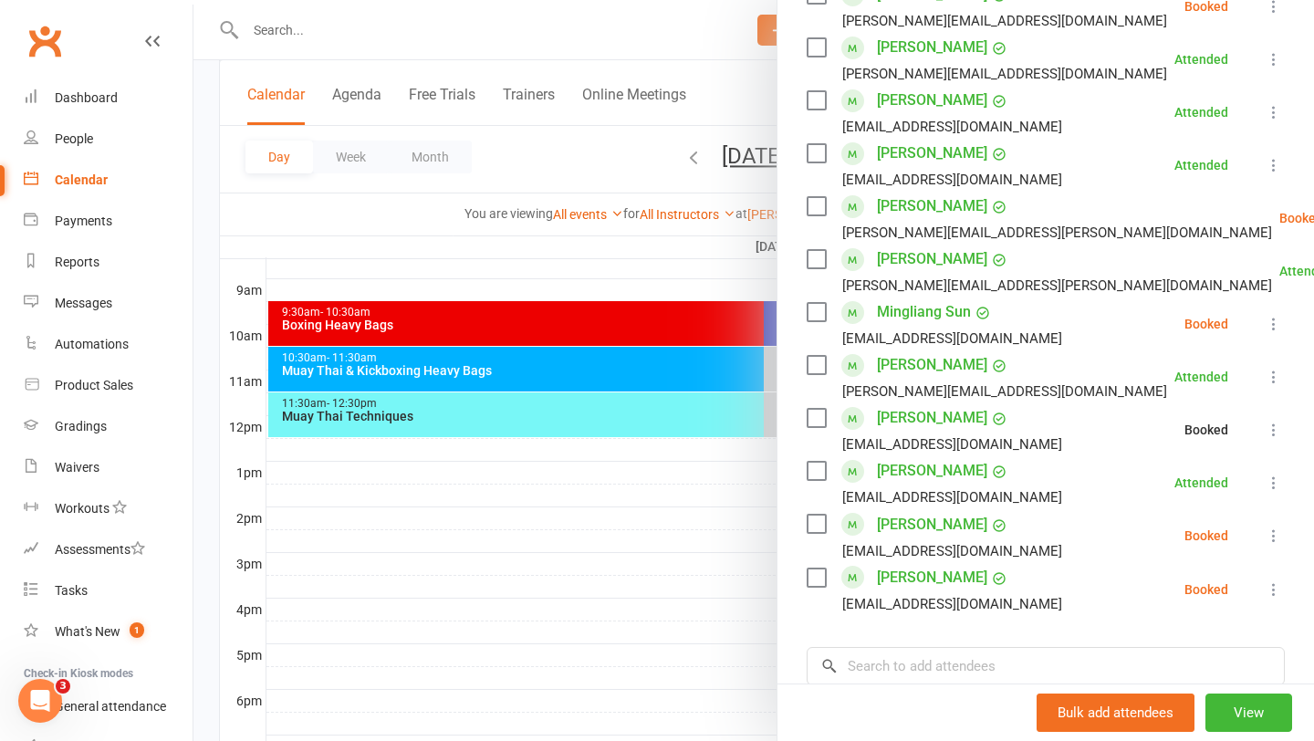
click at [588, 439] on div at bounding box center [753, 370] width 1120 height 741
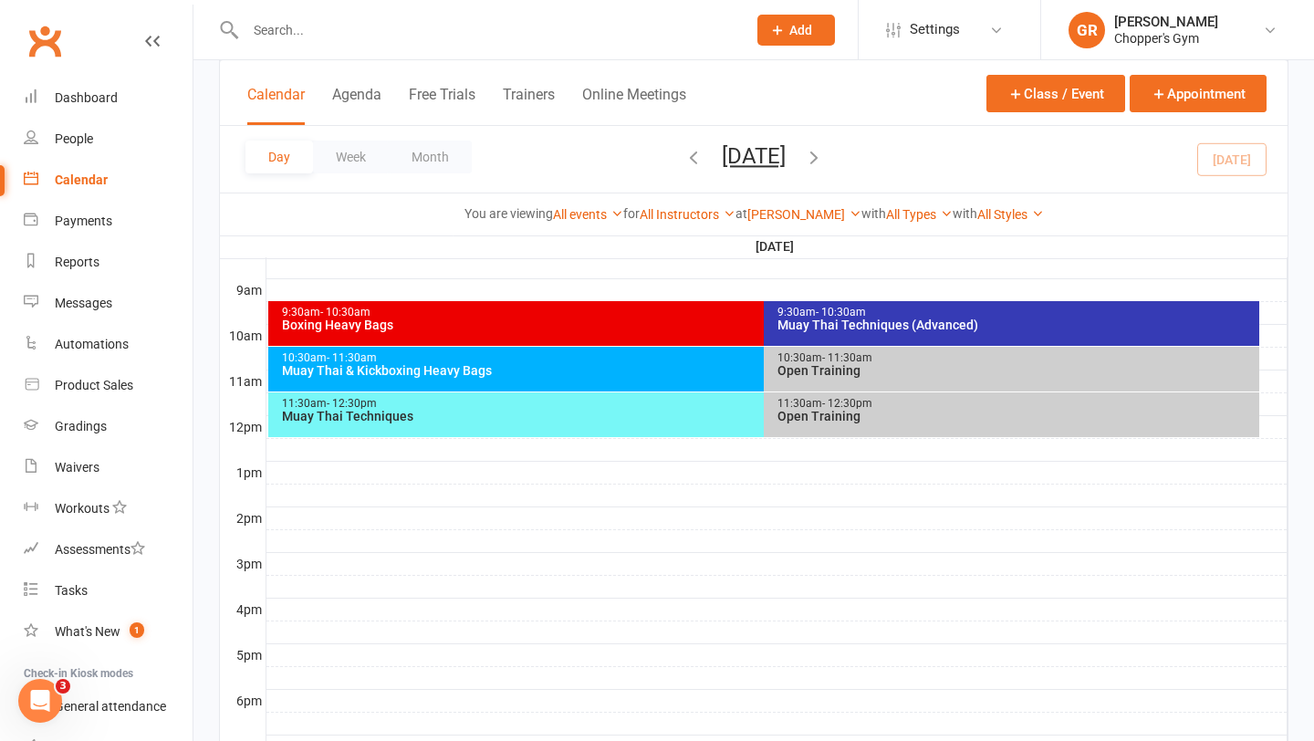
click at [712, 310] on div "9:30am - 10:30am" at bounding box center [759, 313] width 957 height 12
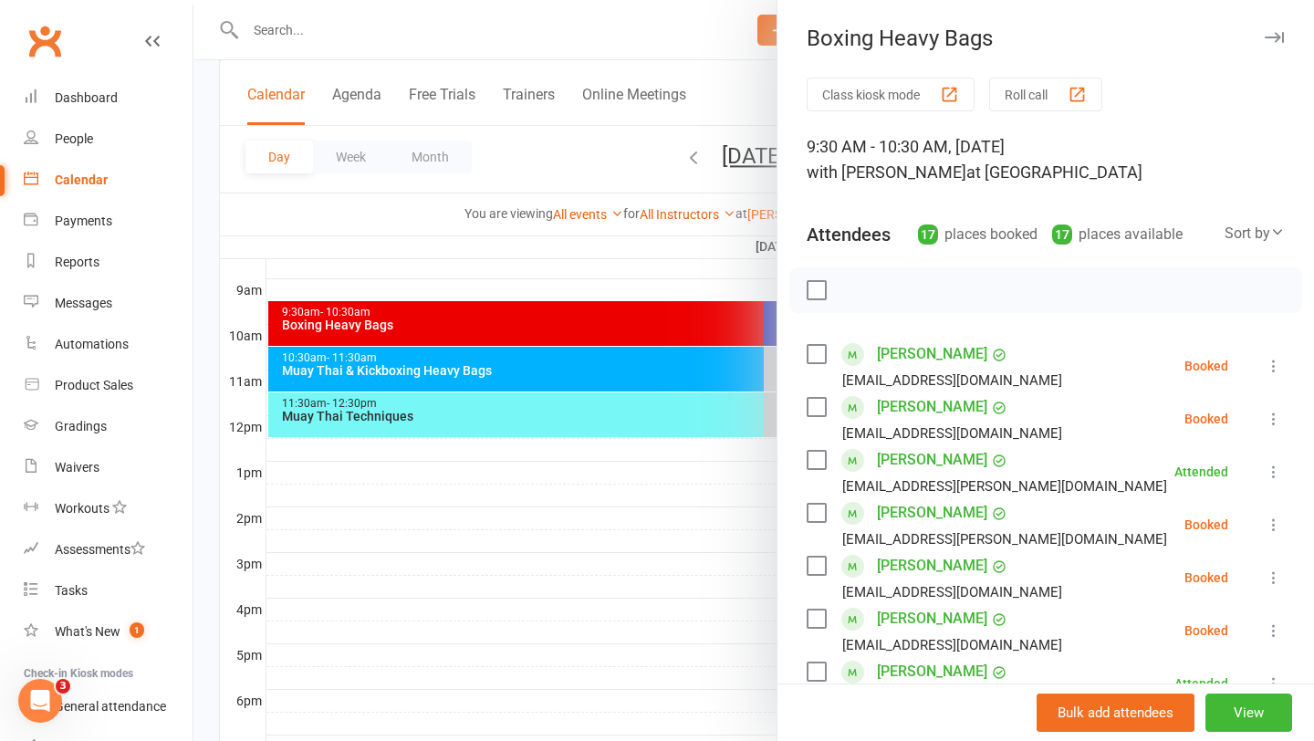
click at [1273, 526] on icon at bounding box center [1273, 524] width 18 height 18
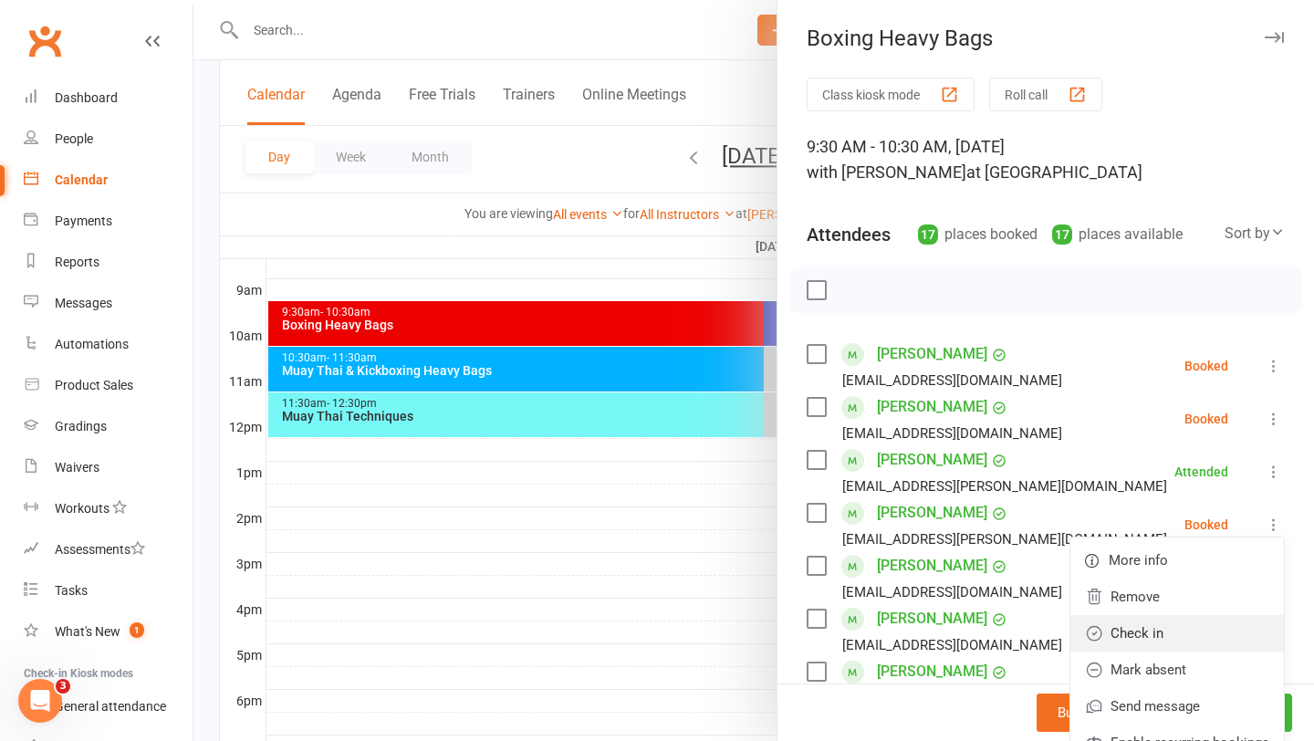
click at [1193, 641] on link "Check in" at bounding box center [1176, 633] width 213 height 36
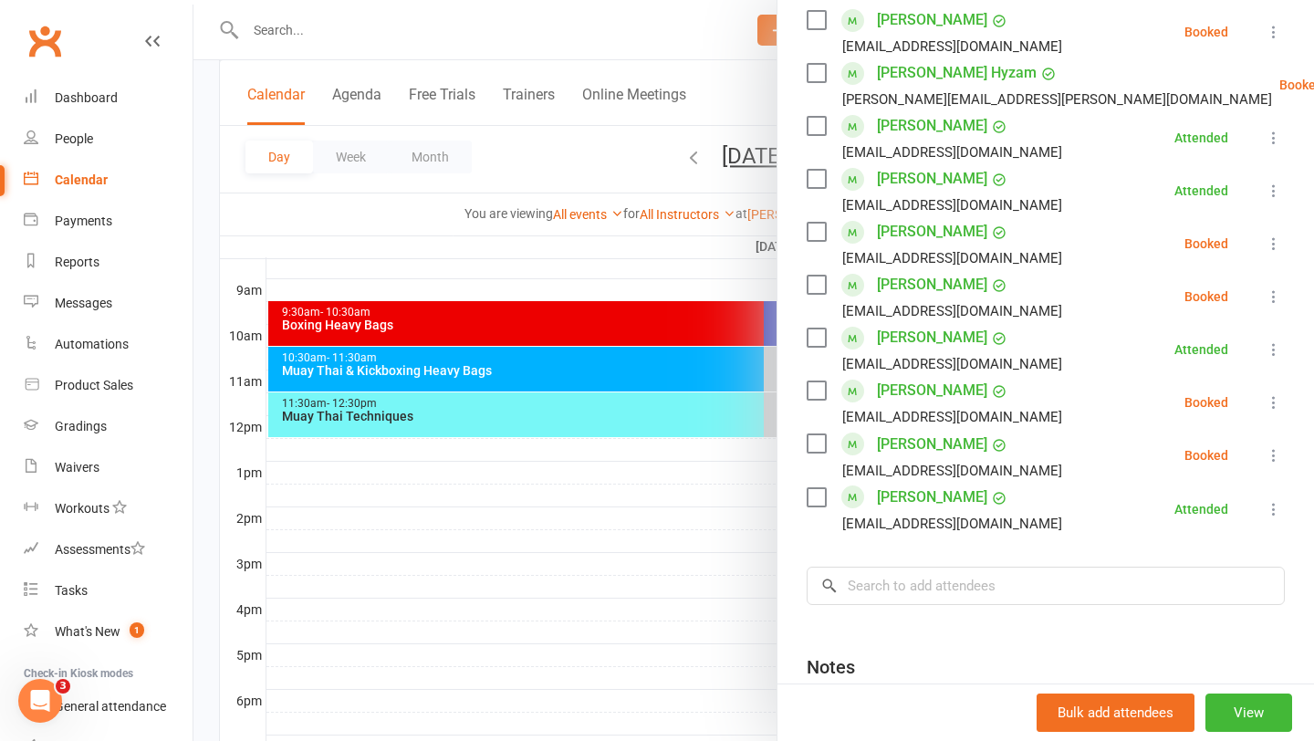
scroll to position [801, 0]
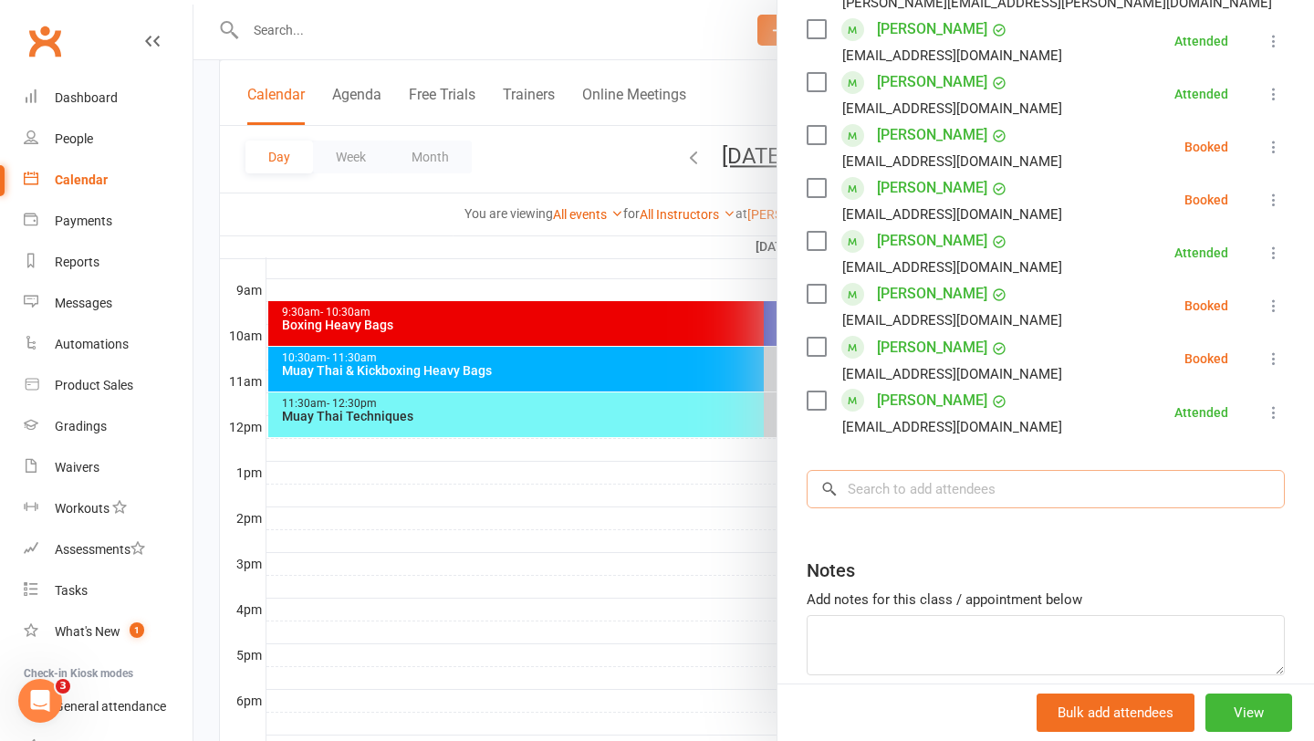
click at [1010, 498] on input "search" at bounding box center [1045, 489] width 478 height 38
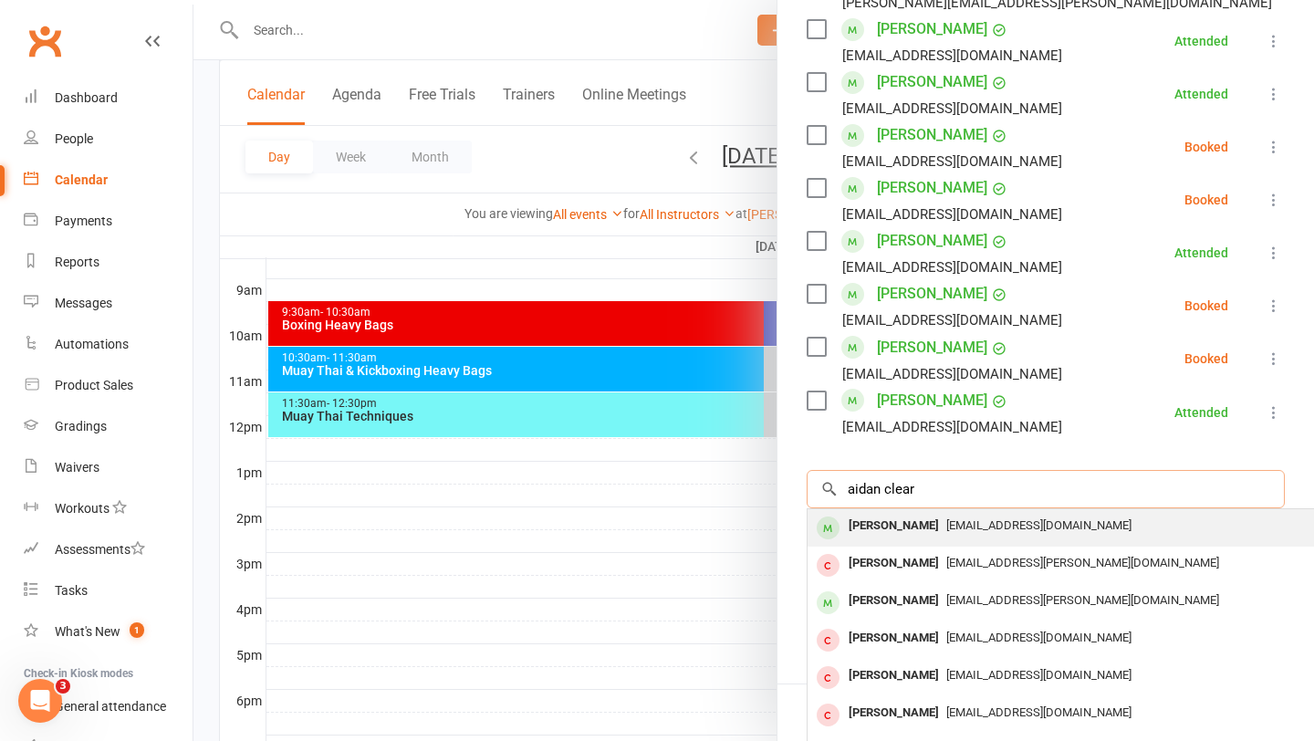
type input "aidan clear"
click at [1014, 517] on div "aidancleary1997@live.com" at bounding box center [1080, 526] width 531 height 26
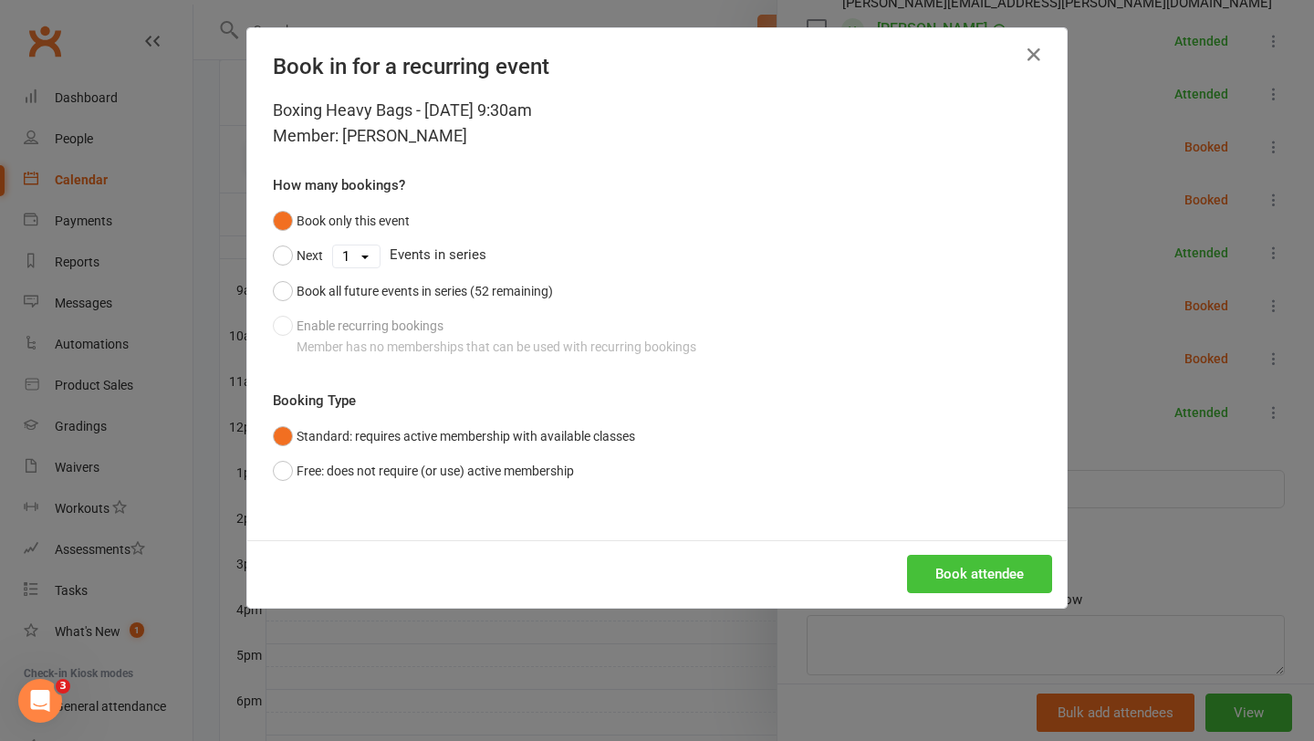
click at [996, 563] on button "Book attendee" at bounding box center [979, 574] width 145 height 38
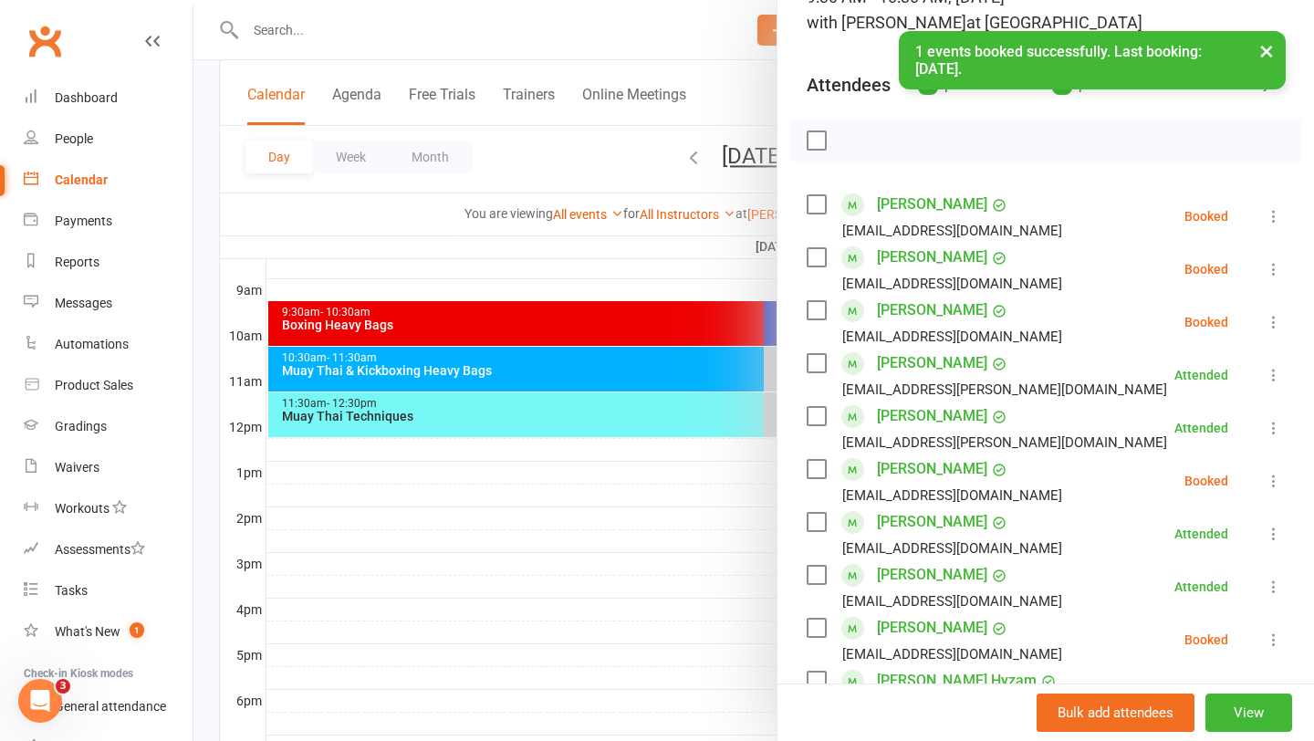
scroll to position [151, 0]
click at [1281, 265] on icon at bounding box center [1273, 267] width 18 height 18
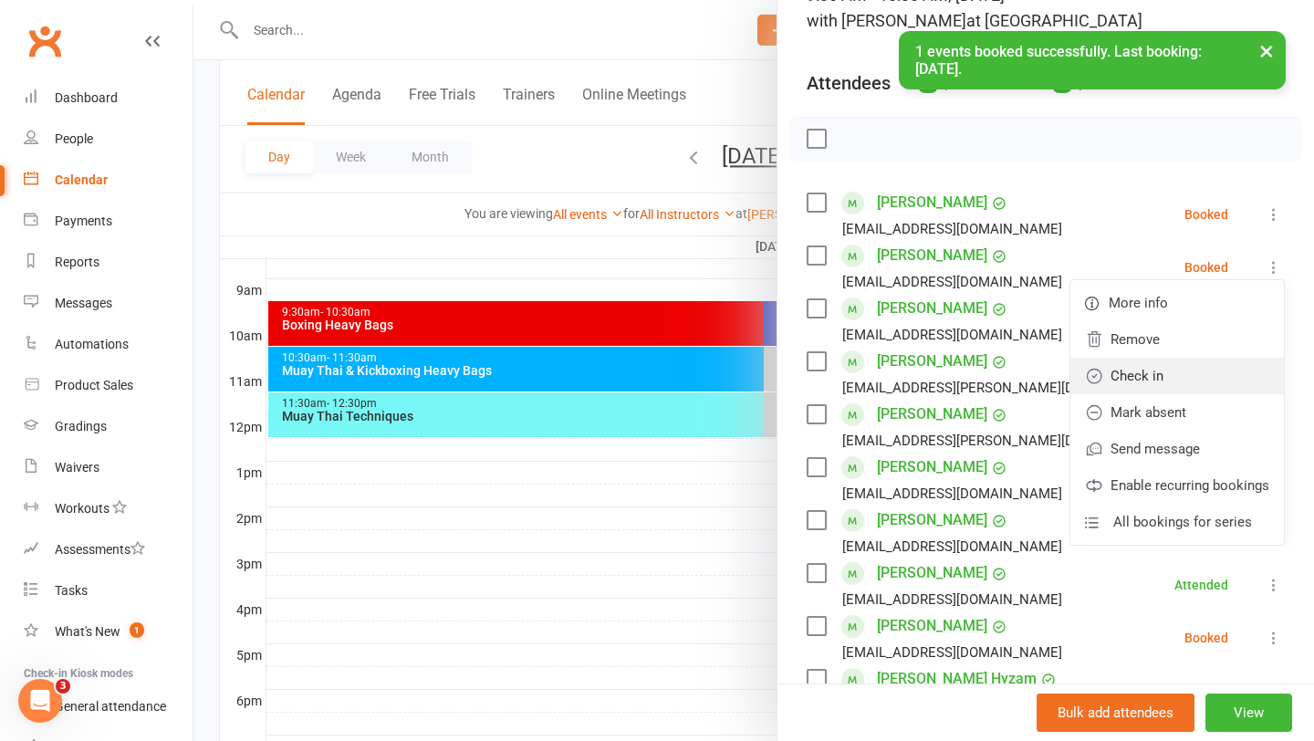
click at [1178, 369] on link "Check in" at bounding box center [1176, 376] width 213 height 36
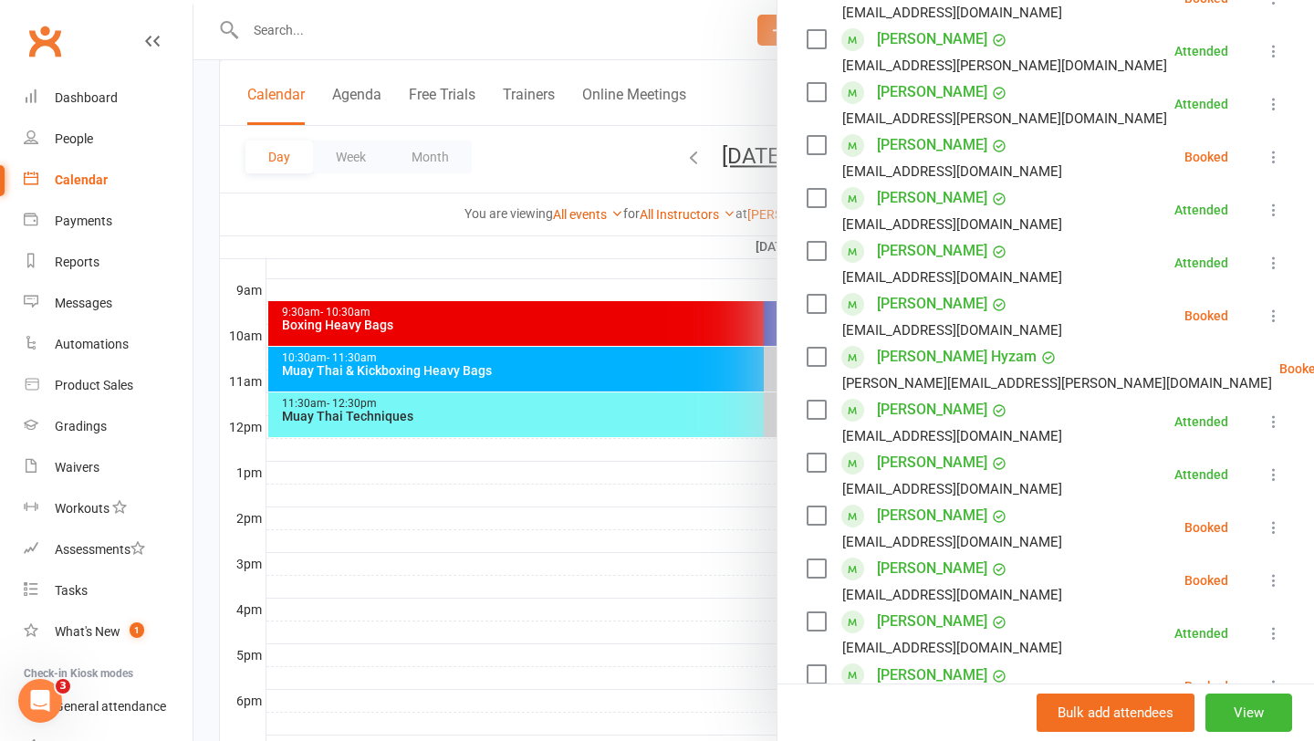
scroll to position [492, 0]
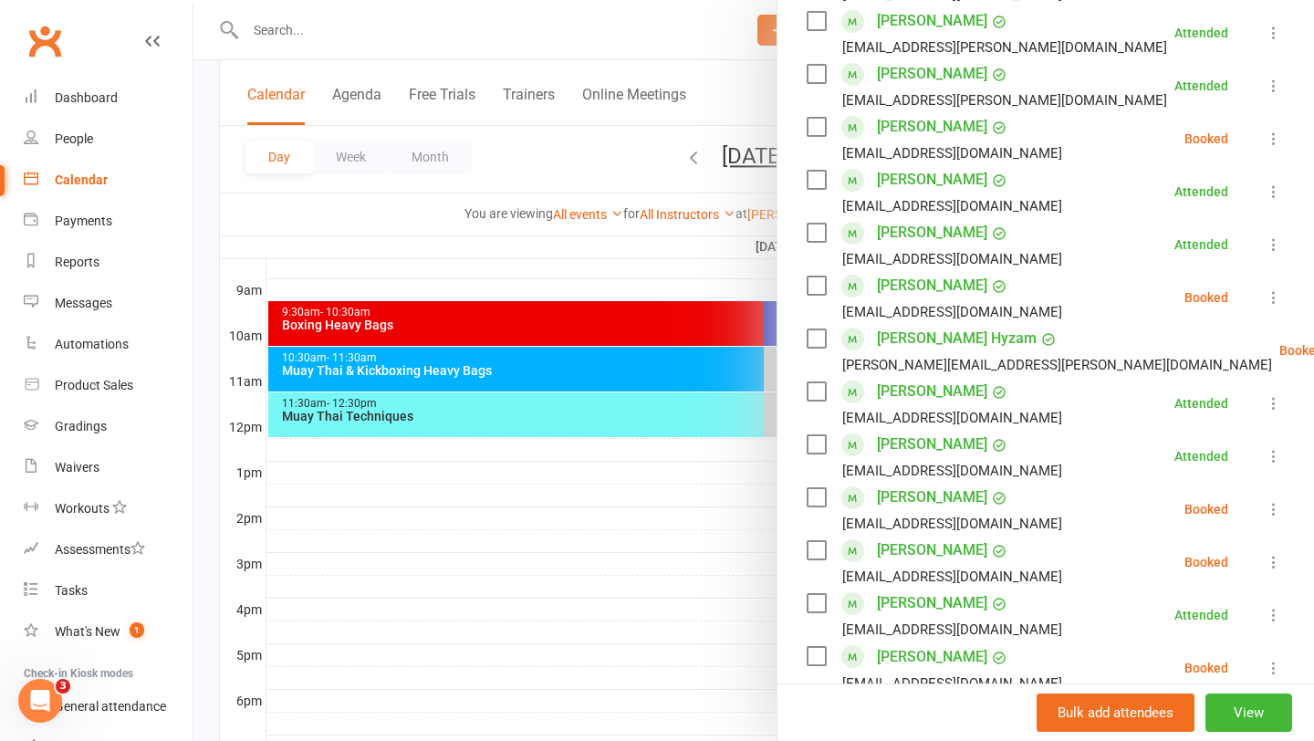
click at [1274, 504] on icon at bounding box center [1273, 509] width 18 height 18
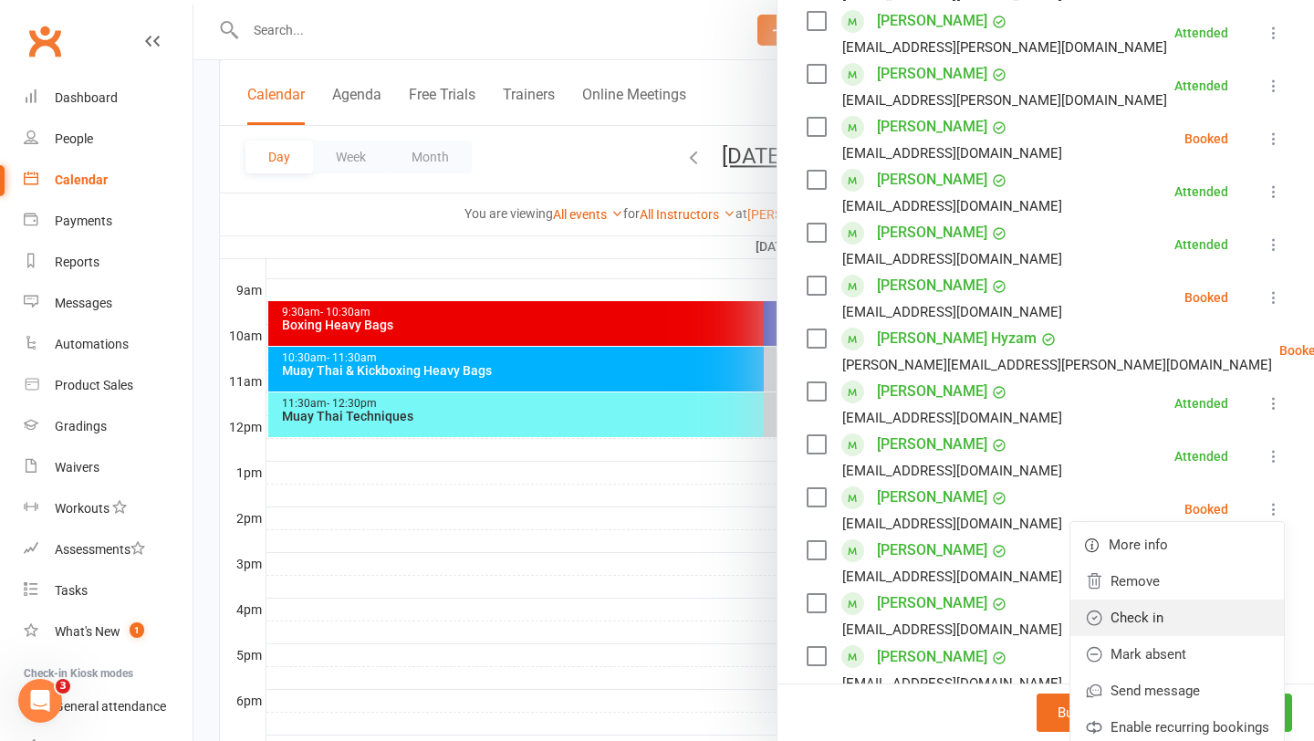
click at [1191, 613] on link "Check in" at bounding box center [1176, 617] width 213 height 36
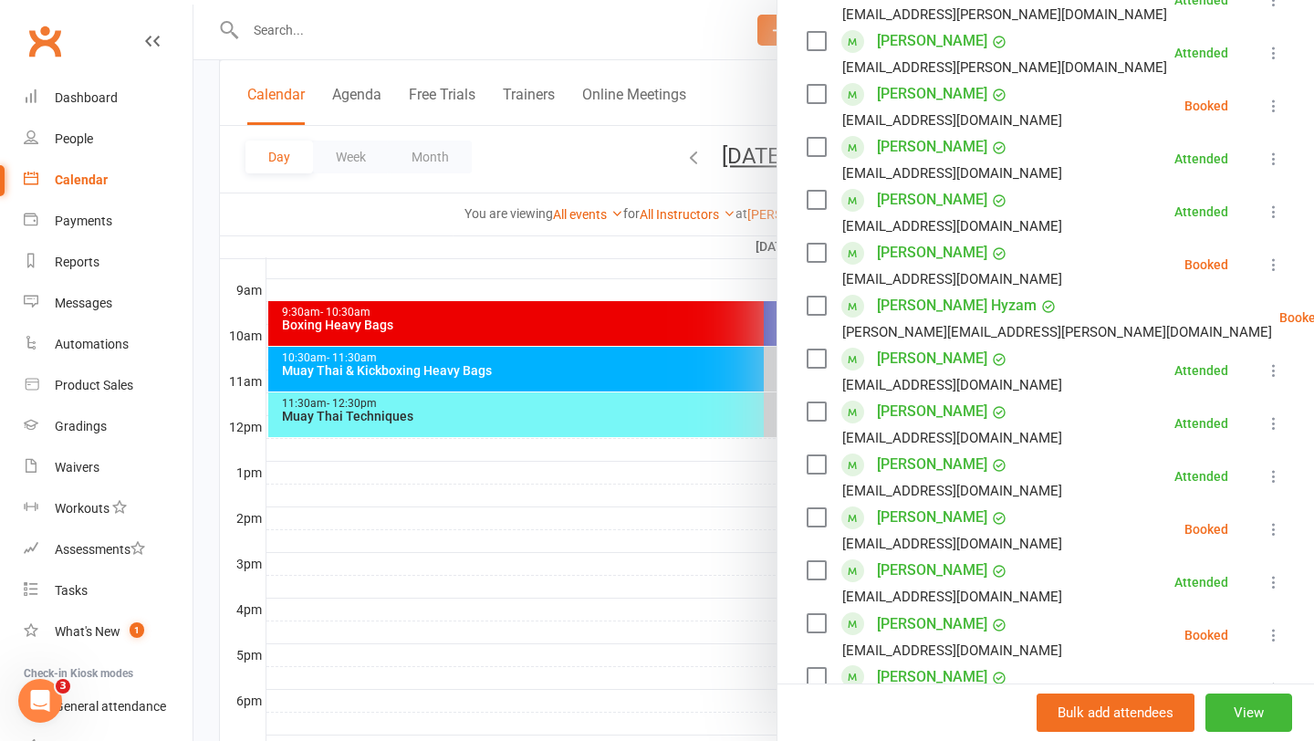
scroll to position [524, 0]
click at [1277, 270] on icon at bounding box center [1273, 265] width 18 height 18
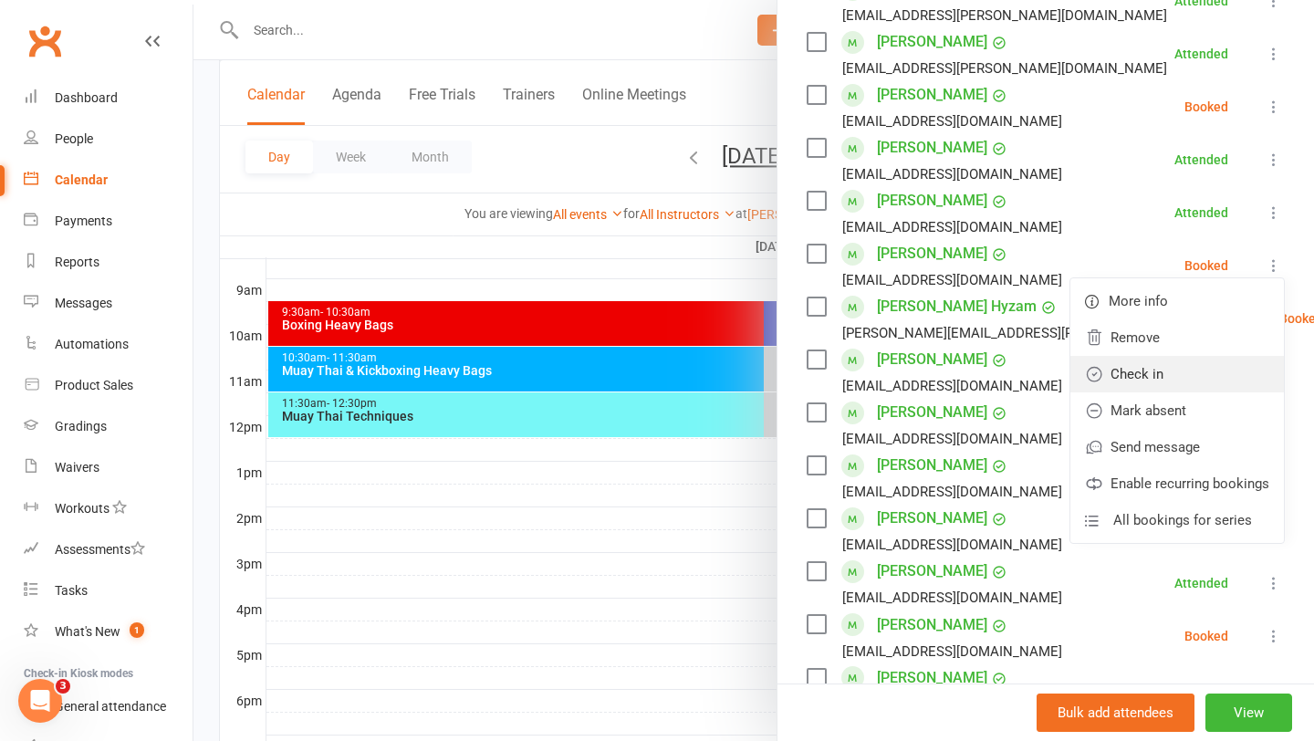
click at [1180, 381] on link "Check in" at bounding box center [1176, 374] width 213 height 36
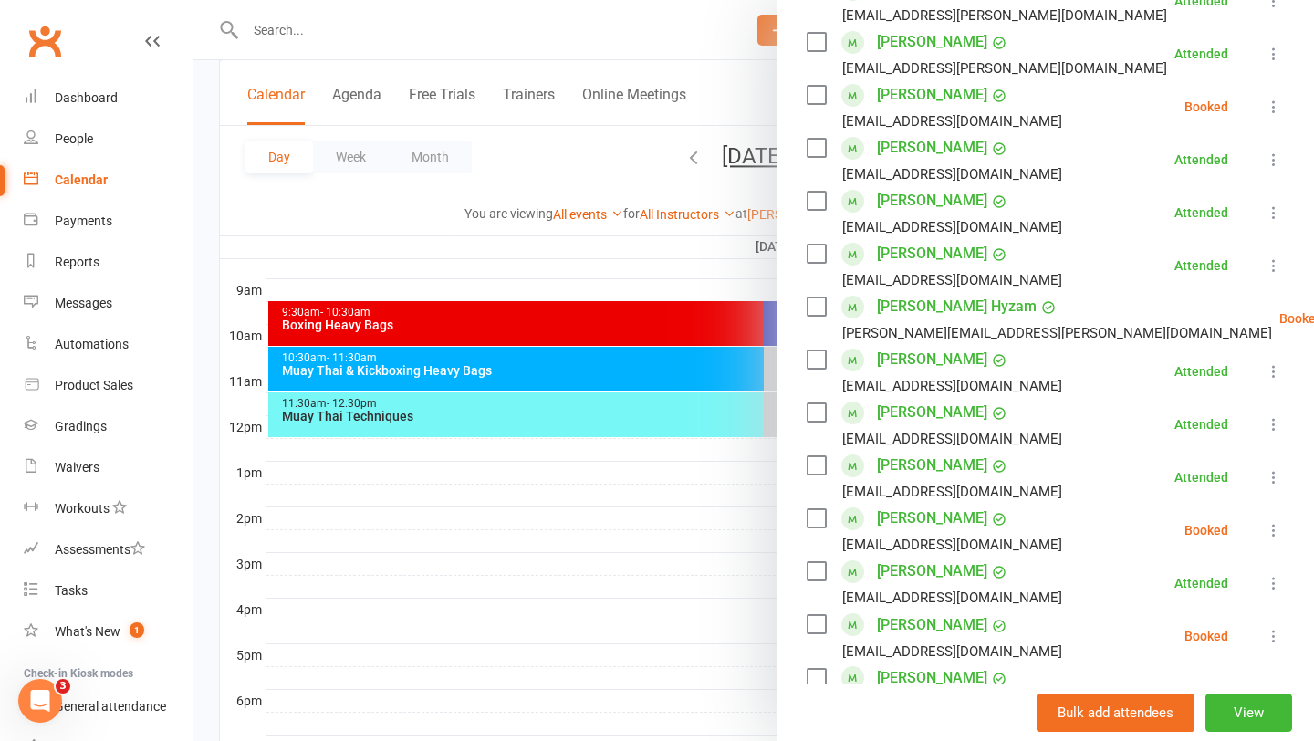
scroll to position [710, 0]
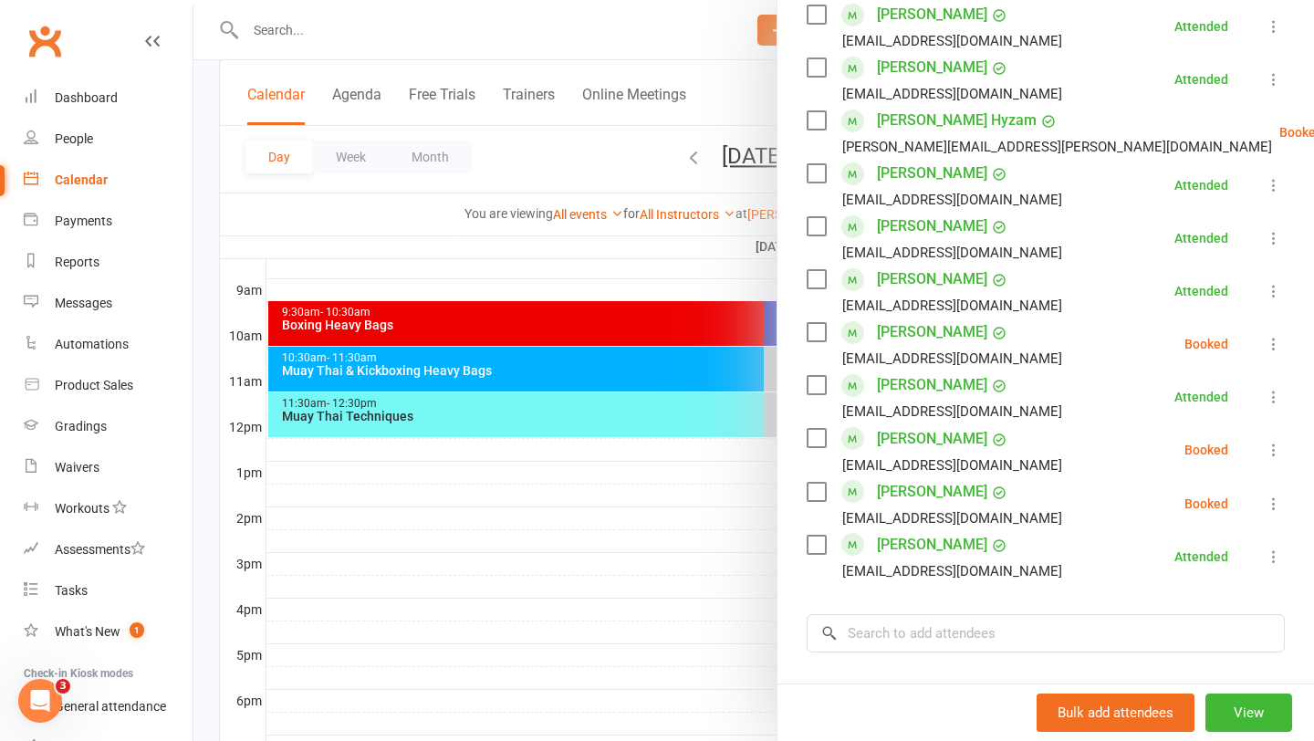
click at [1274, 352] on icon at bounding box center [1273, 344] width 18 height 18
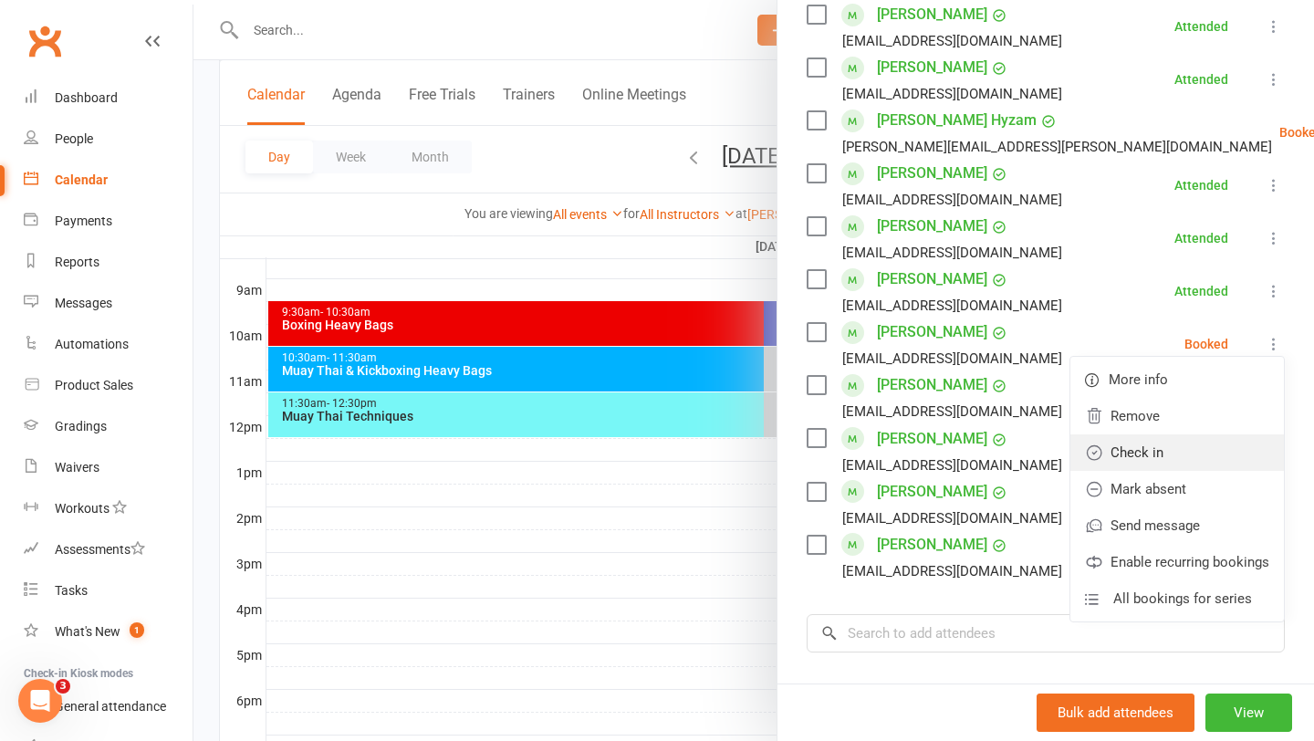
click at [1160, 454] on link "Check in" at bounding box center [1176, 452] width 213 height 36
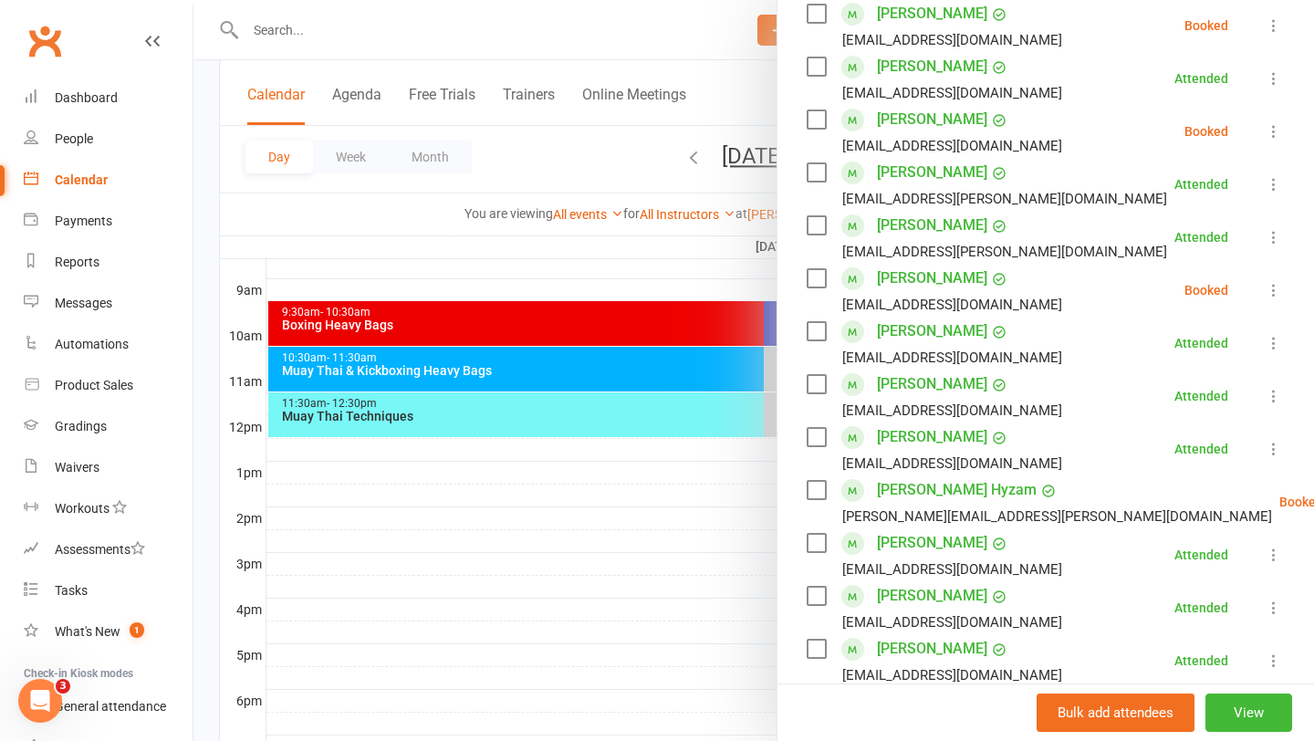
scroll to position [341, 0]
click at [1278, 28] on icon at bounding box center [1273, 25] width 18 height 18
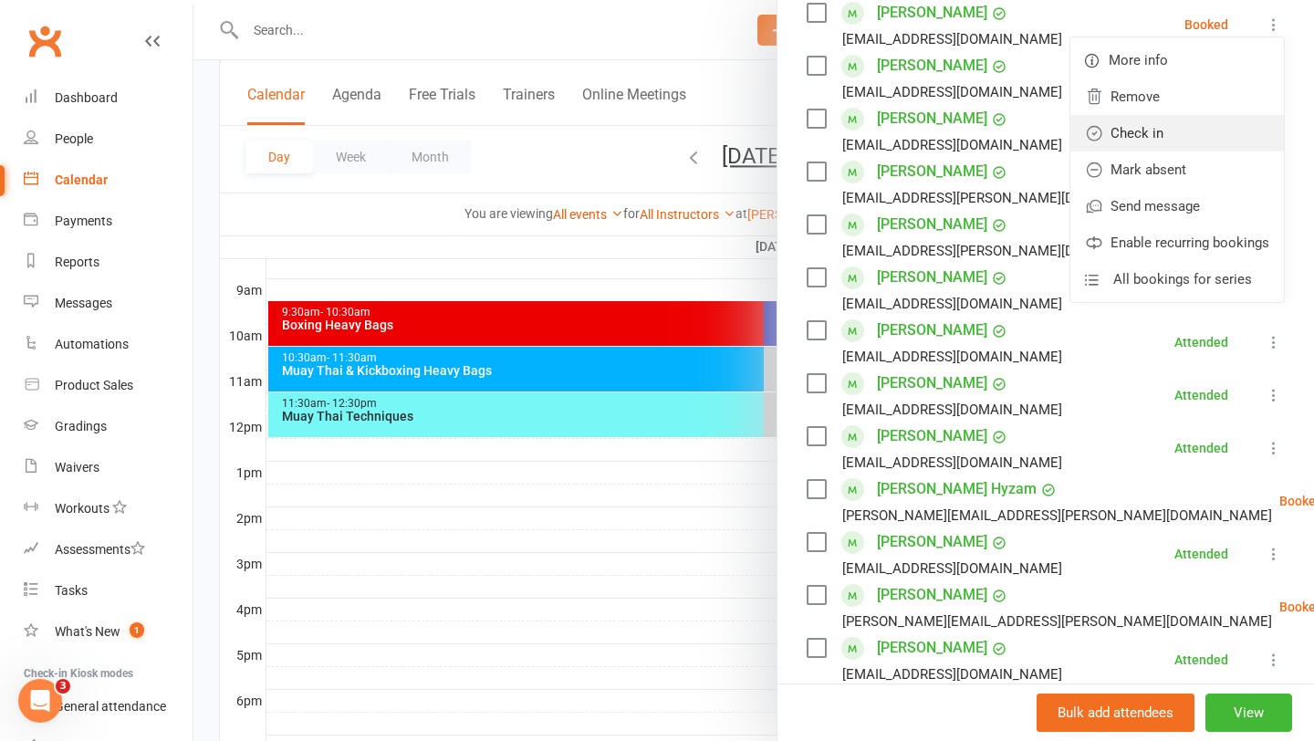
click at [1183, 139] on link "Check in" at bounding box center [1176, 133] width 213 height 36
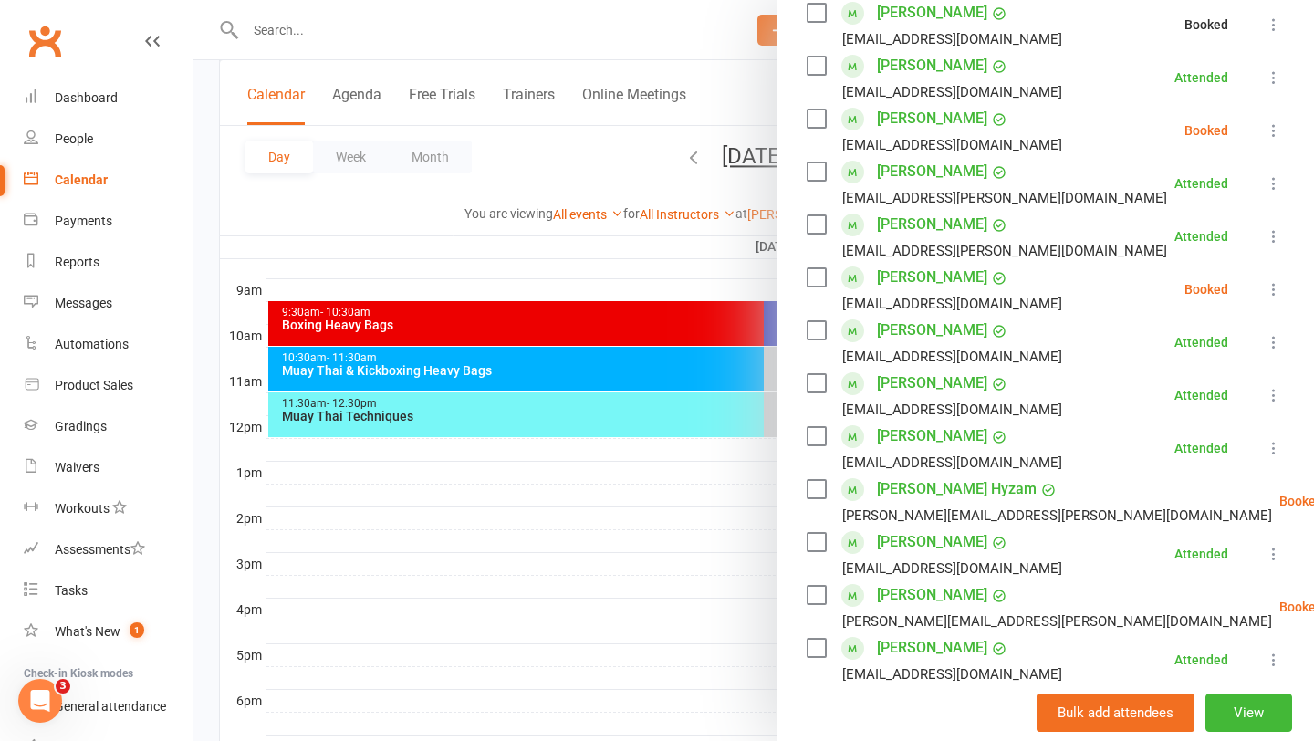
click at [1274, 128] on icon at bounding box center [1273, 130] width 18 height 18
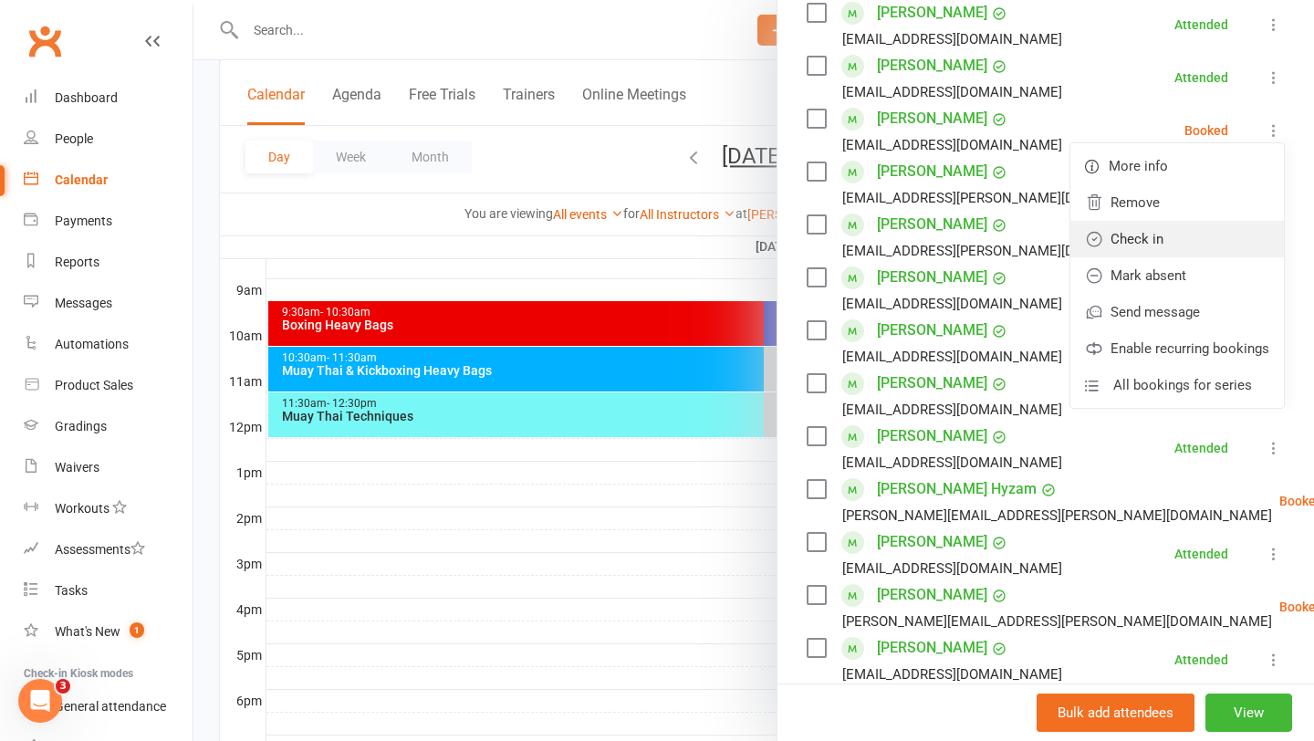
click at [1173, 236] on link "Check in" at bounding box center [1176, 239] width 213 height 36
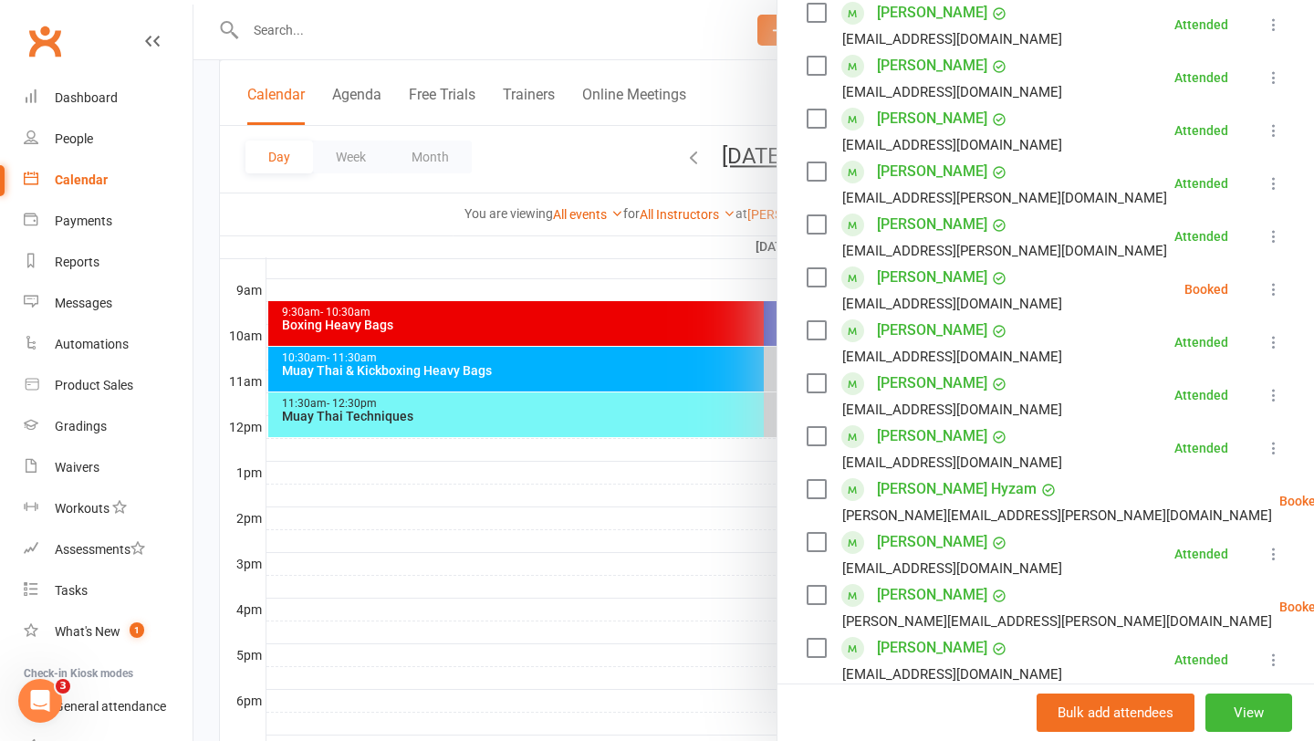
click at [720, 527] on div at bounding box center [753, 370] width 1120 height 741
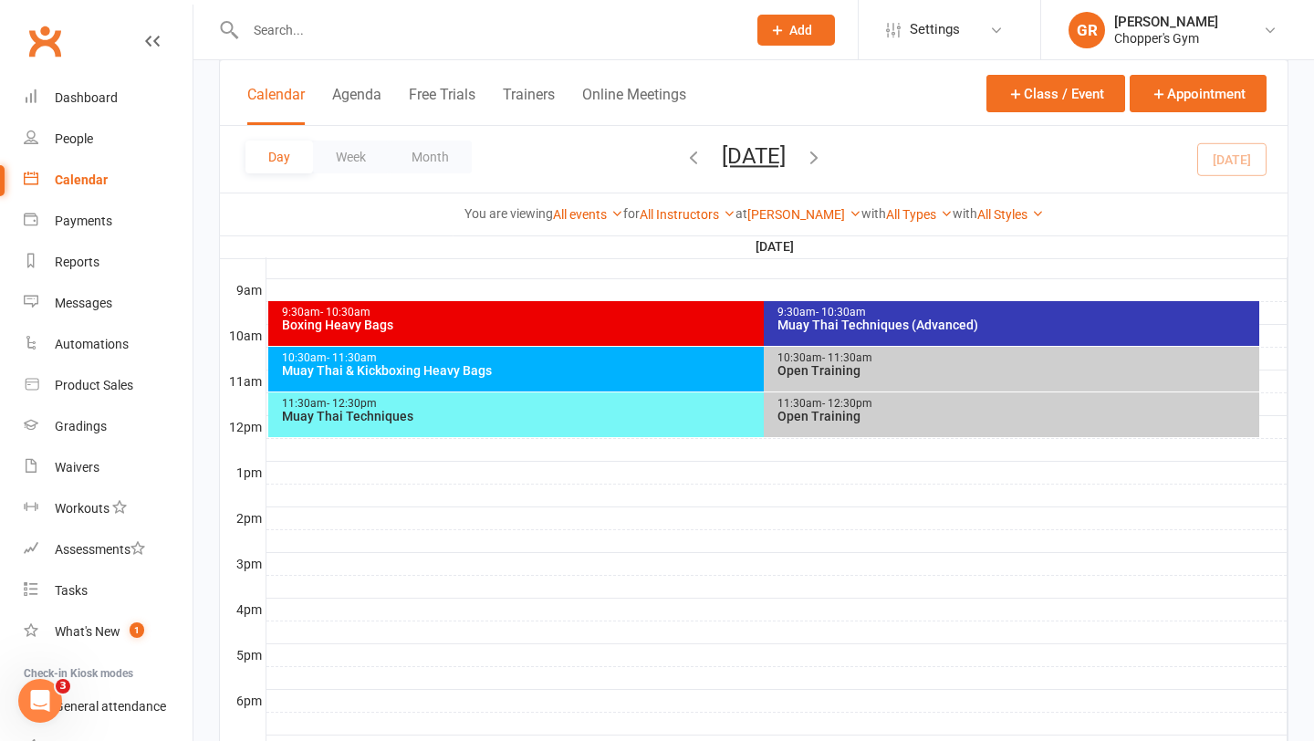
click at [939, 322] on div "Muay Thai Techniques (Advanced)" at bounding box center [1015, 324] width 479 height 13
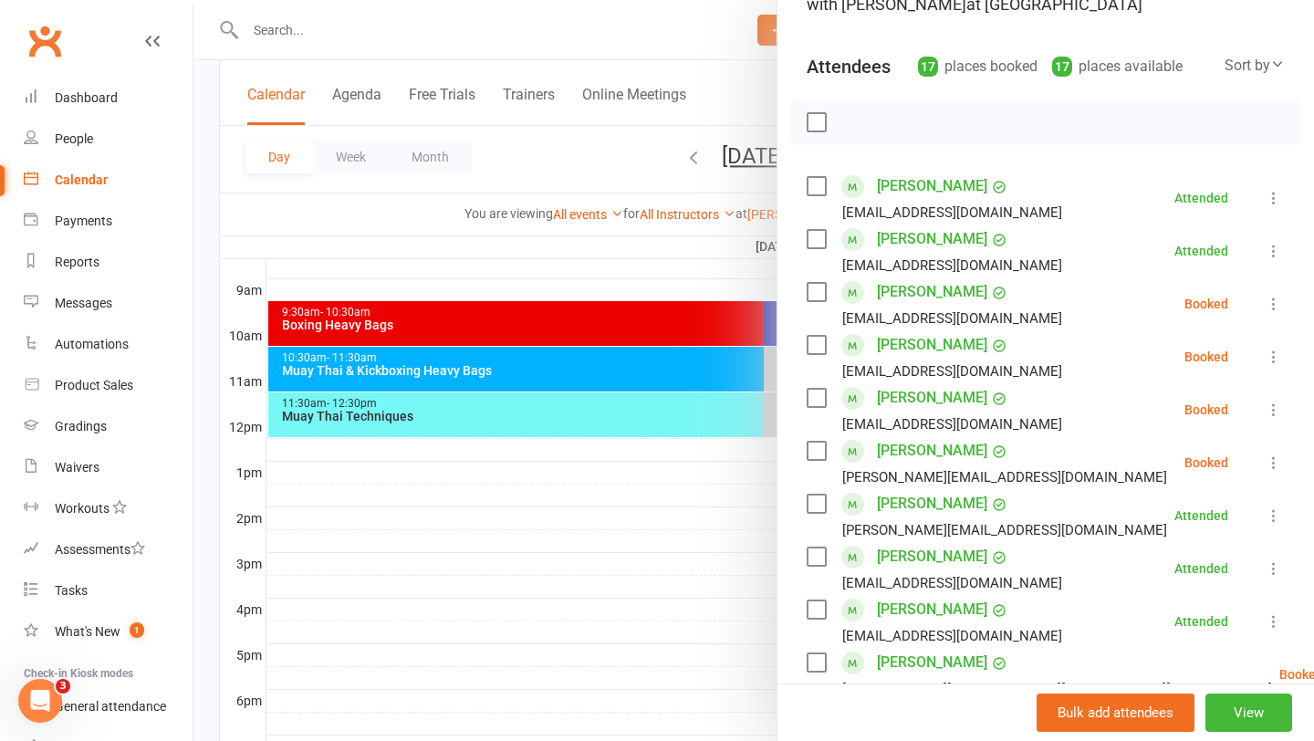
scroll to position [190, 0]
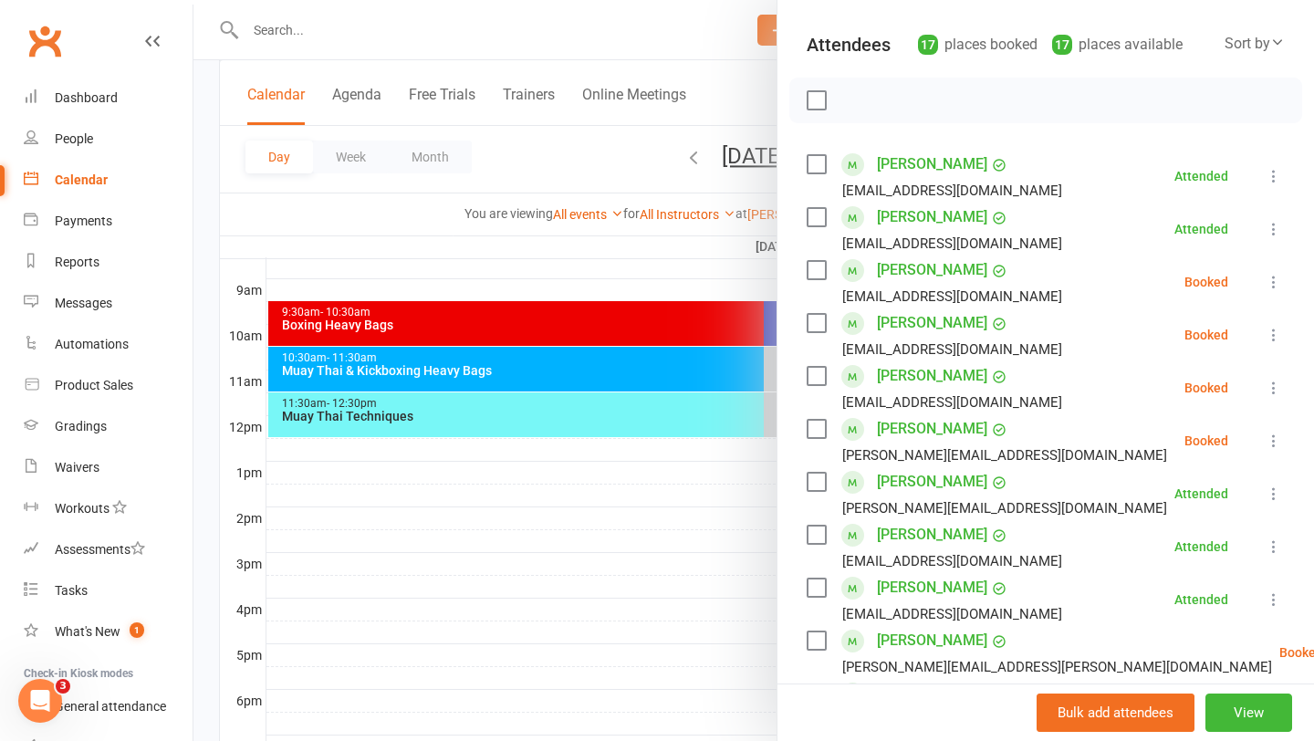
click at [1268, 435] on icon at bounding box center [1273, 440] width 18 height 18
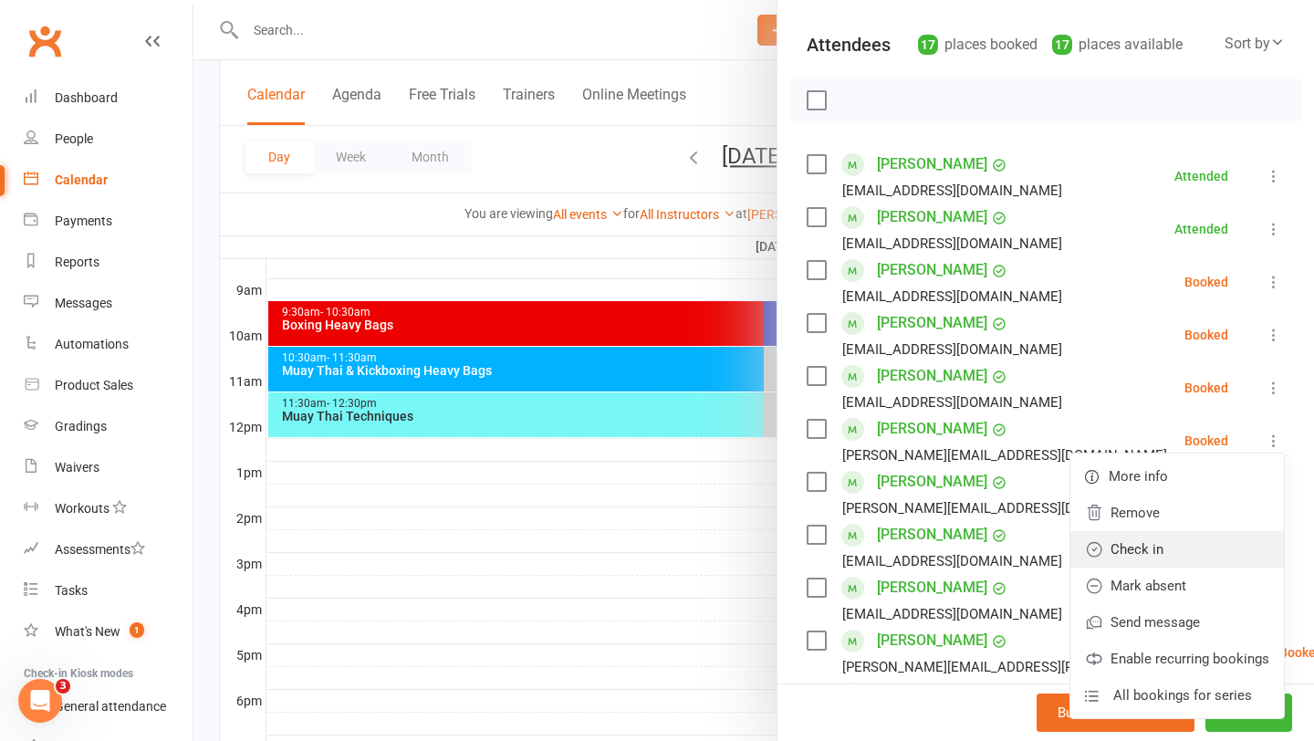
click at [1193, 542] on link "Check in" at bounding box center [1176, 549] width 213 height 36
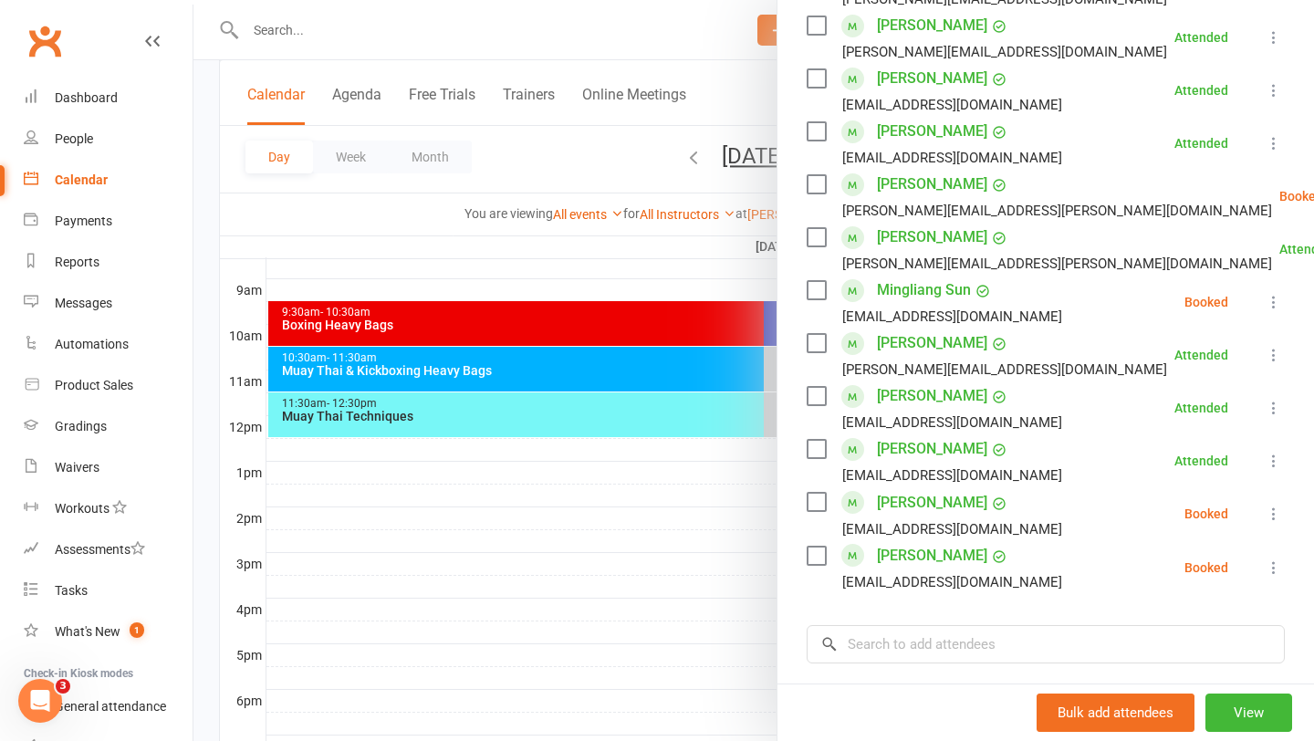
scroll to position [688, 0]
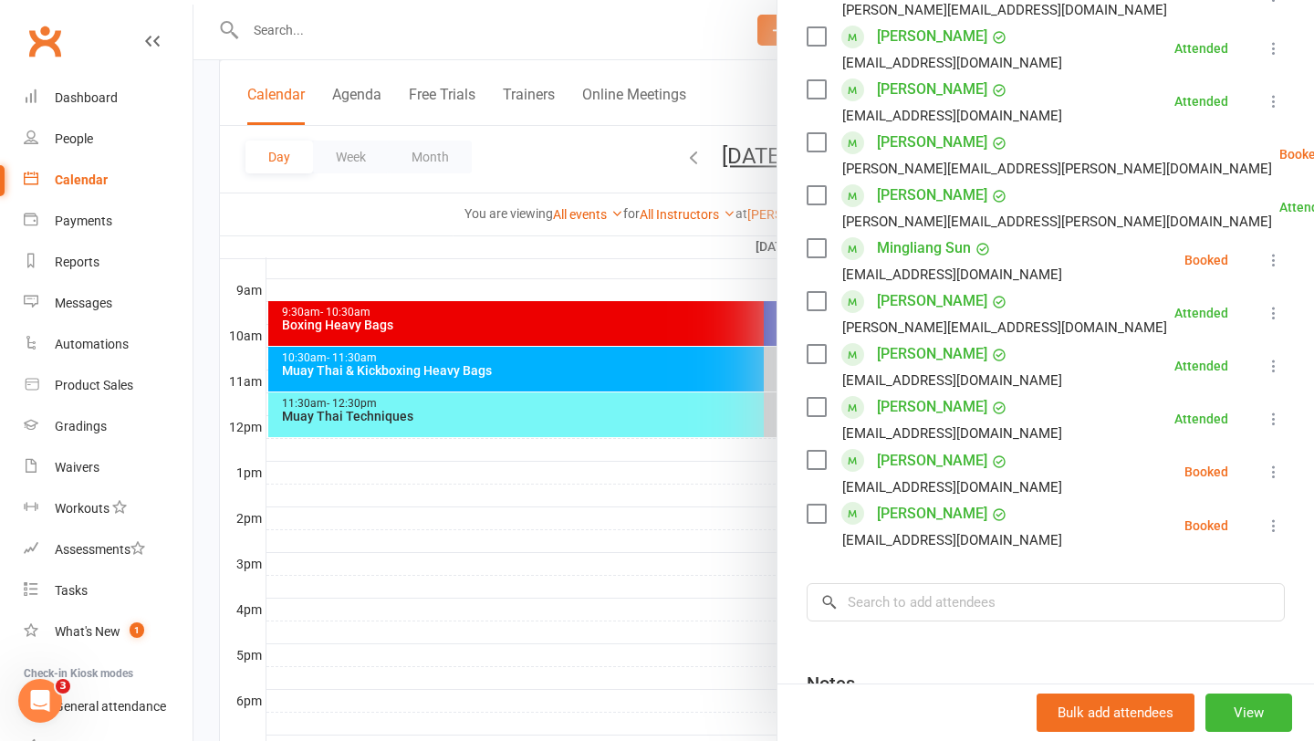
click at [1278, 467] on icon at bounding box center [1273, 472] width 18 height 18
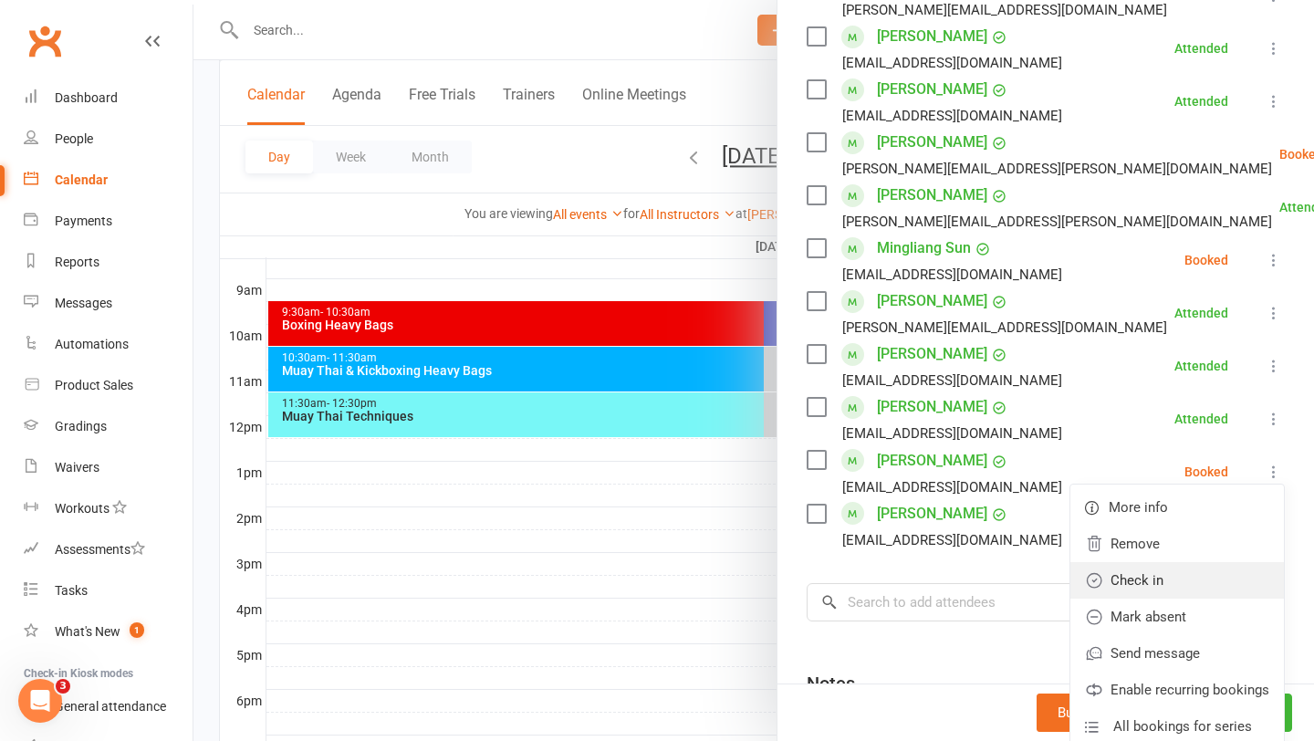
click at [1218, 577] on link "Check in" at bounding box center [1176, 580] width 213 height 36
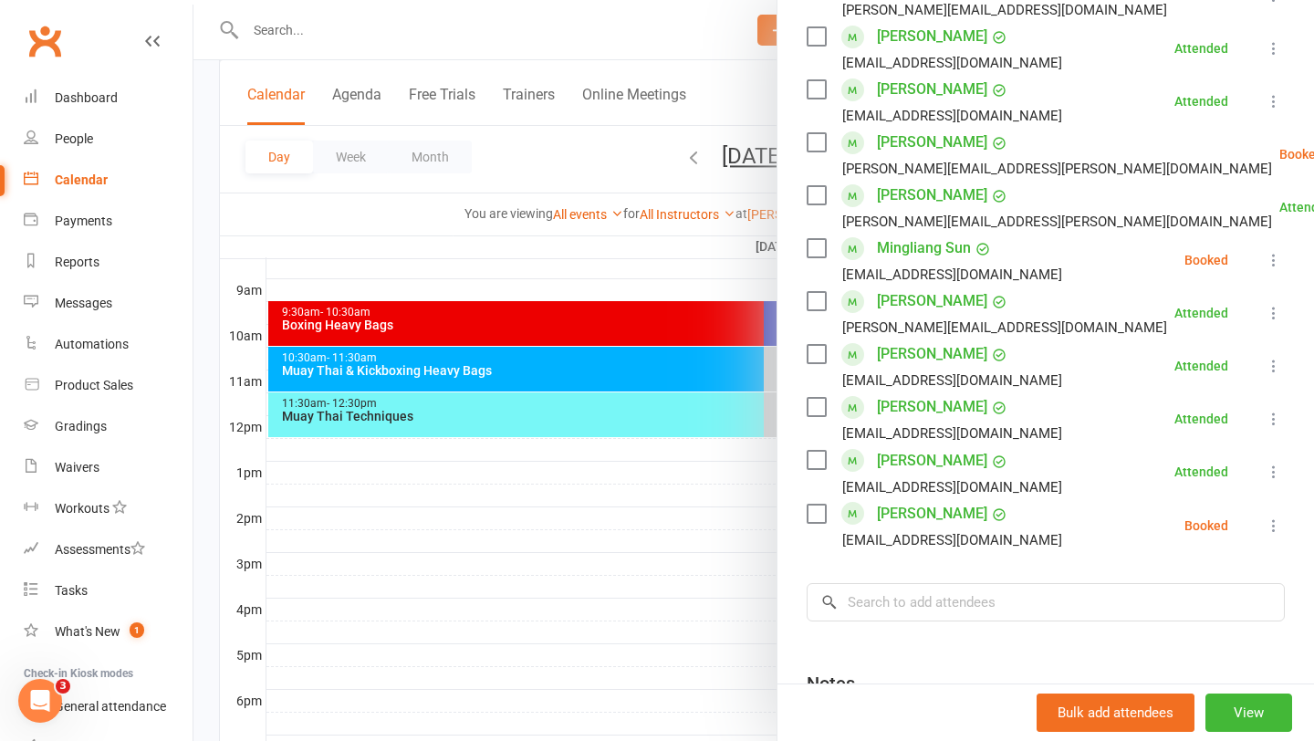
click at [1278, 256] on icon at bounding box center [1273, 260] width 18 height 18
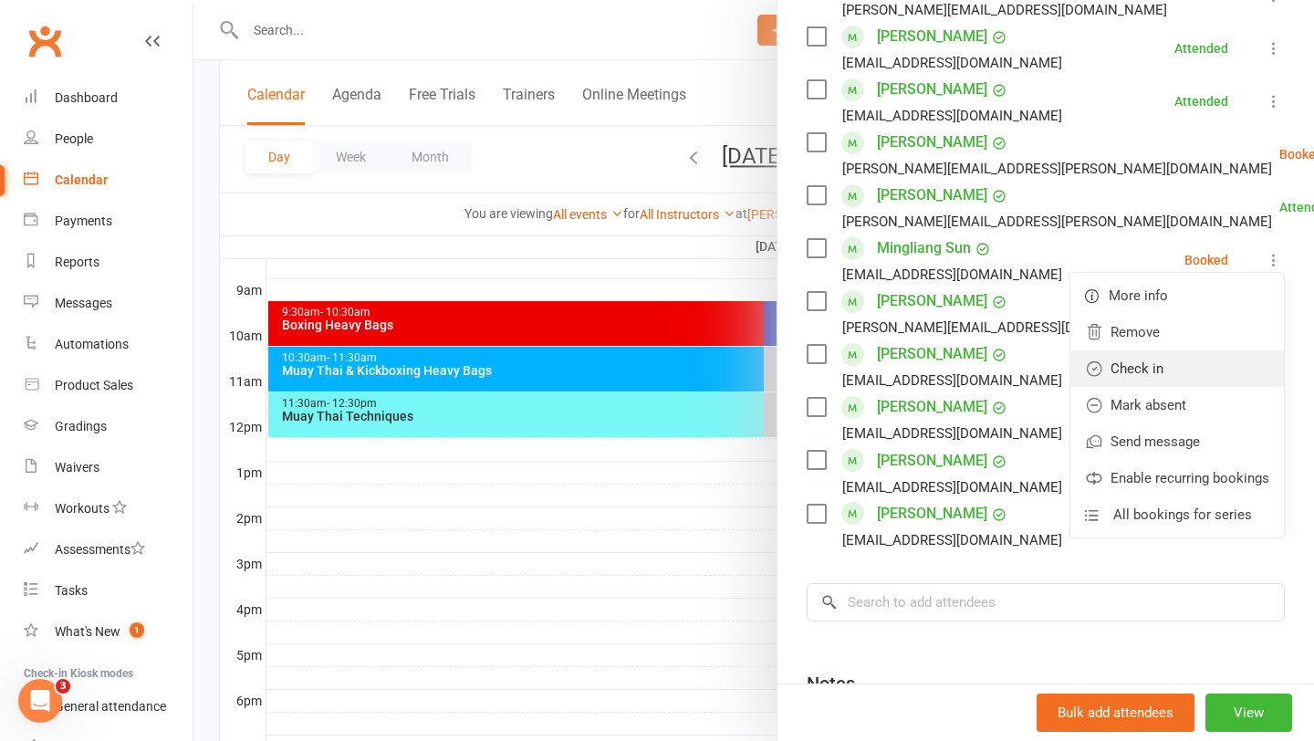
click at [1174, 379] on link "Check in" at bounding box center [1176, 368] width 213 height 36
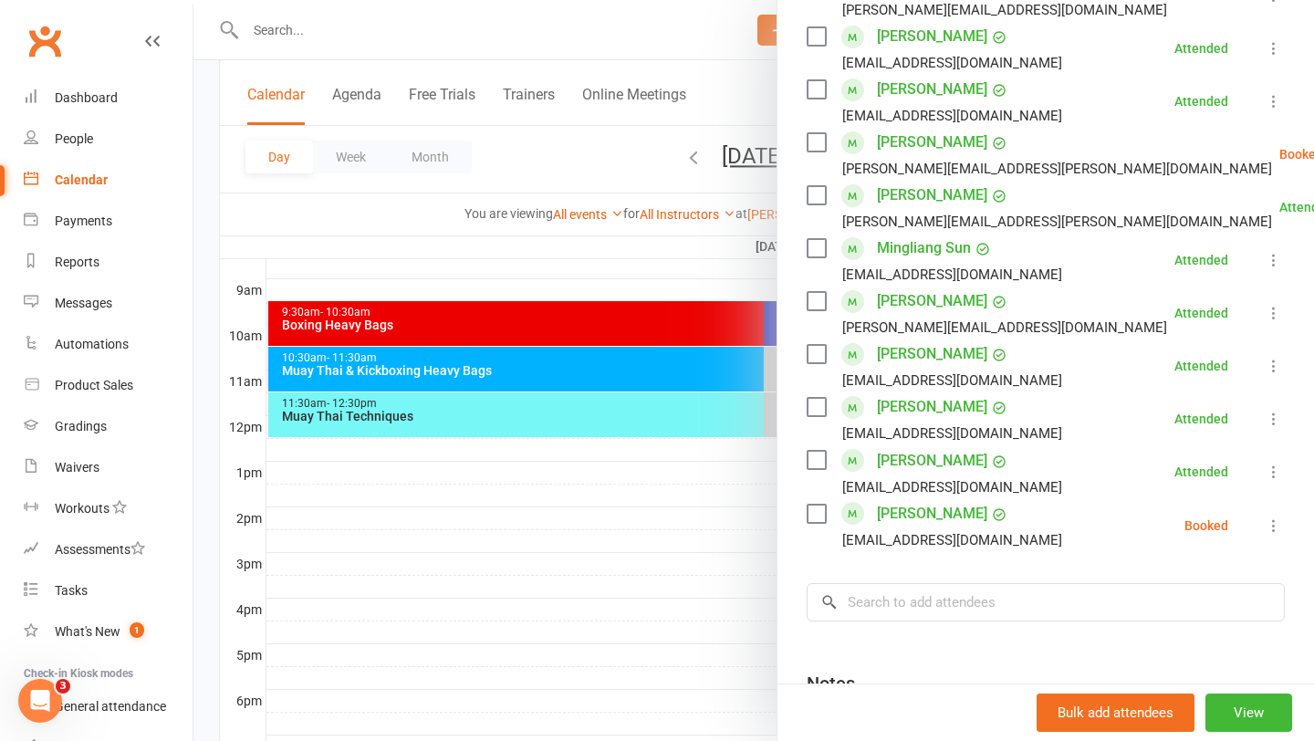
click at [694, 433] on div at bounding box center [753, 370] width 1120 height 741
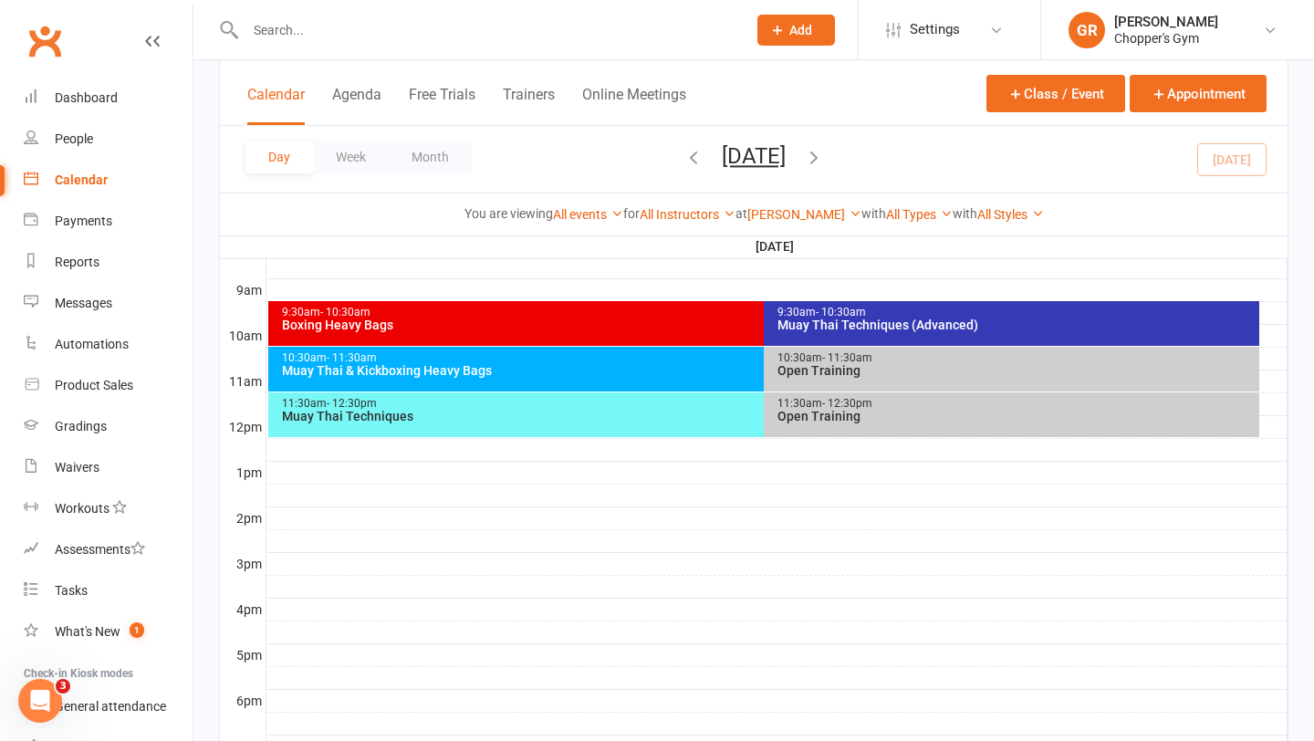
click at [693, 338] on div "9:30am - 10:30am Boxing Heavy Bags" at bounding box center [754, 323] width 973 height 45
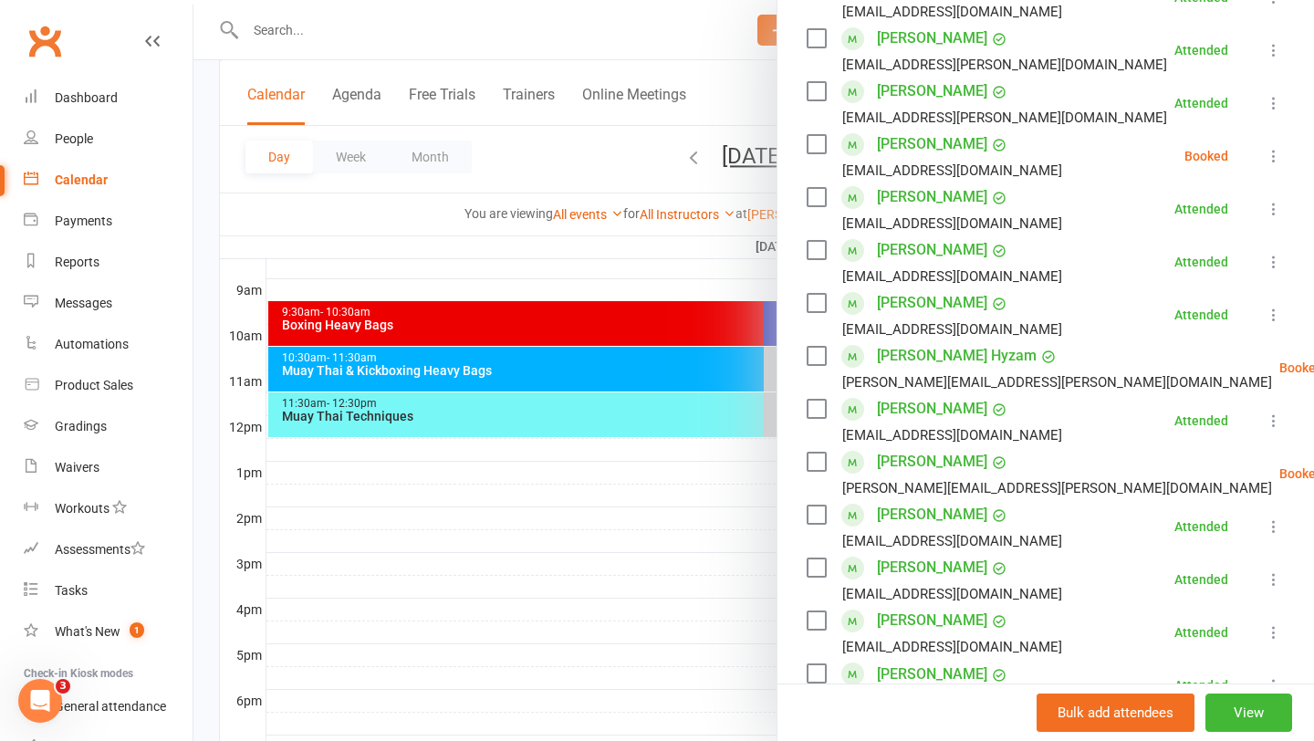
scroll to position [494, 0]
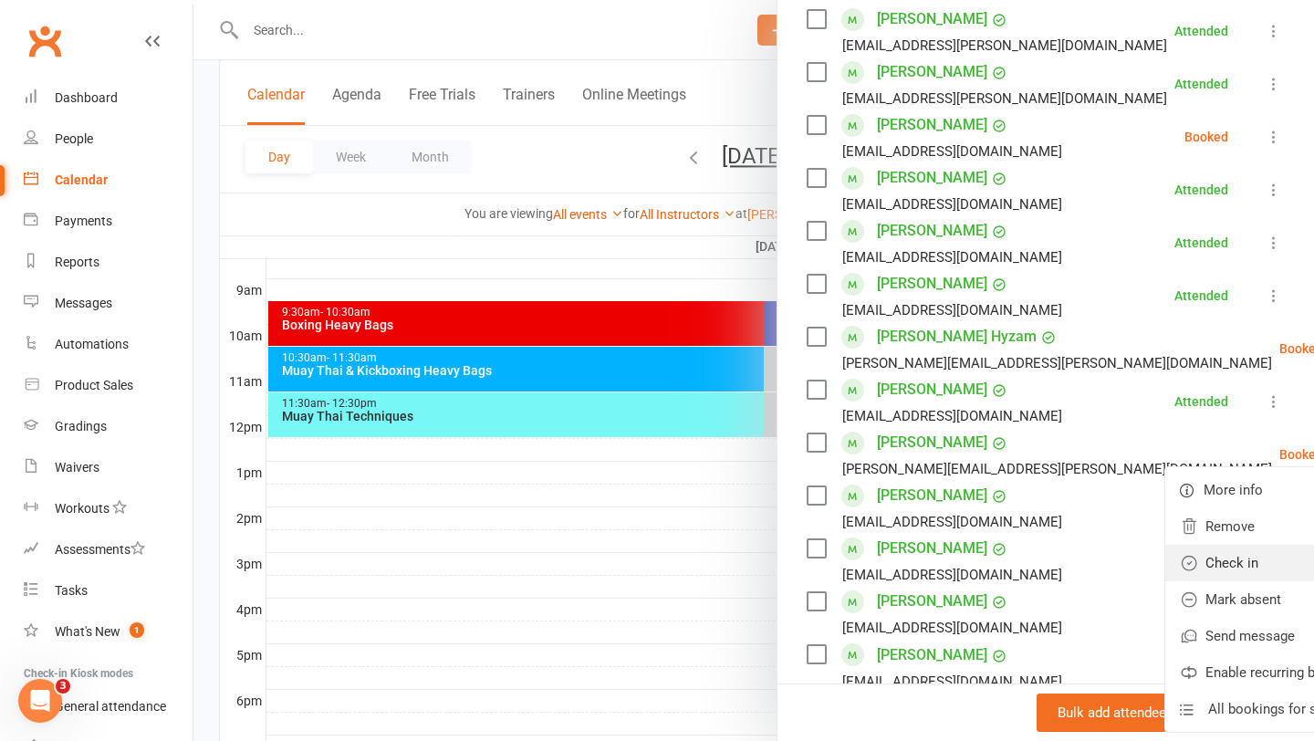
click at [1165, 560] on link "Check in" at bounding box center [1271, 563] width 213 height 36
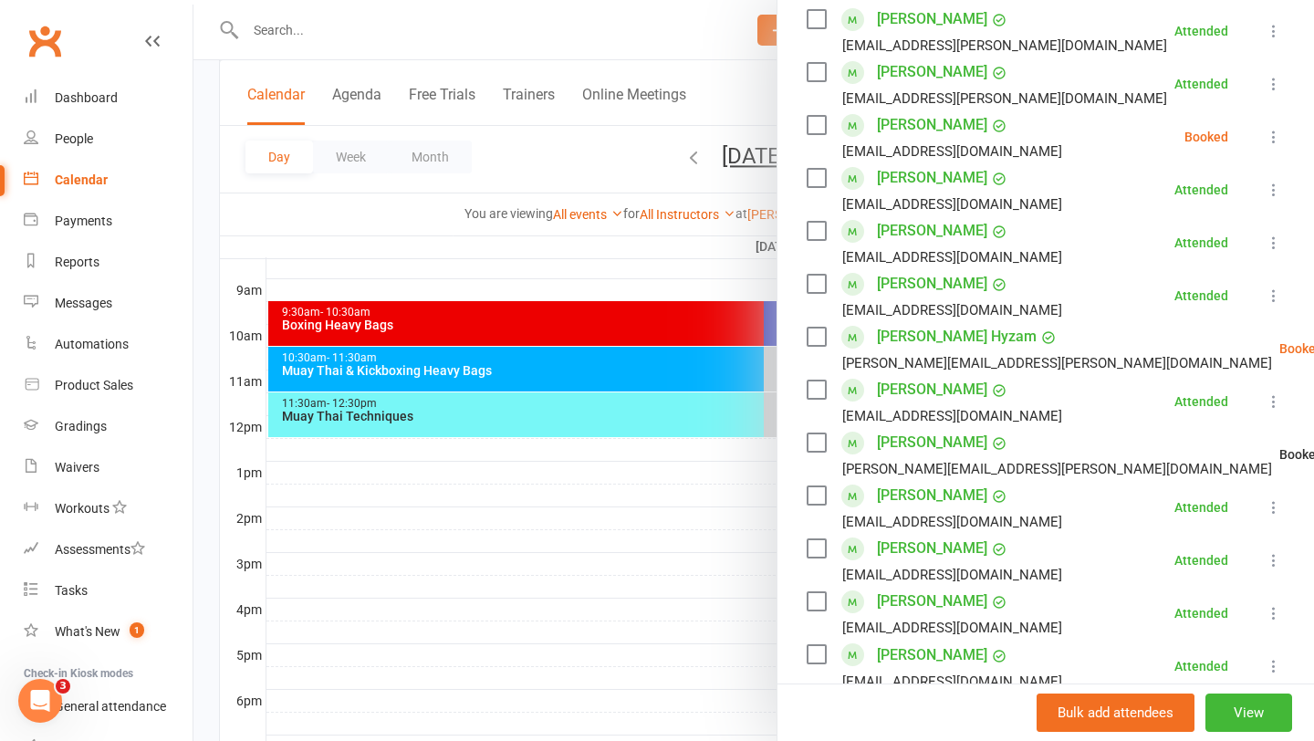
click at [532, 502] on div at bounding box center [753, 370] width 1120 height 741
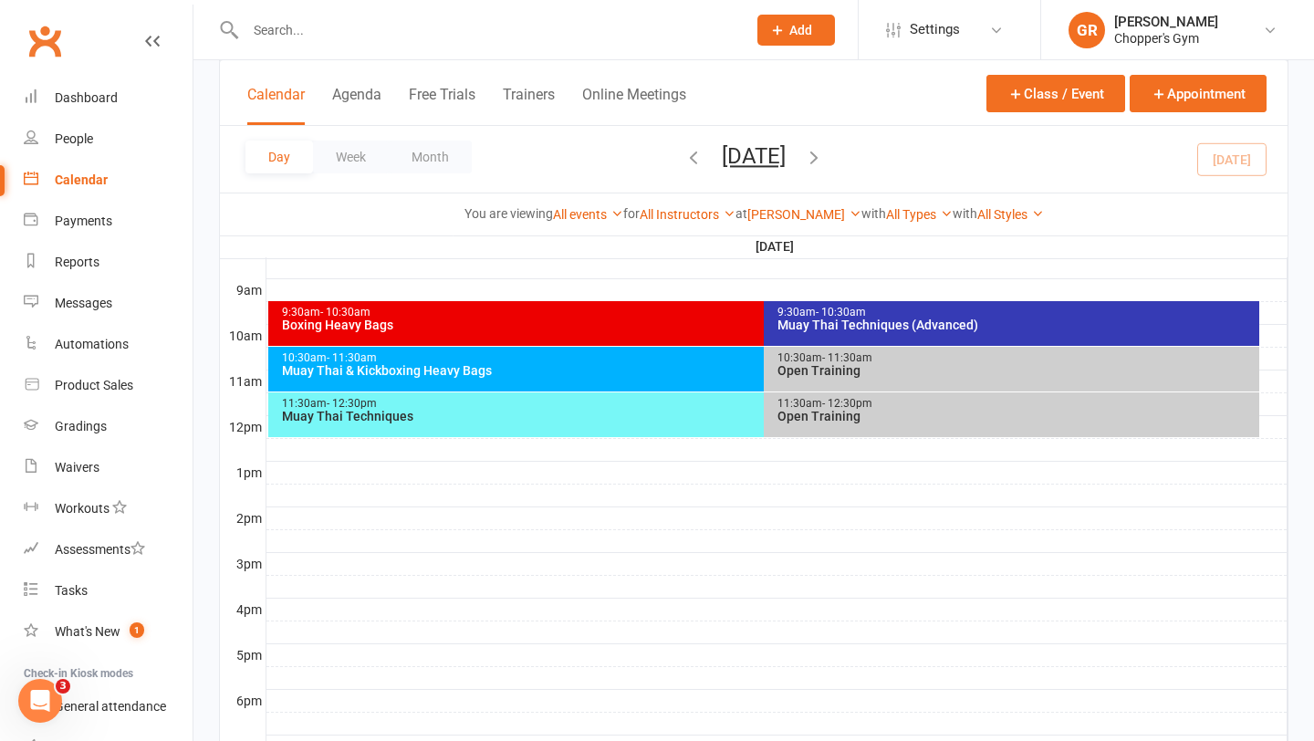
click at [882, 325] on div "Muay Thai Techniques (Advanced)" at bounding box center [1015, 324] width 479 height 13
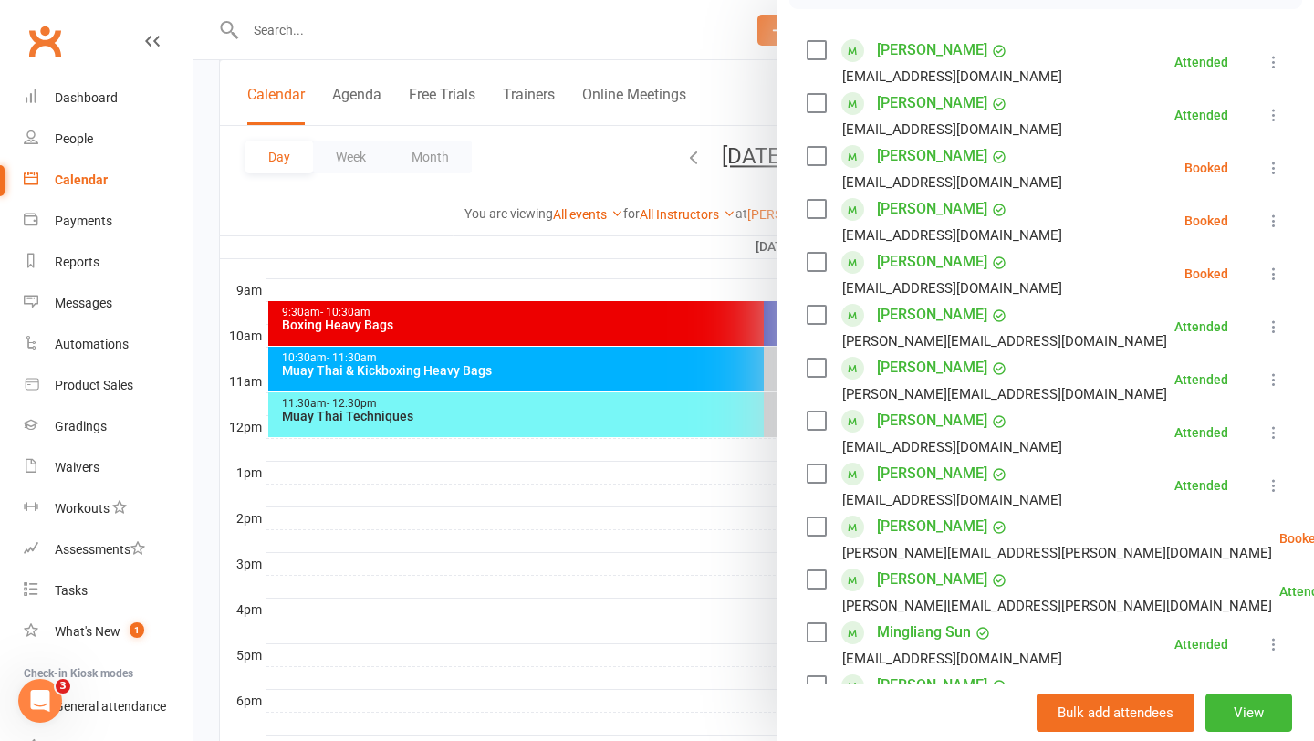
scroll to position [303, 0]
click at [1274, 281] on icon at bounding box center [1273, 274] width 18 height 18
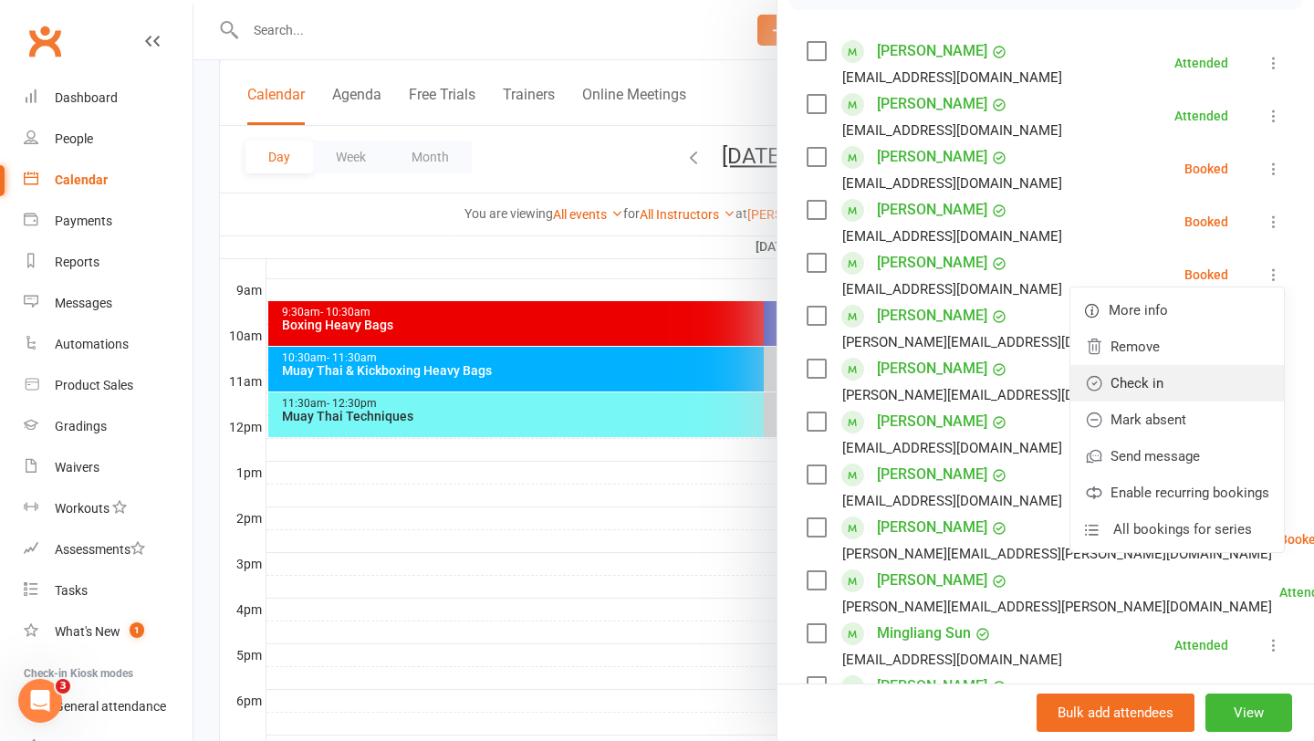
click at [1186, 380] on link "Check in" at bounding box center [1176, 383] width 213 height 36
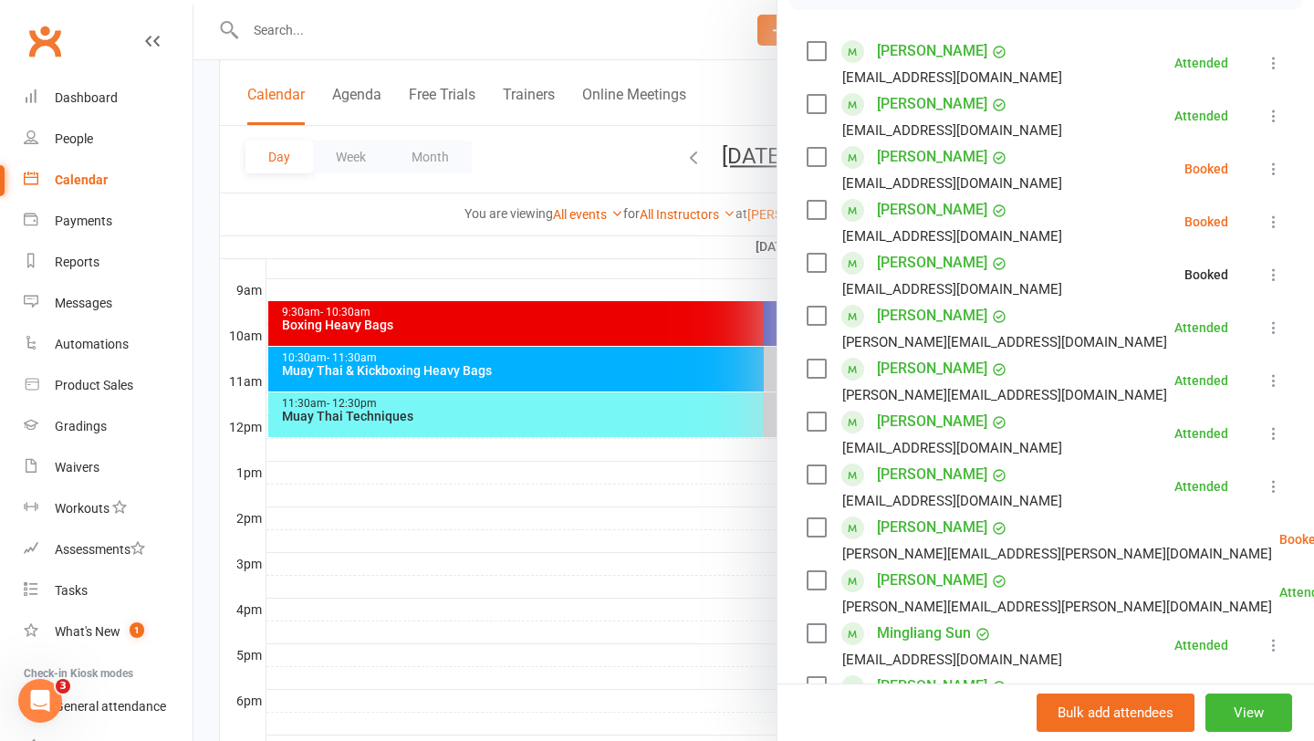
click at [607, 488] on div at bounding box center [753, 370] width 1120 height 741
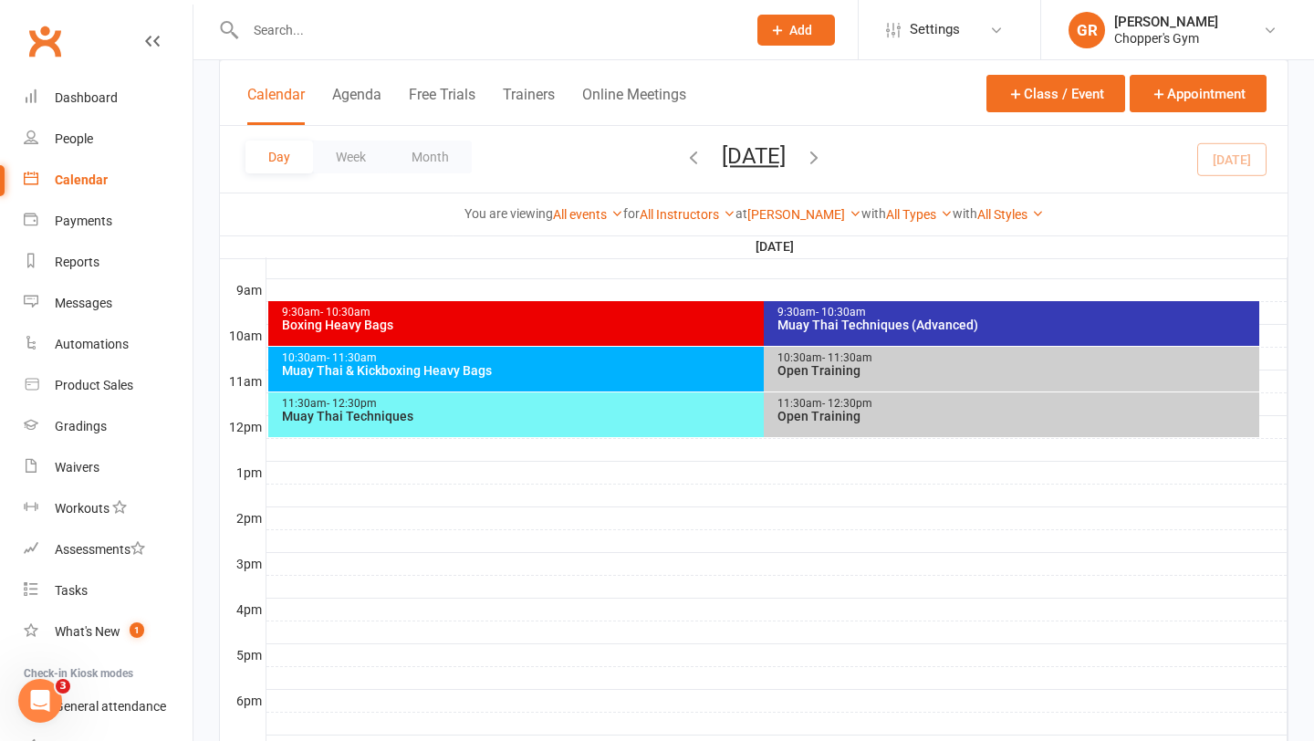
click at [683, 362] on div "10:30am - 11:30am" at bounding box center [759, 358] width 957 height 12
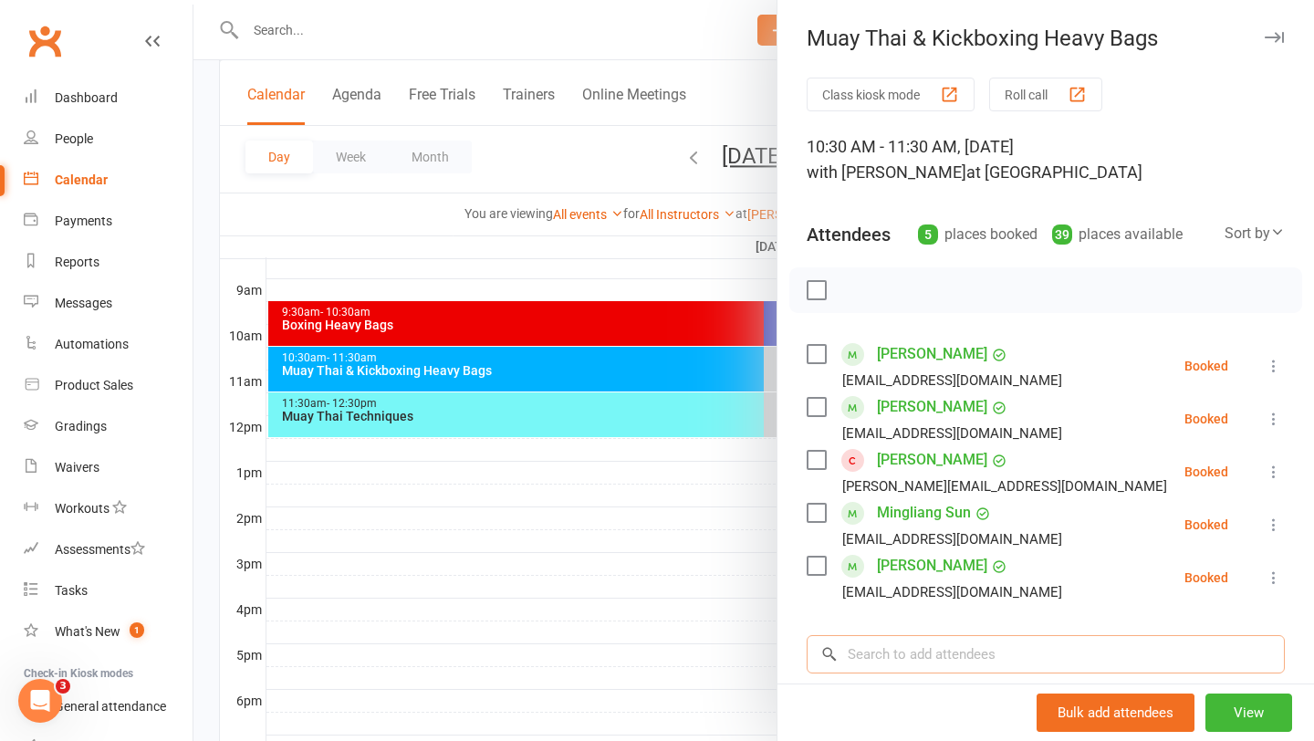
click at [981, 655] on input "search" at bounding box center [1045, 654] width 478 height 38
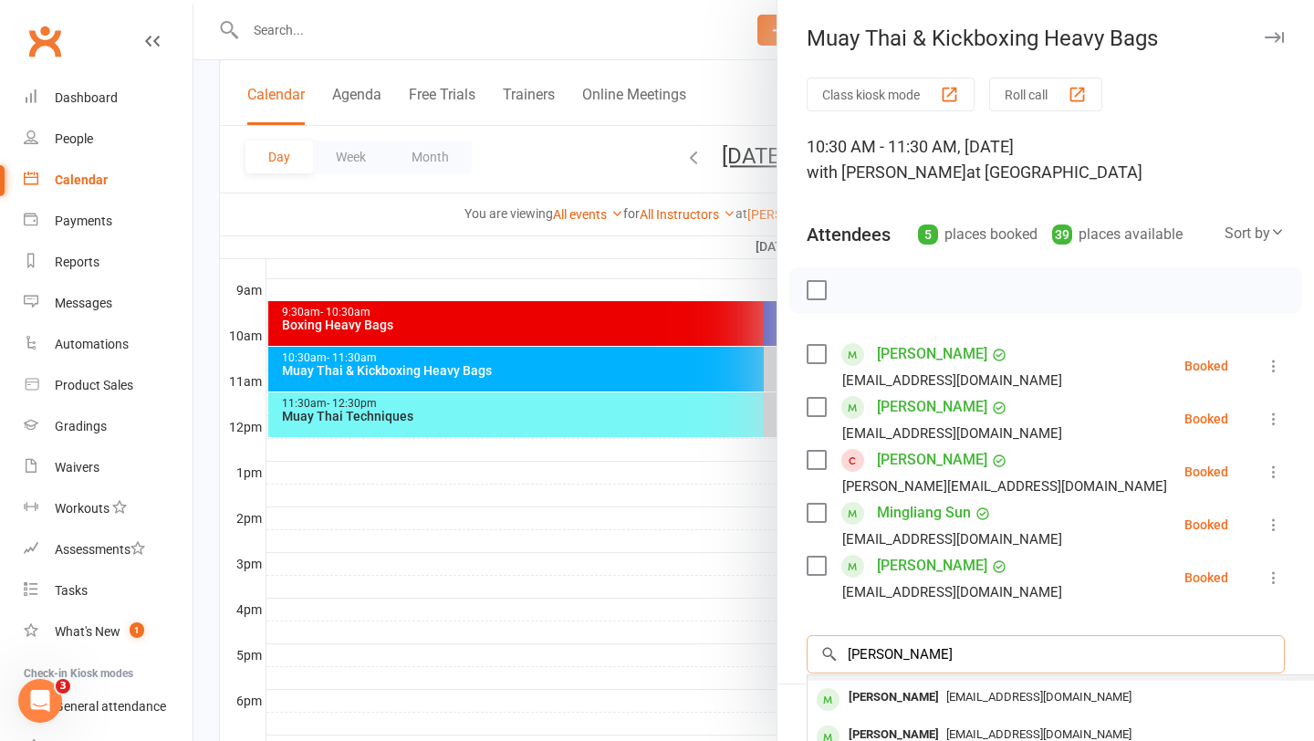
scroll to position [65, 0]
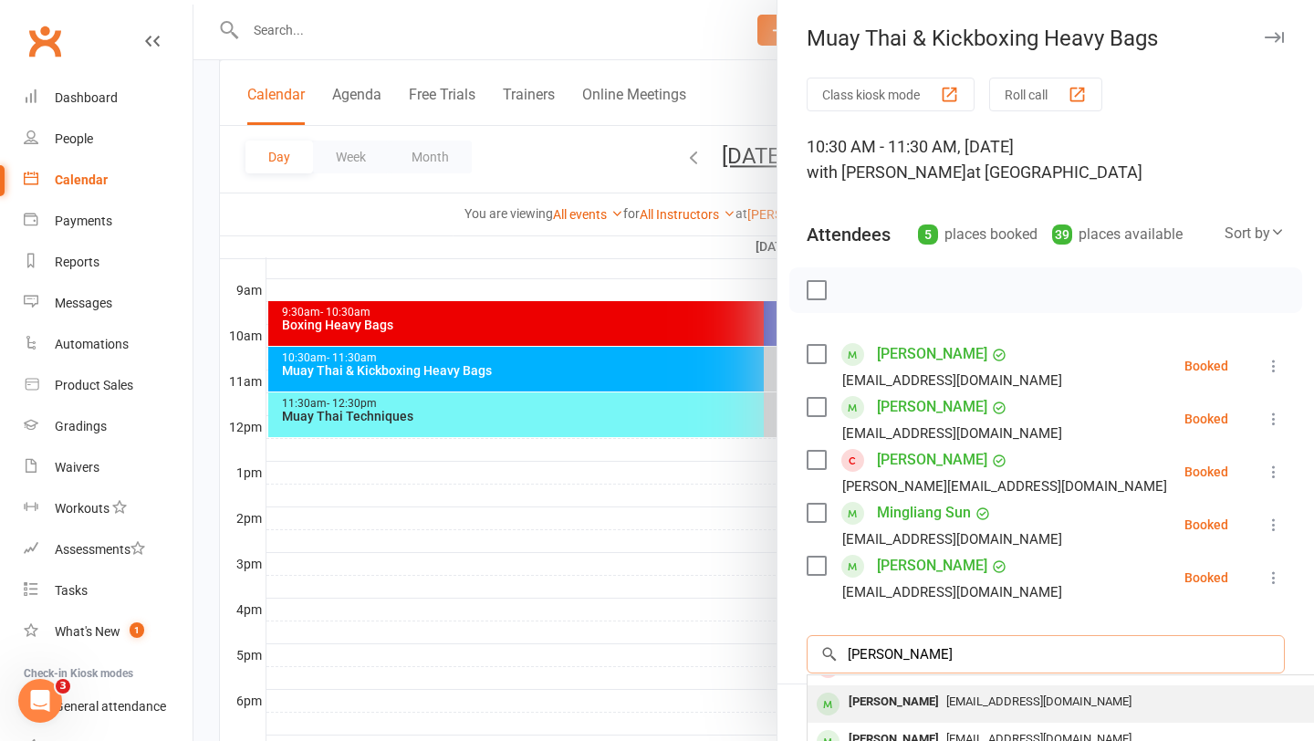
type input "hugo l"
click at [946, 707] on span "hhhuuugggiiieee@gmail.com" at bounding box center [1038, 701] width 185 height 14
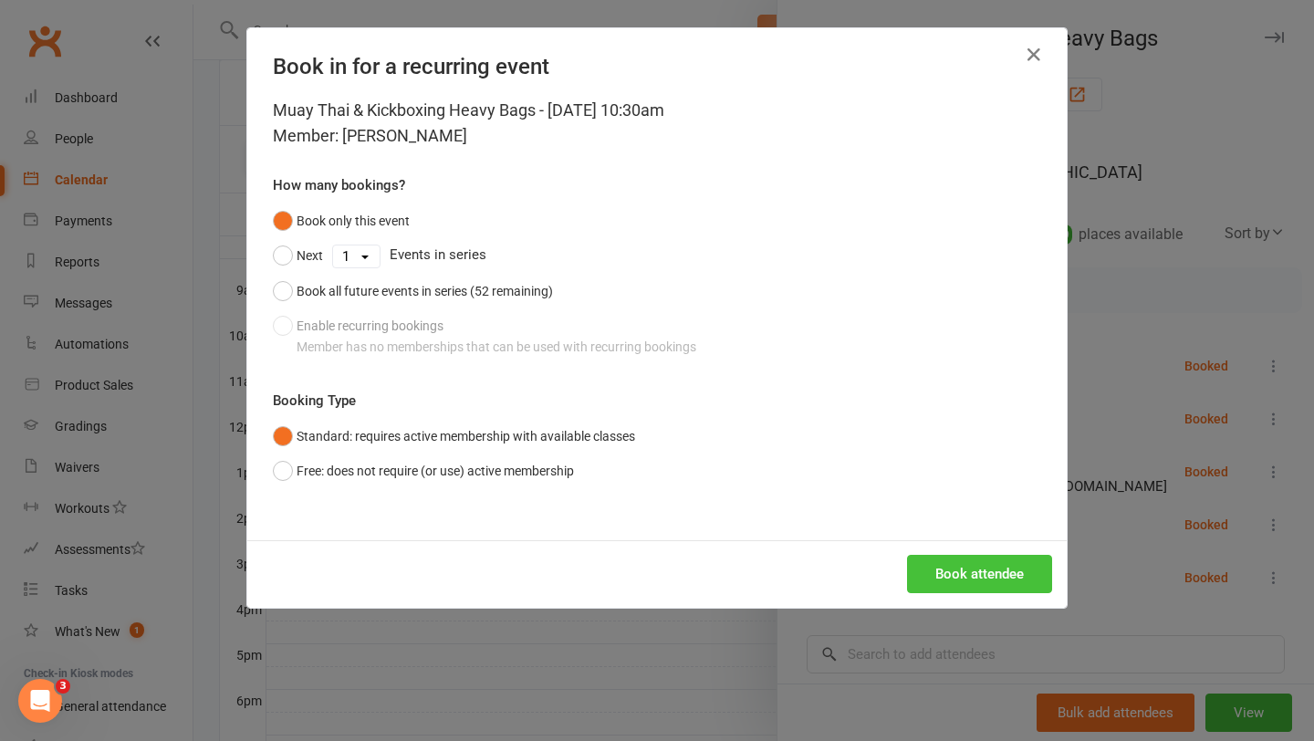
click at [971, 570] on button "Book attendee" at bounding box center [979, 574] width 145 height 38
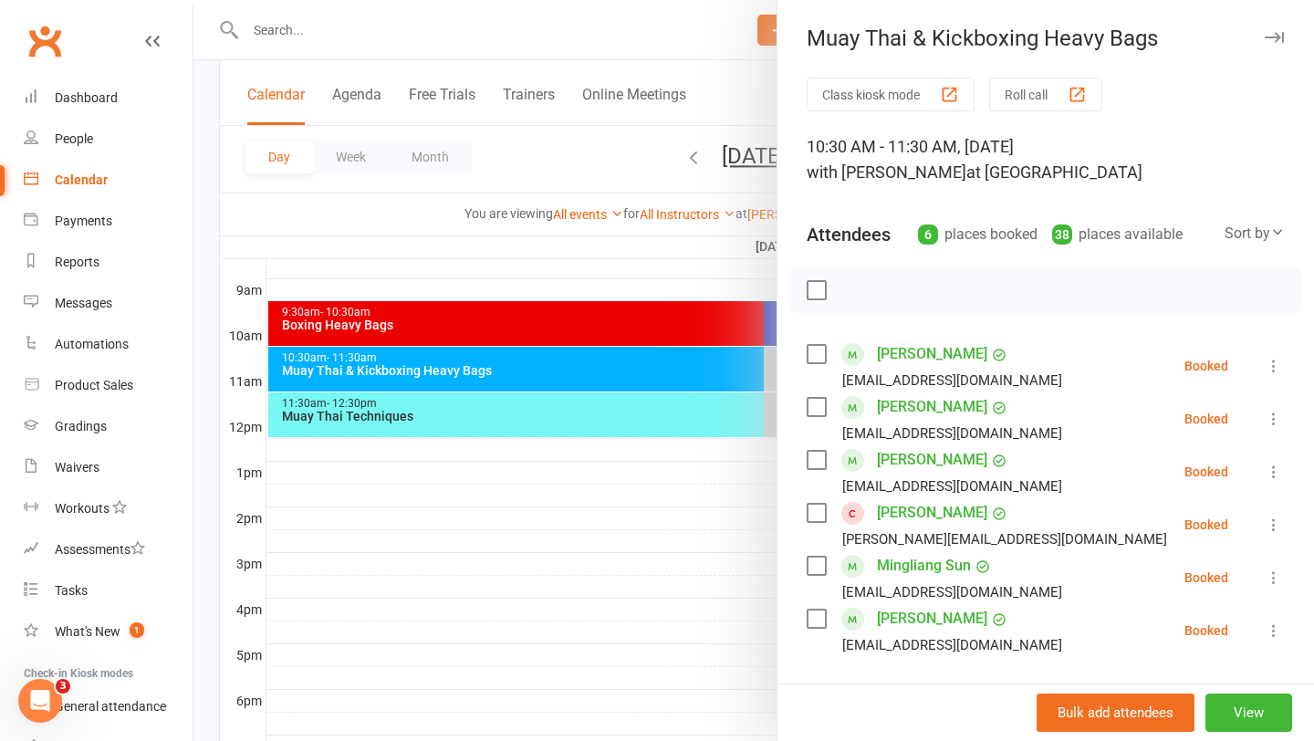
click at [1271, 580] on icon at bounding box center [1273, 577] width 18 height 18
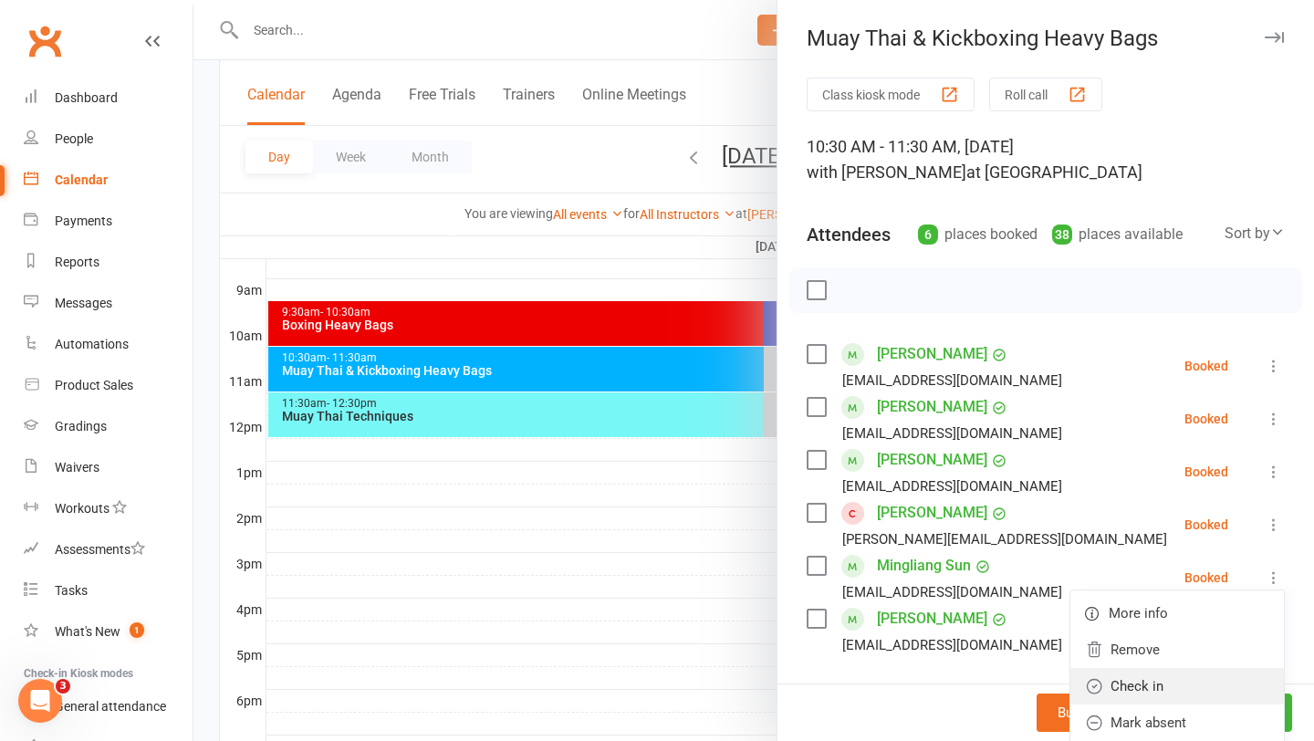
click at [1148, 677] on link "Check in" at bounding box center [1176, 686] width 213 height 36
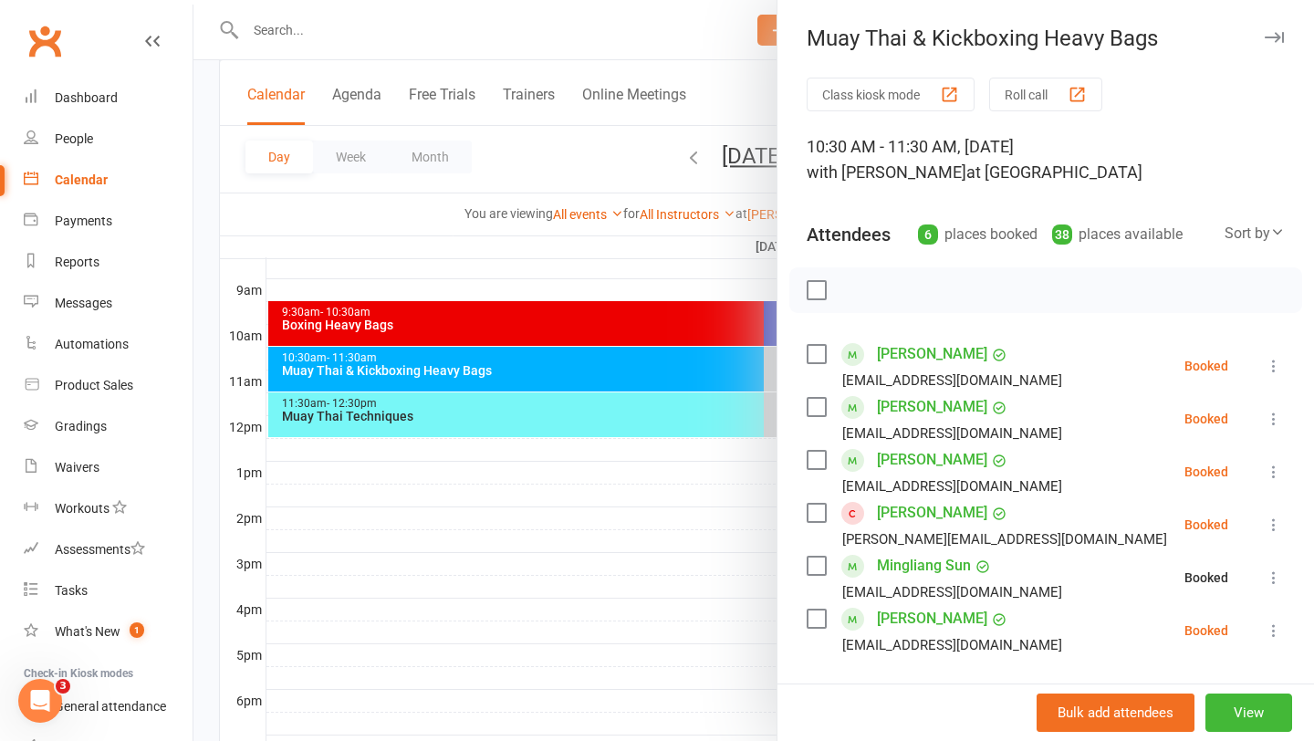
click at [595, 498] on div at bounding box center [753, 370] width 1120 height 741
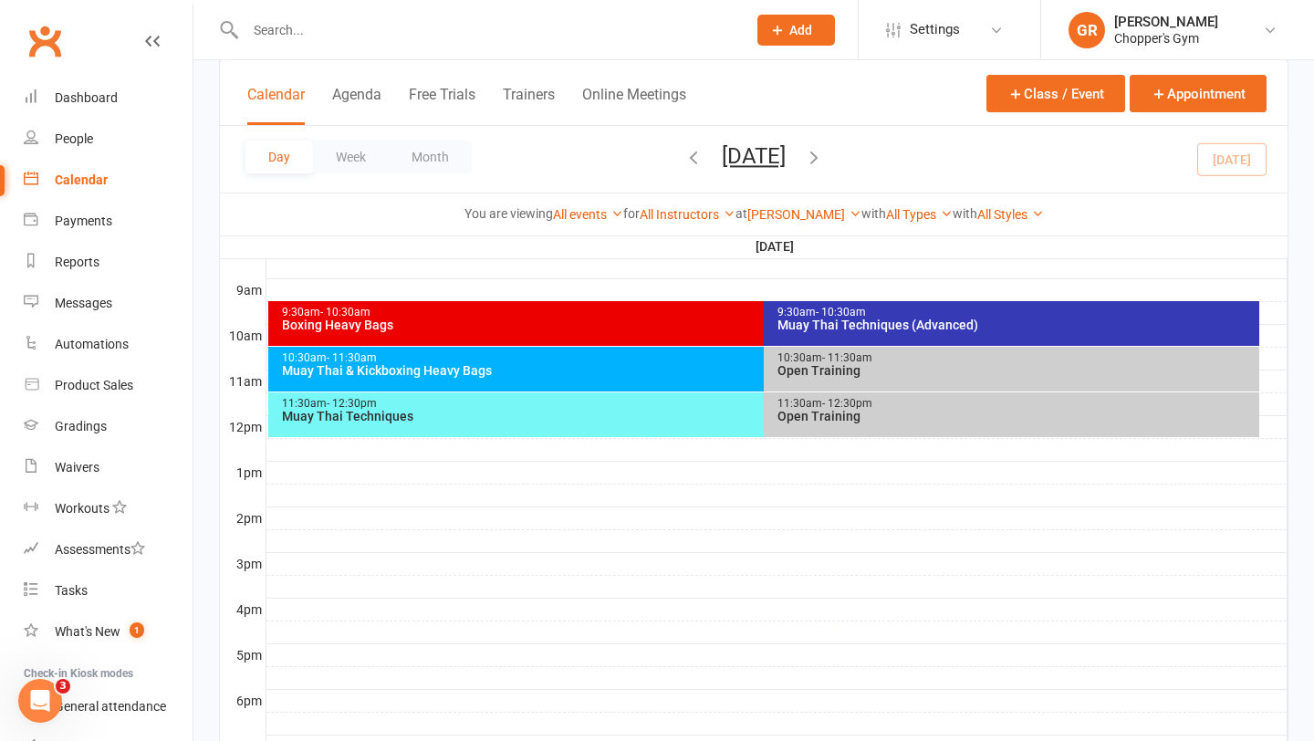
click at [657, 414] on div "Muay Thai Techniques" at bounding box center [759, 416] width 957 height 13
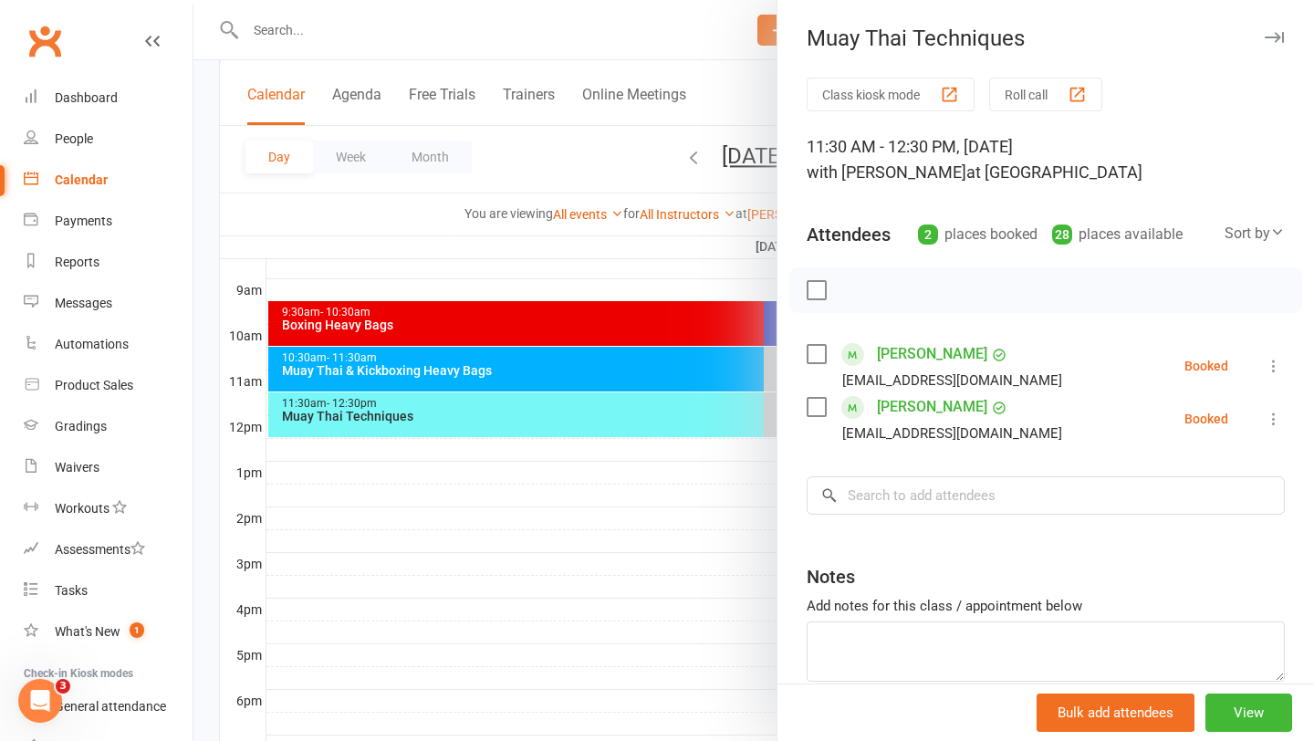
click at [431, 610] on div at bounding box center [753, 370] width 1120 height 741
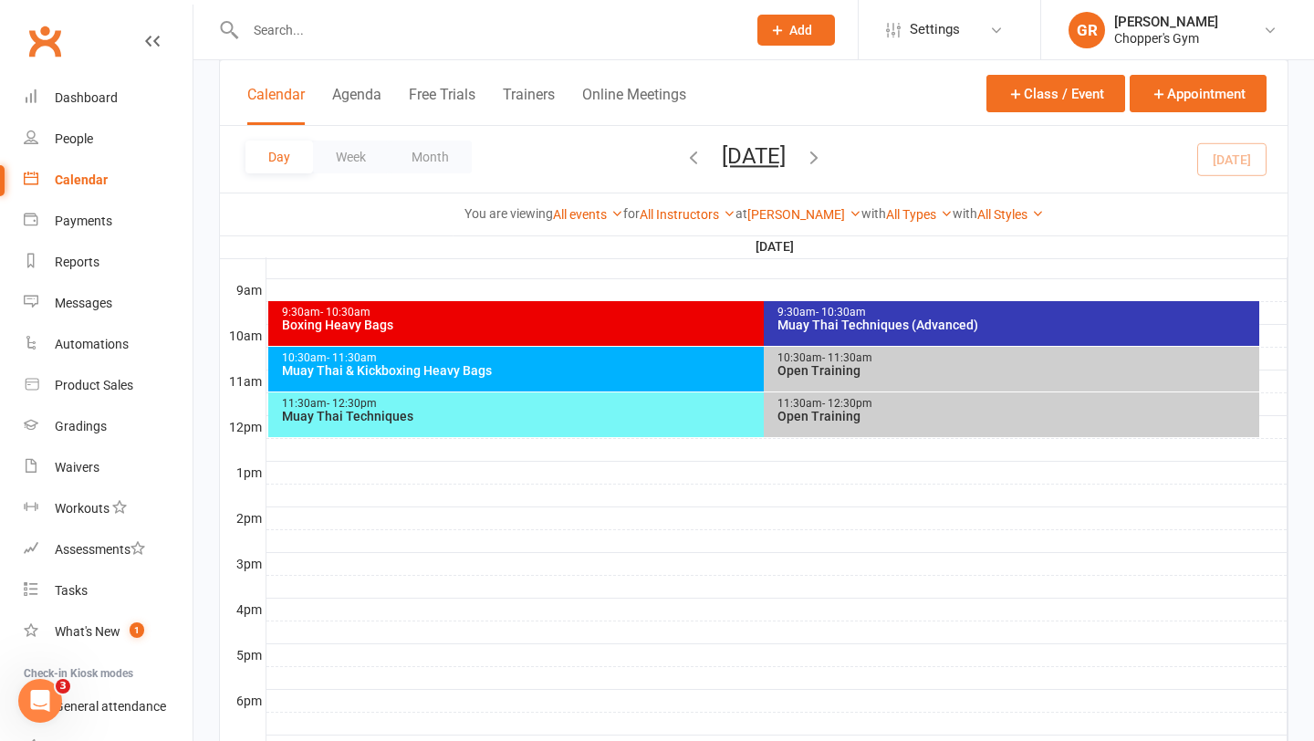
click at [671, 333] on div "9:30am - 10:30am Boxing Heavy Bags" at bounding box center [754, 323] width 973 height 45
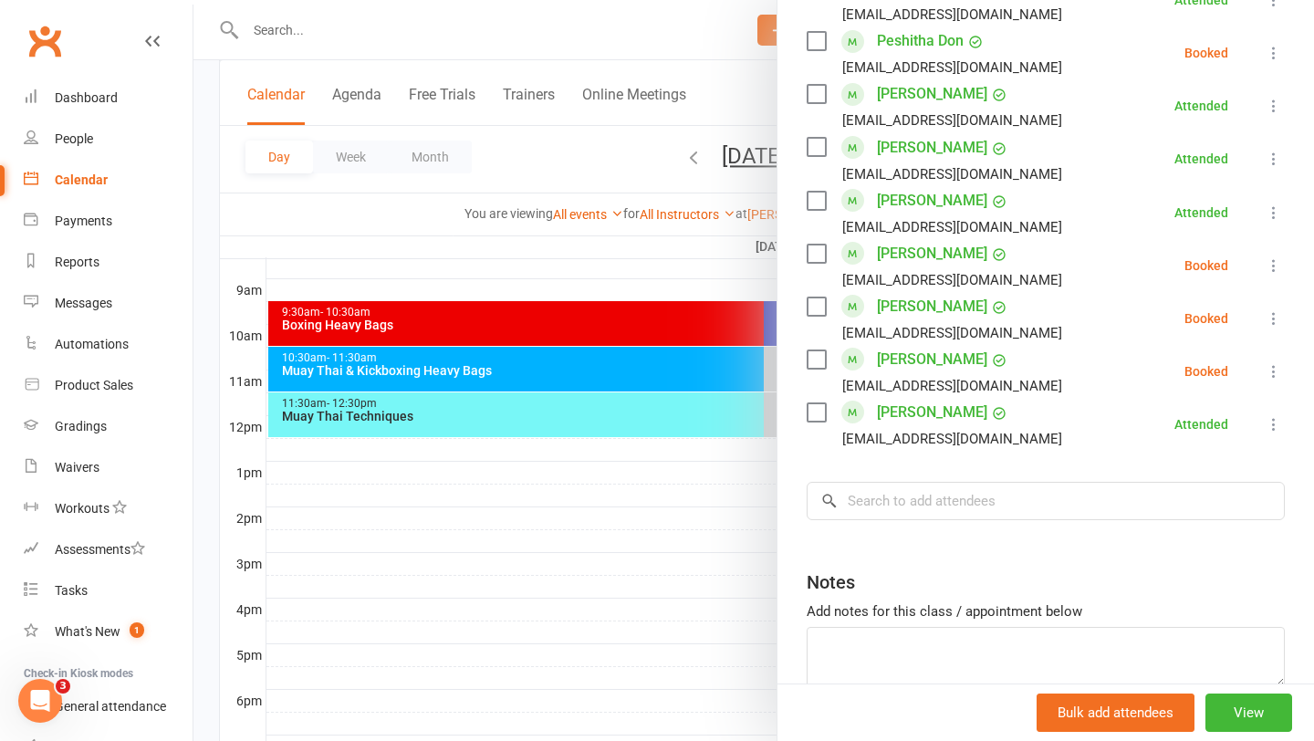
scroll to position [1021, 0]
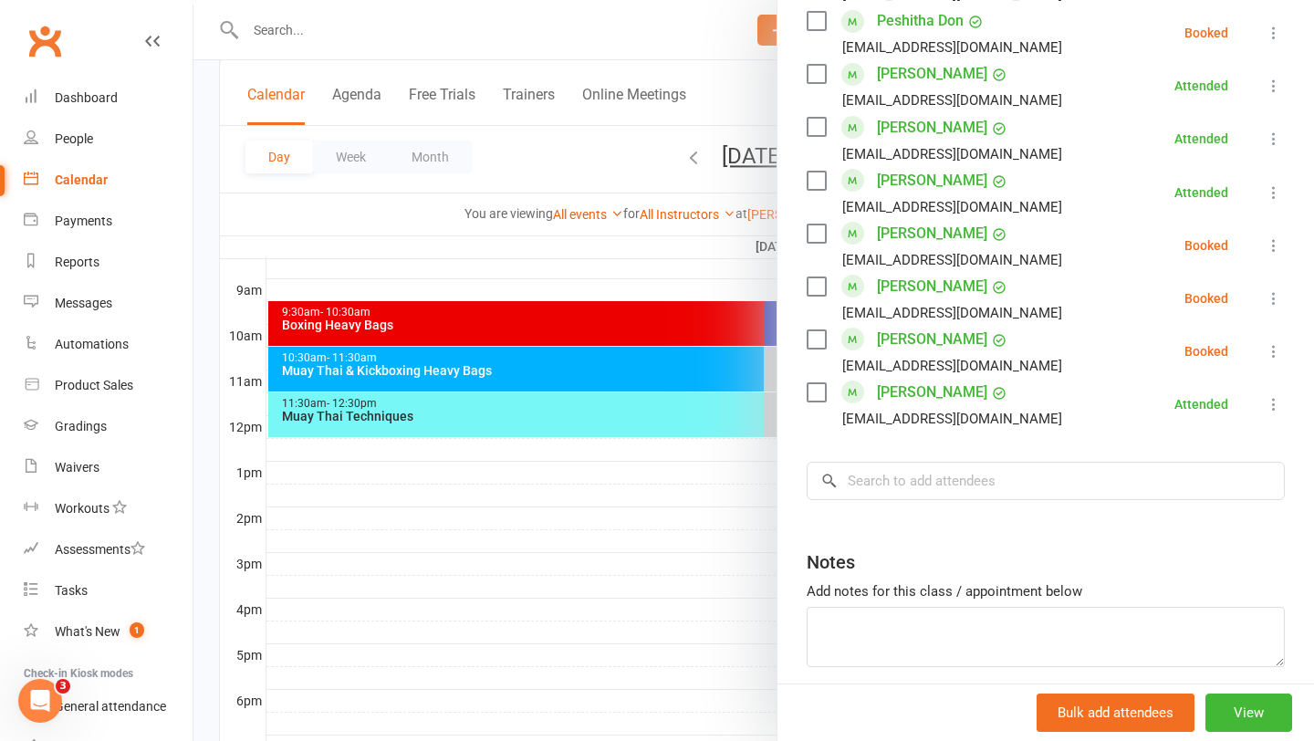
click at [1270, 351] on icon at bounding box center [1273, 351] width 18 height 18
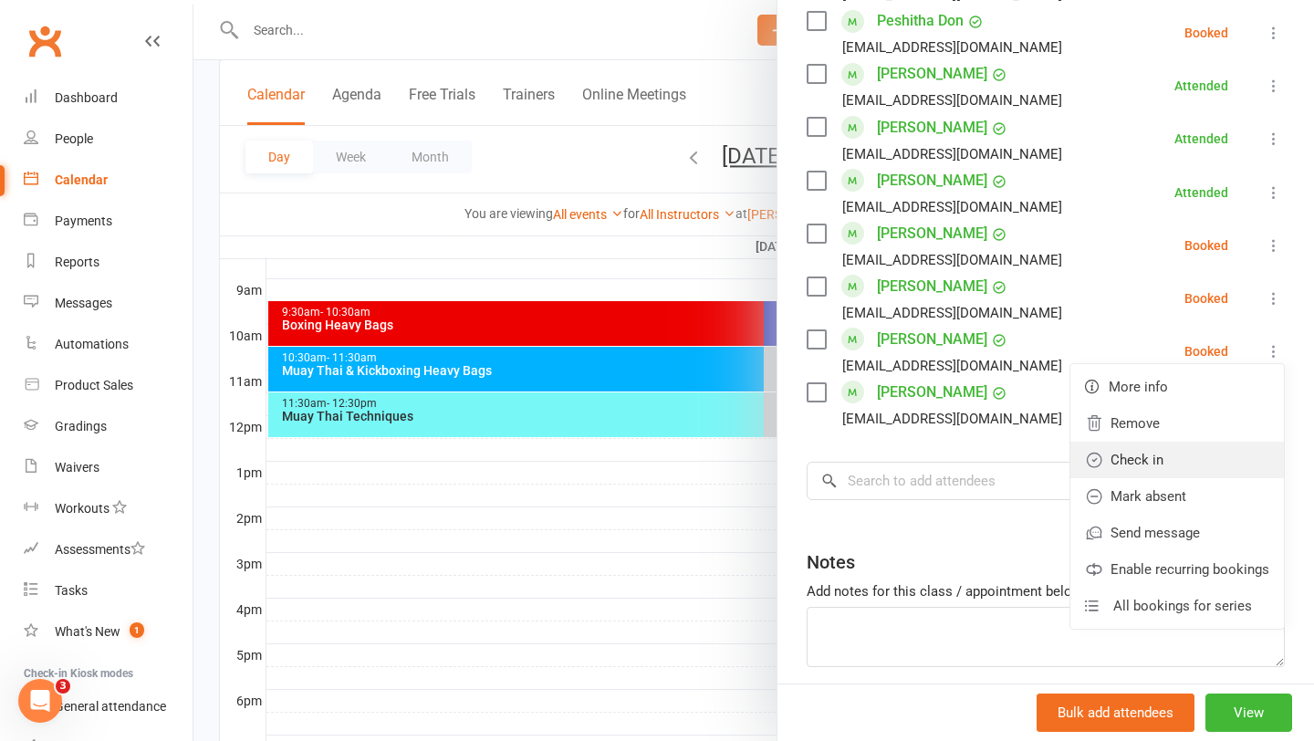
click at [1197, 463] on link "Check in" at bounding box center [1176, 460] width 213 height 36
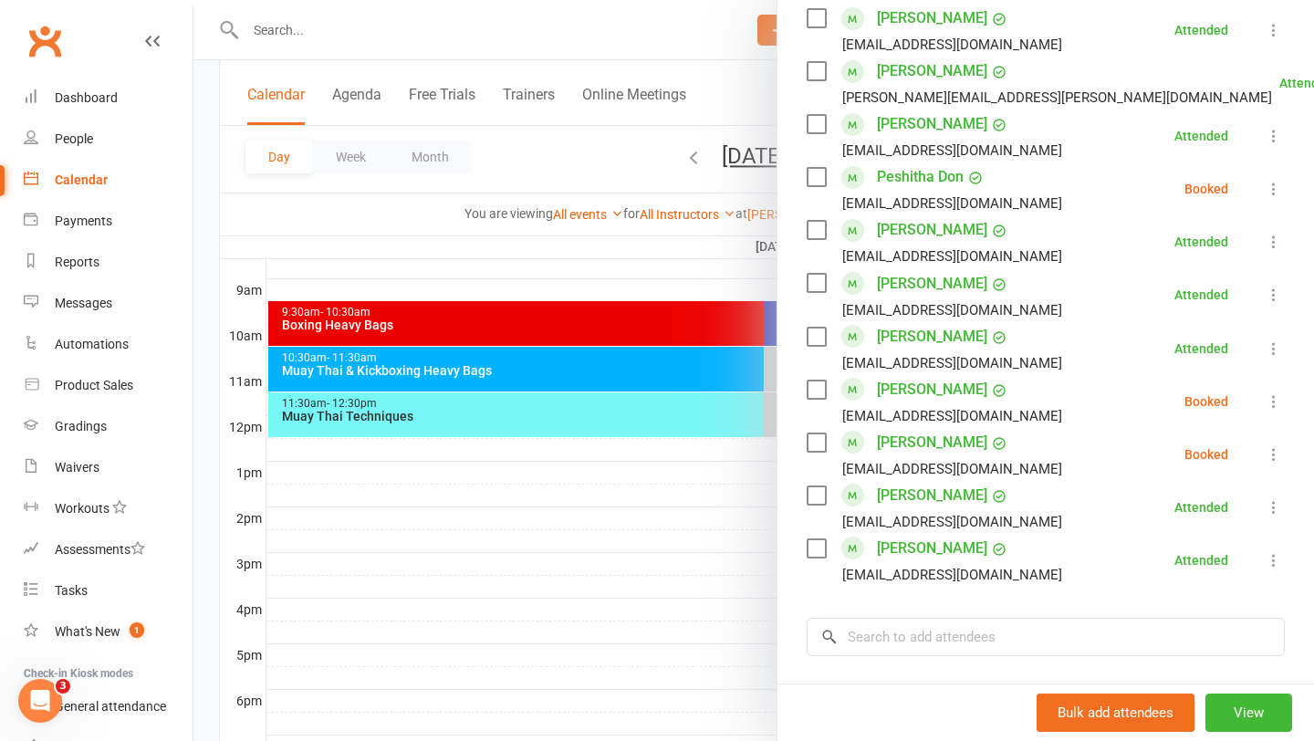
scroll to position [831, 0]
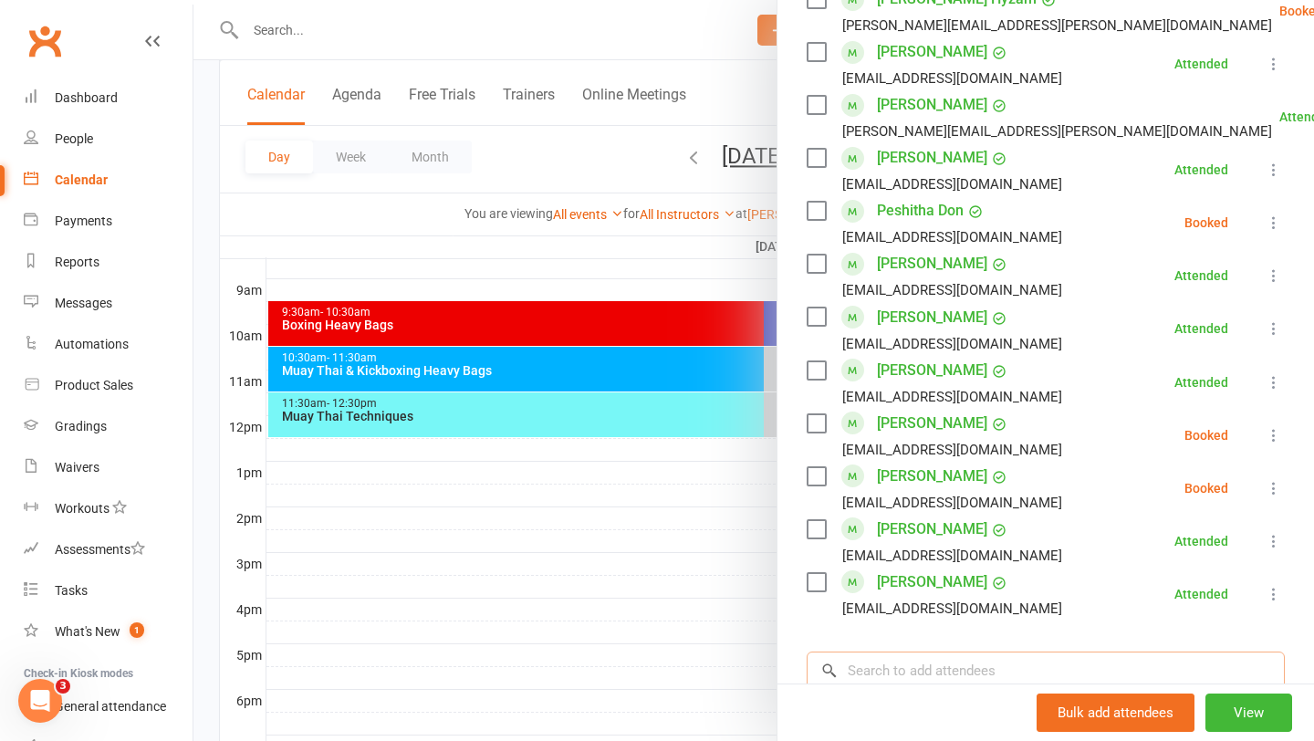
click at [973, 665] on input "search" at bounding box center [1045, 670] width 478 height 38
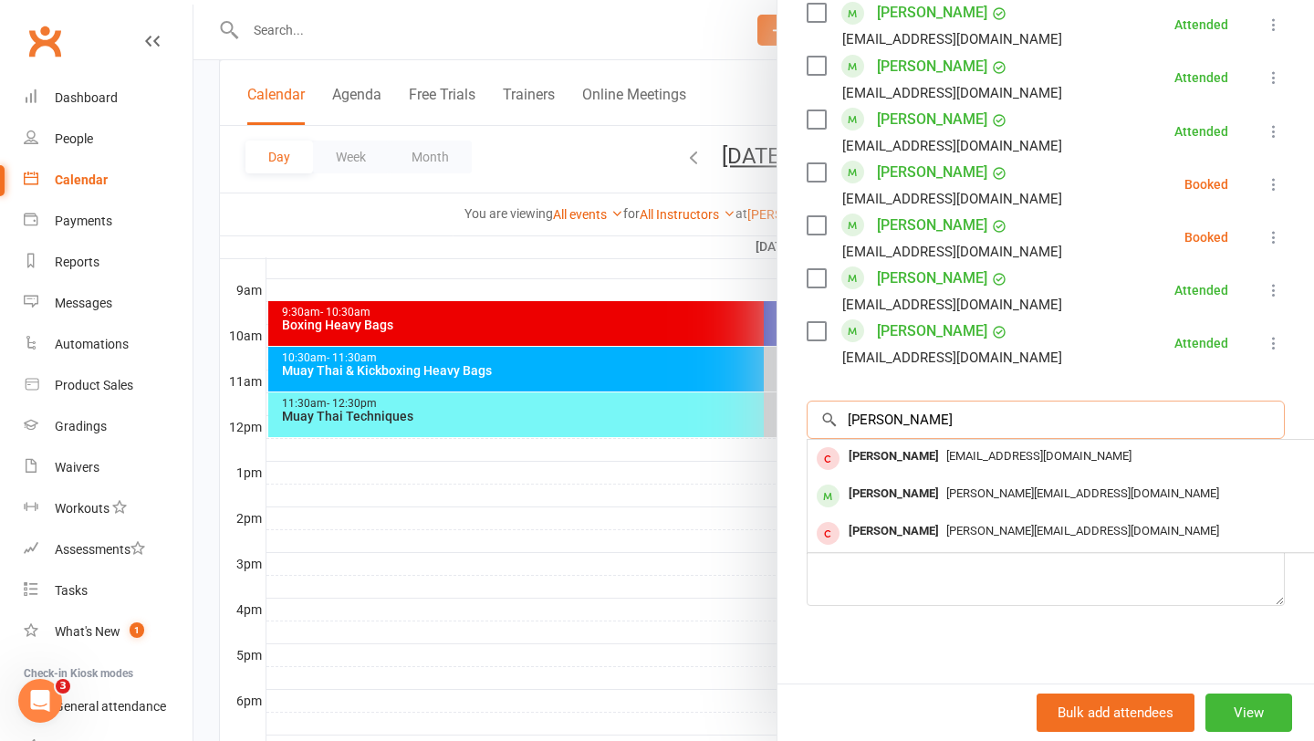
scroll to position [1081, 0]
type input "Neel"
click at [970, 501] on span "neel.kaushik2798@gmail.com" at bounding box center [1082, 494] width 273 height 14
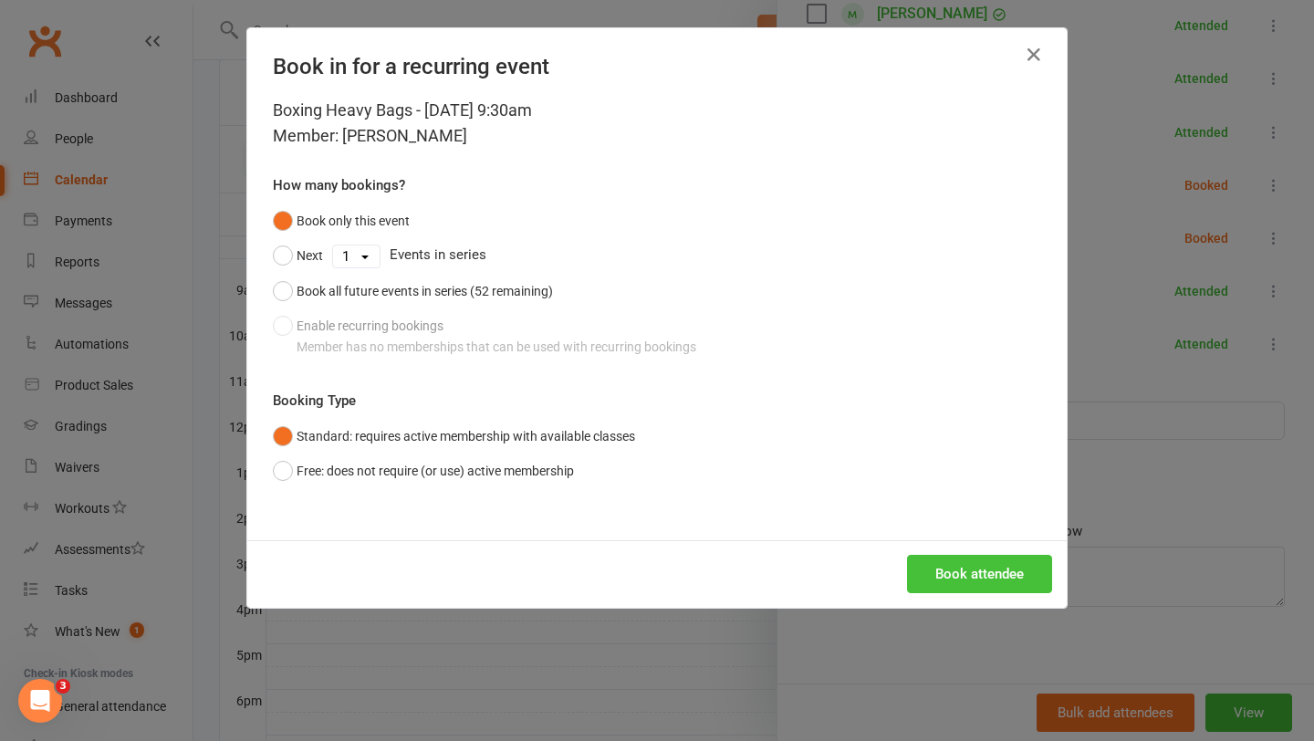
click at [994, 575] on button "Book attendee" at bounding box center [979, 574] width 145 height 38
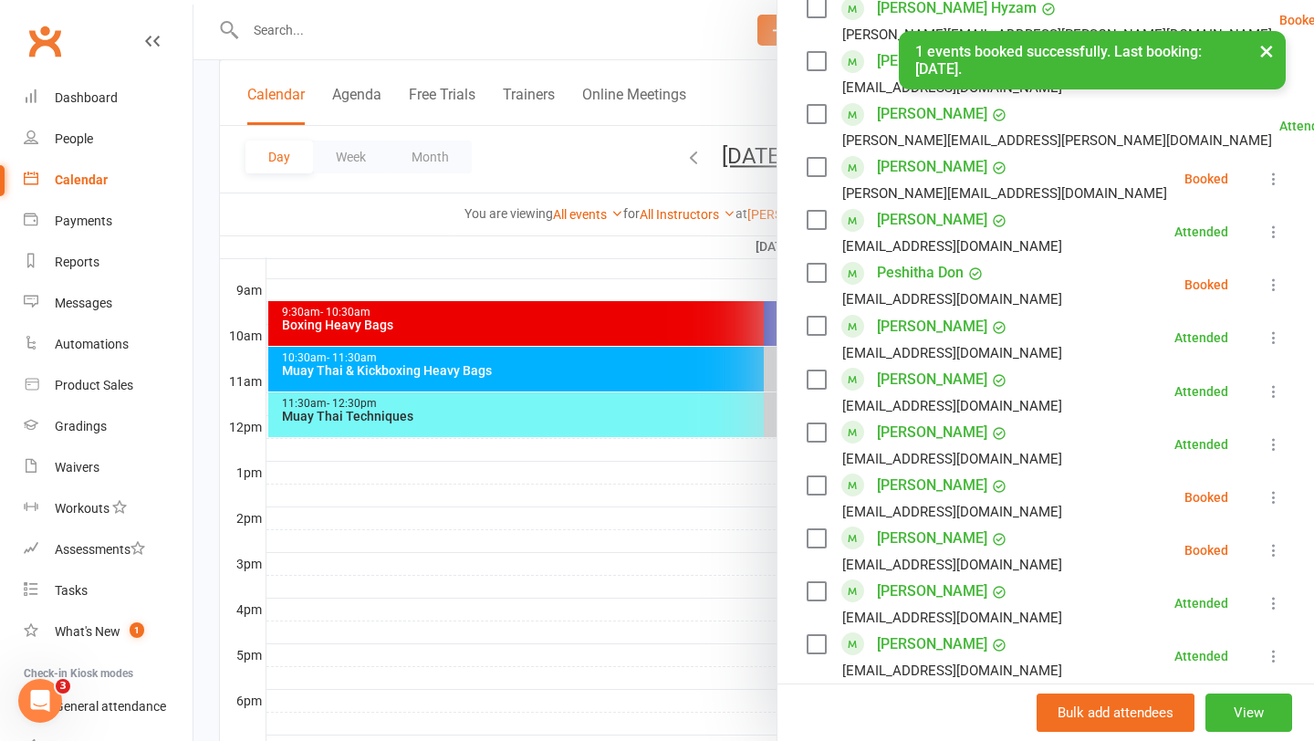
scroll to position [624, 0]
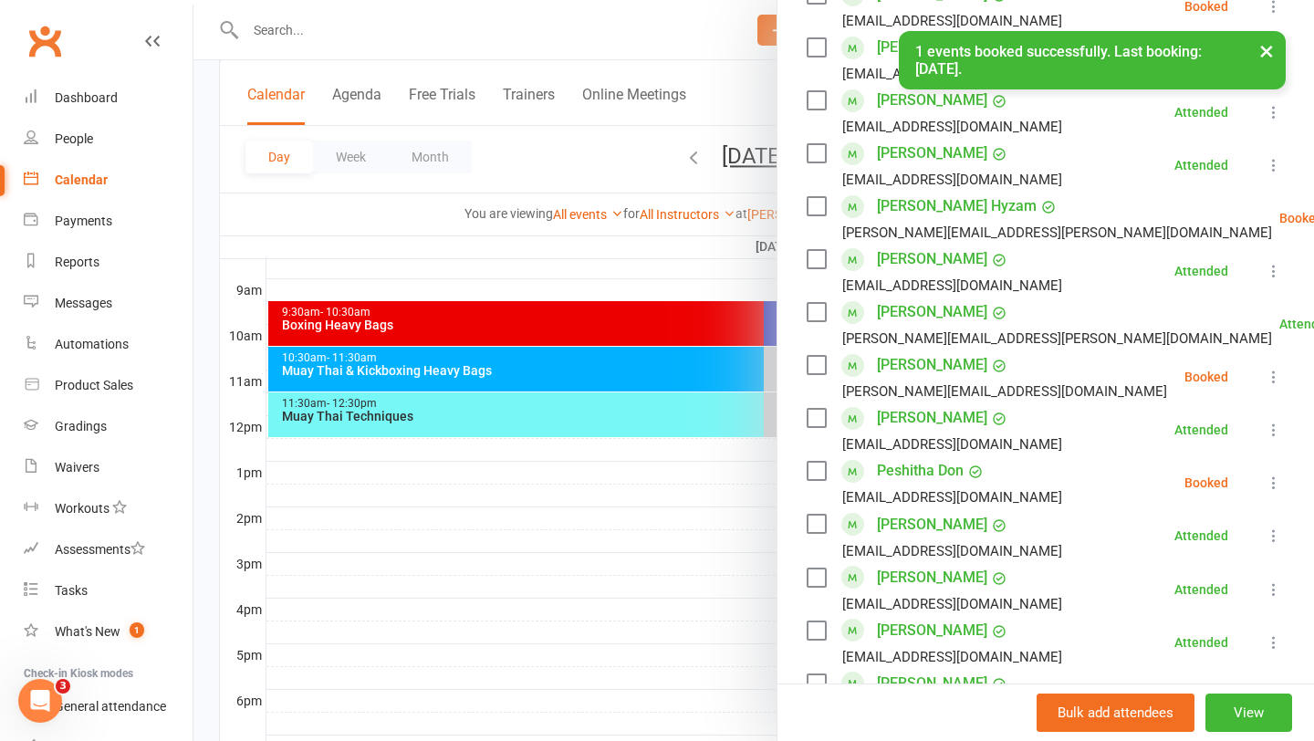
click at [1267, 376] on icon at bounding box center [1273, 377] width 18 height 18
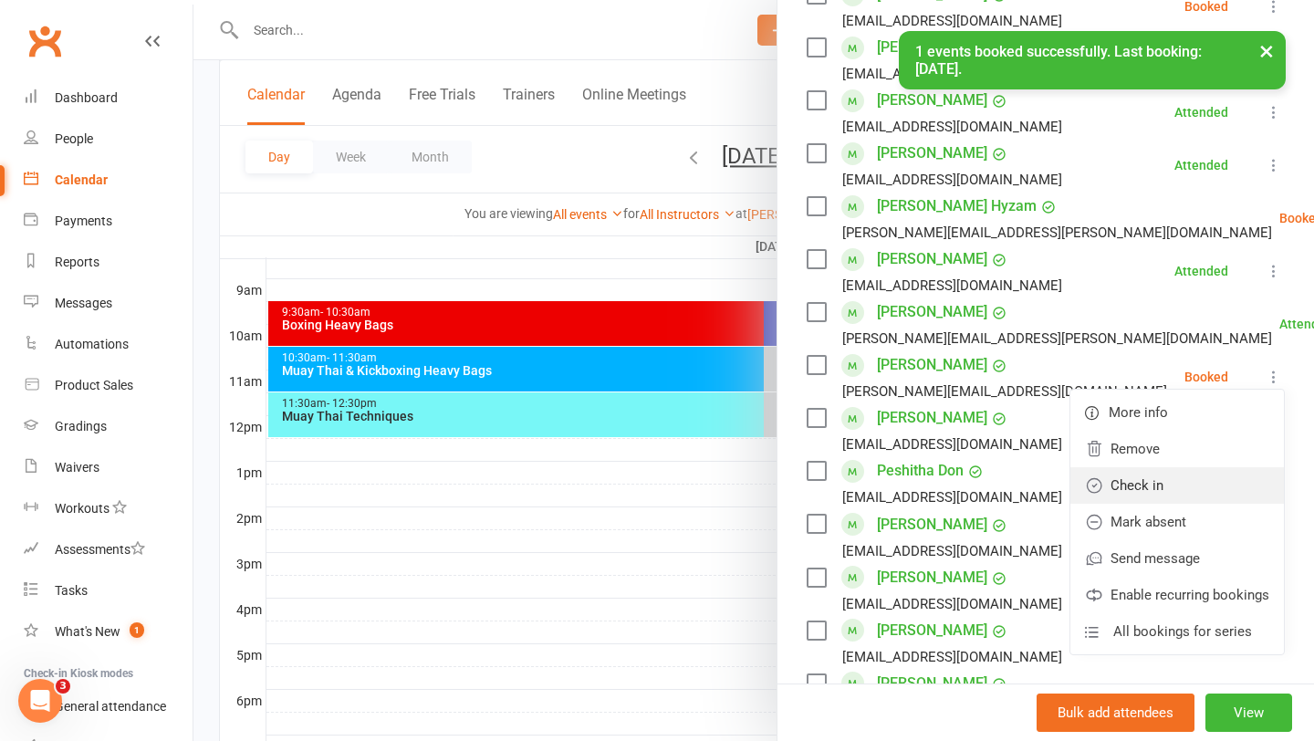
click at [1162, 483] on link "Check in" at bounding box center [1176, 485] width 213 height 36
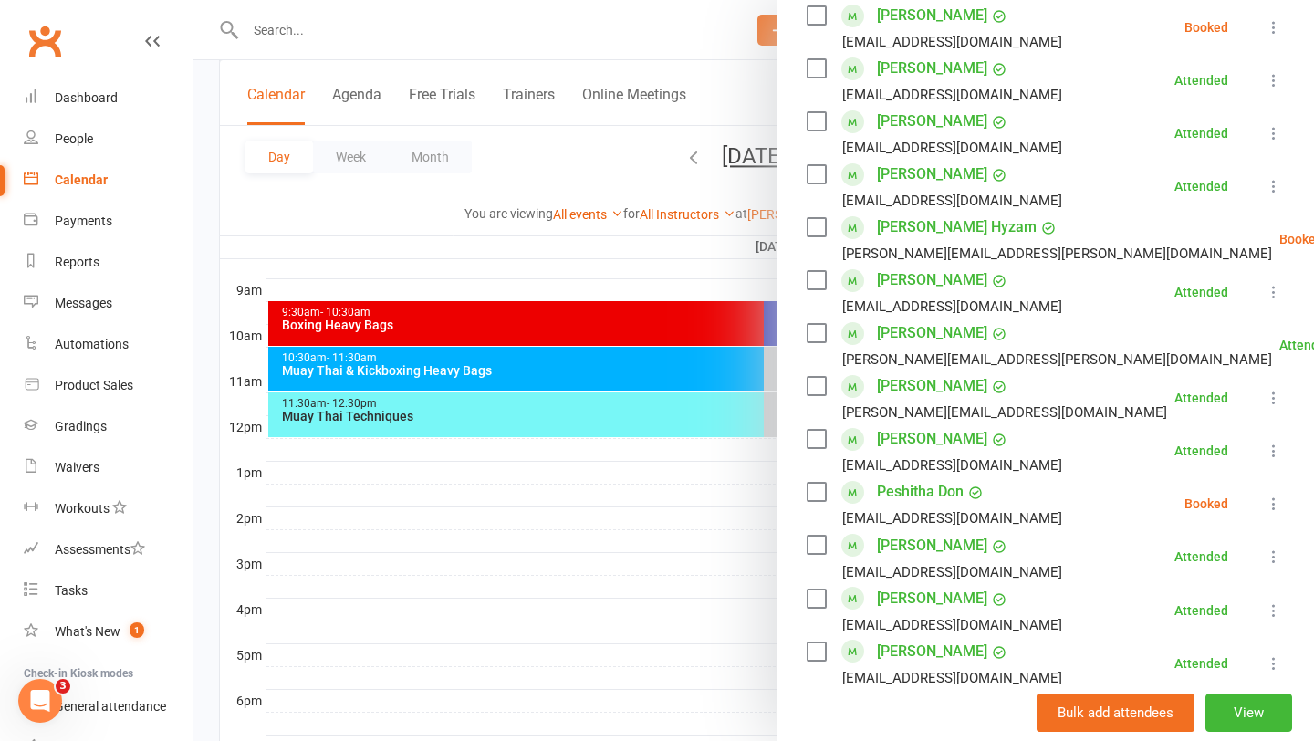
scroll to position [601, 0]
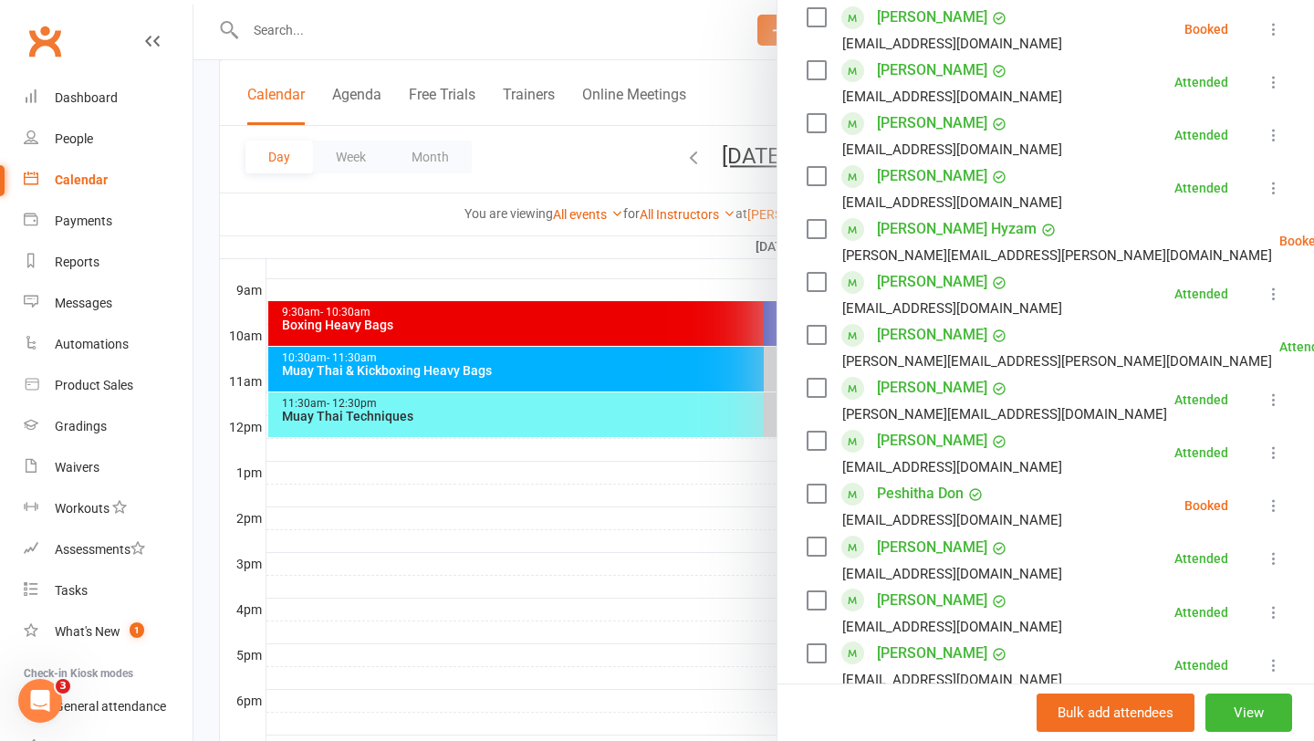
click at [1273, 512] on icon at bounding box center [1273, 505] width 18 height 18
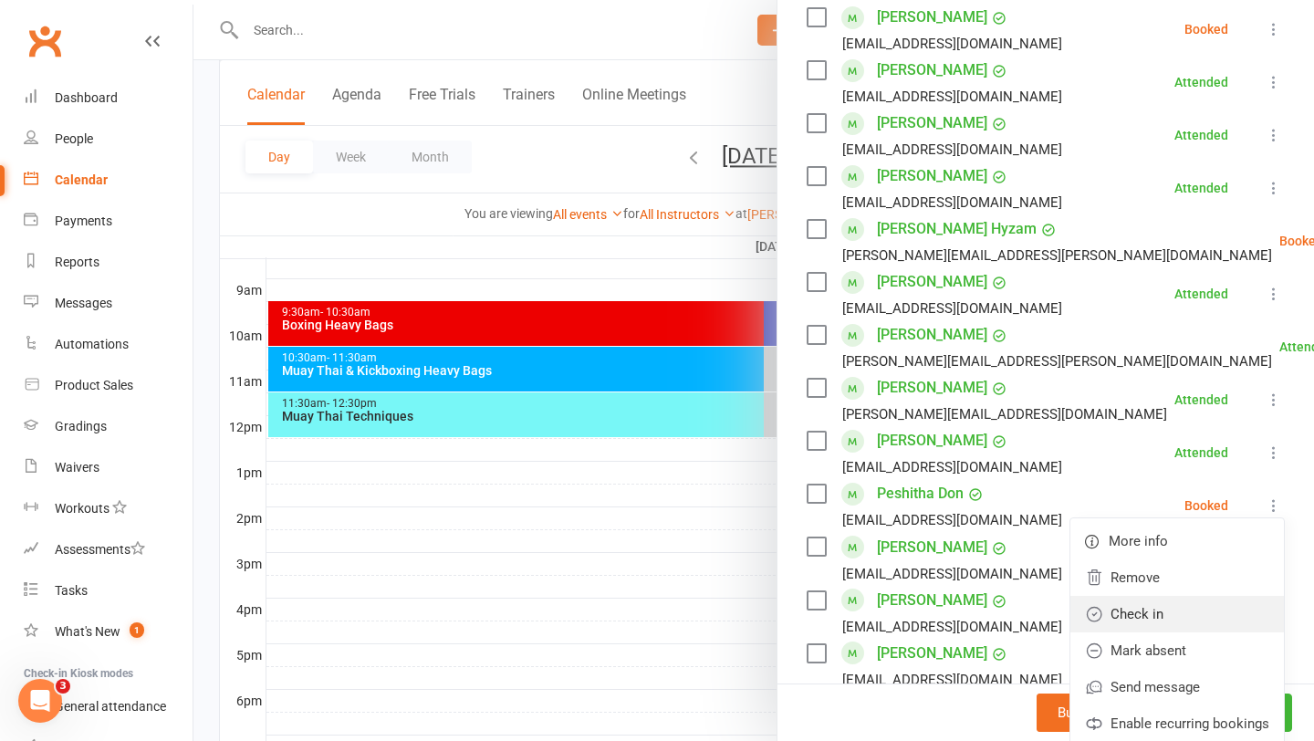
click at [1237, 616] on link "Check in" at bounding box center [1176, 614] width 213 height 36
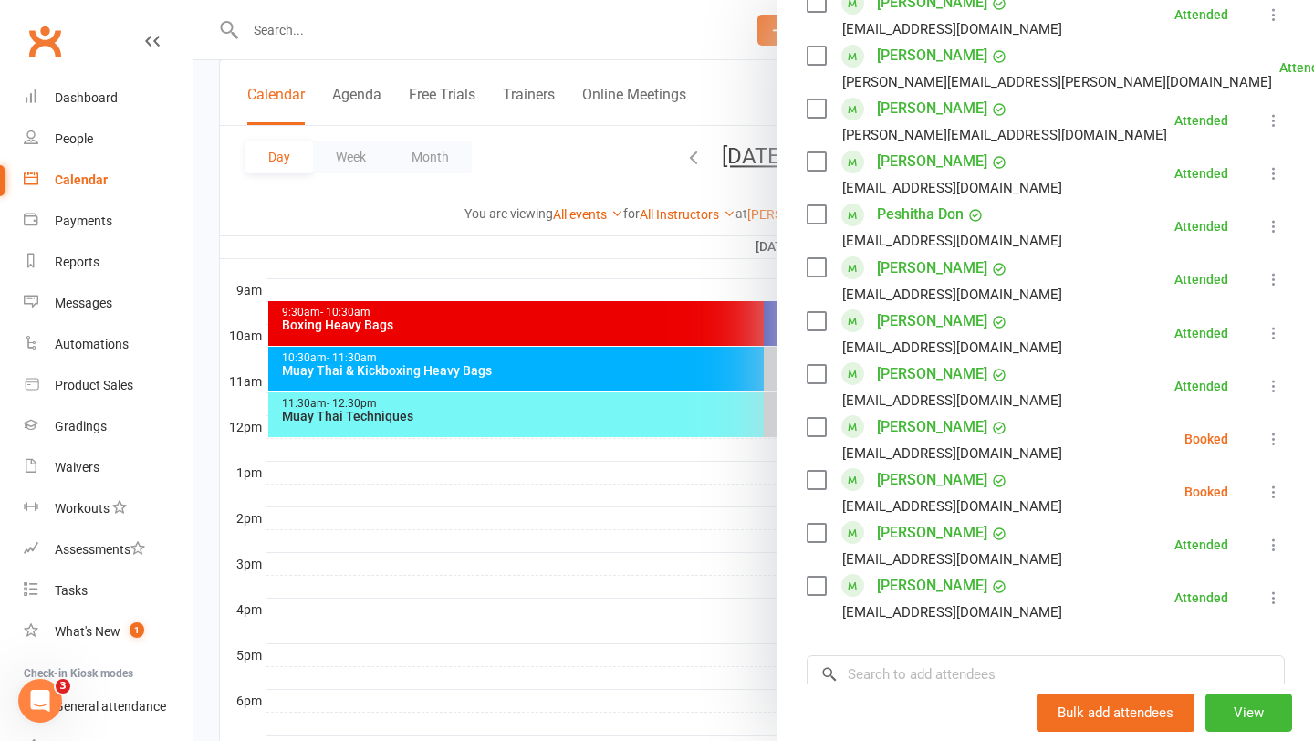
scroll to position [881, 0]
click at [1270, 430] on icon at bounding box center [1273, 438] width 18 height 18
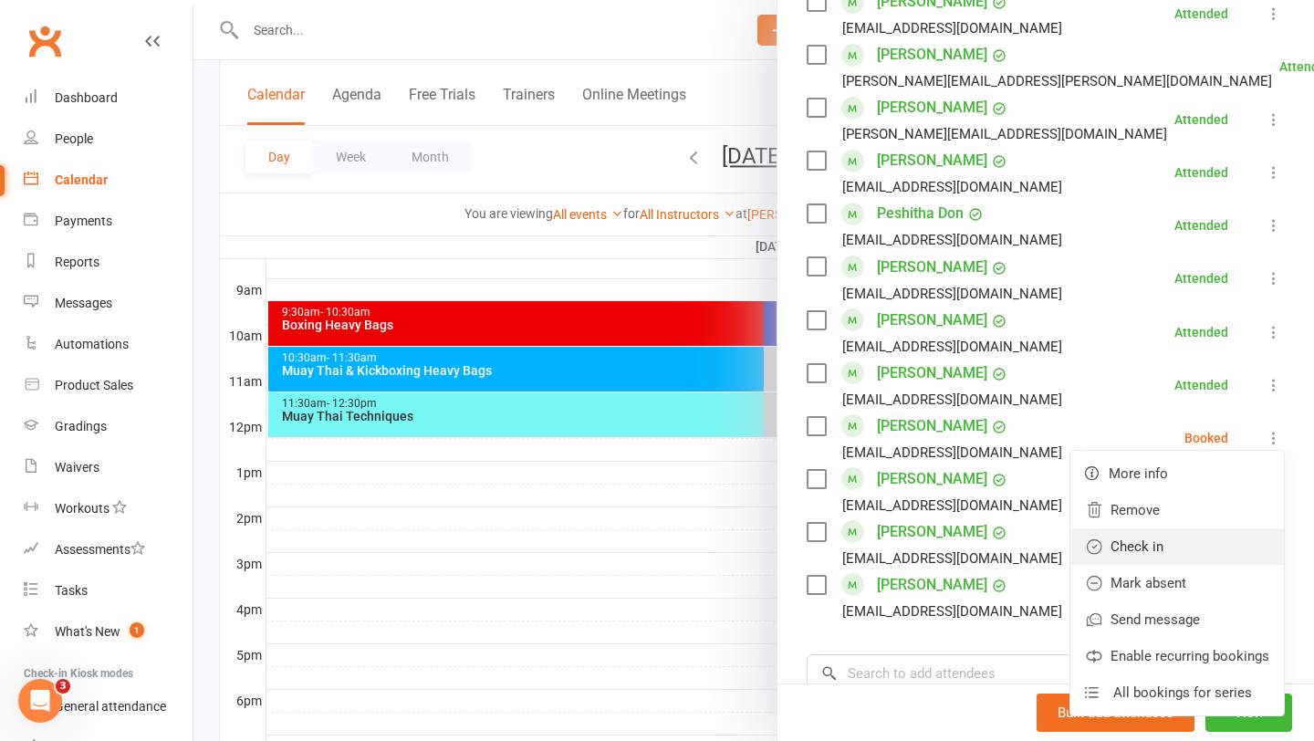
click at [1216, 541] on link "Check in" at bounding box center [1176, 546] width 213 height 36
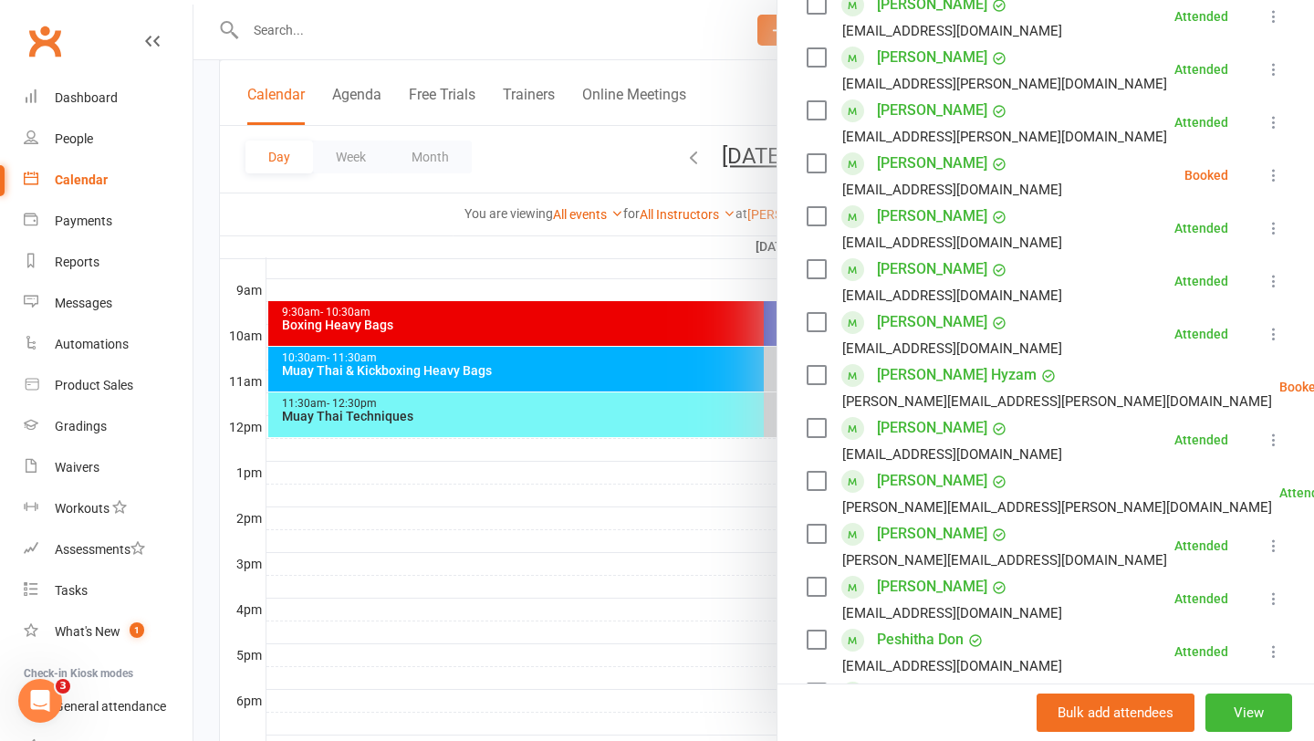
scroll to position [458, 0]
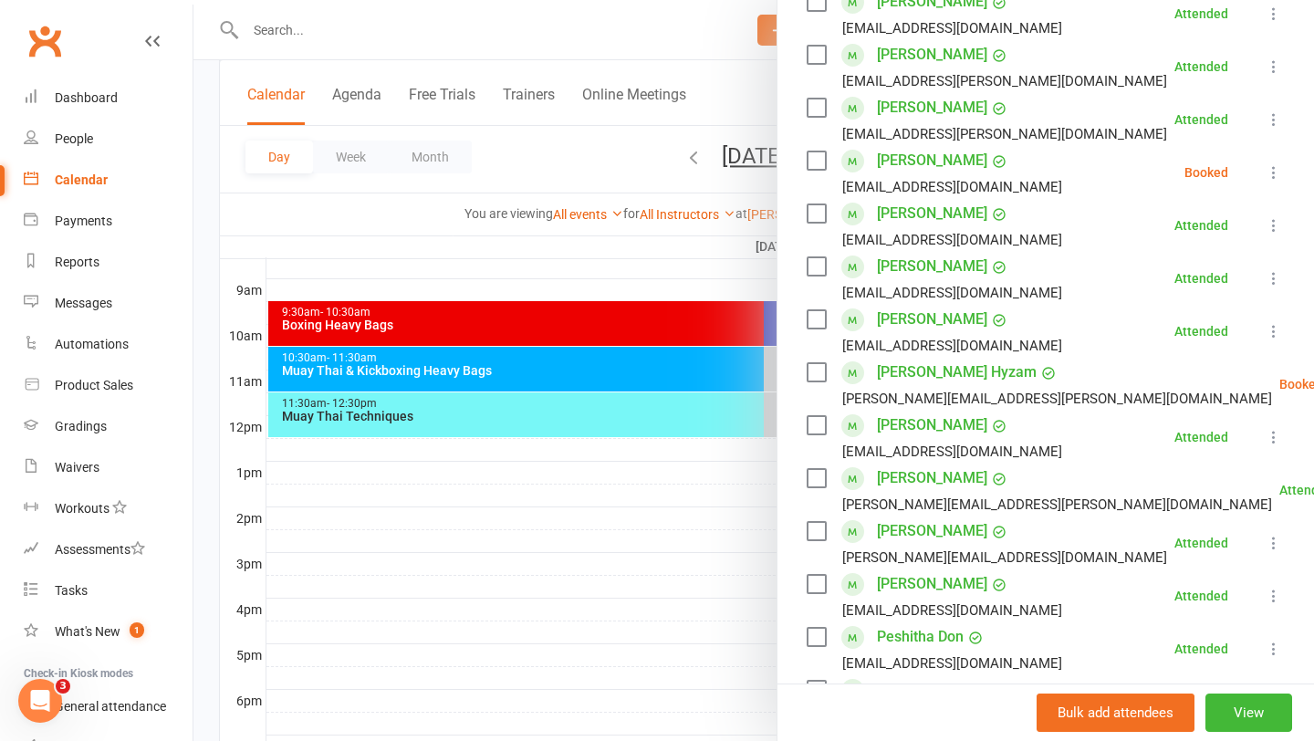
click at [1278, 185] on li "George Moody georgenmoody@gmail.com Booked More info Remove Check in Mark absen…" at bounding box center [1045, 172] width 478 height 53
click at [1273, 172] on icon at bounding box center [1273, 172] width 18 height 18
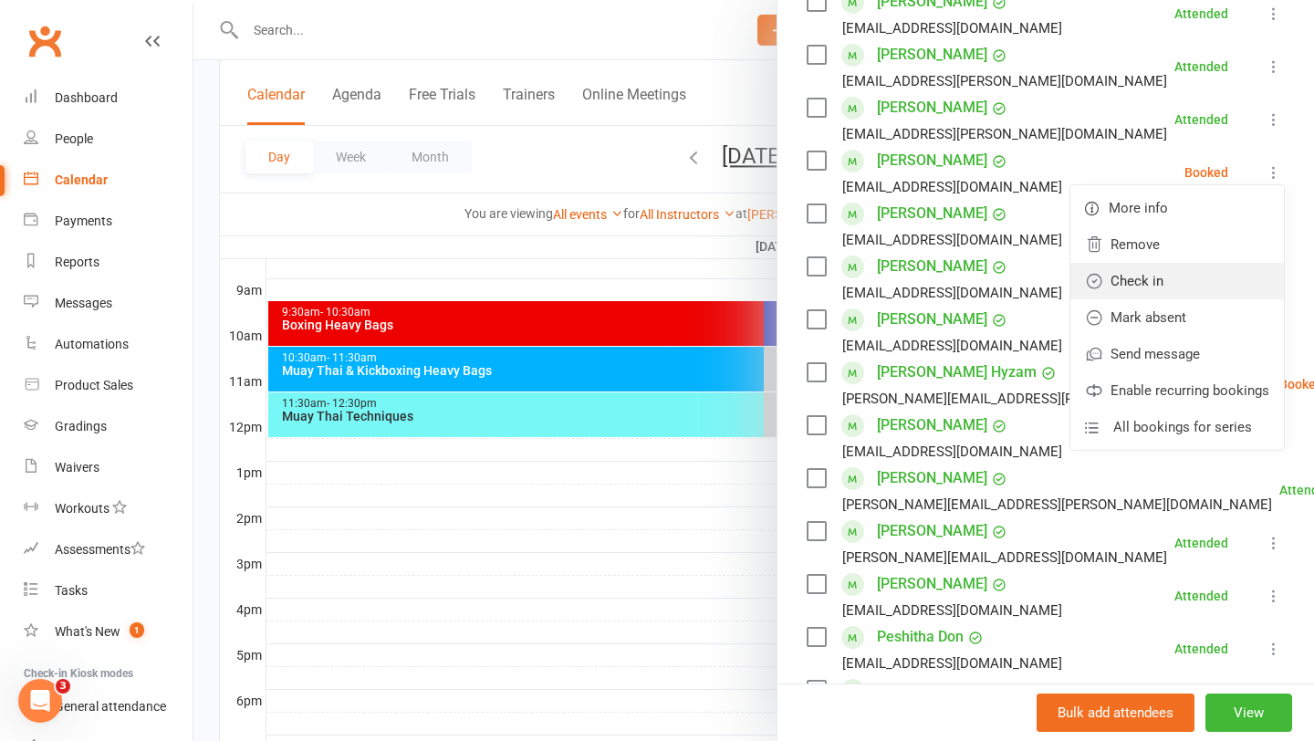
click at [1184, 283] on link "Check in" at bounding box center [1176, 281] width 213 height 36
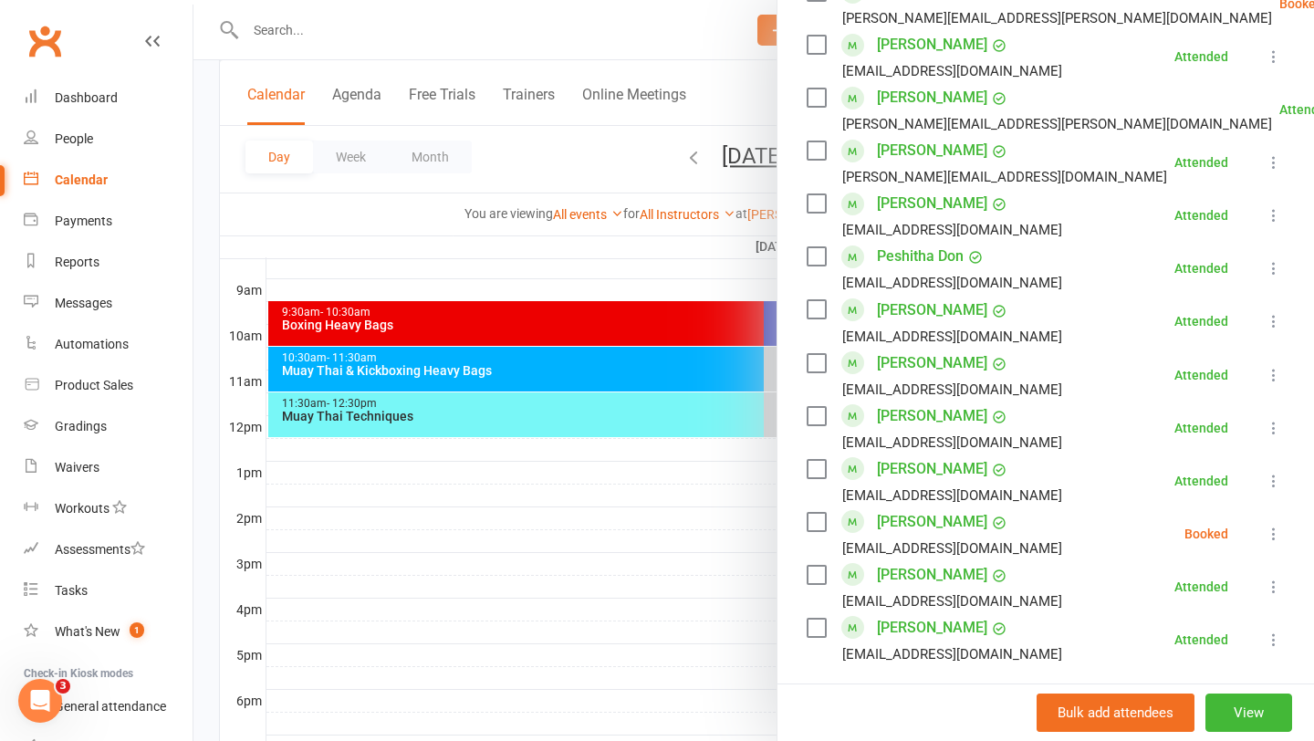
scroll to position [844, 0]
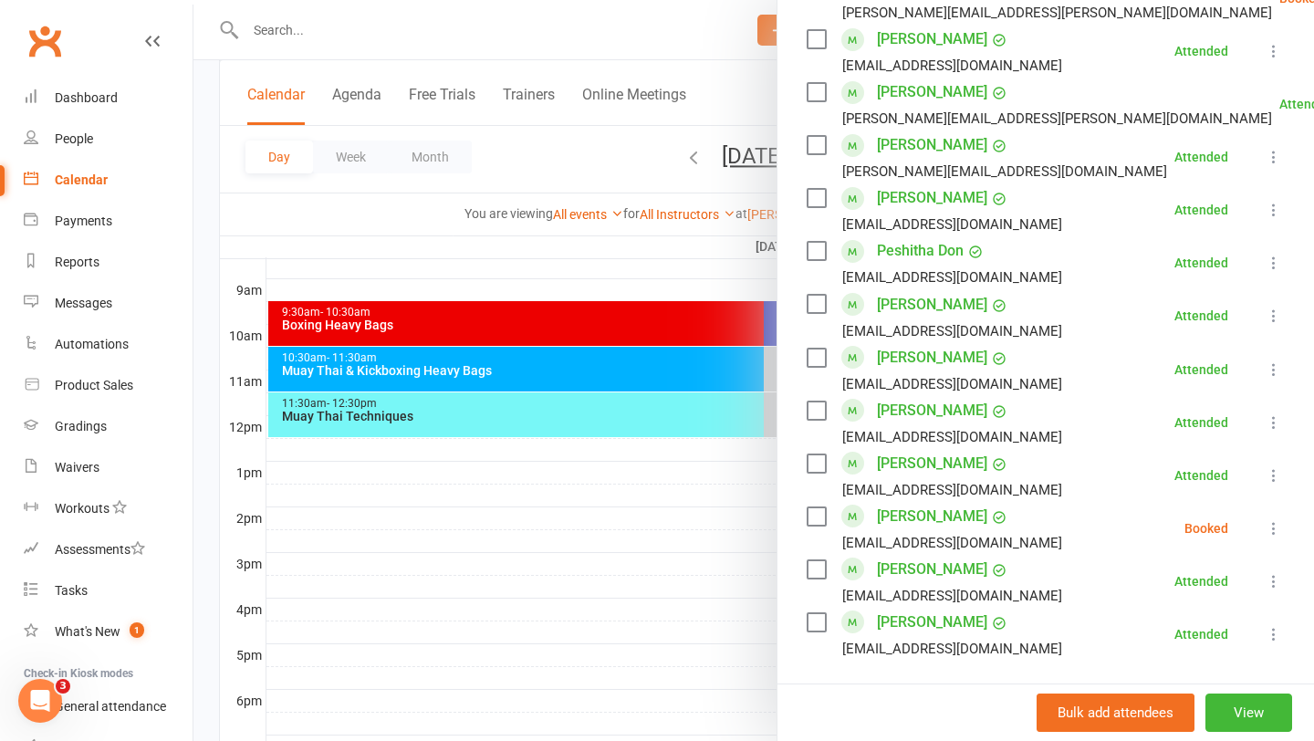
click at [1268, 524] on icon at bounding box center [1273, 528] width 18 height 18
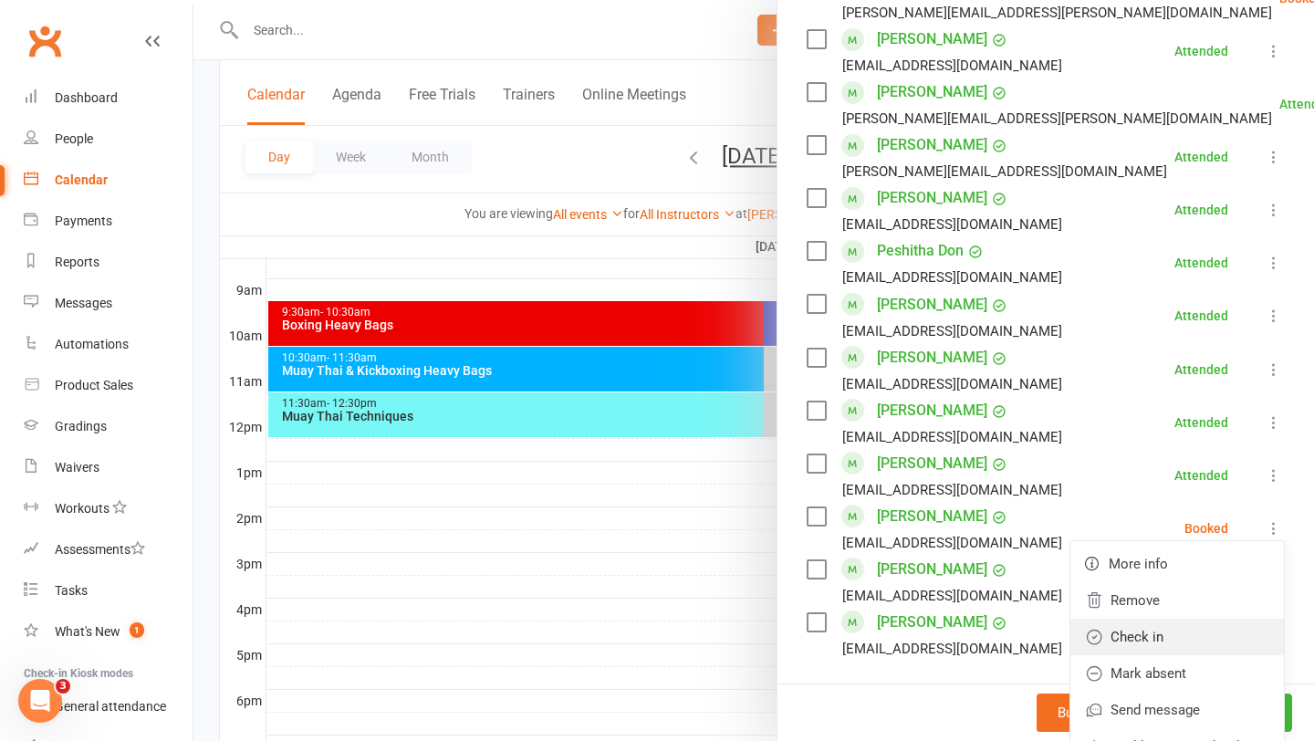
click at [1176, 634] on link "Check in" at bounding box center [1176, 637] width 213 height 36
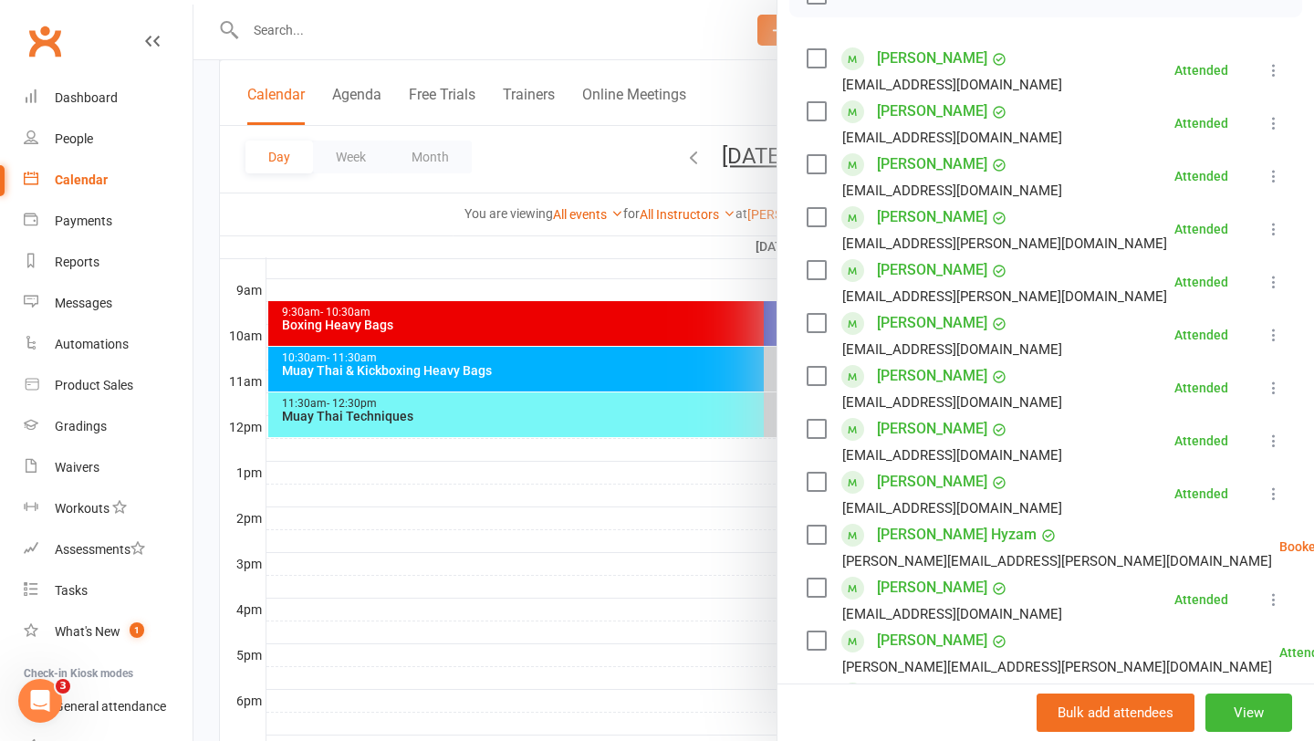
scroll to position [296, 0]
click at [640, 318] on div at bounding box center [753, 370] width 1120 height 741
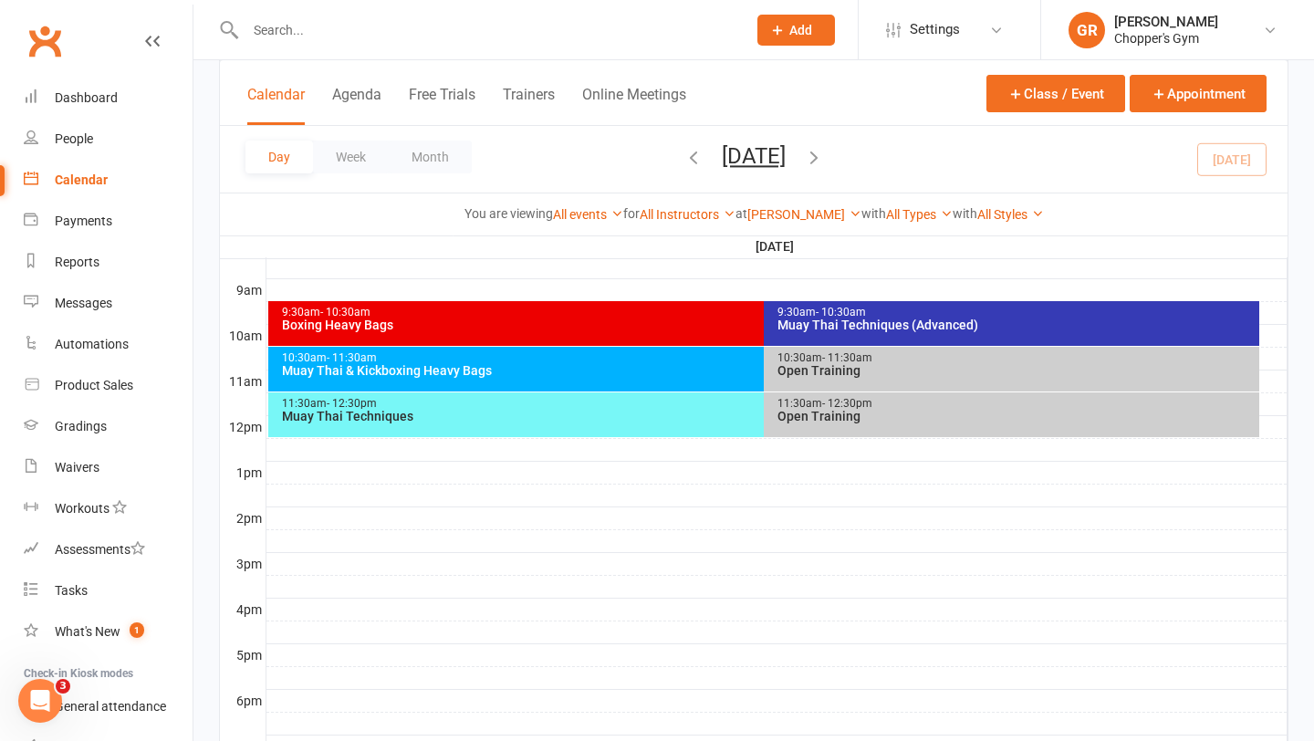
click at [903, 318] on div "Muay Thai Techniques (Advanced)" at bounding box center [1015, 324] width 479 height 13
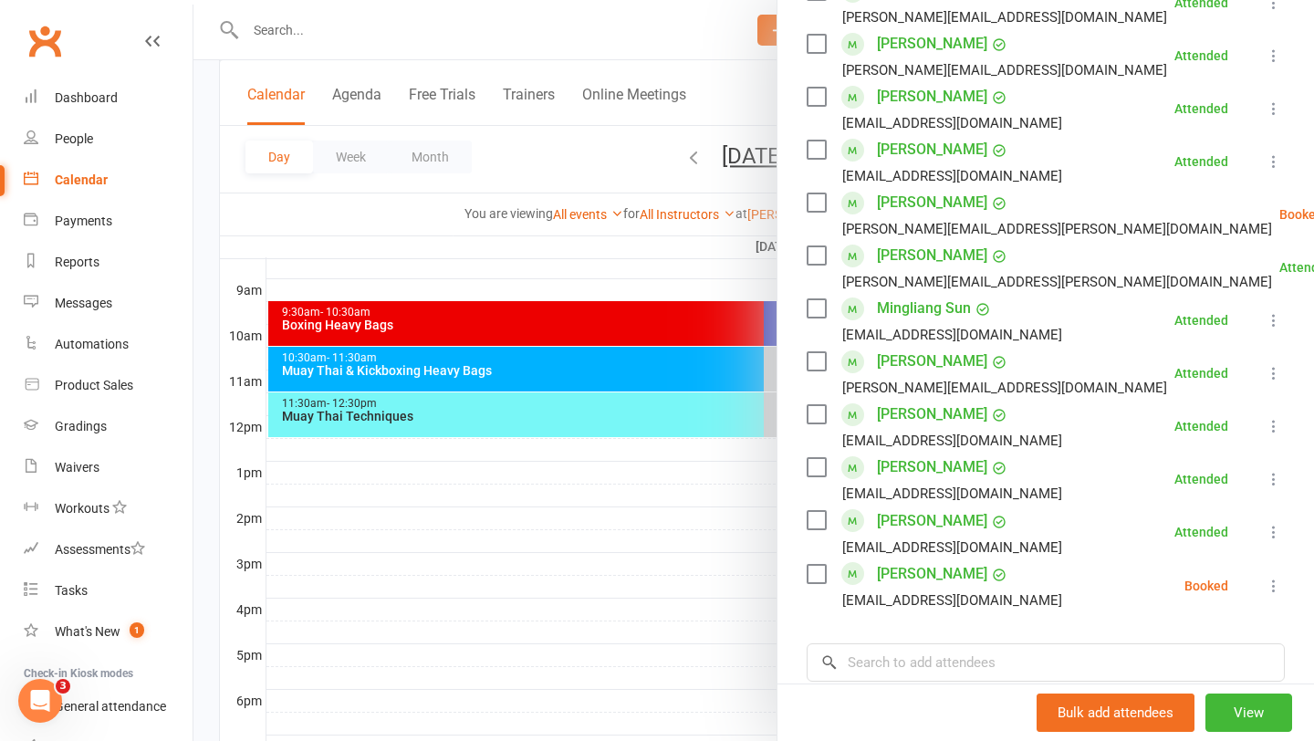
scroll to position [634, 0]
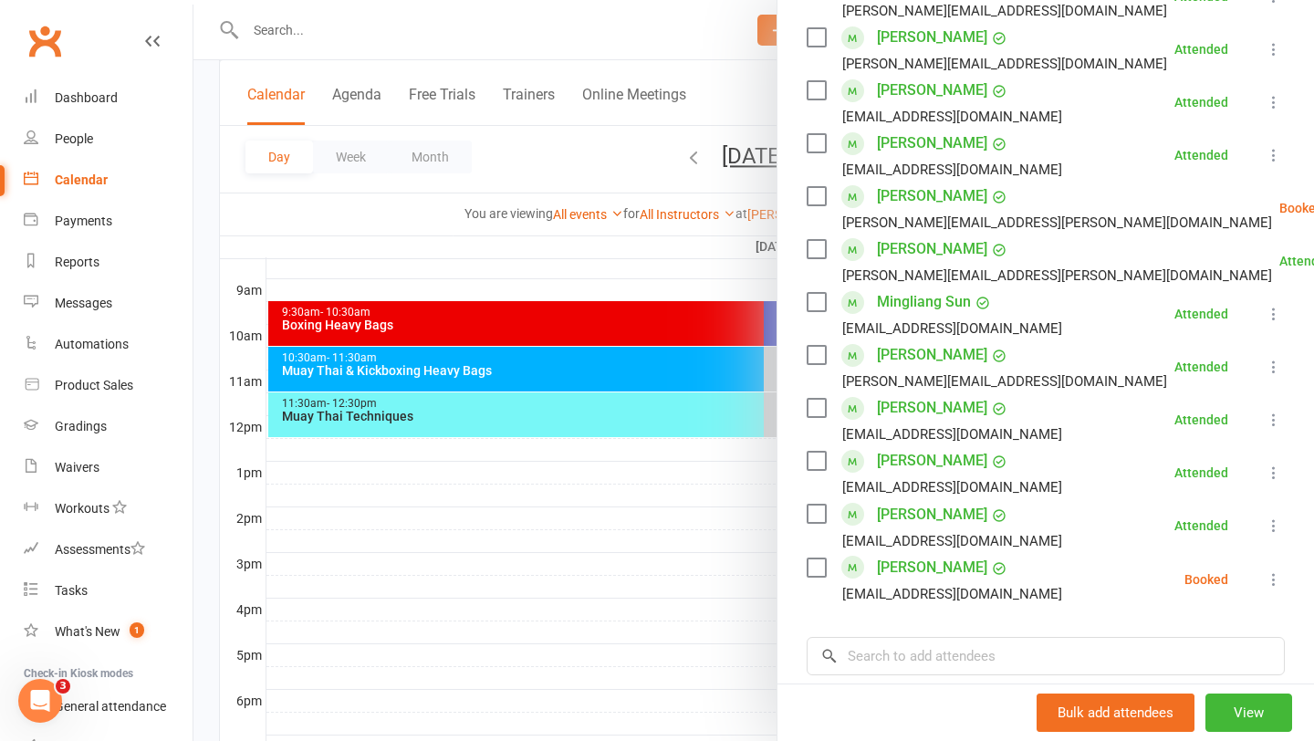
click at [727, 567] on div at bounding box center [753, 370] width 1120 height 741
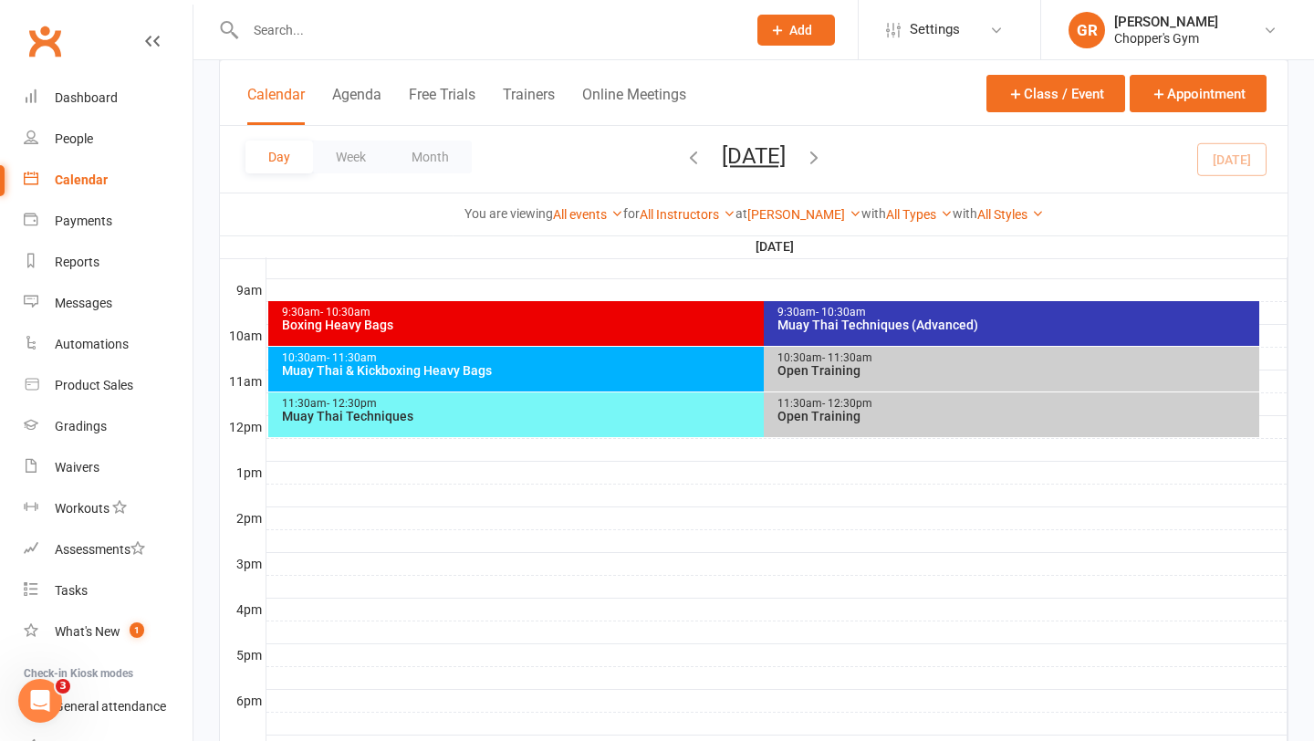
click at [696, 316] on div "9:30am - 10:30am" at bounding box center [759, 313] width 957 height 12
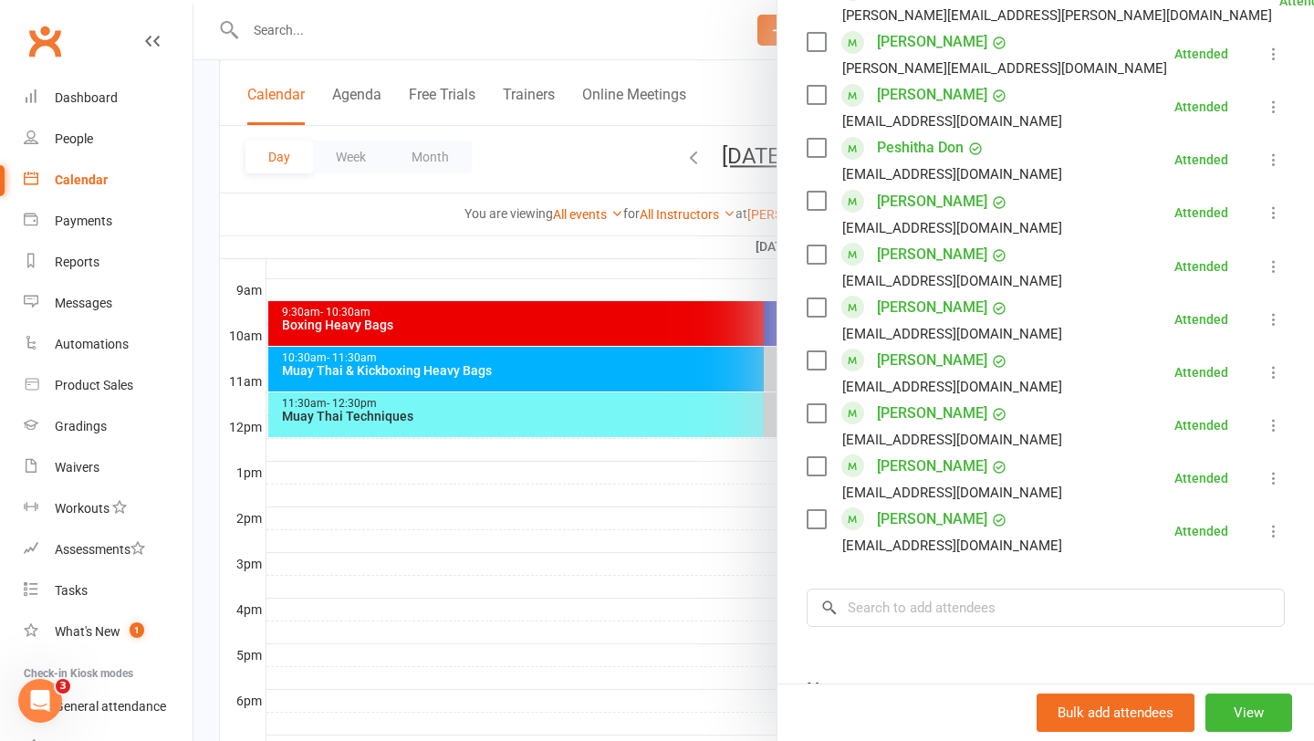
scroll to position [946, 0]
click at [1156, 611] on input "search" at bounding box center [1045, 608] width 478 height 38
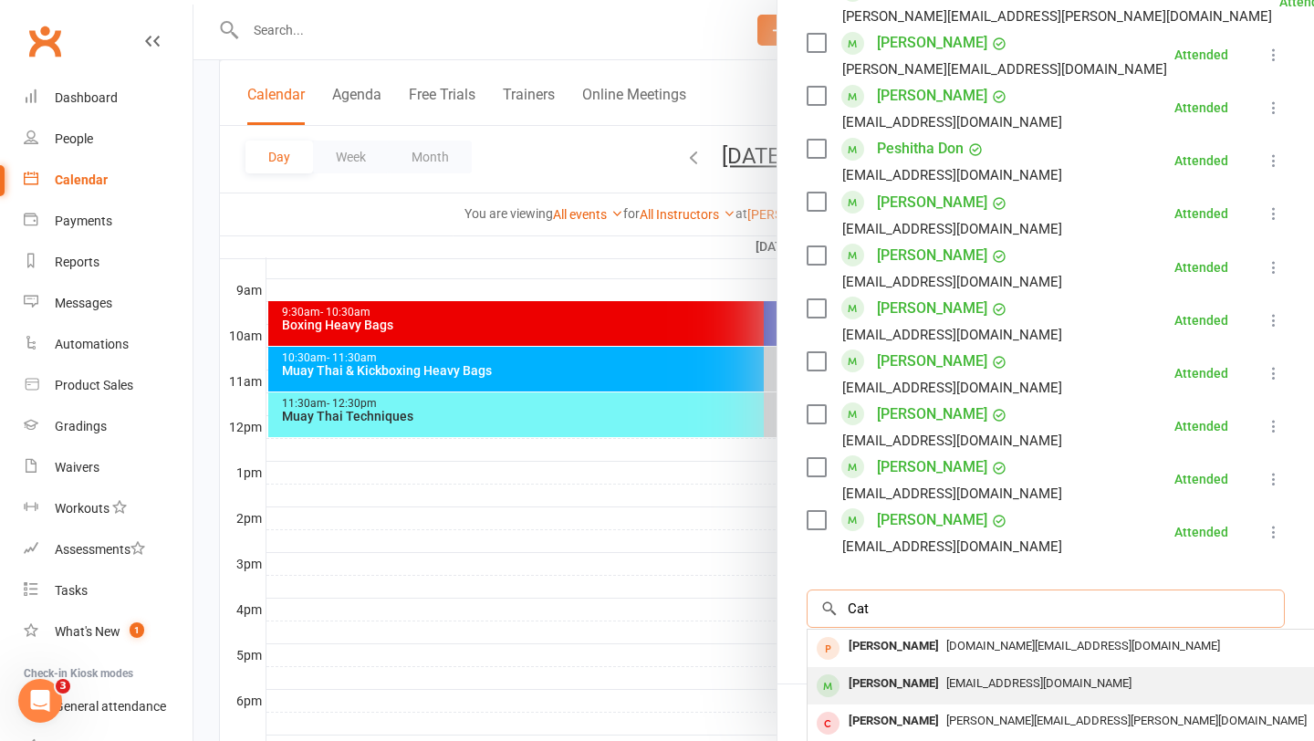
type input "Cat"
click at [1100, 678] on div "catc.001@hotmail.com" at bounding box center [1080, 684] width 531 height 26
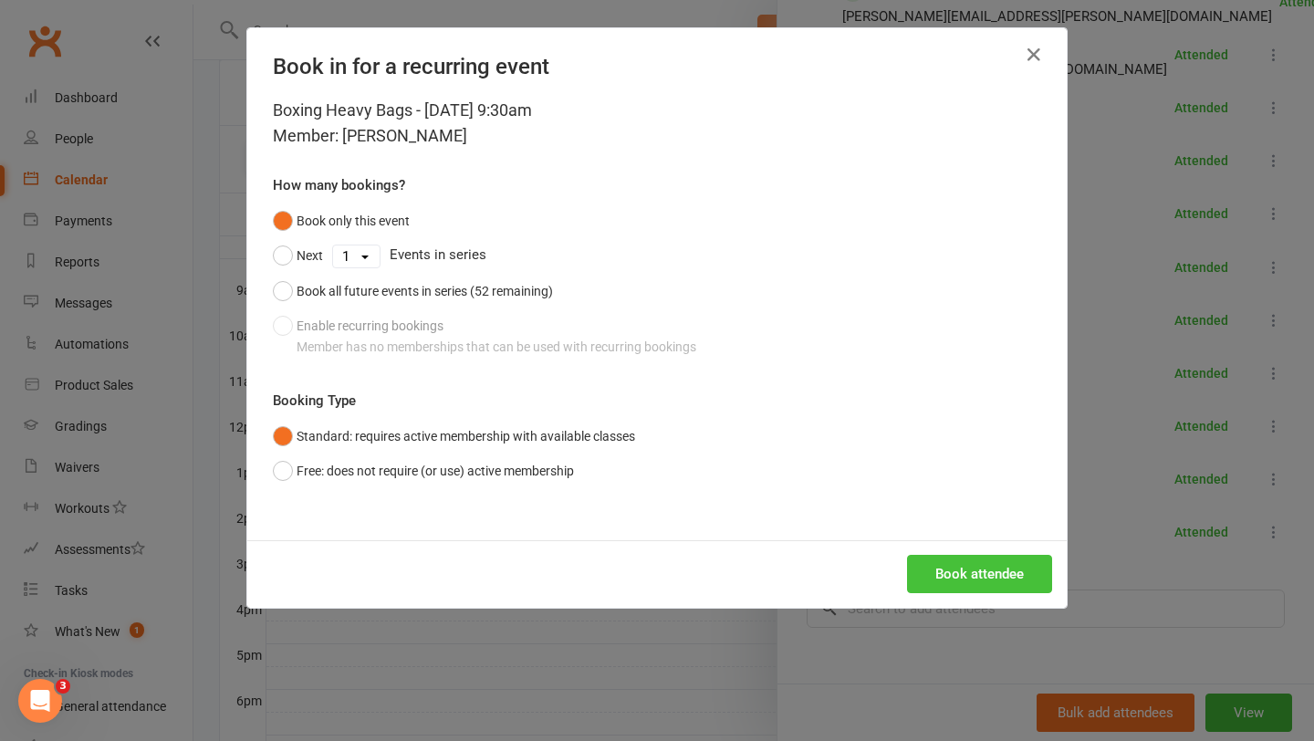
click at [982, 572] on button "Book attendee" at bounding box center [979, 574] width 145 height 38
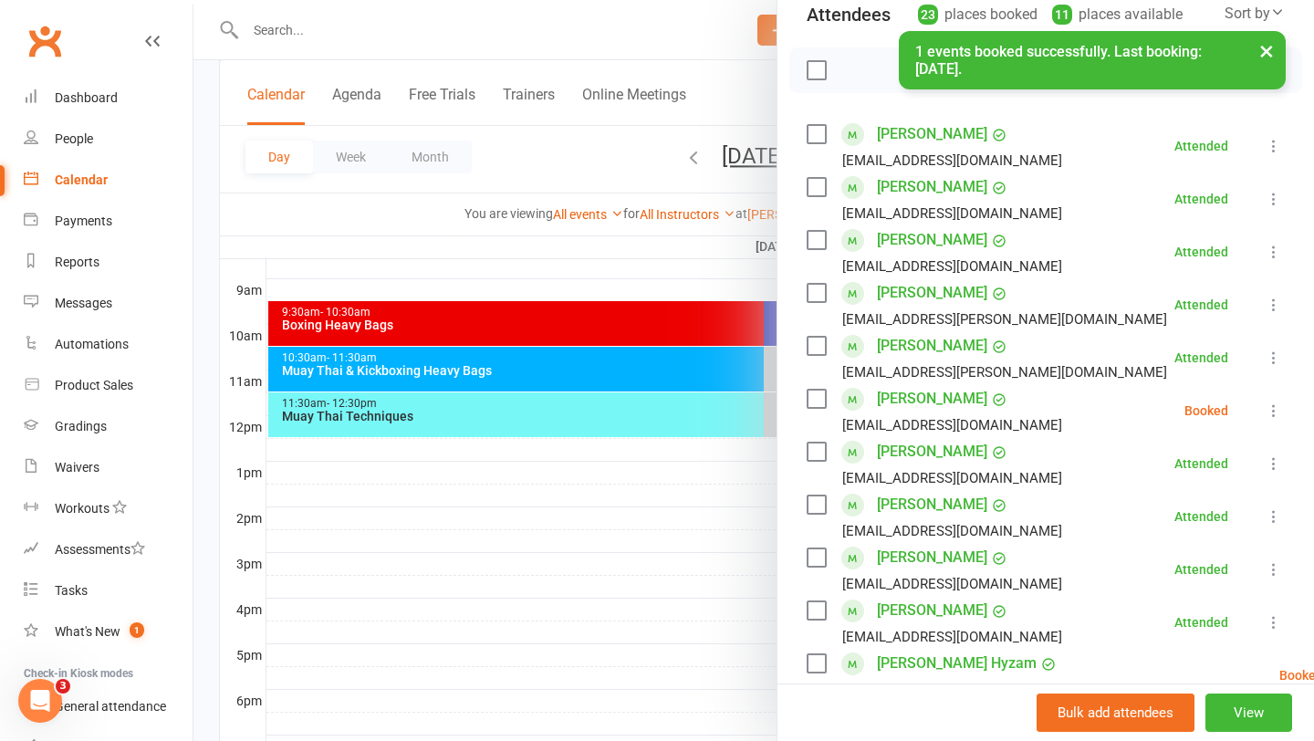
scroll to position [226, 0]
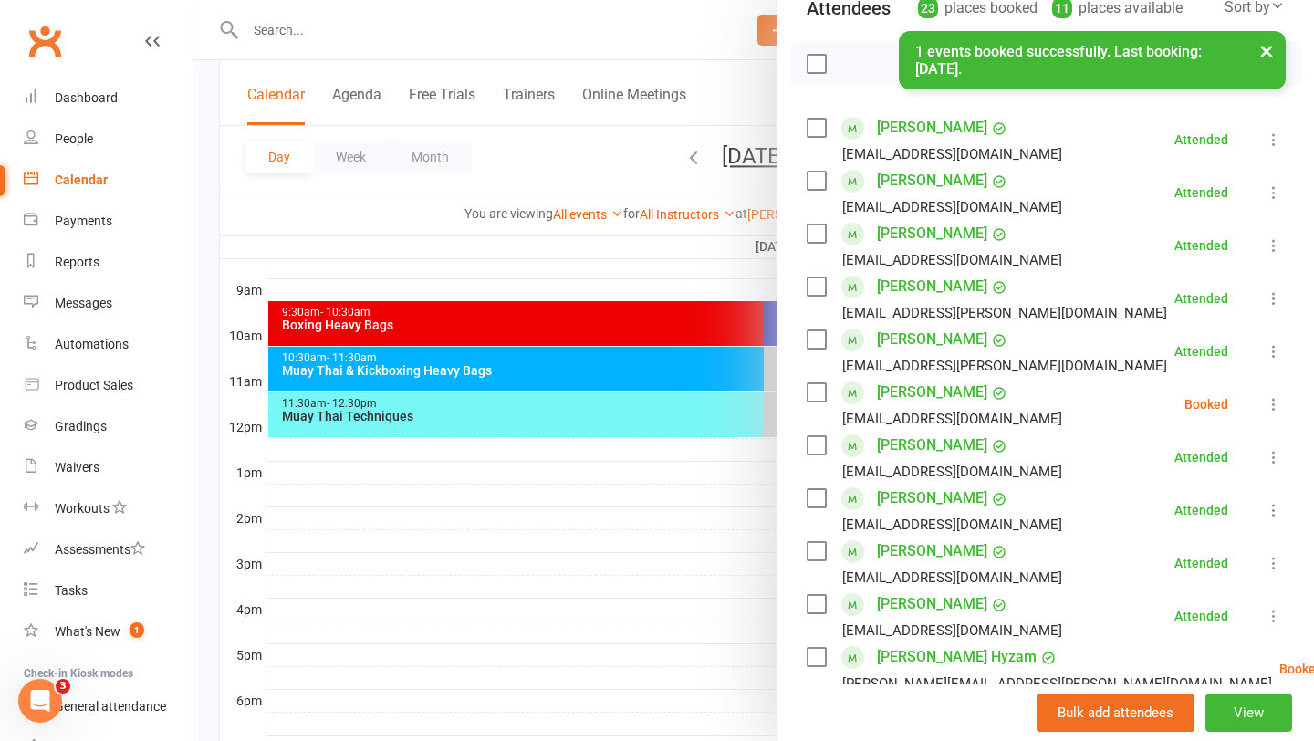
click at [1270, 404] on icon at bounding box center [1273, 404] width 18 height 18
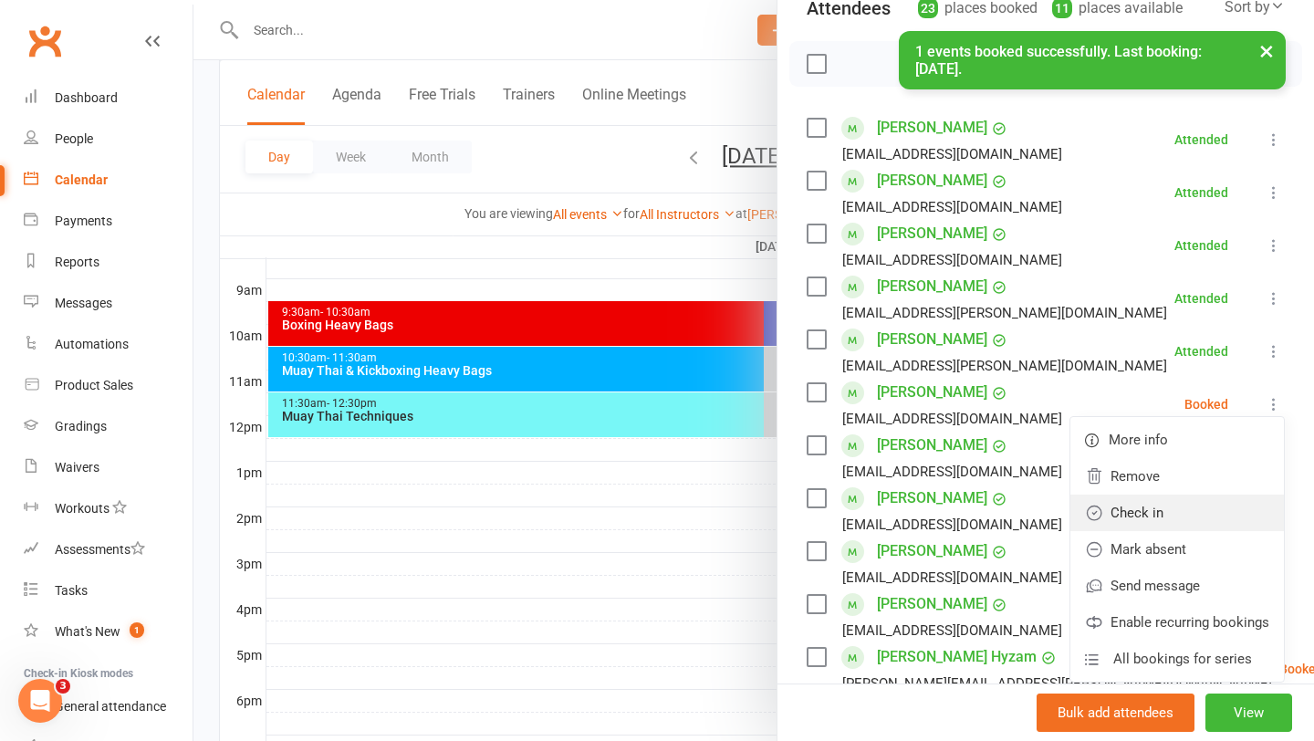
click at [1211, 520] on link "Check in" at bounding box center [1176, 512] width 213 height 36
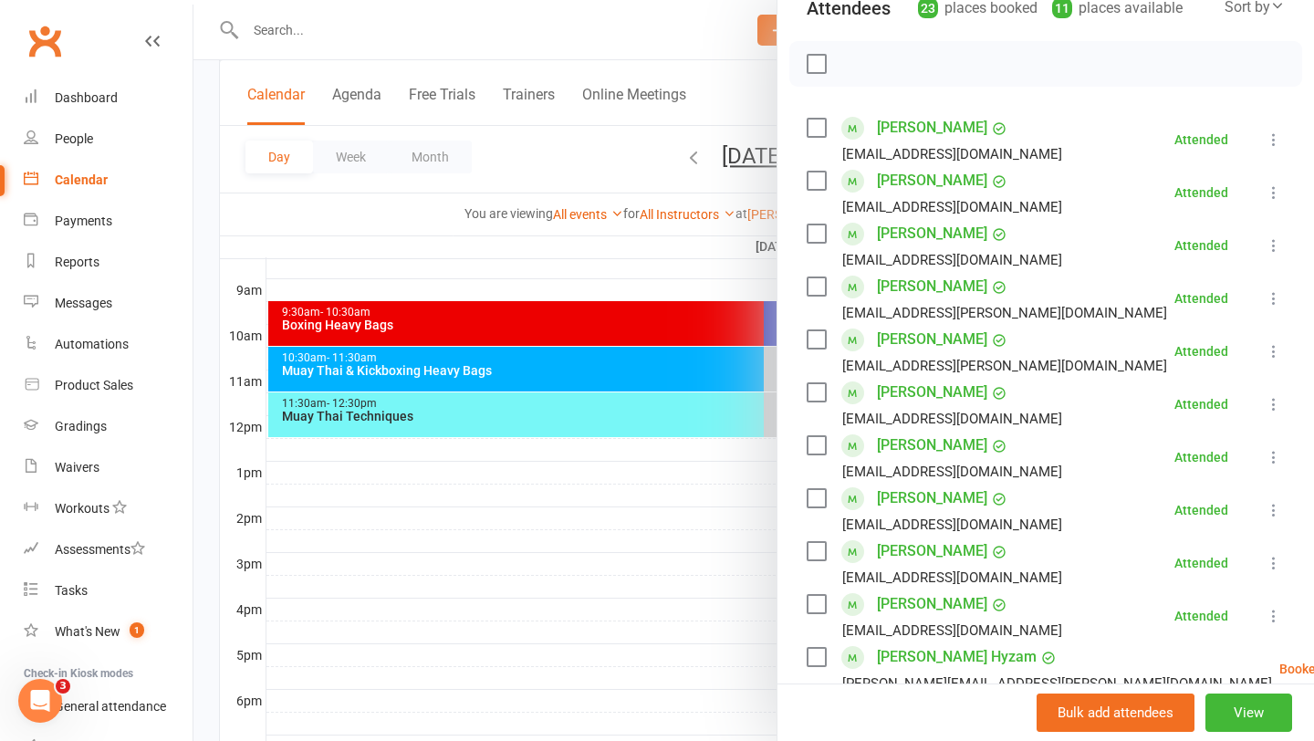
click at [567, 510] on div at bounding box center [753, 370] width 1120 height 741
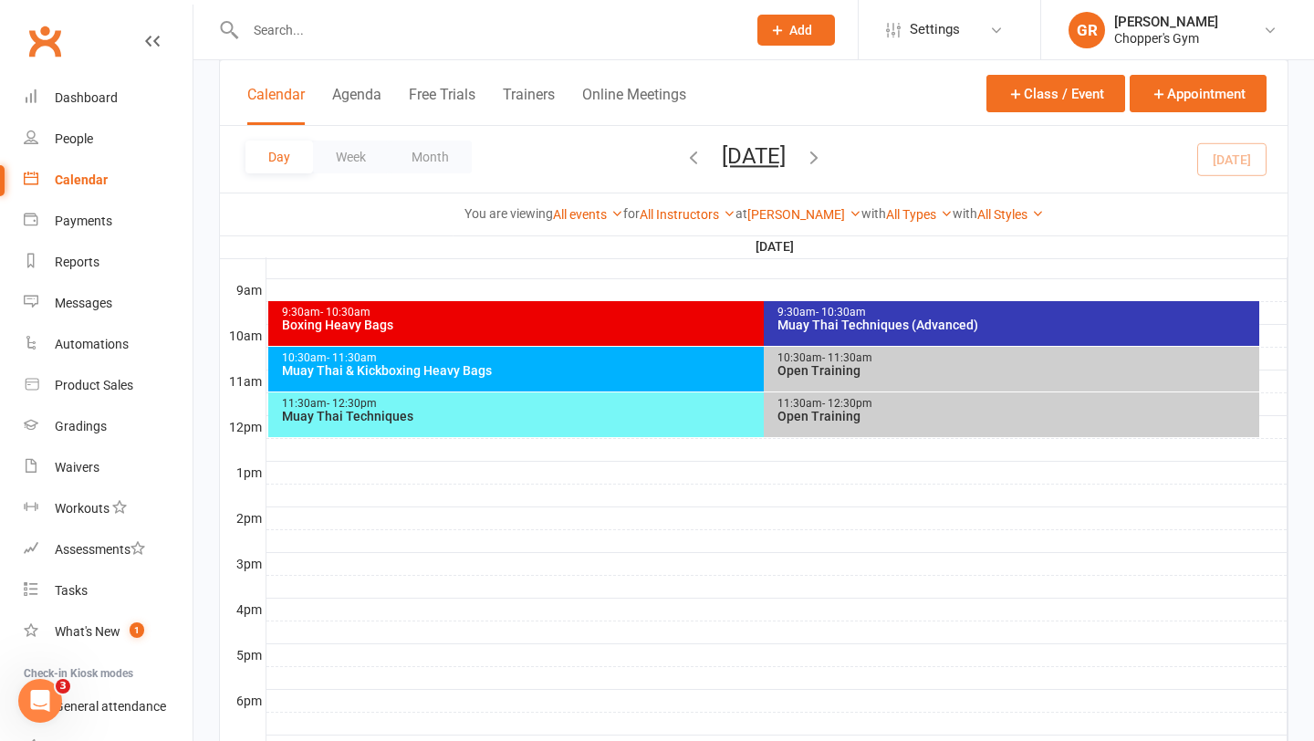
click at [827, 318] on div "Muay Thai Techniques (Advanced)" at bounding box center [1015, 324] width 479 height 13
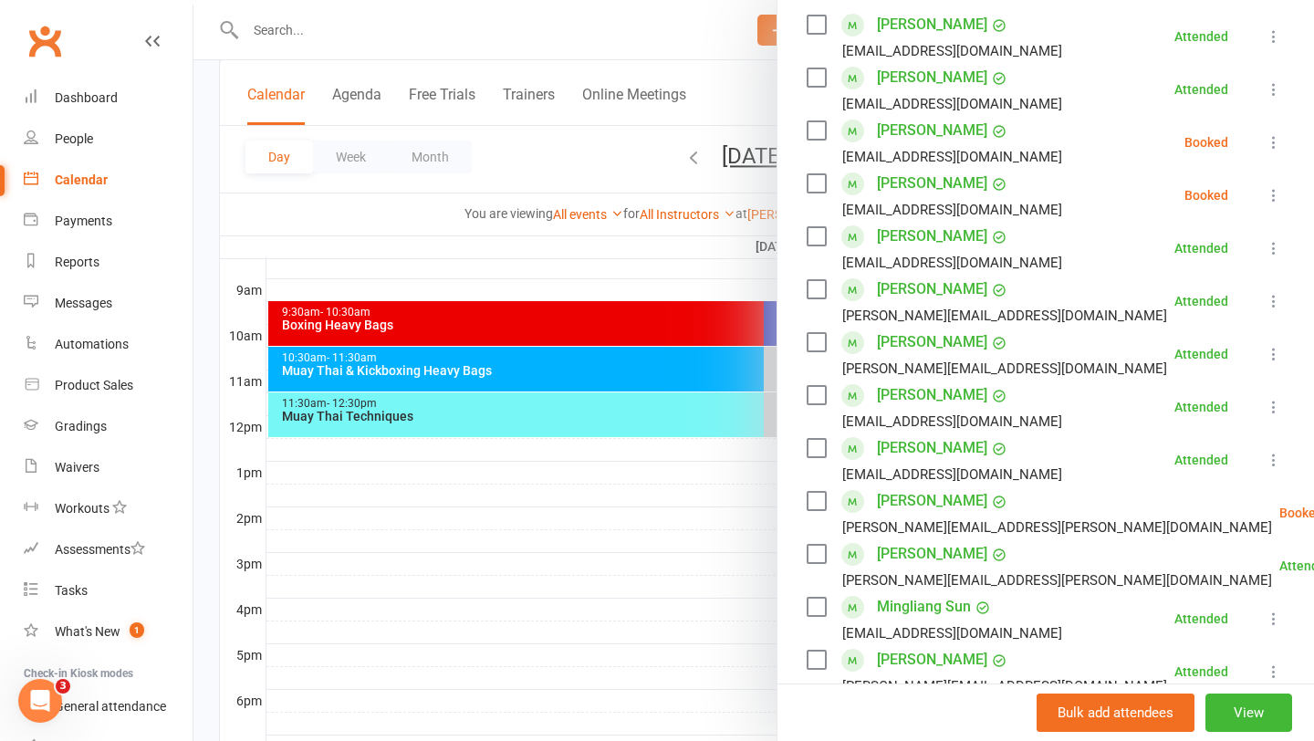
scroll to position [333, 0]
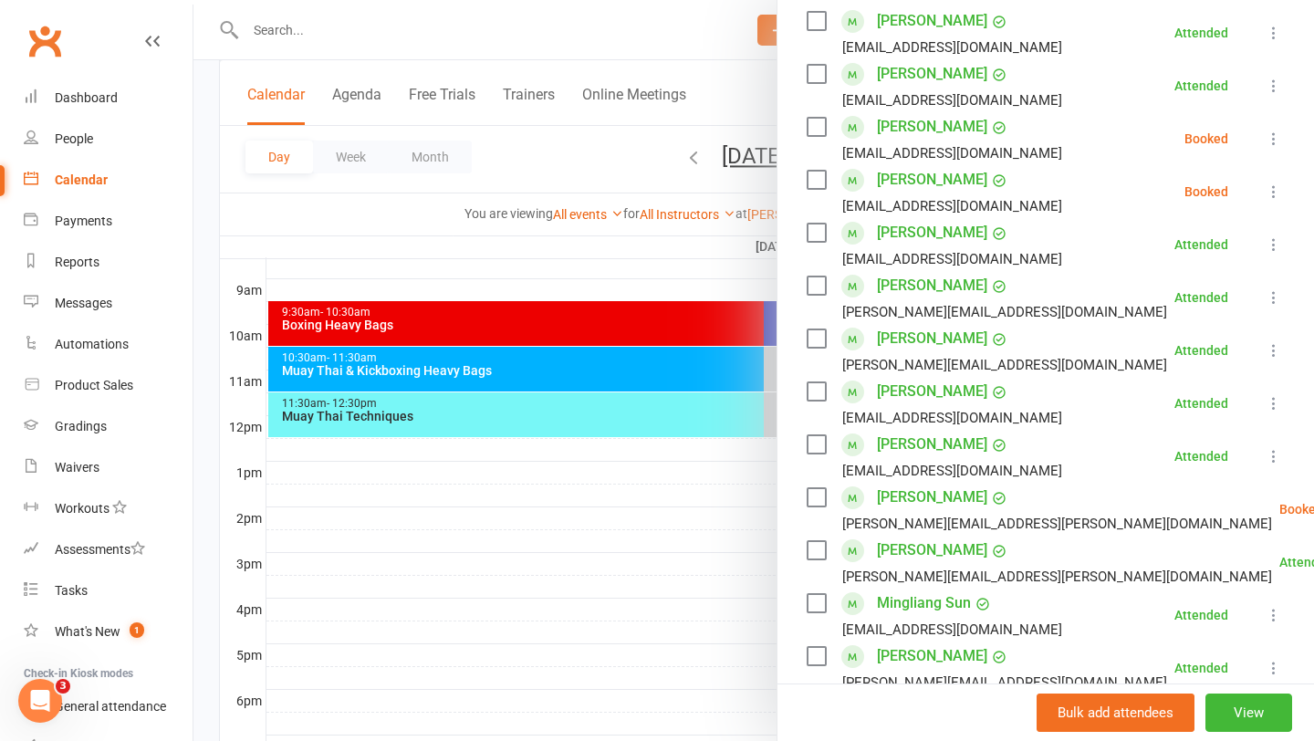
click at [567, 352] on div at bounding box center [753, 370] width 1120 height 741
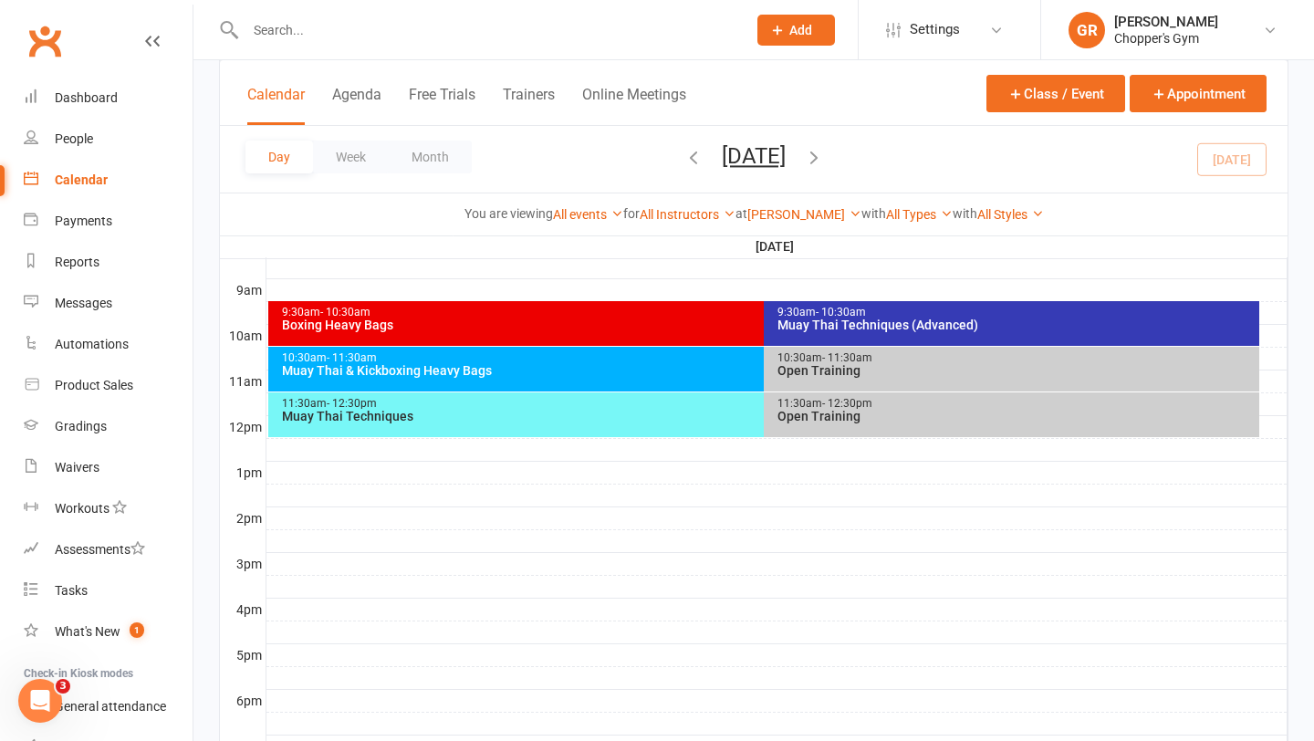
click at [621, 307] on div "9:30am - 10:30am" at bounding box center [759, 313] width 957 height 12
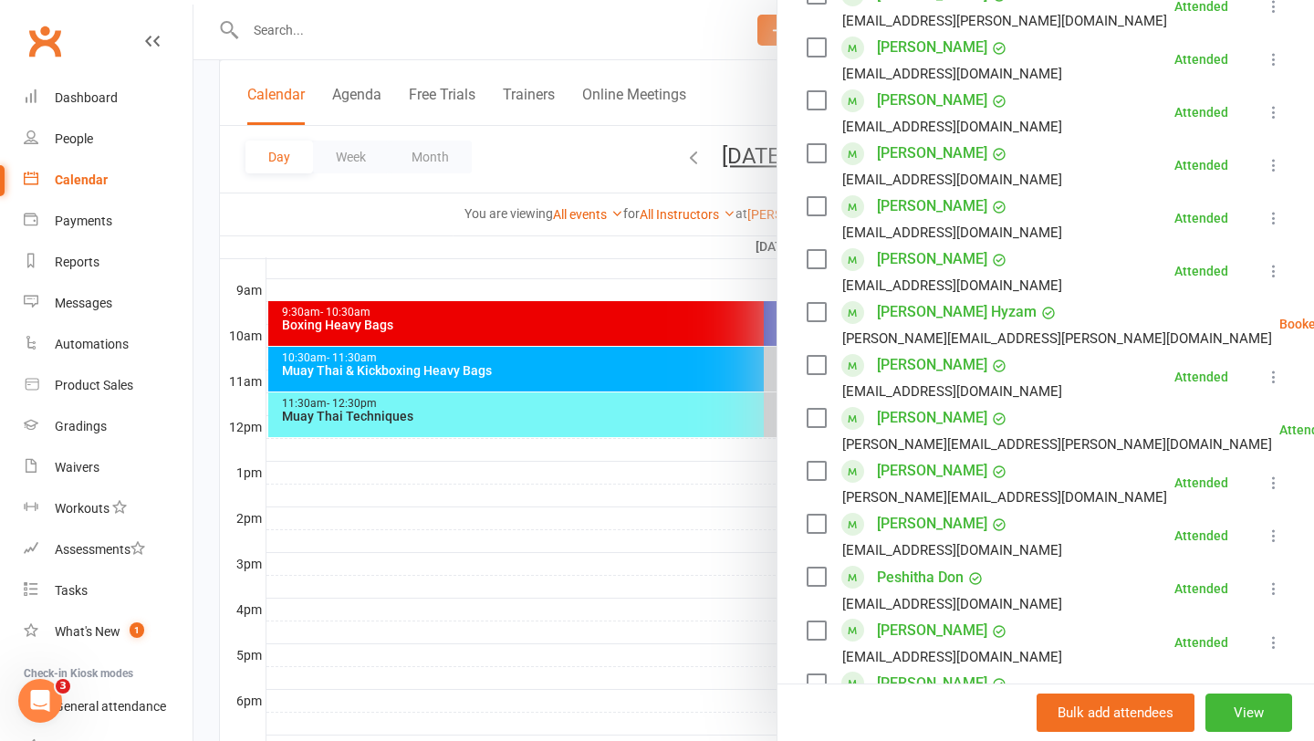
scroll to position [614, 0]
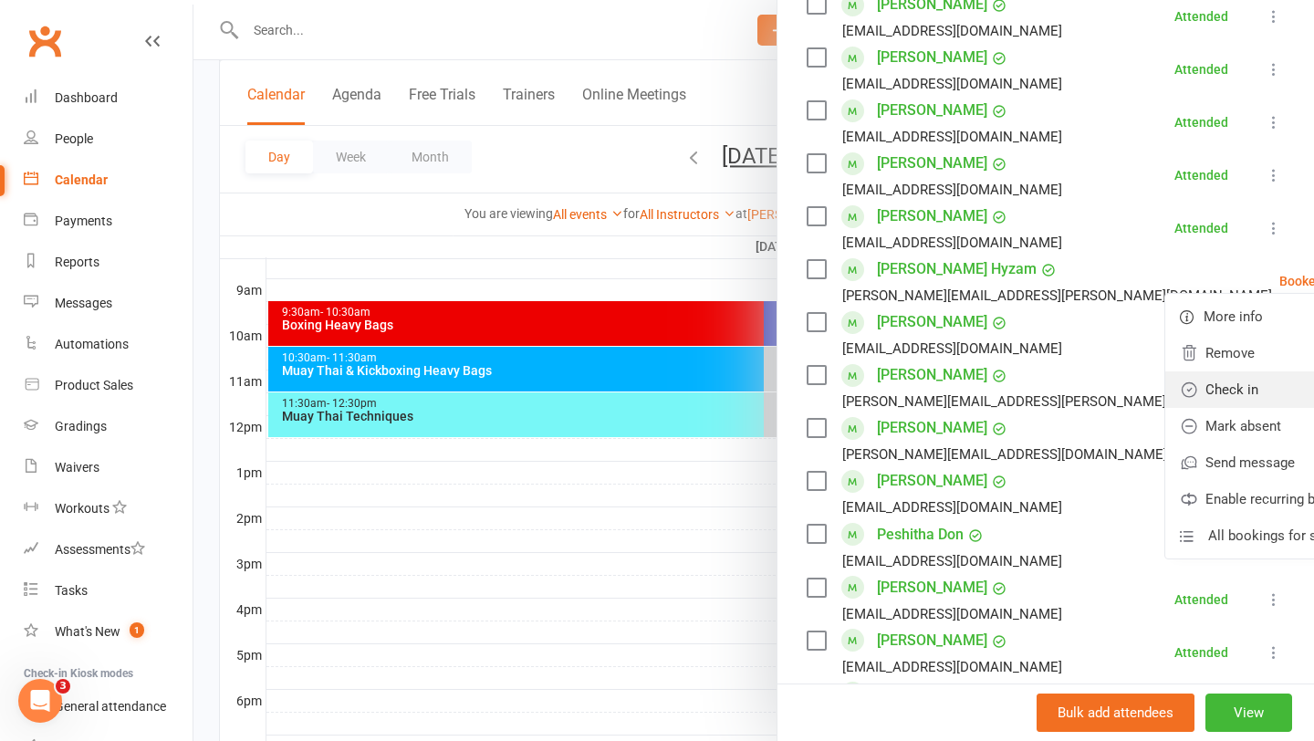
click at [1165, 394] on link "Check in" at bounding box center [1271, 389] width 213 height 36
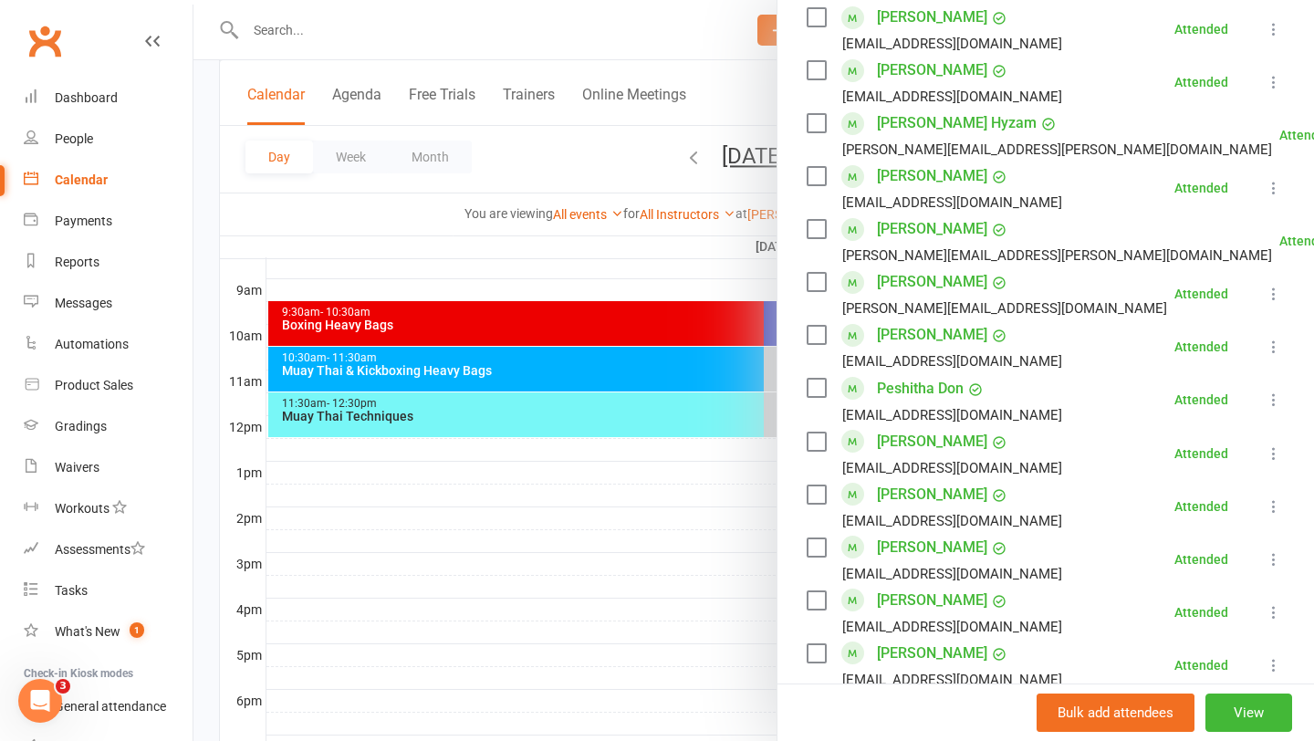
scroll to position [722, 0]
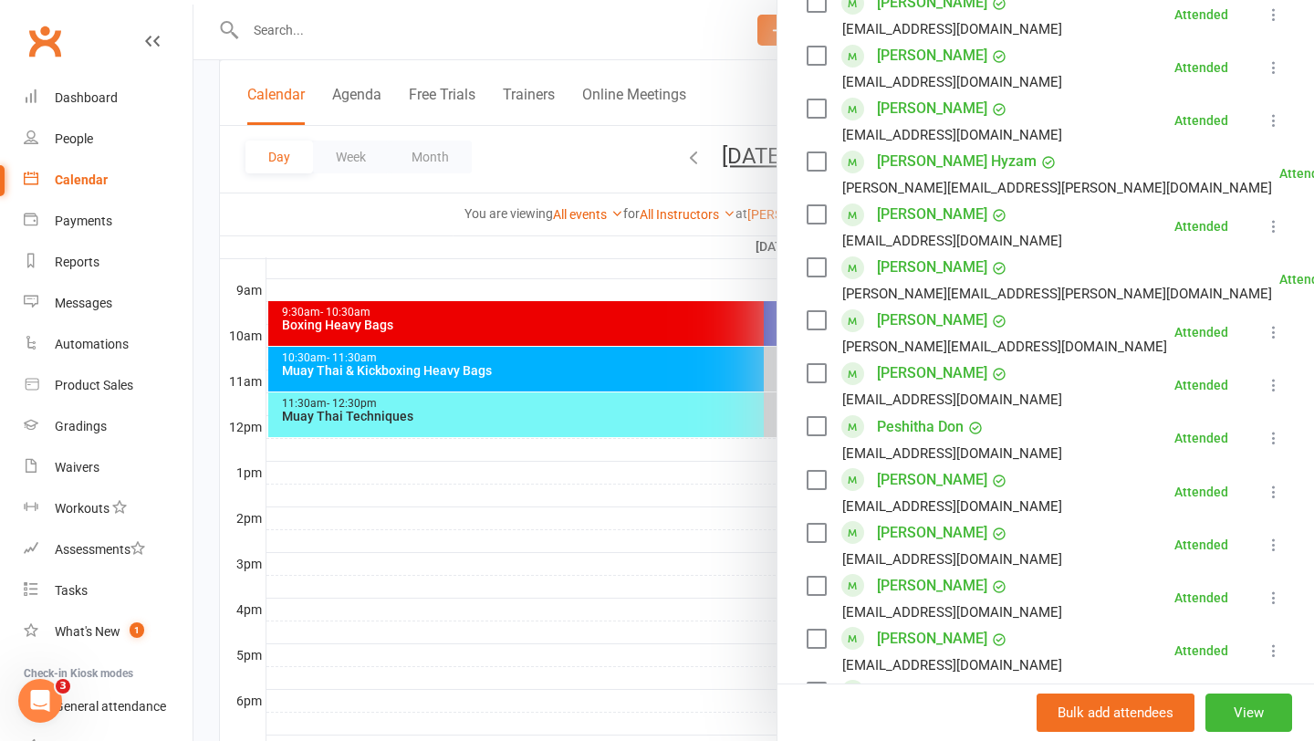
click at [599, 255] on div at bounding box center [753, 370] width 1120 height 741
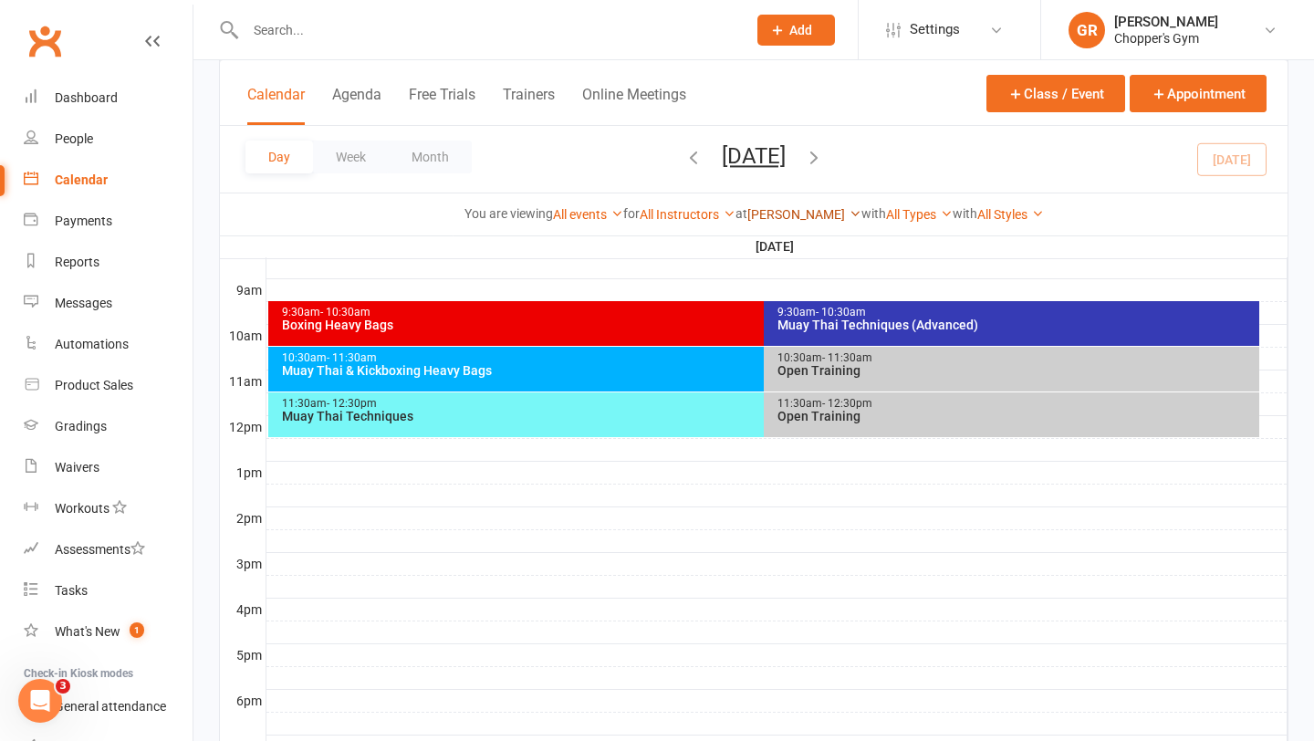
click at [795, 213] on link "Dickson" at bounding box center [804, 214] width 114 height 15
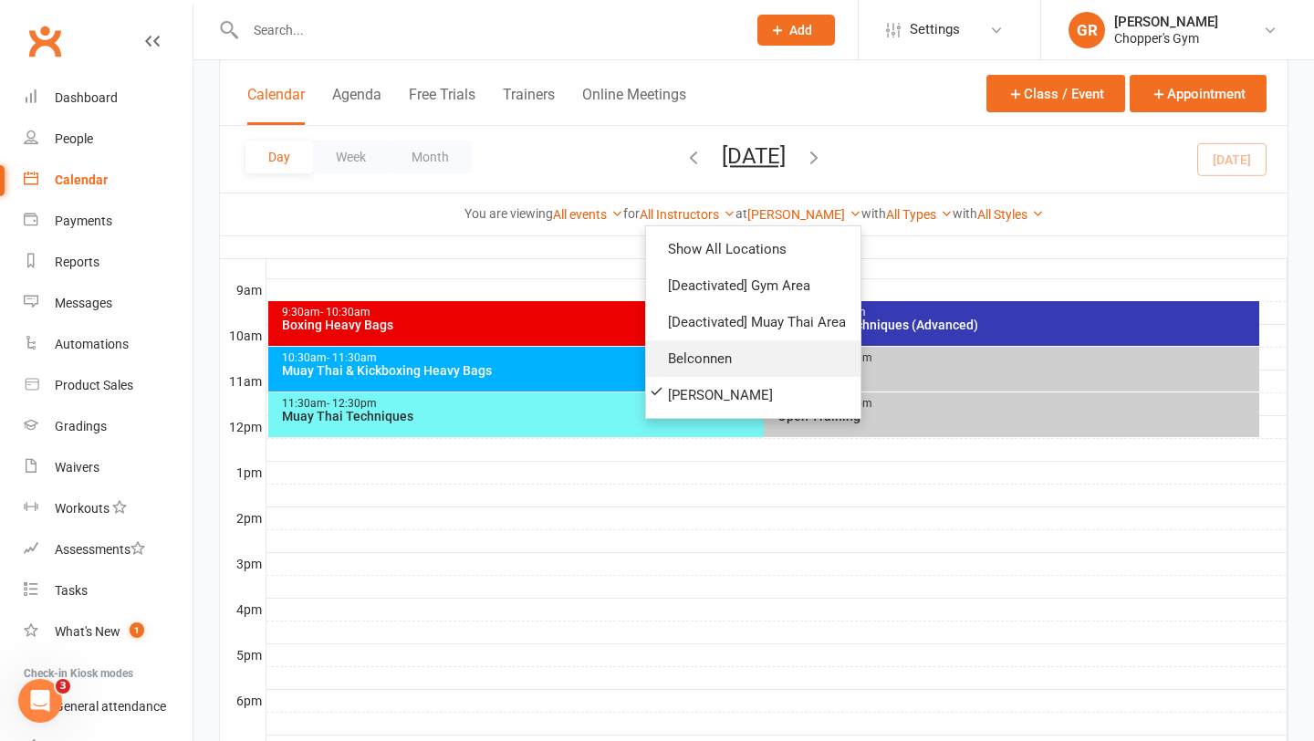
click at [735, 352] on link "Belconnen" at bounding box center [753, 358] width 214 height 36
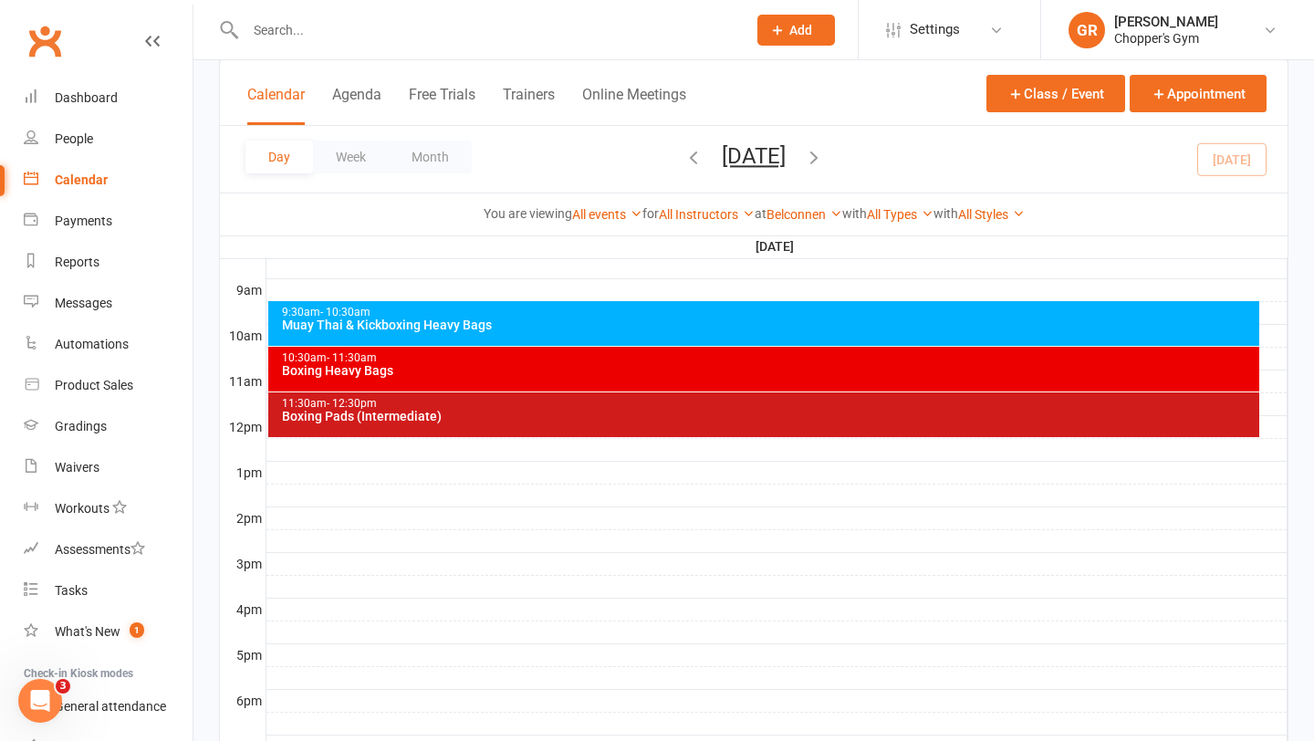
click at [809, 327] on div "Muay Thai & Kickboxing Heavy Bags" at bounding box center [768, 324] width 975 height 13
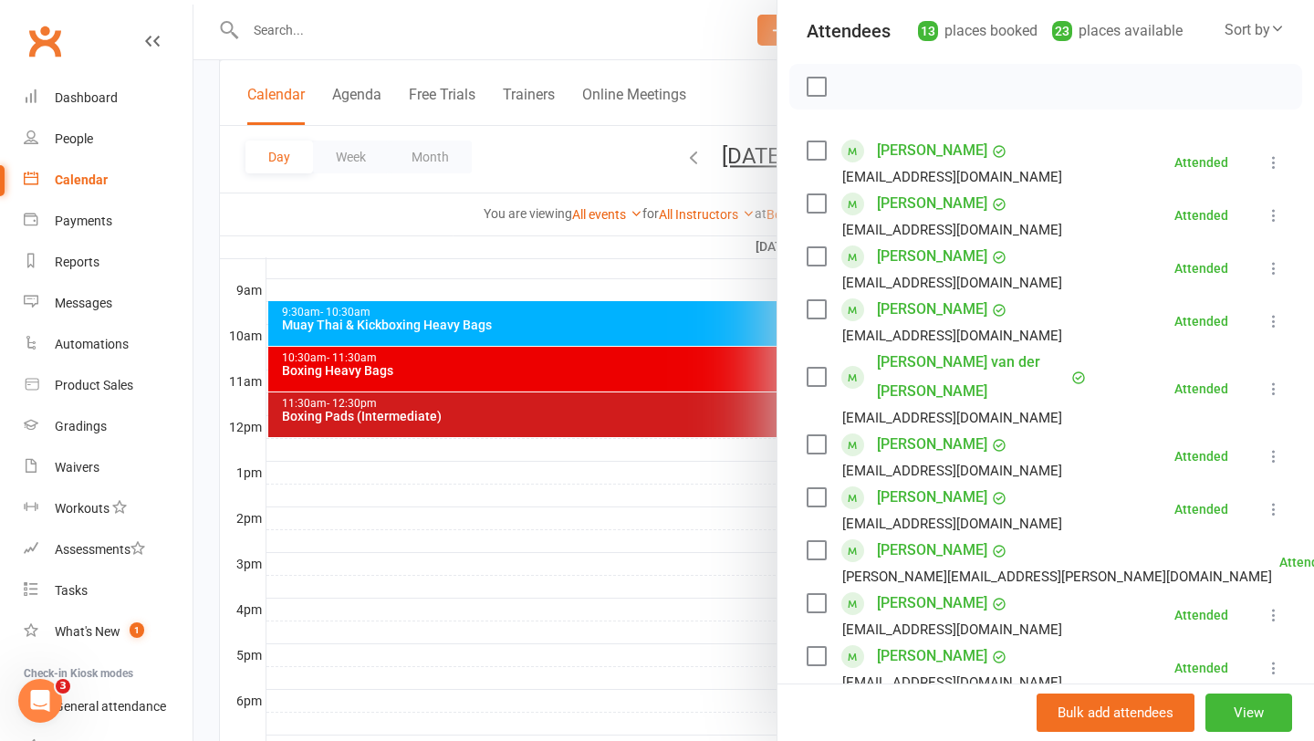
scroll to position [198, 0]
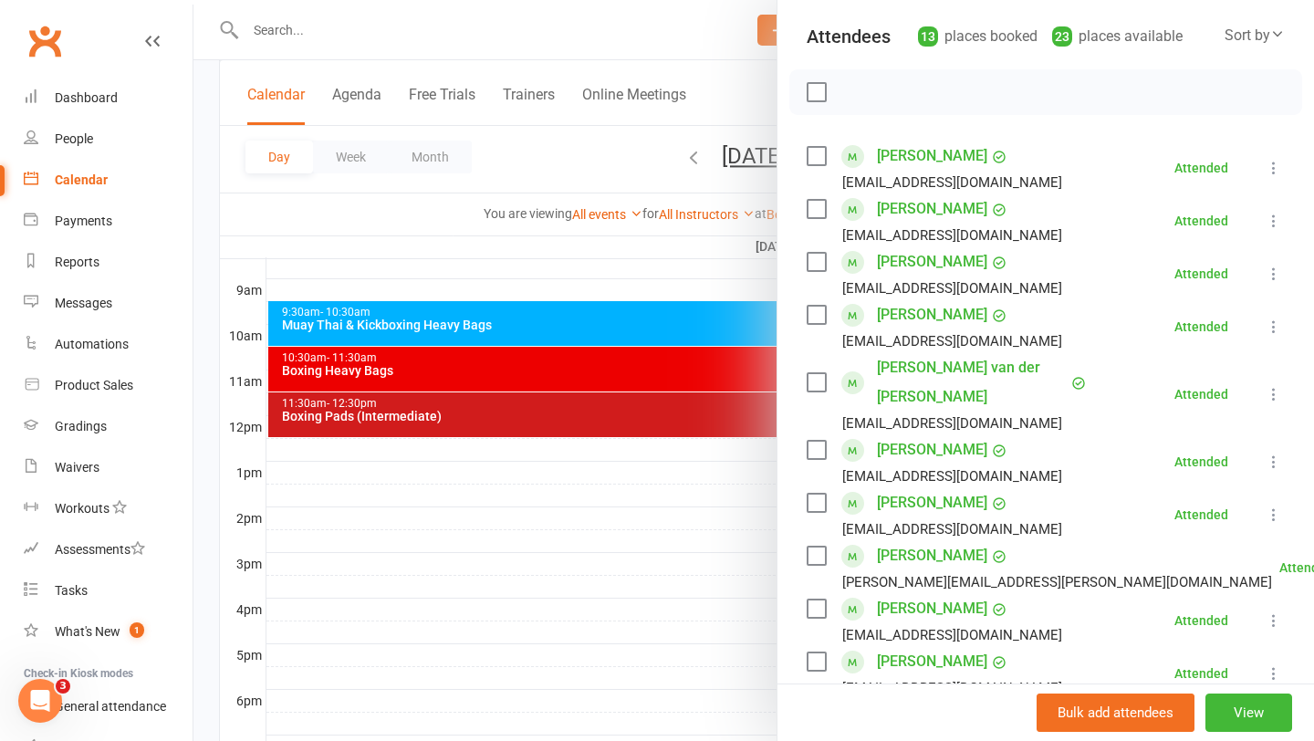
click at [679, 523] on div at bounding box center [753, 370] width 1120 height 741
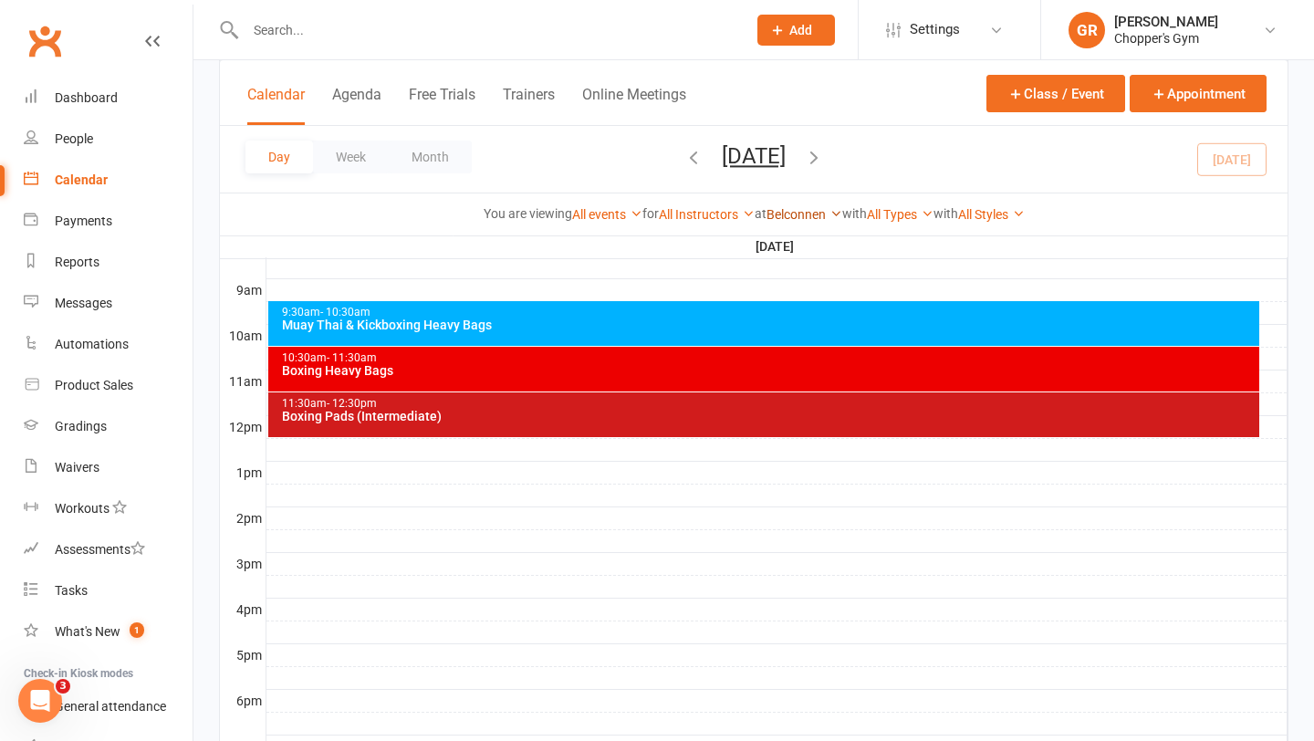
click at [807, 209] on link "Belconnen" at bounding box center [804, 214] width 76 height 15
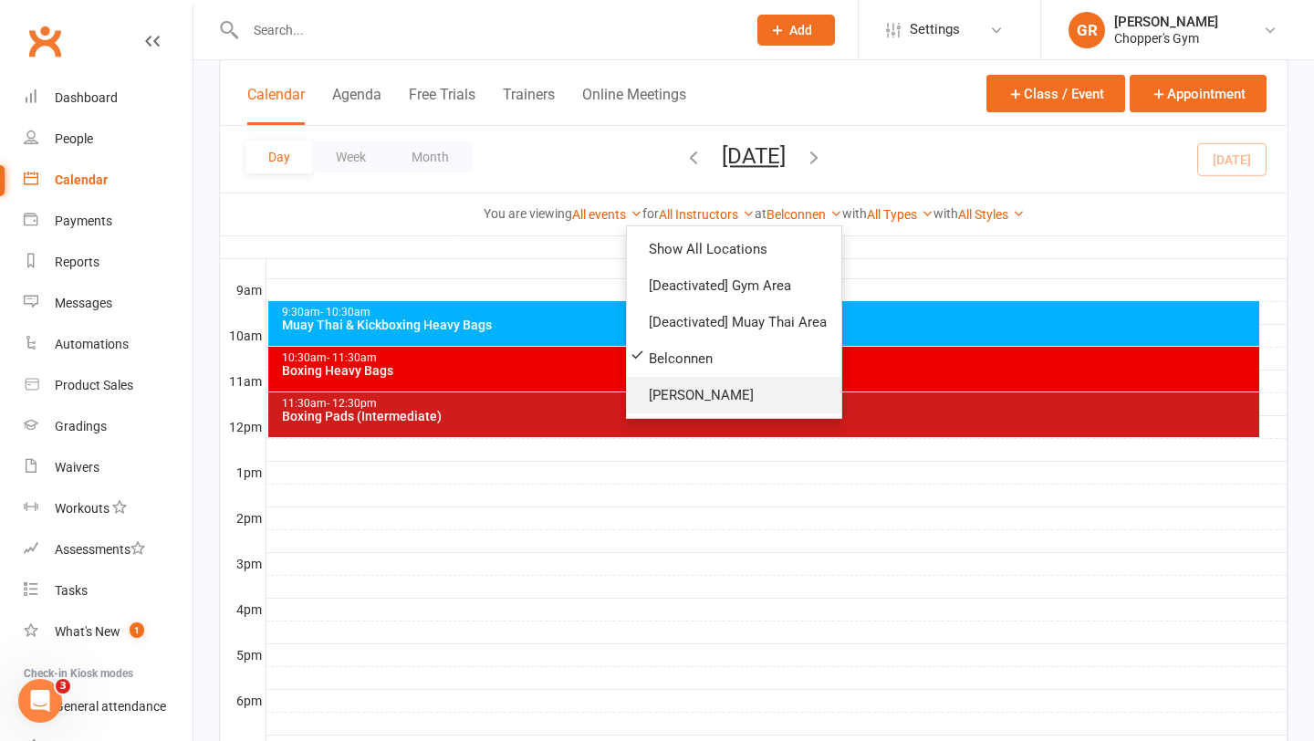
click at [732, 387] on link "Dickson" at bounding box center [734, 395] width 214 height 36
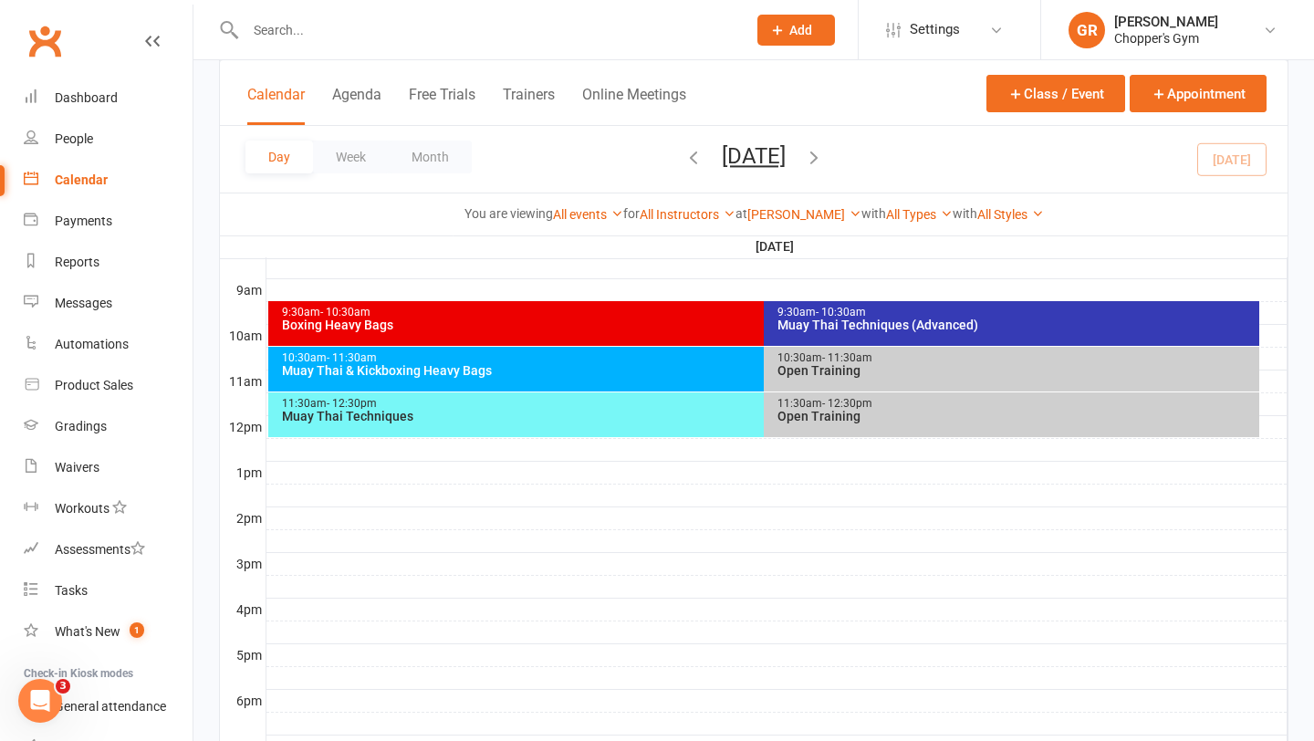
click at [700, 383] on div "10:30am - 11:30am Muay Thai & Kickboxing Heavy Bags" at bounding box center [754, 369] width 973 height 45
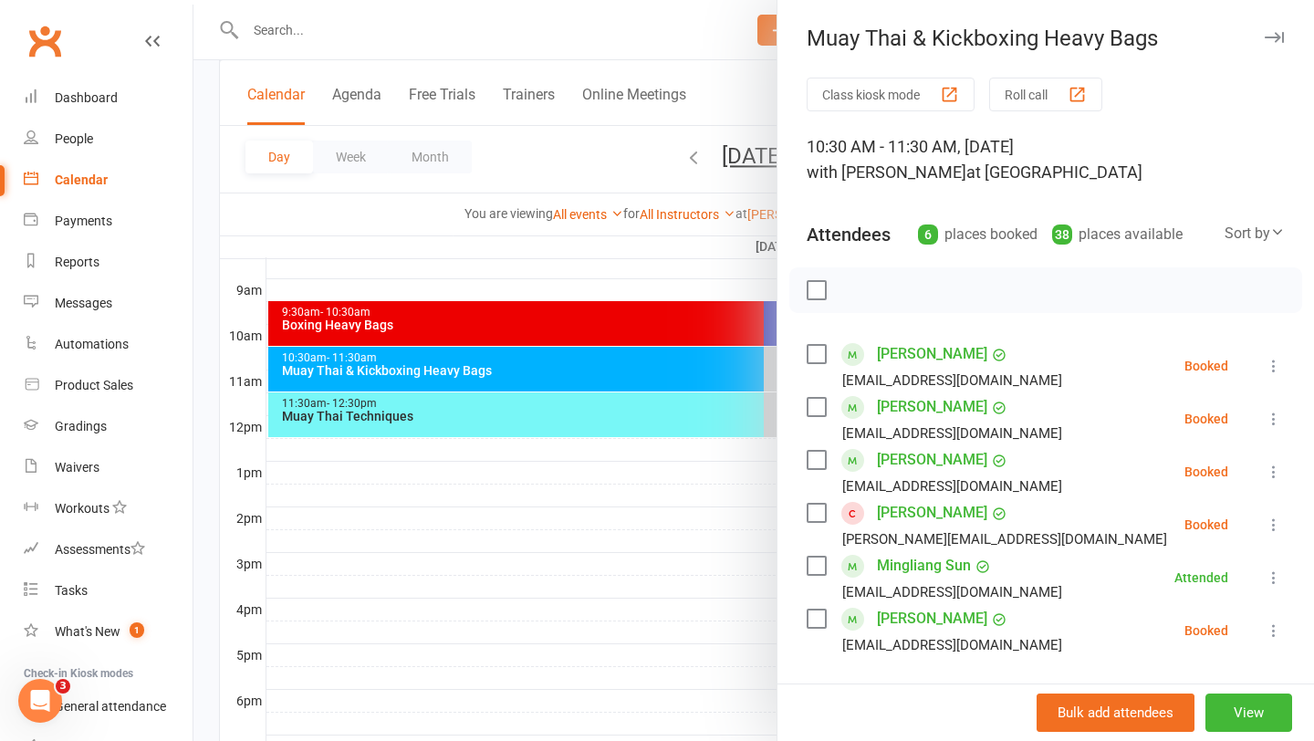
click at [729, 484] on div at bounding box center [753, 370] width 1120 height 741
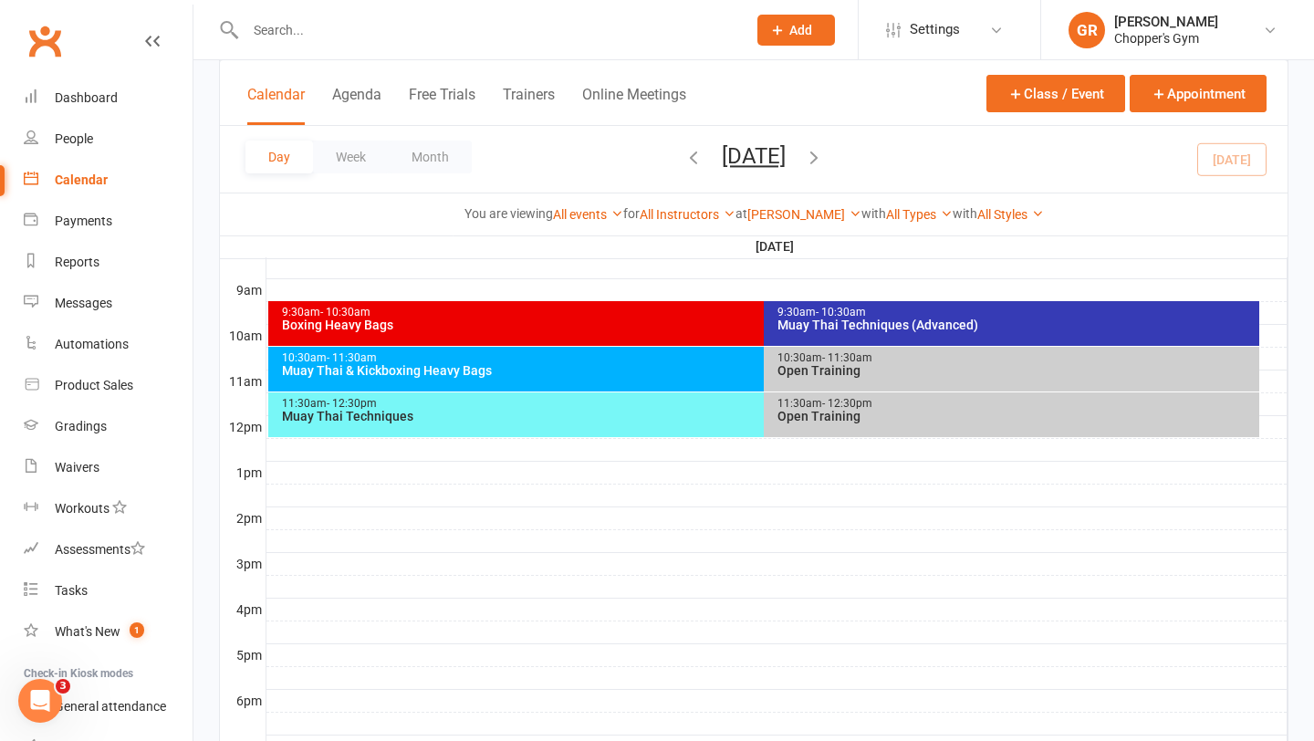
click at [824, 161] on icon "button" at bounding box center [814, 157] width 20 height 20
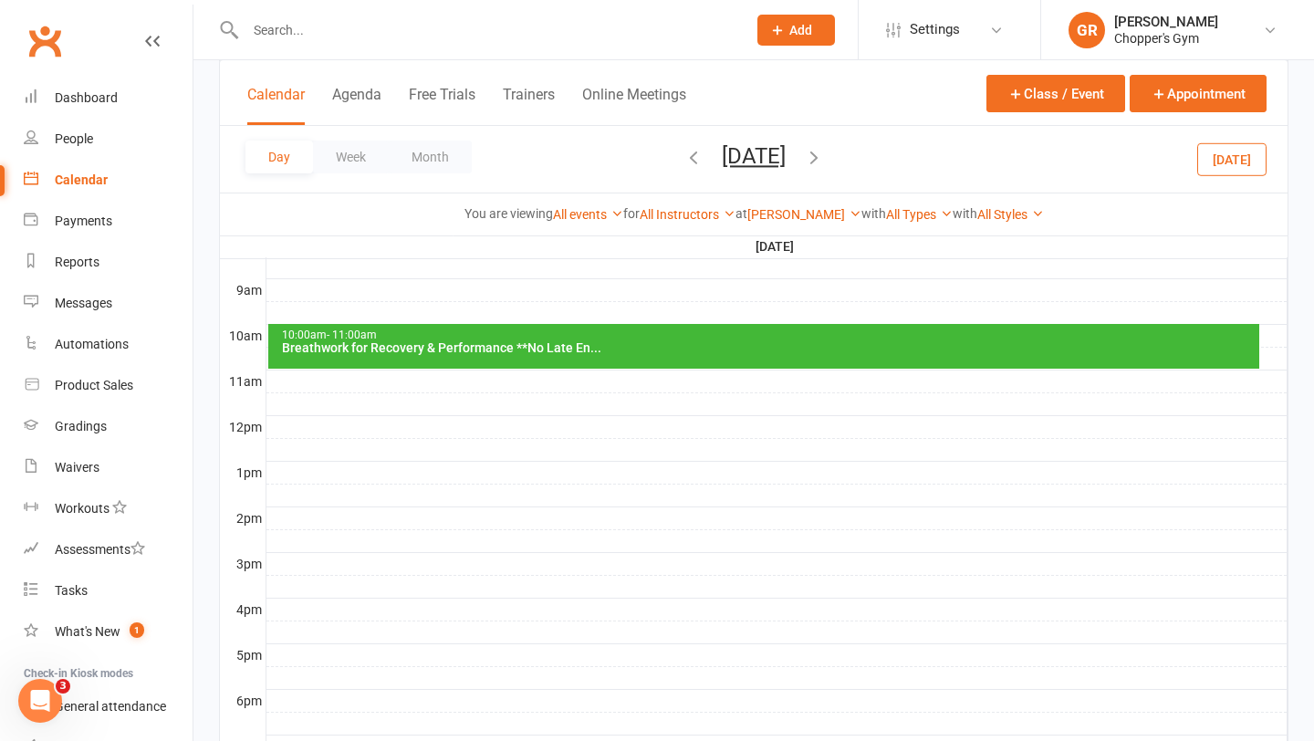
click at [662, 350] on div "Breathwork for Recovery & Performance **No Late En..." at bounding box center [768, 347] width 975 height 13
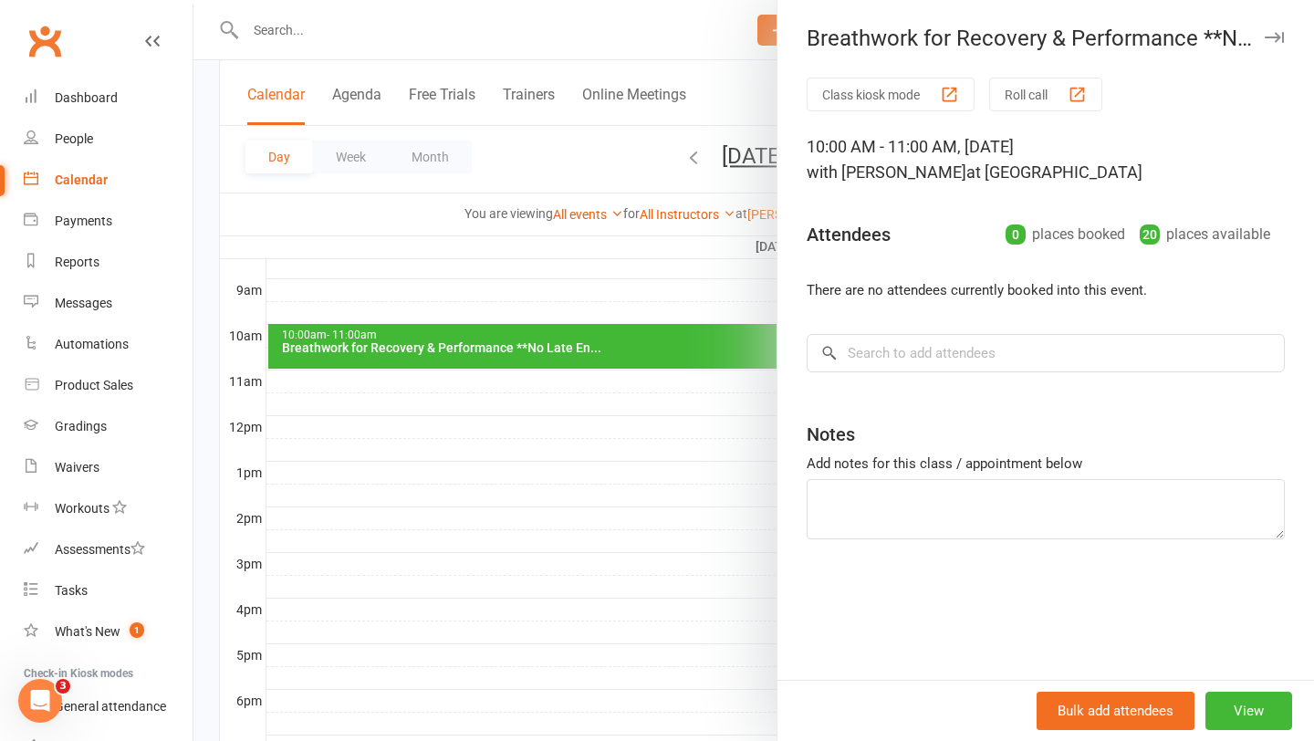
click at [681, 423] on div at bounding box center [753, 370] width 1120 height 741
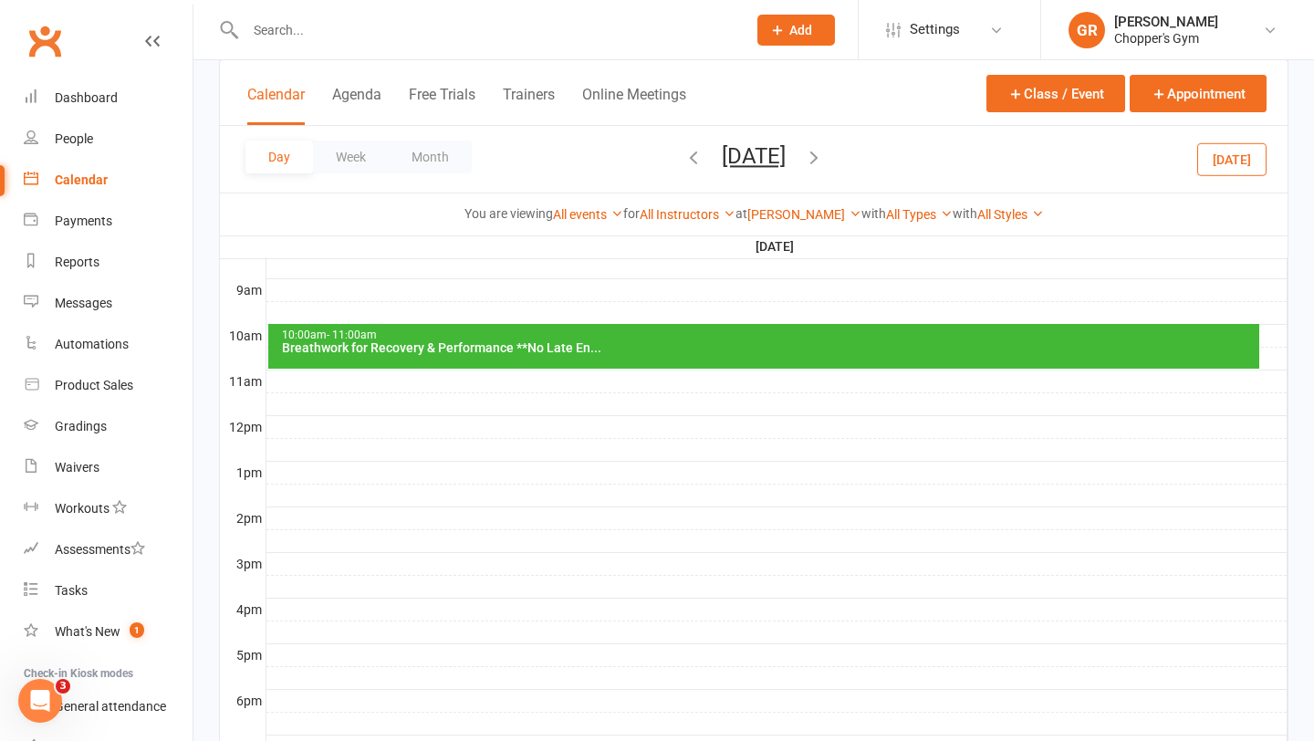
click at [683, 152] on icon "button" at bounding box center [693, 157] width 20 height 20
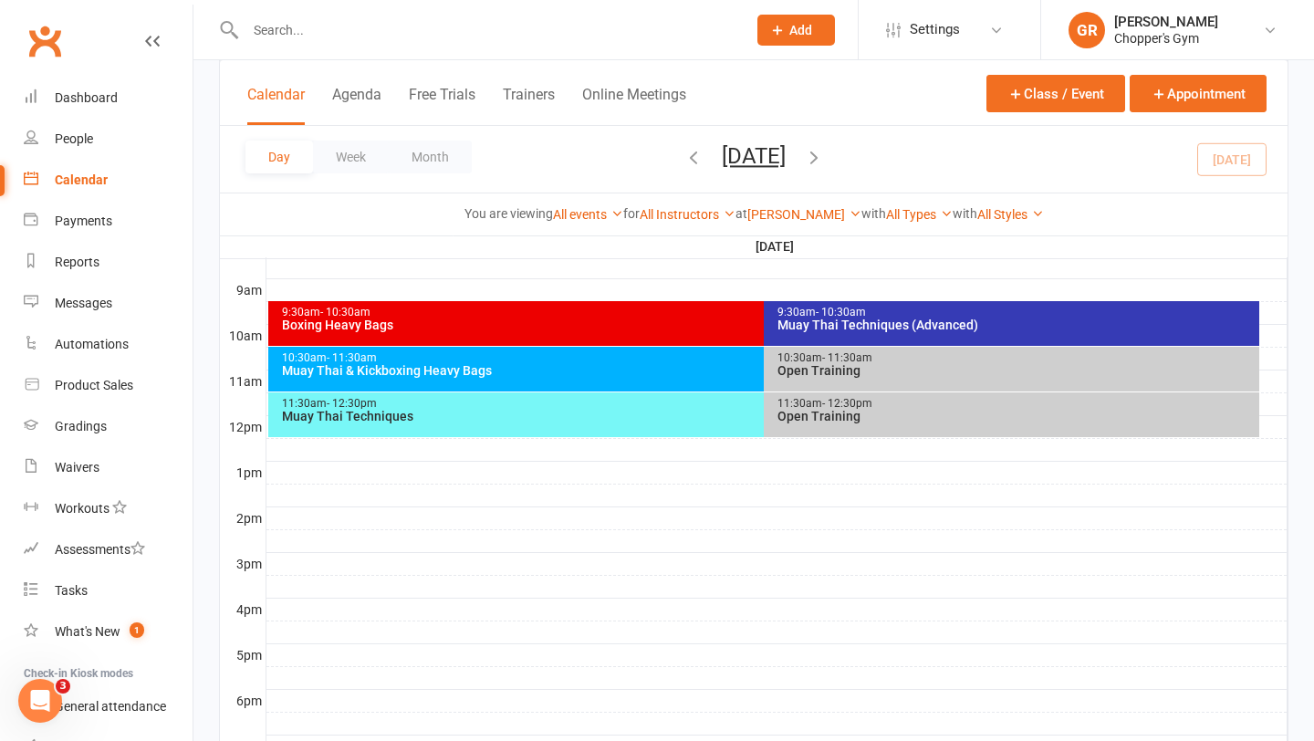
click at [476, 354] on div "10:30am - 11:30am" at bounding box center [759, 358] width 957 height 12
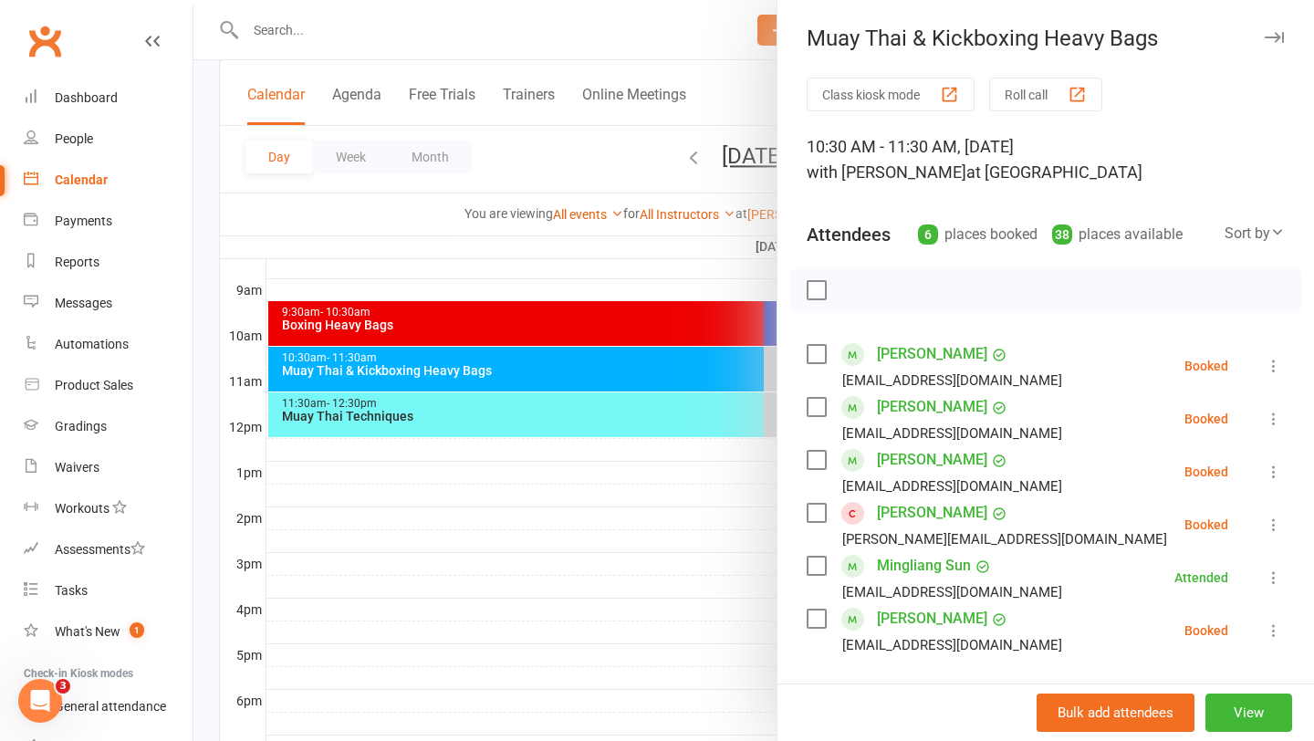
click at [748, 556] on div at bounding box center [753, 370] width 1120 height 741
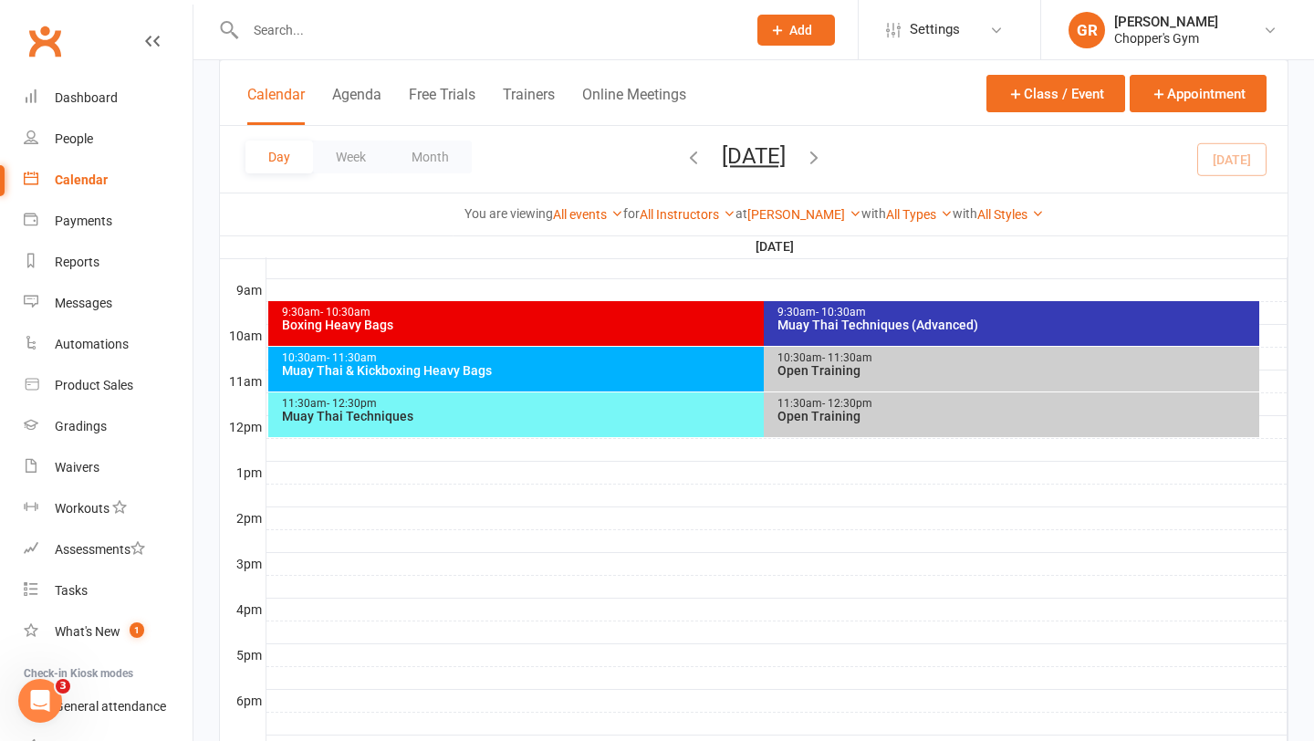
click at [741, 422] on div "11:30am - 12:30pm Muay Thai Techniques" at bounding box center [754, 414] width 973 height 45
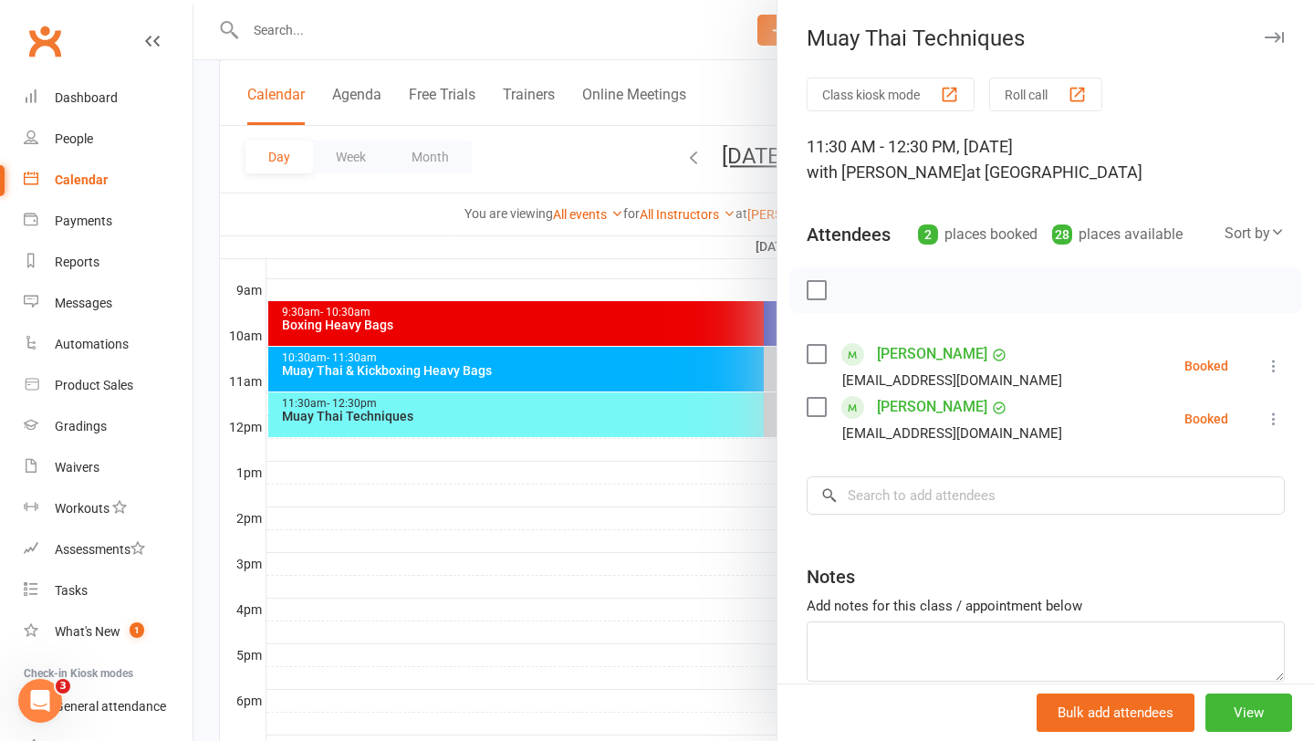
click at [754, 525] on div at bounding box center [753, 370] width 1120 height 741
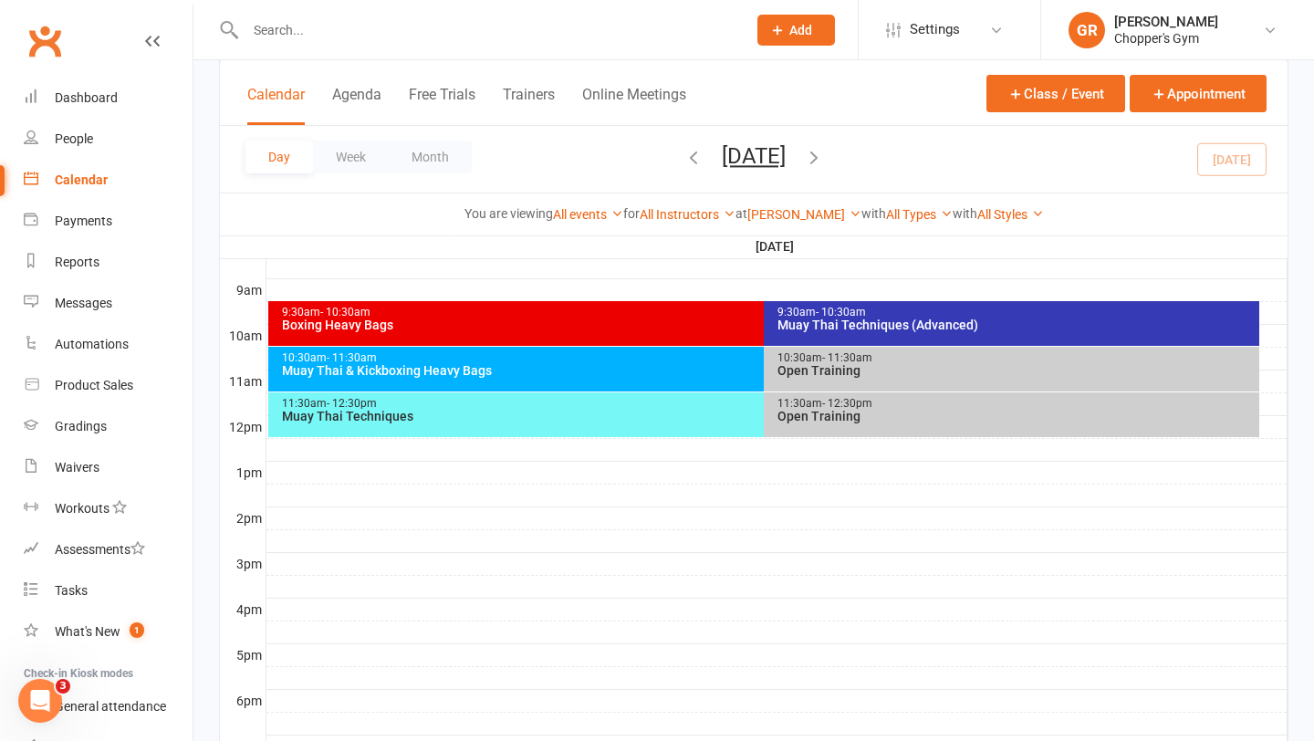
click at [997, 321] on div "Muay Thai Techniques (Advanced)" at bounding box center [1015, 324] width 479 height 13
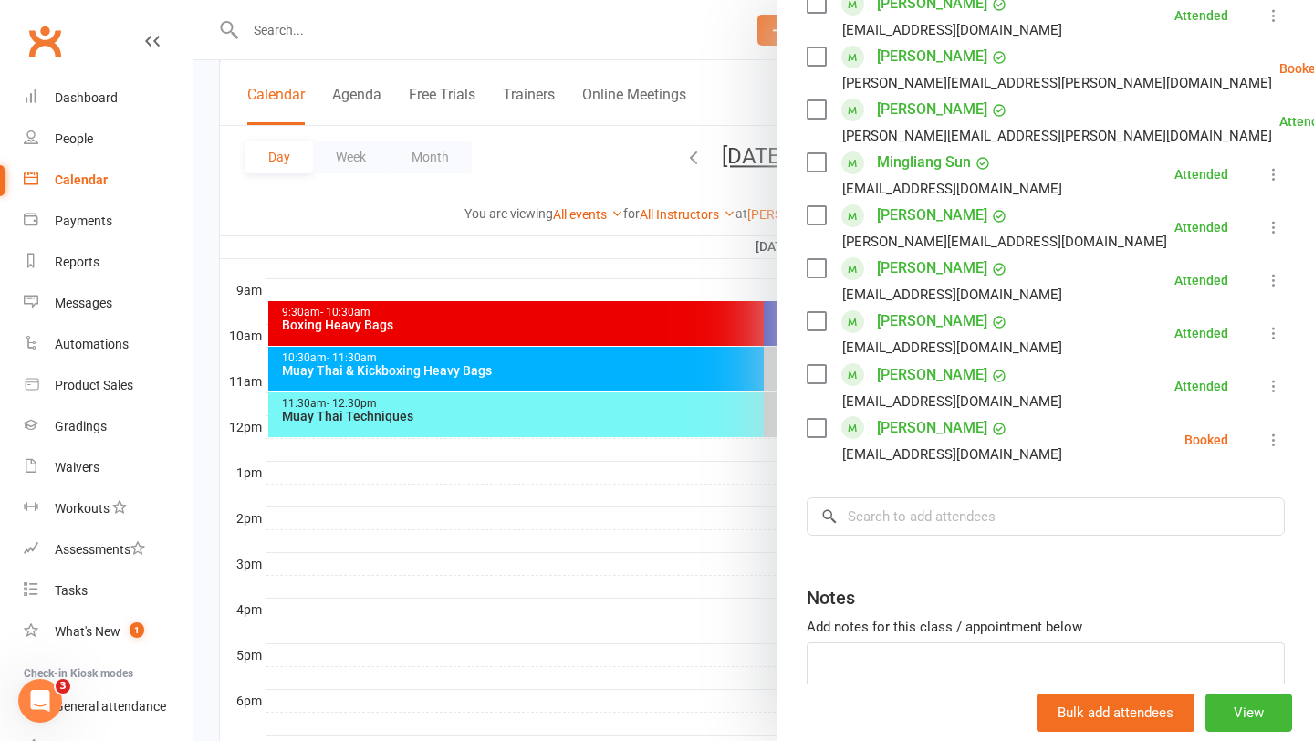
scroll to position [883, 0]
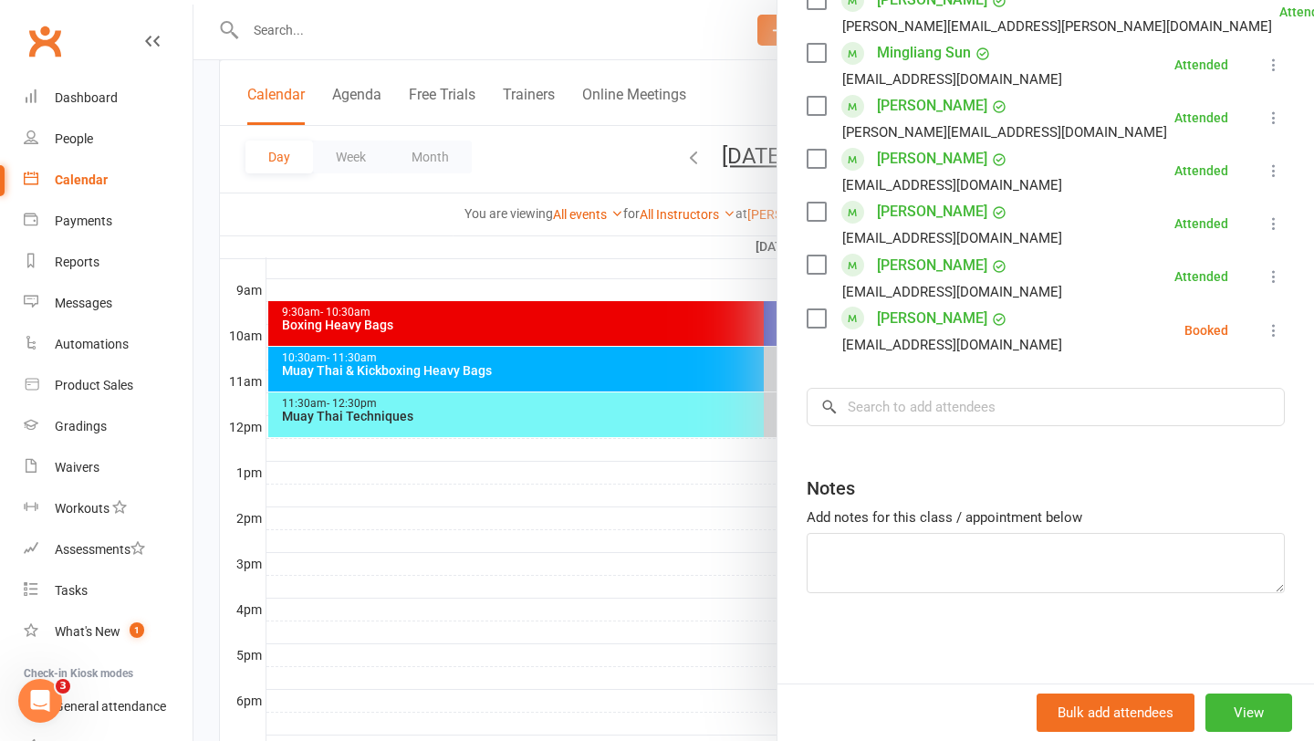
click at [400, 470] on div at bounding box center [753, 370] width 1120 height 741
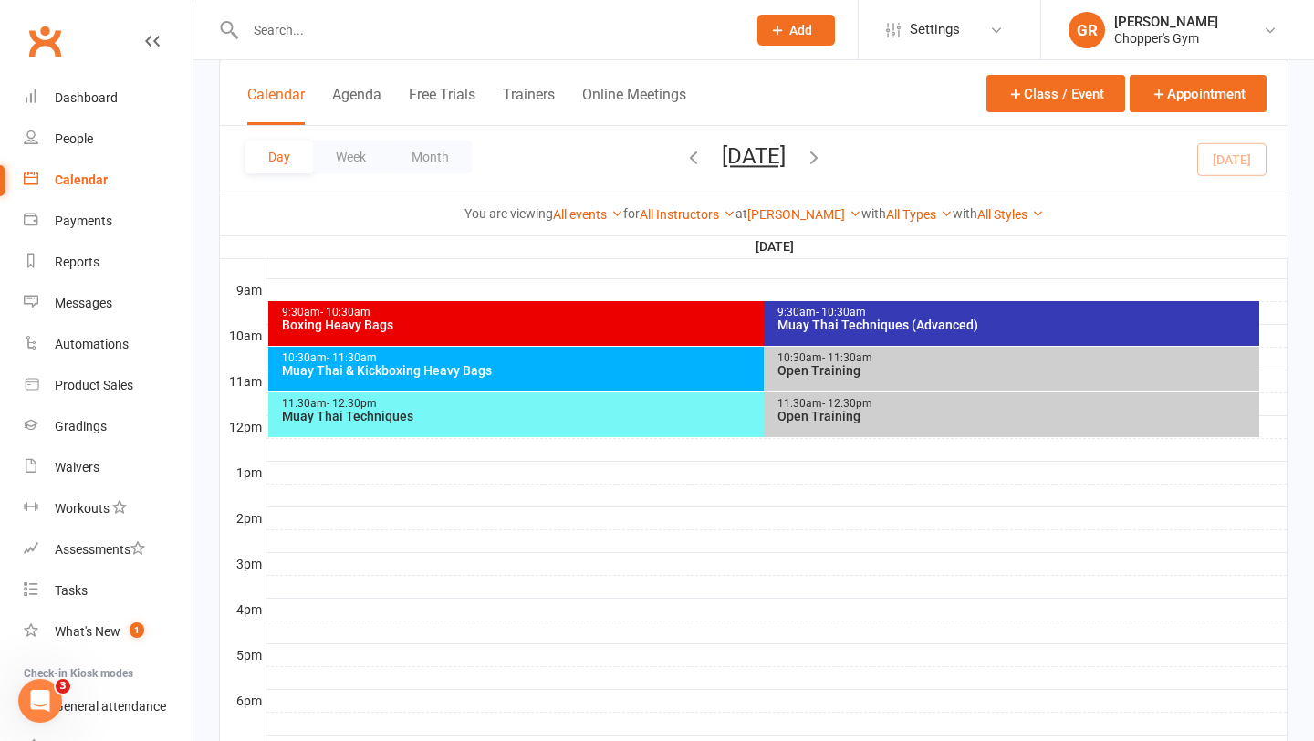
click at [694, 373] on div "Muay Thai & Kickboxing Heavy Bags" at bounding box center [759, 370] width 957 height 13
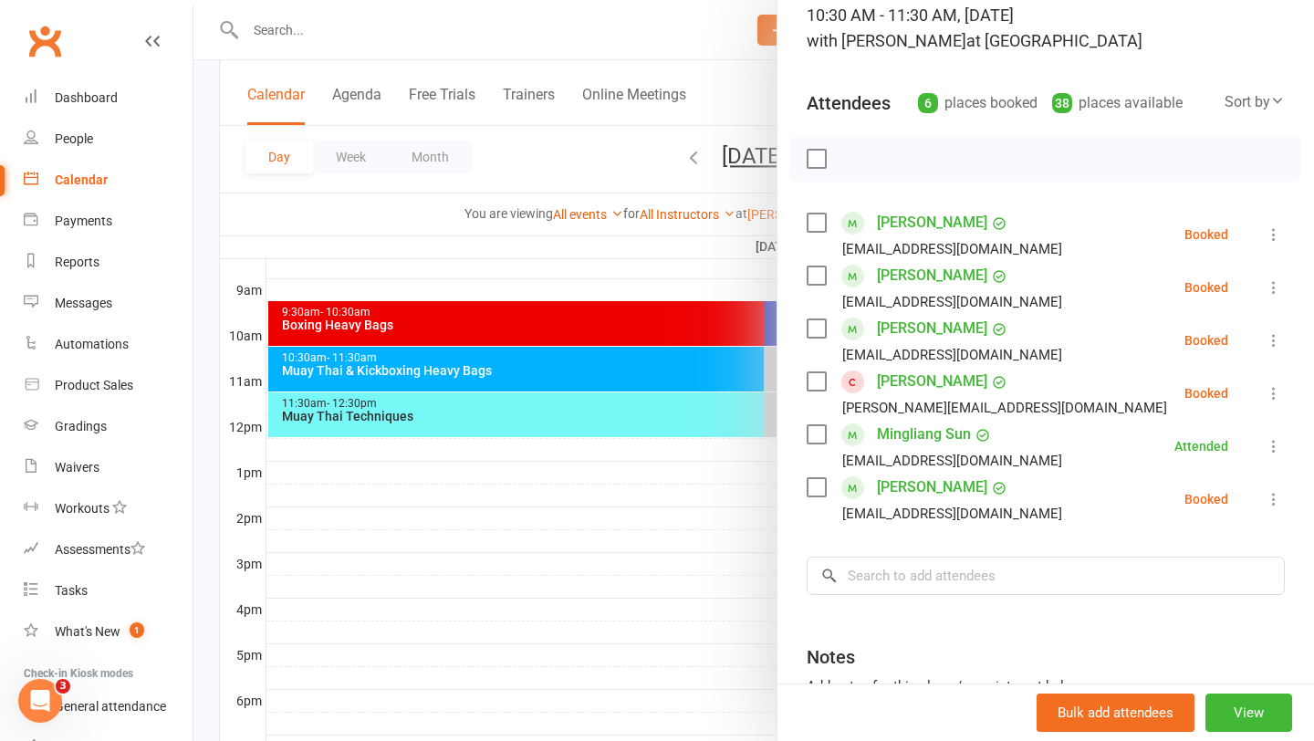
scroll to position [172, 0]
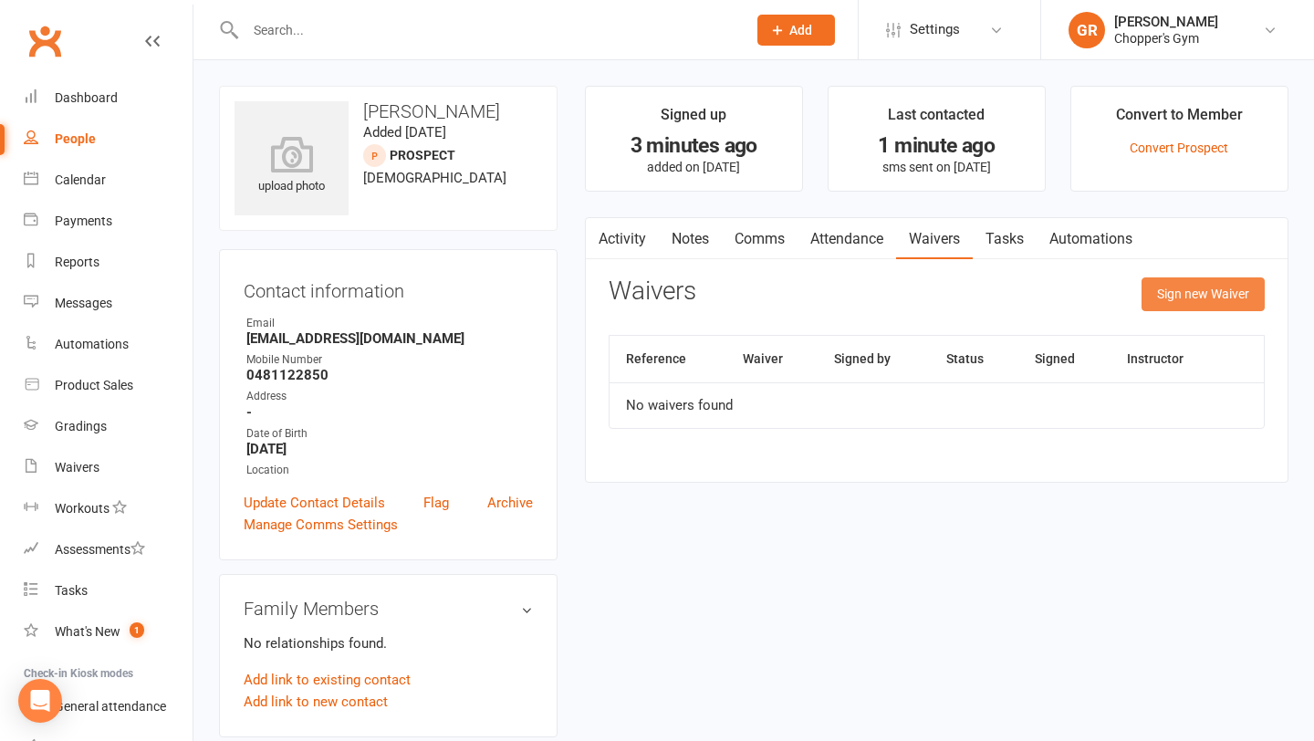
click at [1198, 307] on button "Sign new Waiver" at bounding box center [1202, 293] width 123 height 33
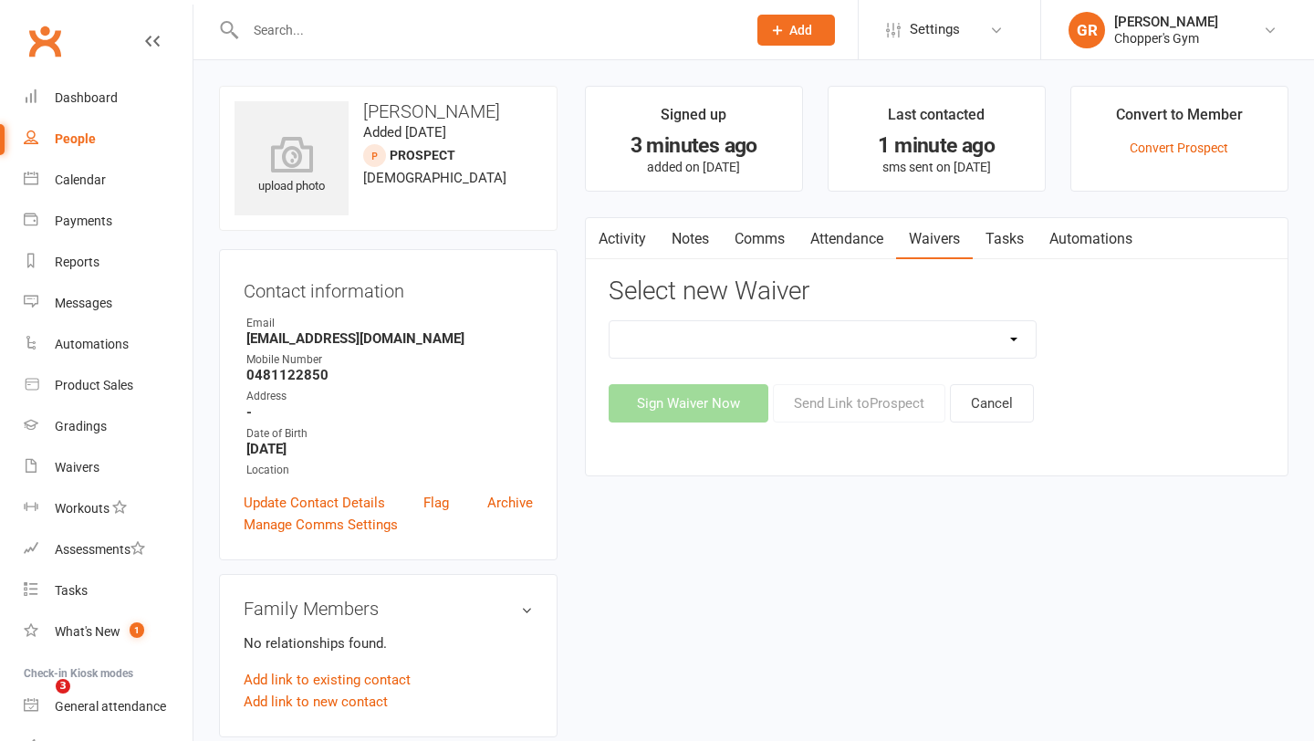
click at [912, 339] on select "12mth Up Front Membership Agreement Chopper's Gym Liability Waiver Chopper's Gy…" at bounding box center [822, 339] width 427 height 36
select select "13488"
click at [609, 321] on select "12mth Up Front Membership Agreement Chopper's Gym Liability Waiver Chopper's Gy…" at bounding box center [822, 339] width 427 height 36
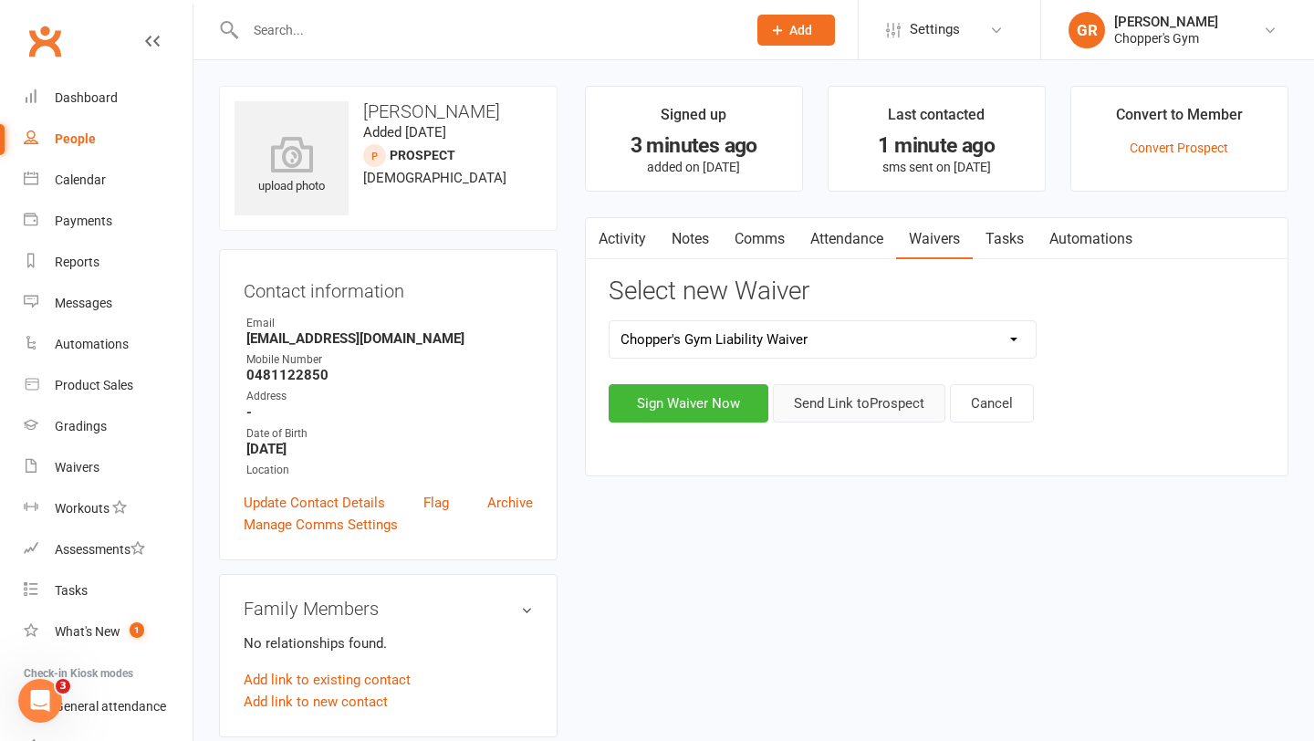
click at [842, 403] on button "Send Link to Prospect" at bounding box center [859, 403] width 172 height 38
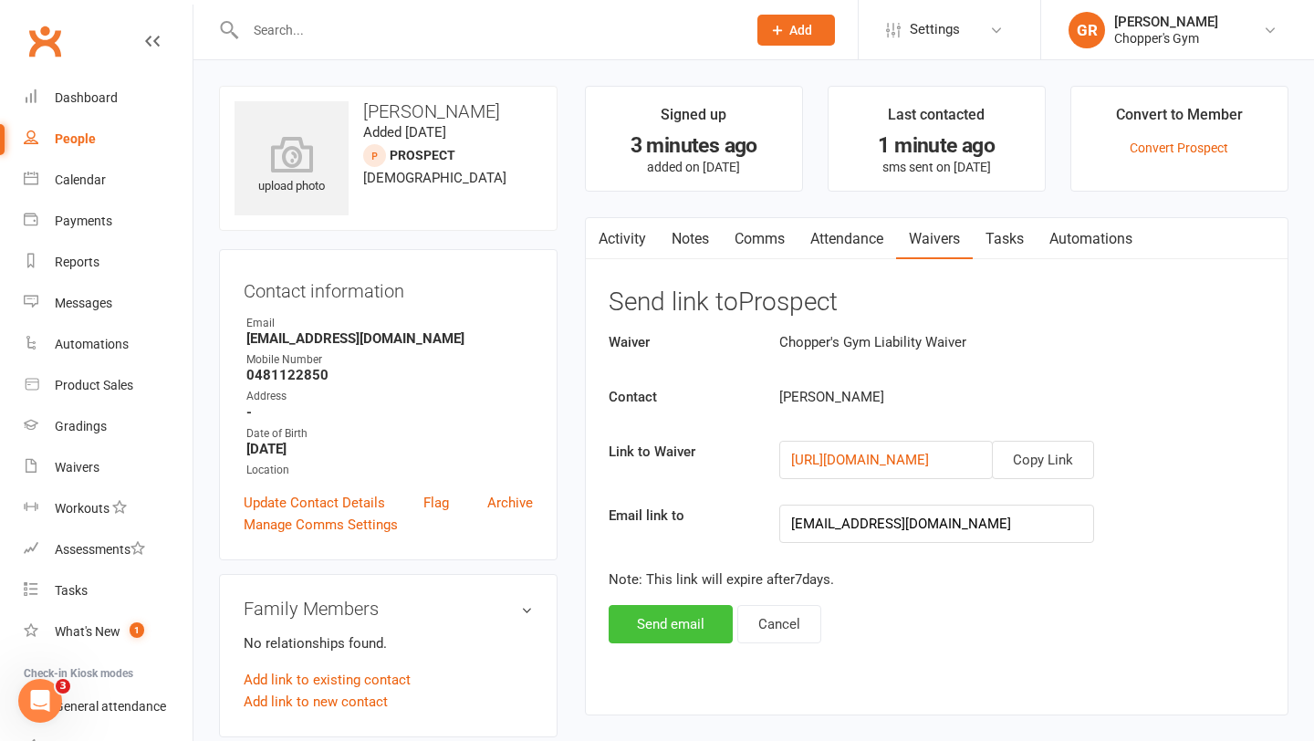
click at [678, 616] on button "Send email" at bounding box center [670, 624] width 124 height 38
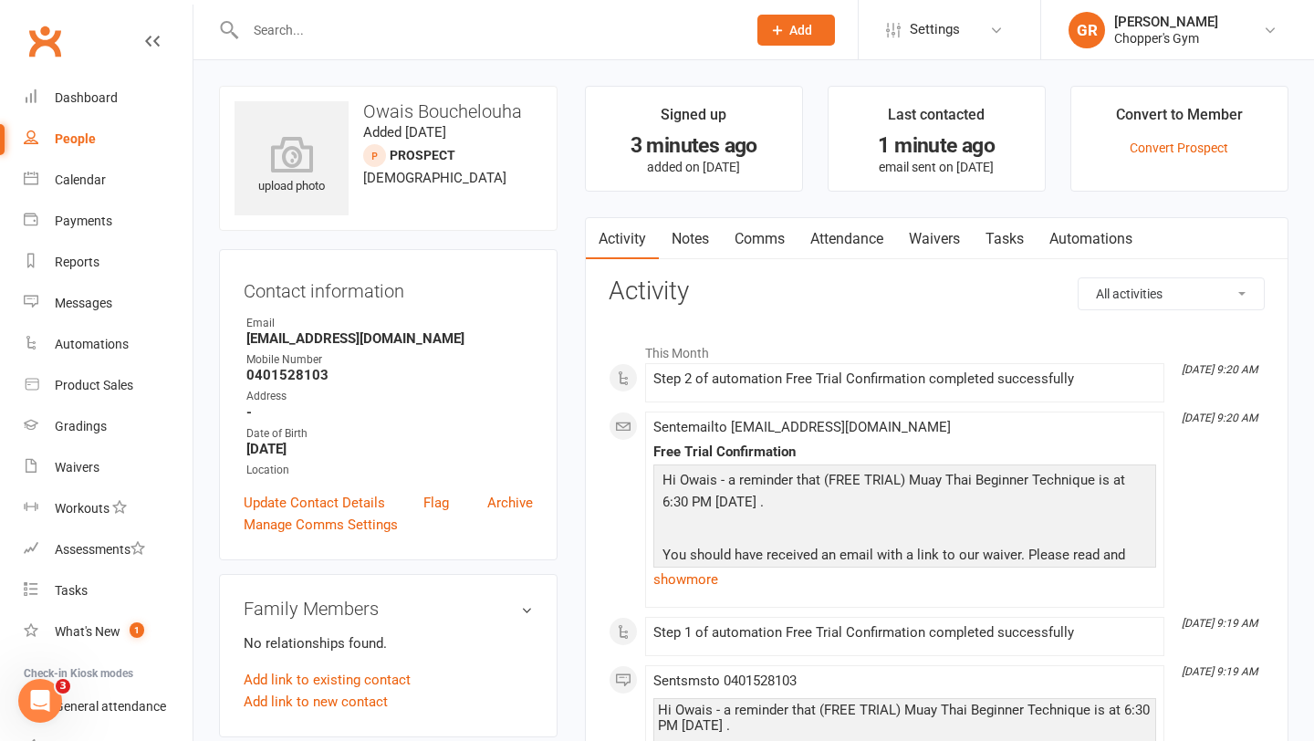
click at [941, 234] on link "Waivers" at bounding box center [934, 239] width 77 height 42
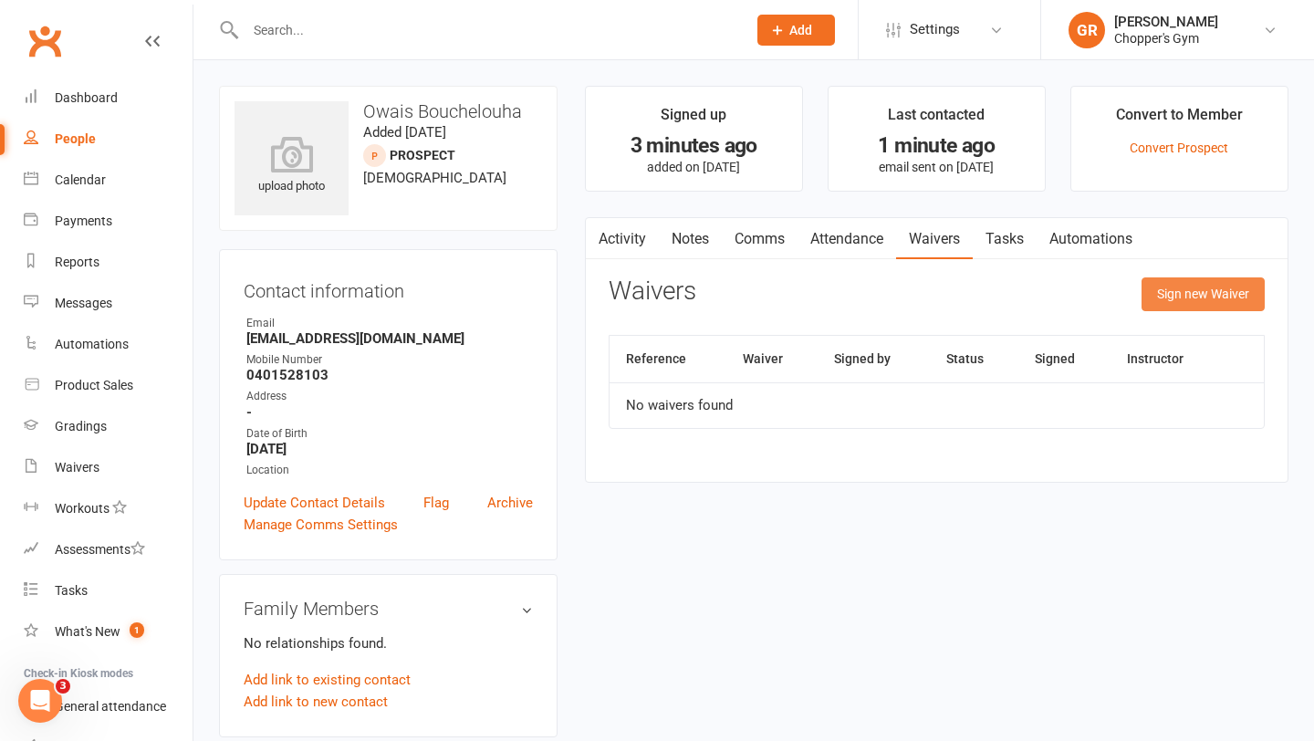
click at [1168, 293] on button "Sign new Waiver" at bounding box center [1202, 293] width 123 height 33
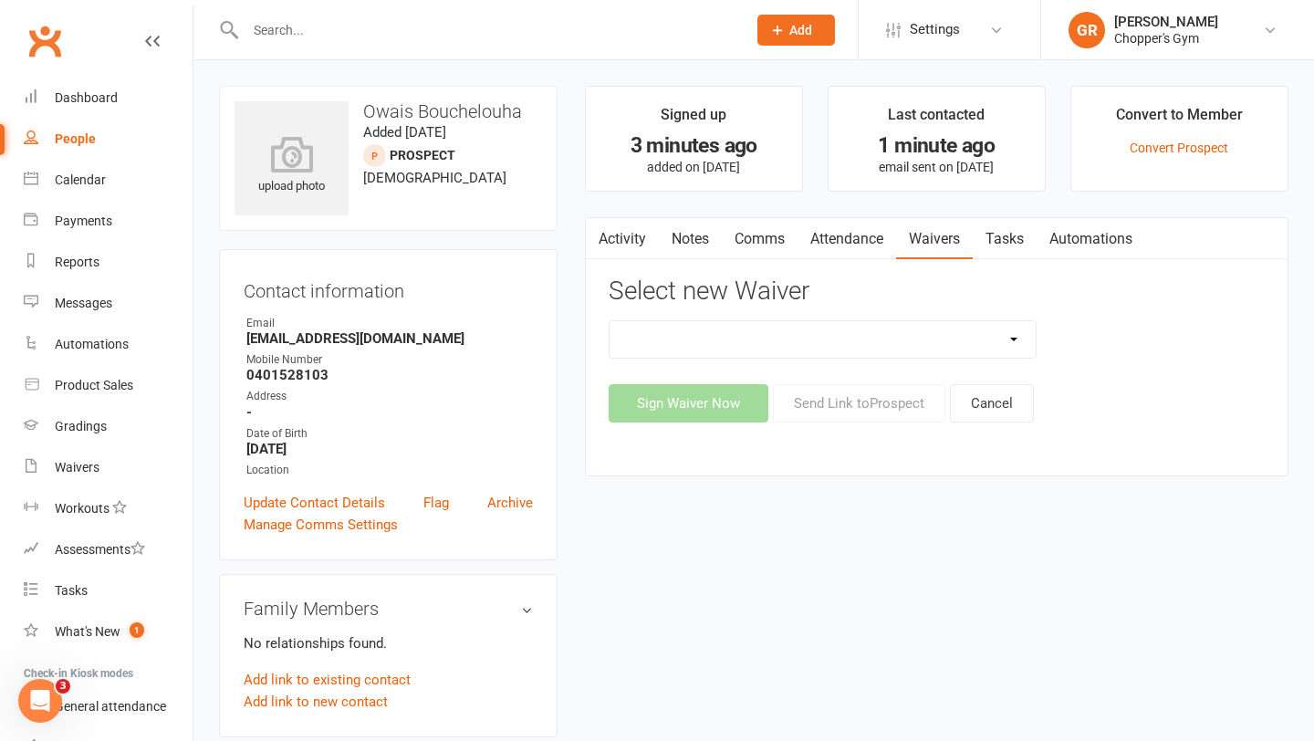
click at [962, 318] on div "Select new Waiver 12mth Up Front Membership Agreement Chopper's Gym Liability W…" at bounding box center [936, 349] width 656 height 145
click at [964, 346] on select "12mth Up Front Membership Agreement Chopper's Gym Liability Waiver Chopper's Gy…" at bounding box center [822, 339] width 427 height 36
select select "13488"
click at [609, 321] on select "12mth Up Front Membership Agreement Chopper's Gym Liability Waiver Chopper's Gy…" at bounding box center [822, 339] width 427 height 36
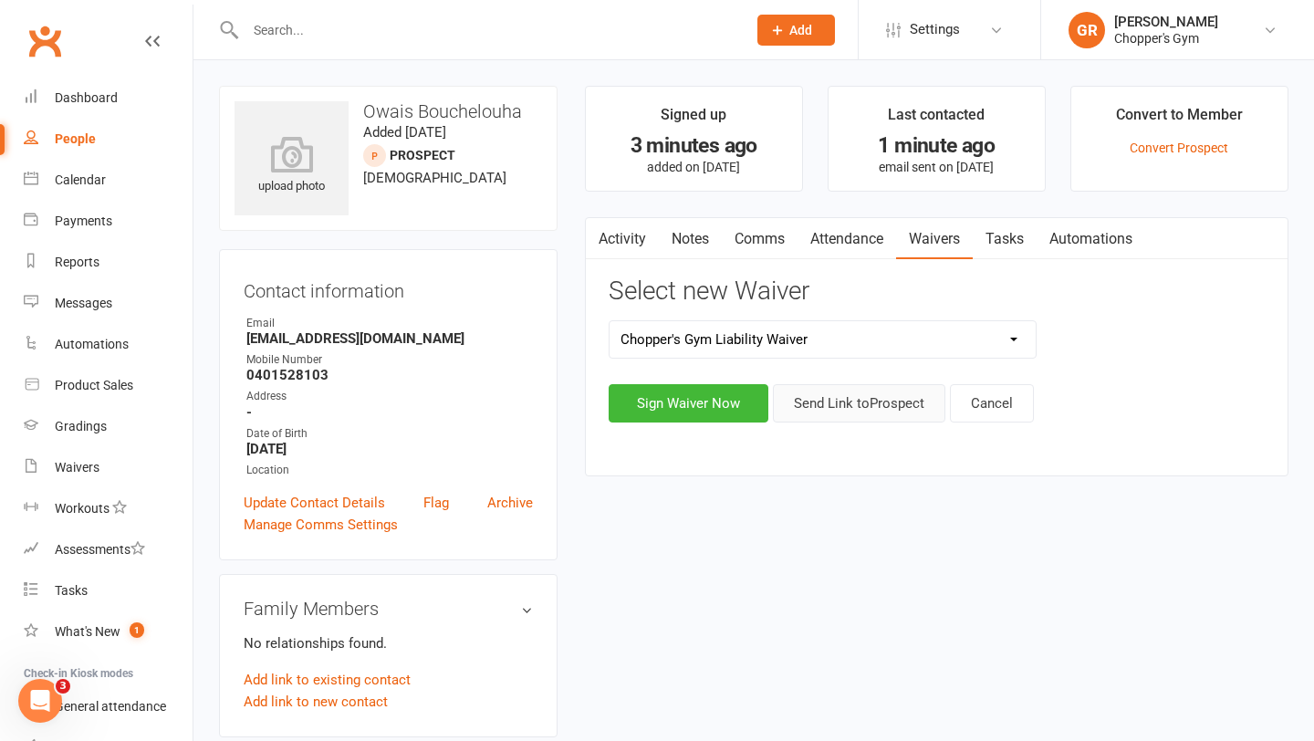
click at [864, 405] on button "Send Link to Prospect" at bounding box center [859, 403] width 172 height 38
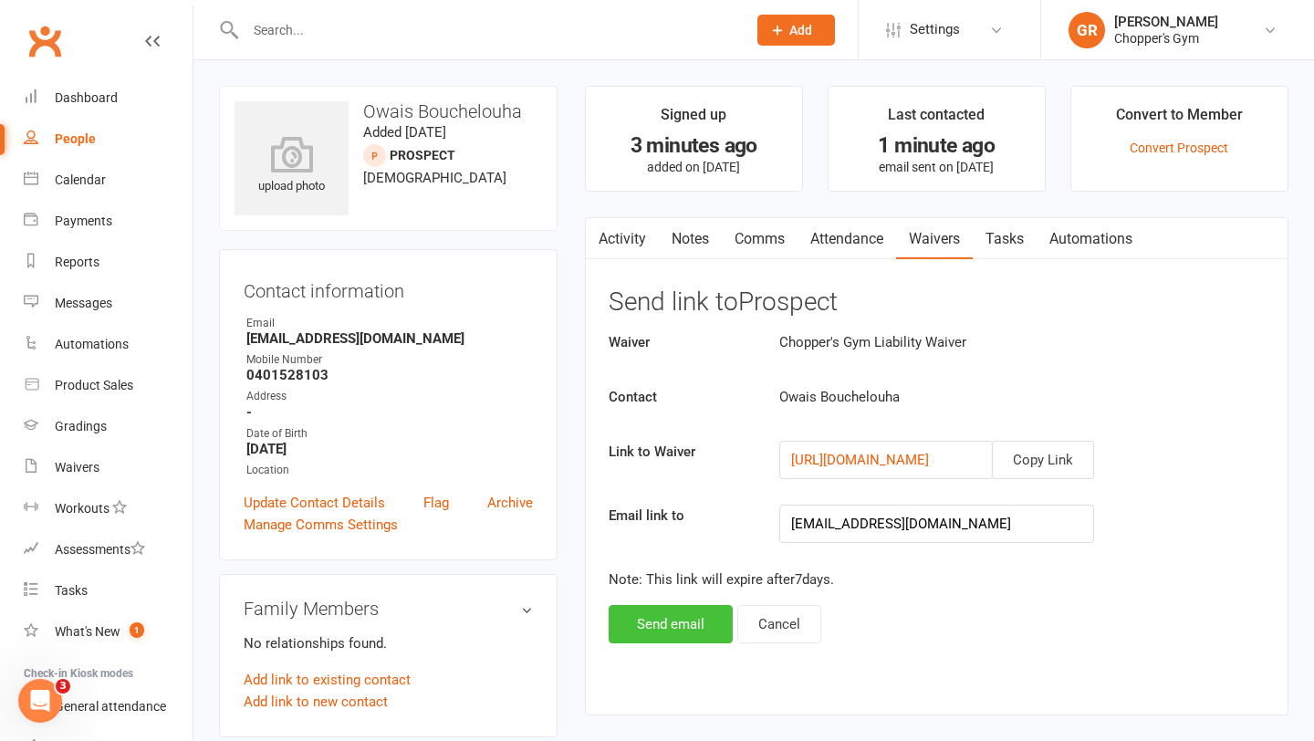
click at [685, 609] on button "Send email" at bounding box center [670, 624] width 124 height 38
